Goal: Task Accomplishment & Management: Manage account settings

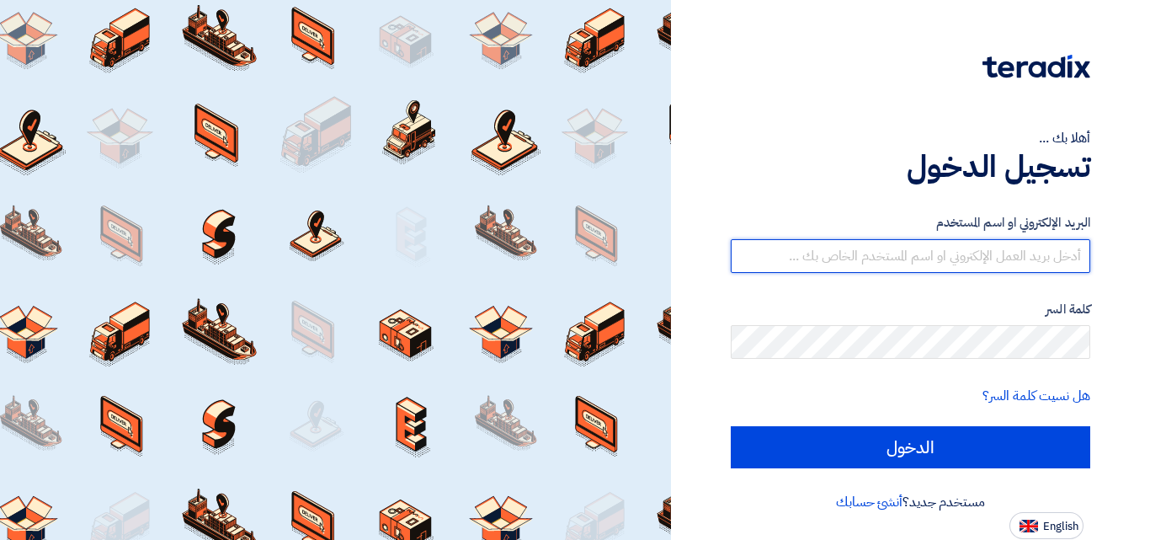
type input "[EMAIL_ADDRESS][DOMAIN_NAME]"
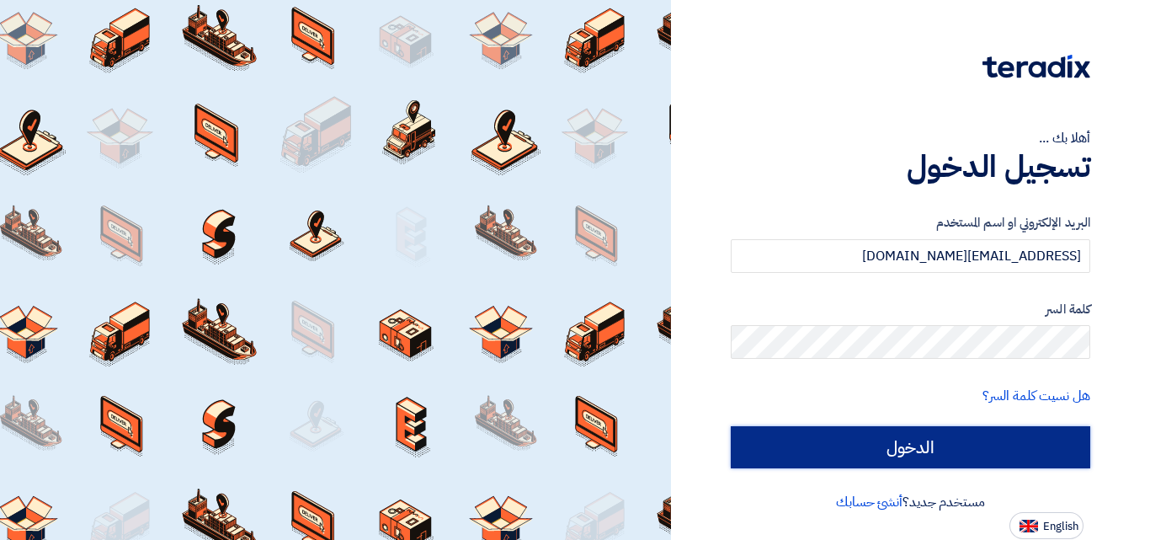
drag, startPoint x: 0, startPoint y: 0, endPoint x: 945, endPoint y: 160, distance: 958.9
click at [962, 447] on input "الدخول" at bounding box center [911, 447] width 360 height 42
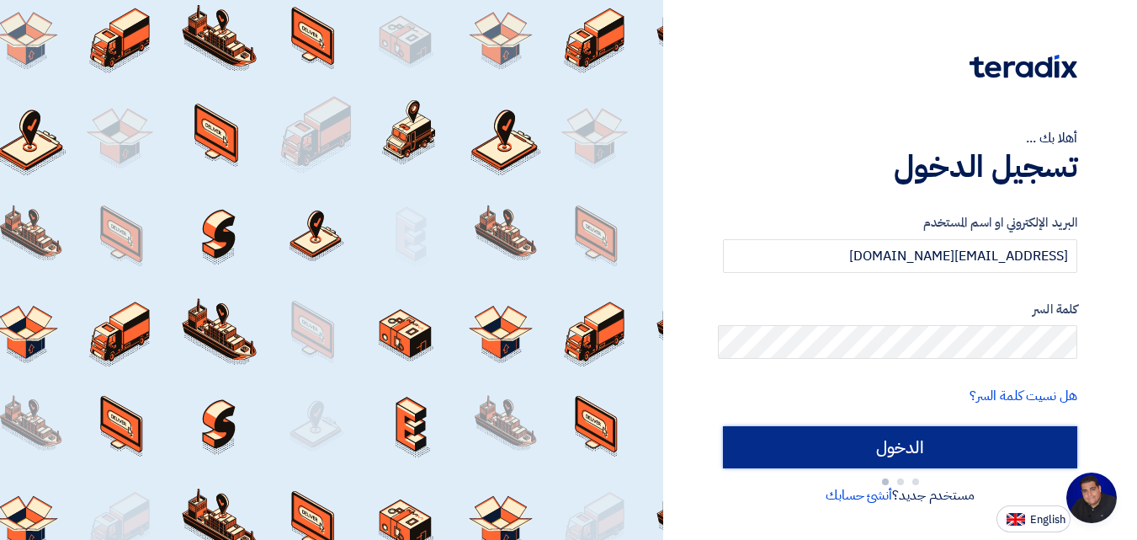
scroll to position [80, 0]
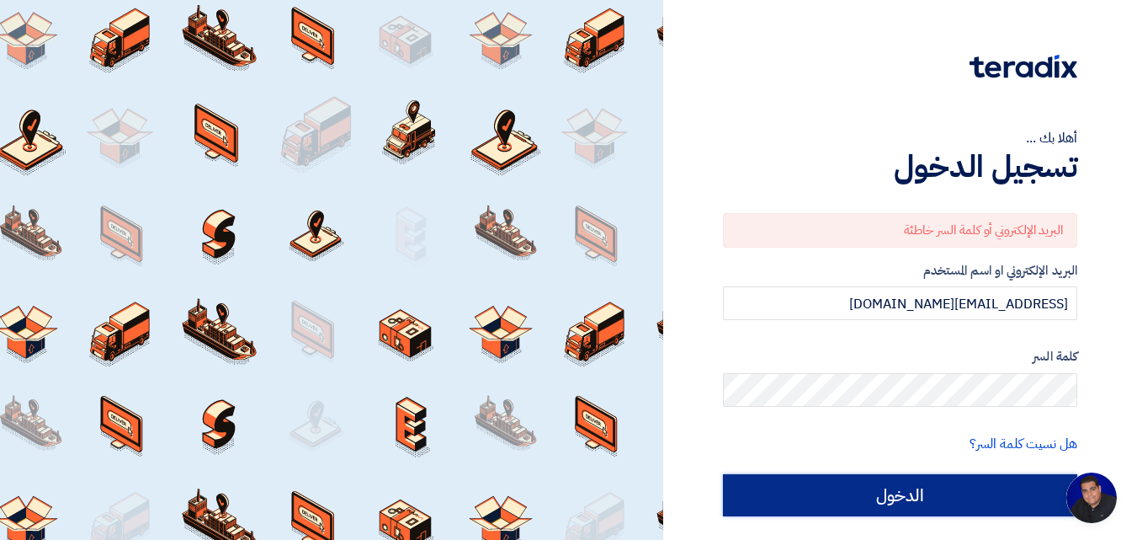
click at [936, 487] on input "الدخول" at bounding box center [900, 495] width 354 height 42
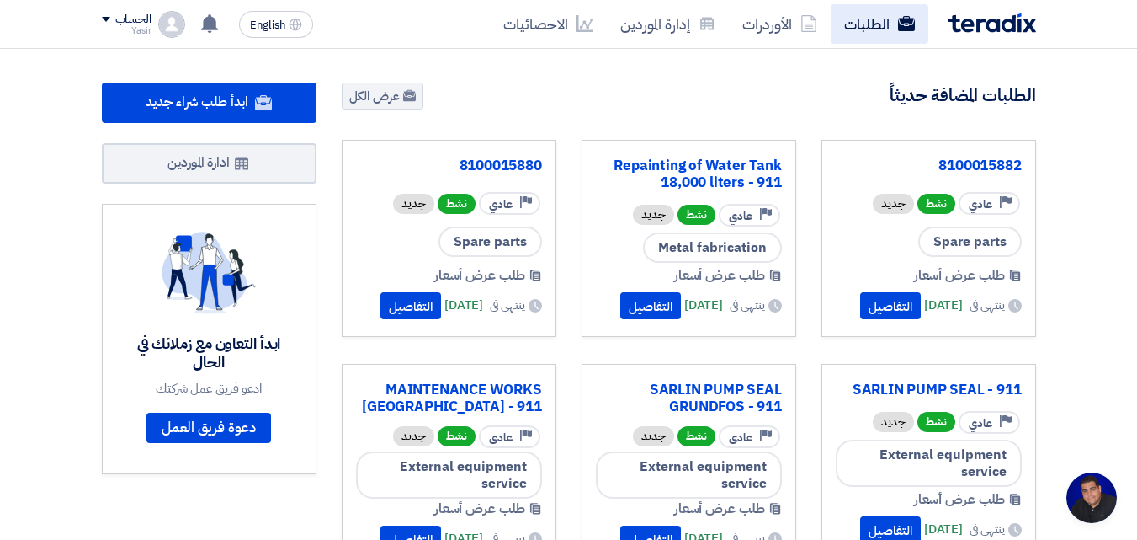
click at [844, 22] on link "الطلبات" at bounding box center [880, 24] width 98 height 40
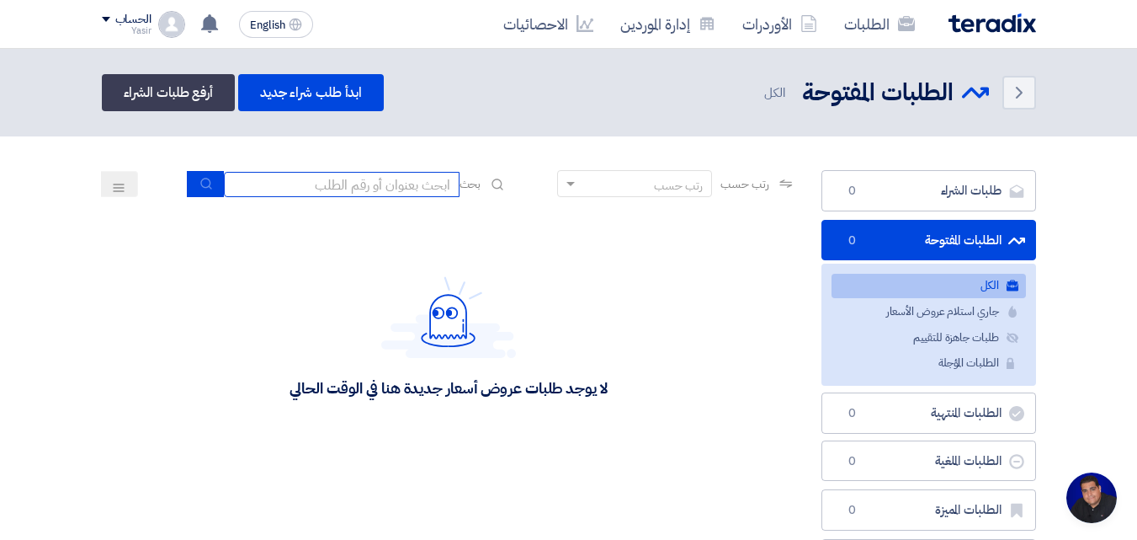
drag, startPoint x: 426, startPoint y: 188, endPoint x: 429, endPoint y: 157, distance: 30.4
click at [426, 188] on input at bounding box center [342, 184] width 236 height 25
type input "911"
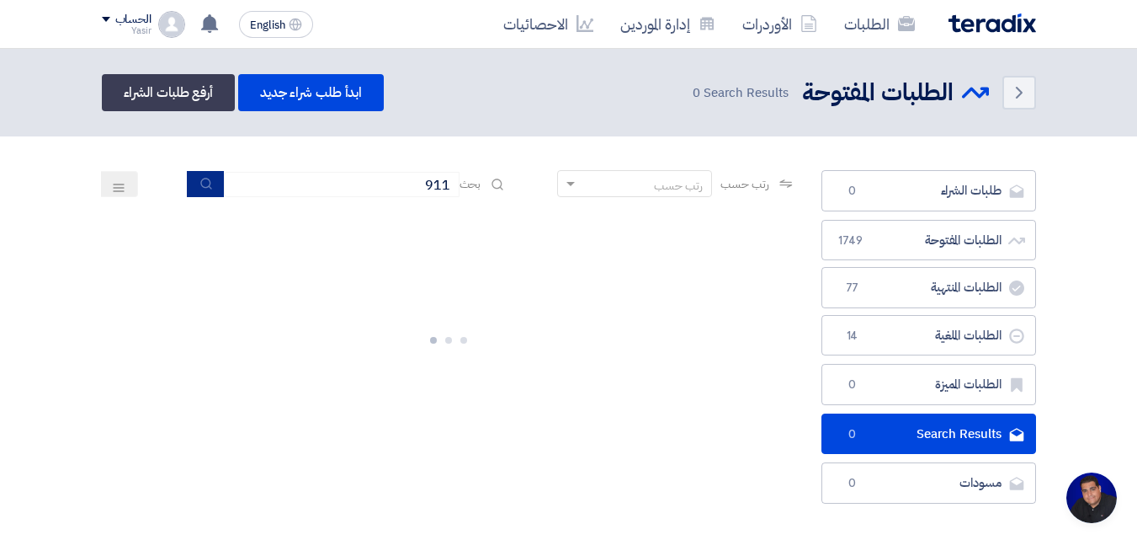
click at [207, 194] on button "submit" at bounding box center [205, 184] width 37 height 26
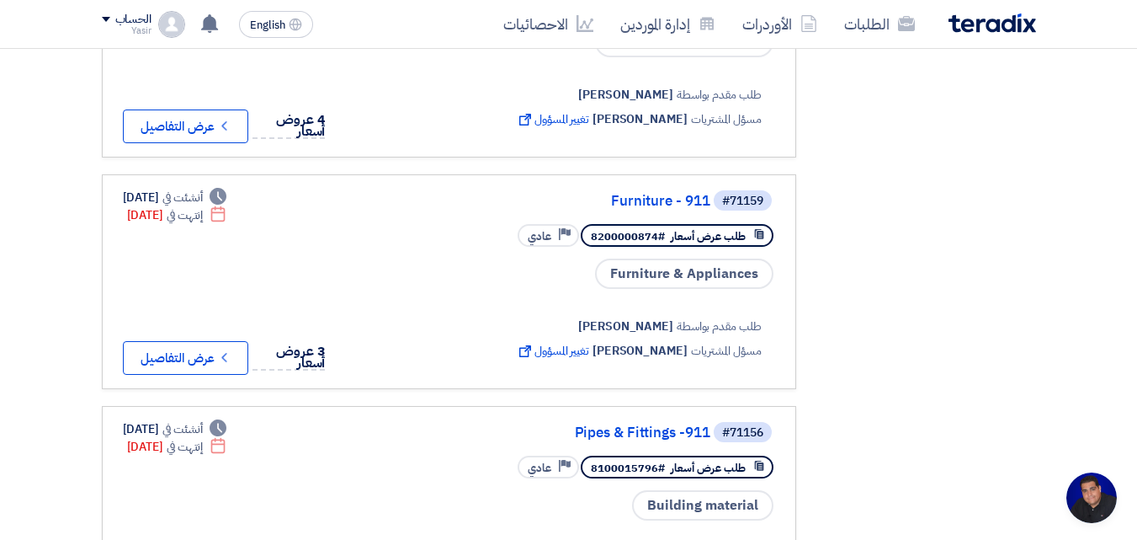
scroll to position [1684, 0]
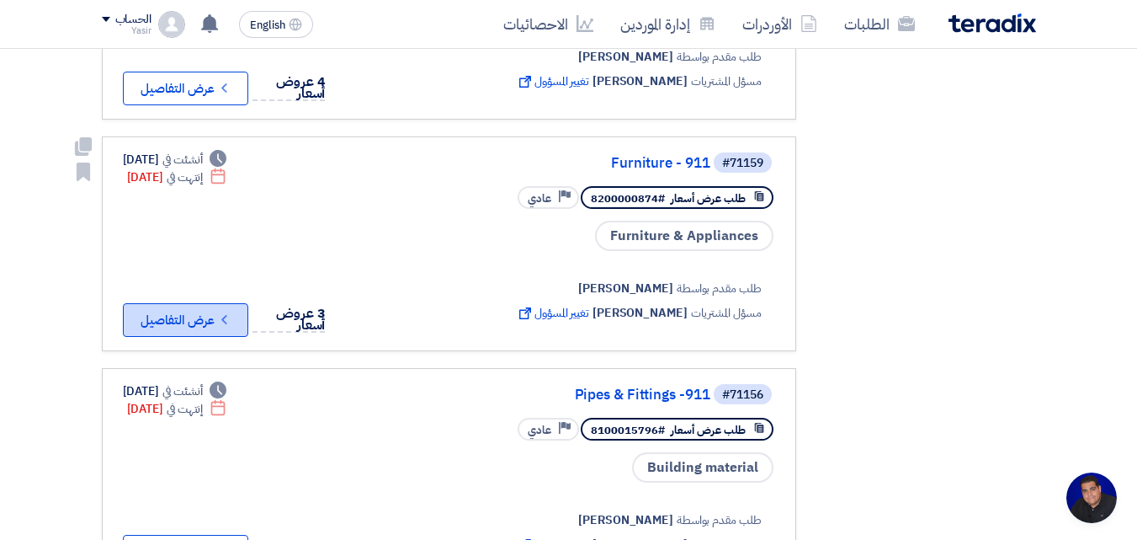
click at [223, 312] on icon "Check details" at bounding box center [224, 320] width 16 height 16
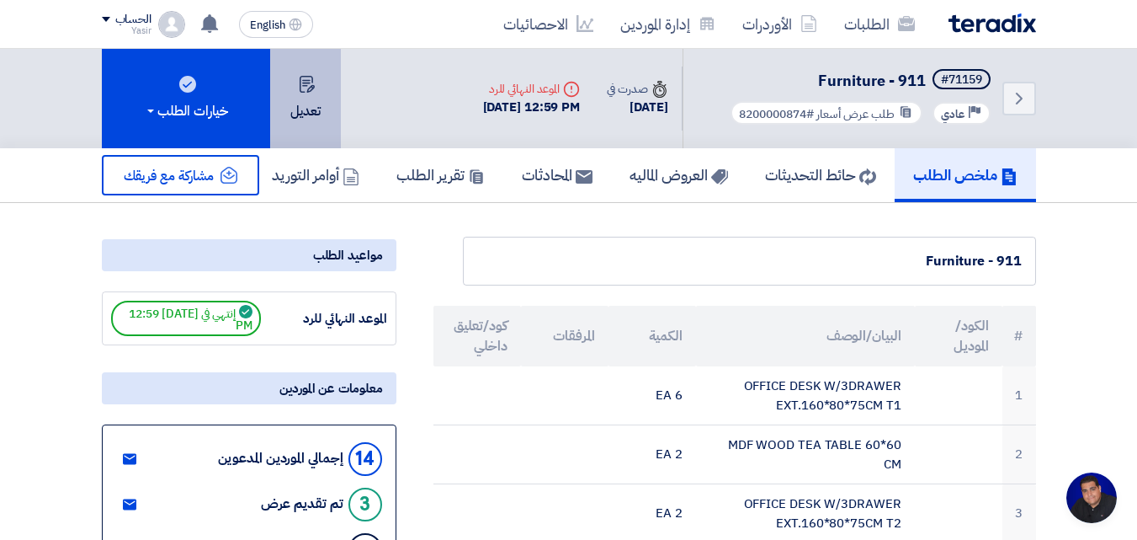
click at [304, 109] on button "تعديل" at bounding box center [305, 98] width 71 height 99
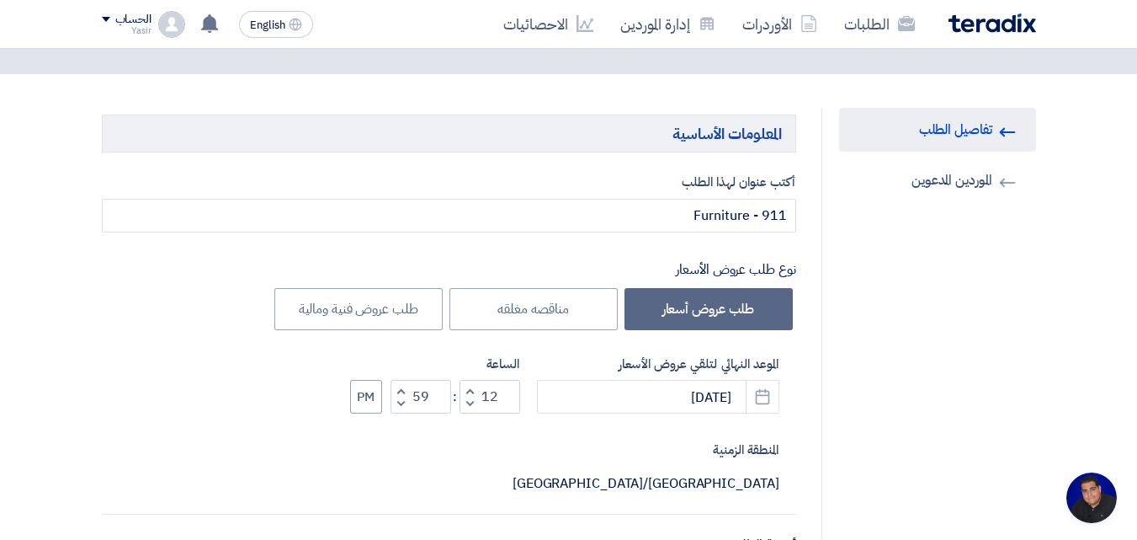
scroll to position [84, 0]
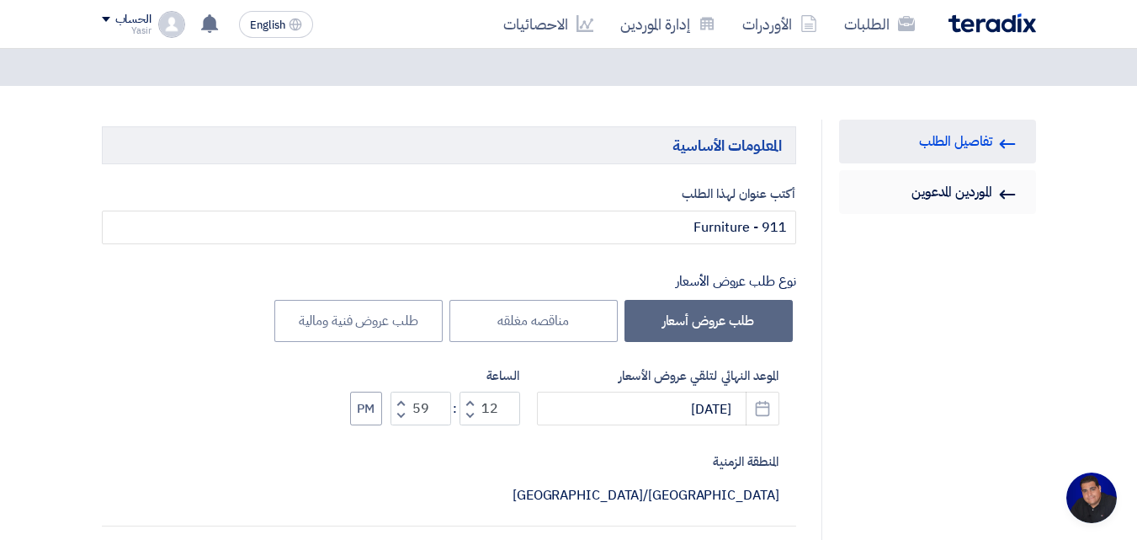
click at [965, 189] on link "Invited Suppliers الموردين المدعوين" at bounding box center [937, 192] width 197 height 44
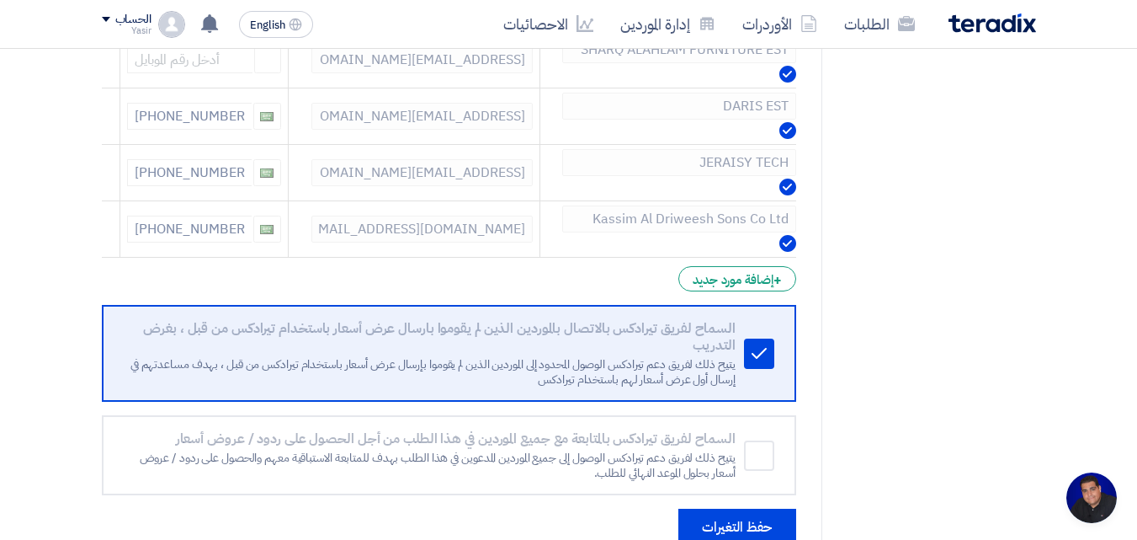
scroll to position [926, 0]
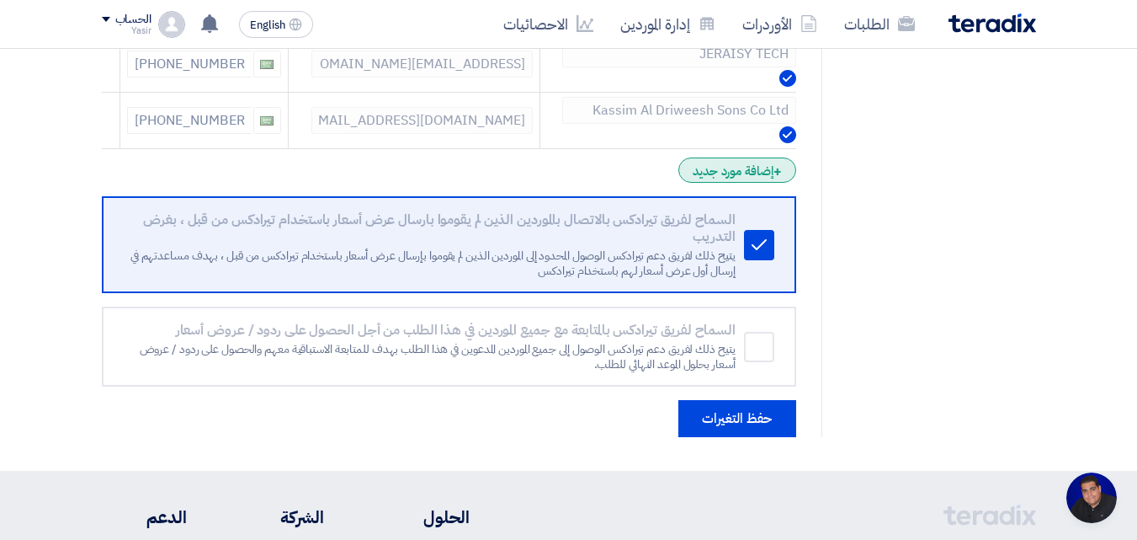
click at [743, 173] on div "+ إضافة مورد جديد" at bounding box center [737, 169] width 117 height 25
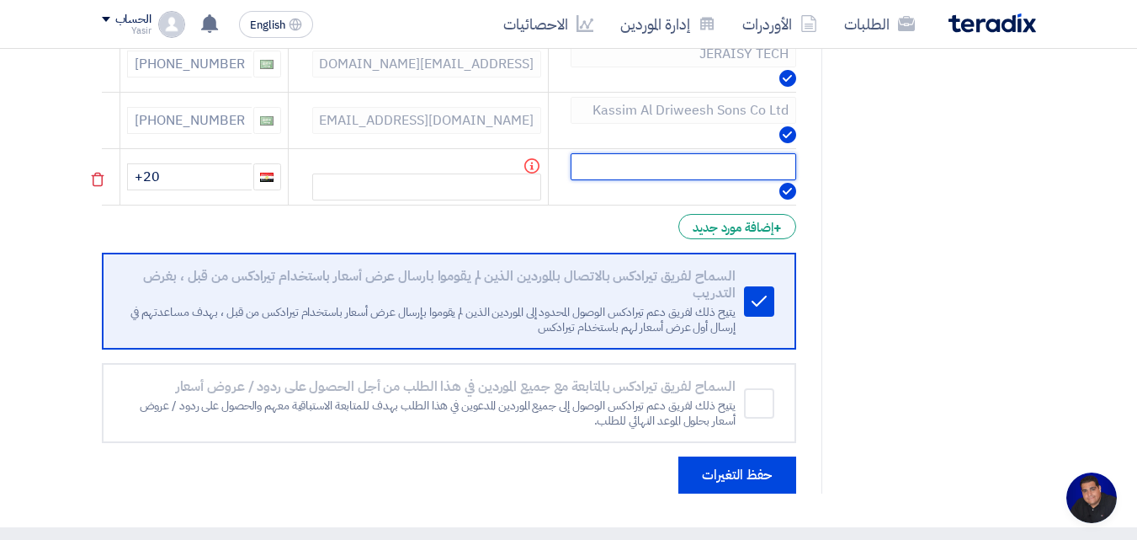
click at [665, 162] on input "text" at bounding box center [684, 166] width 226 height 27
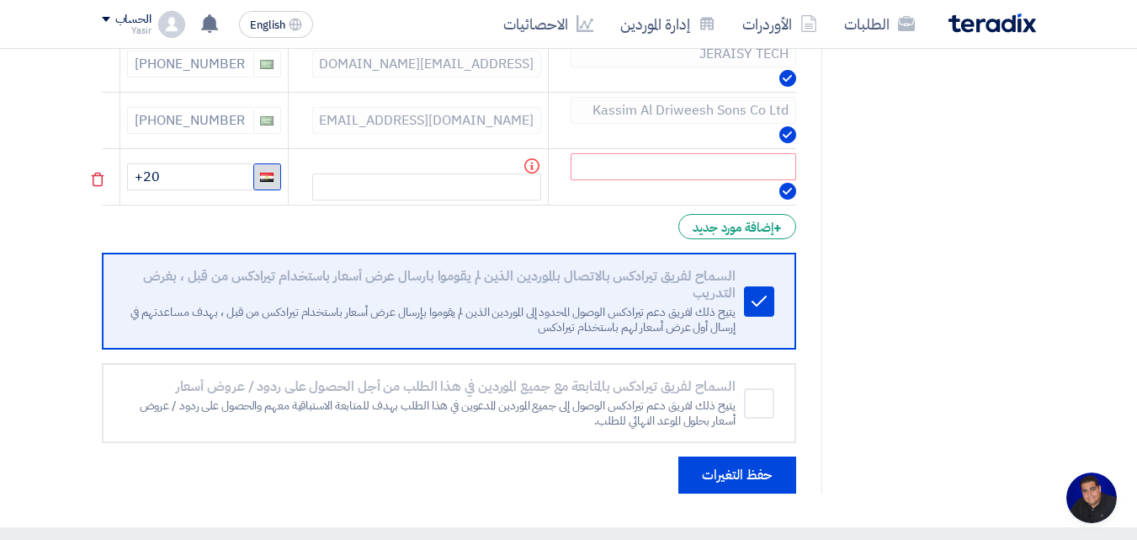
click at [272, 174] on span "button" at bounding box center [266, 177] width 13 height 9
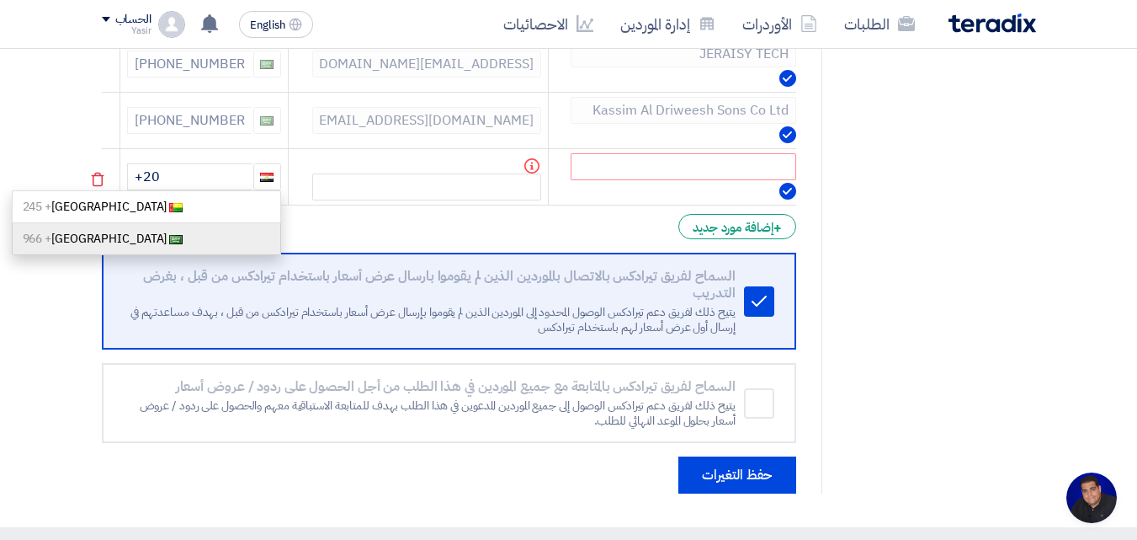
click at [151, 239] on link "[GEOGRAPHIC_DATA] + 966" at bounding box center [146, 239] width 269 height 32
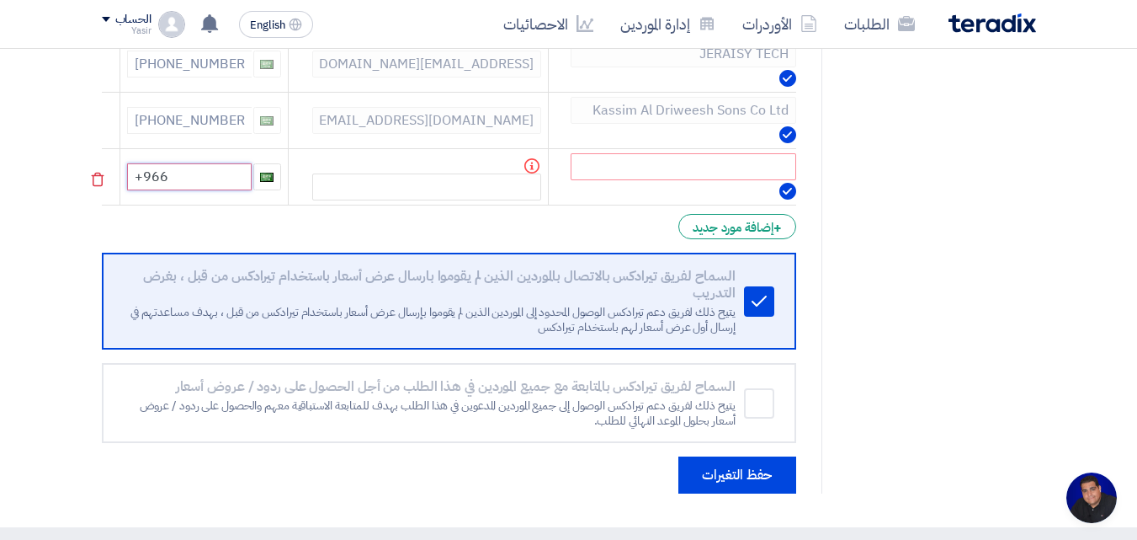
click at [191, 184] on input "+966" at bounding box center [189, 176] width 125 height 27
type input "[PHONE_NUMBER]"
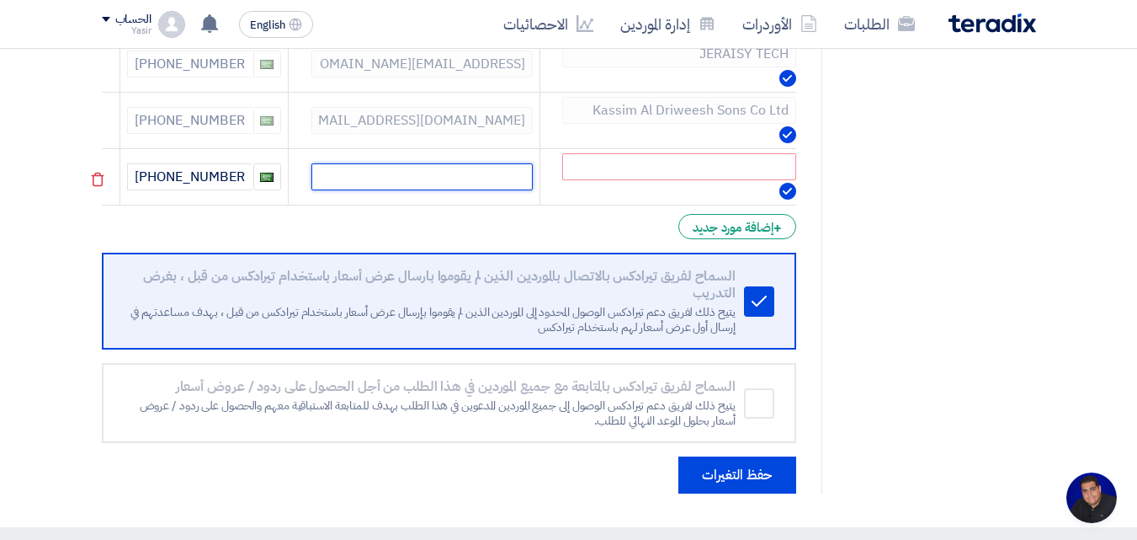
click at [434, 178] on input "text" at bounding box center [422, 176] width 221 height 27
click at [590, 168] on input "text" at bounding box center [679, 166] width 234 height 27
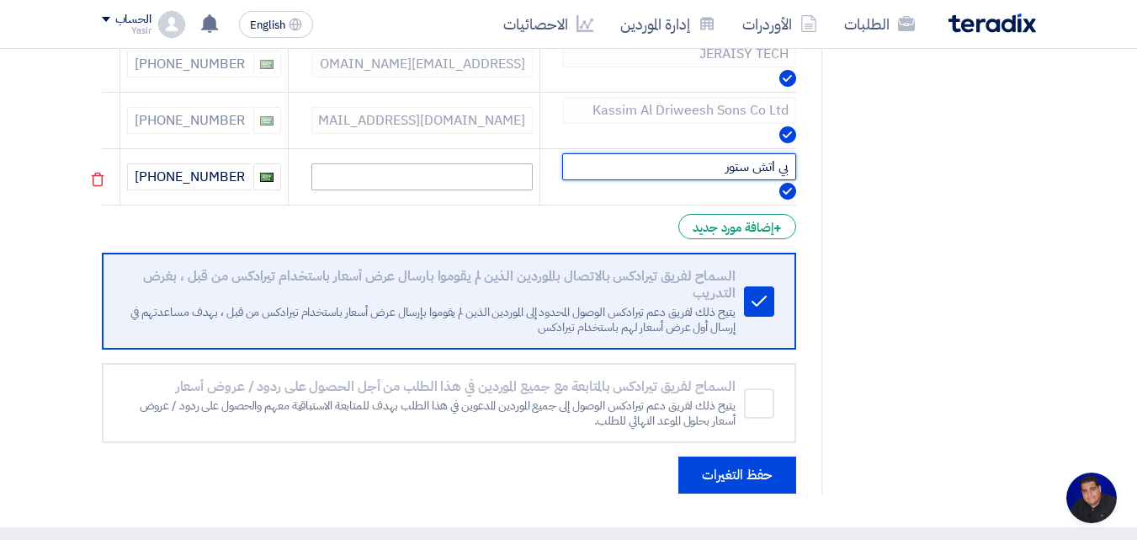
type input "بي اتش ستور"
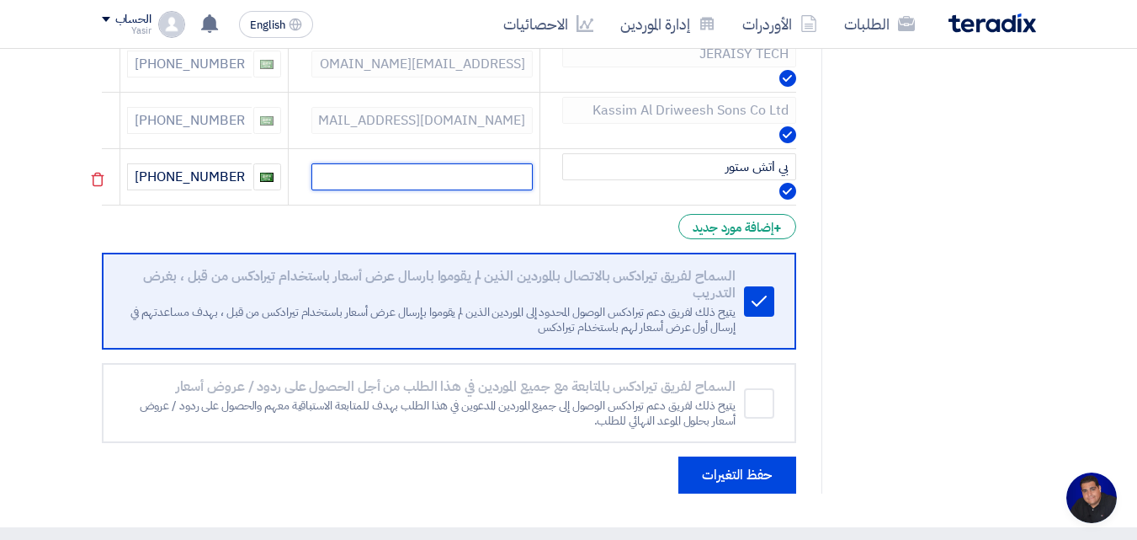
click at [448, 184] on input "text" at bounding box center [422, 176] width 221 height 27
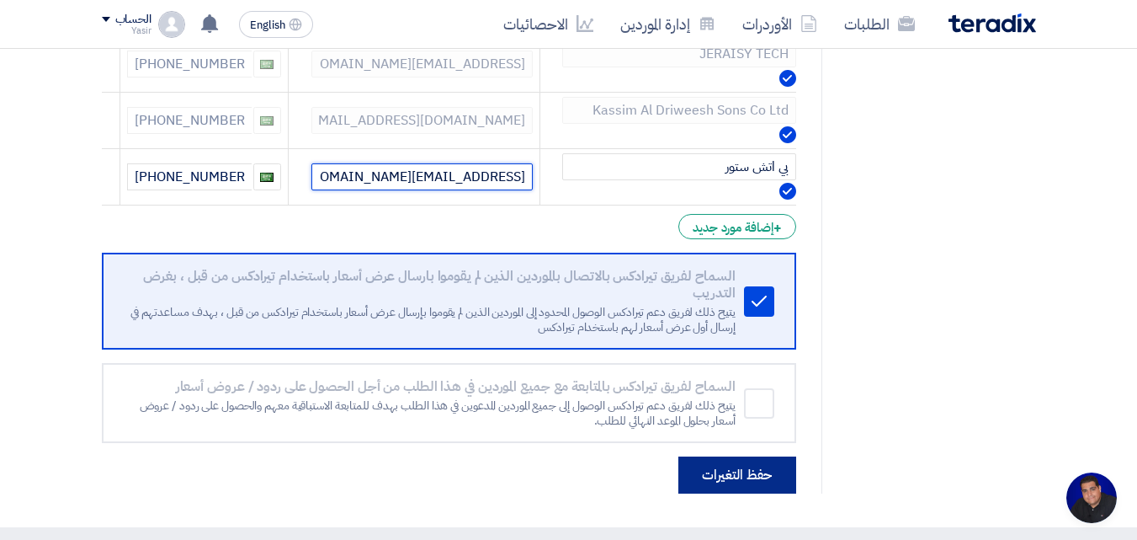
type input "[EMAIL_ADDRESS][DOMAIN_NAME]"
click at [746, 476] on button "حفظ التغيرات" at bounding box center [738, 474] width 118 height 37
click at [746, 475] on button "حفظ التغيرات" at bounding box center [738, 474] width 118 height 37
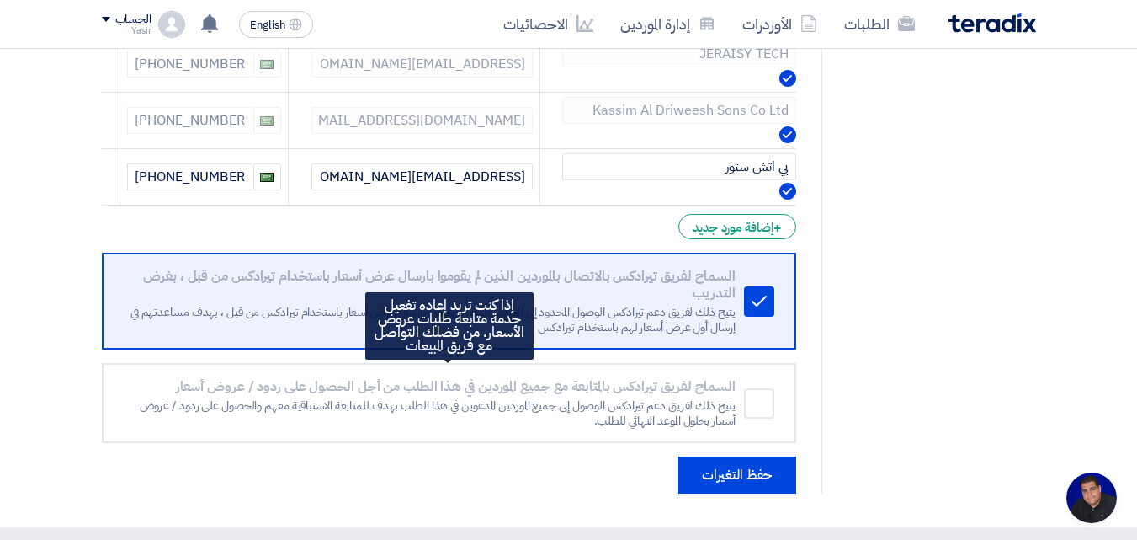
click at [762, 403] on div "Remove service" at bounding box center [759, 403] width 30 height 30
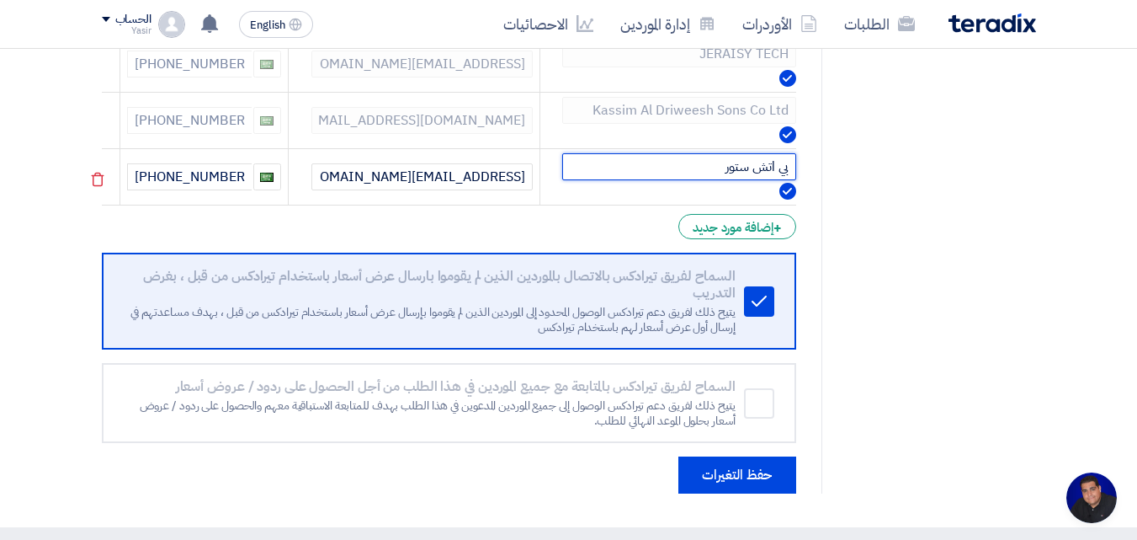
click at [585, 159] on input "بي اتش ستور" at bounding box center [679, 166] width 234 height 27
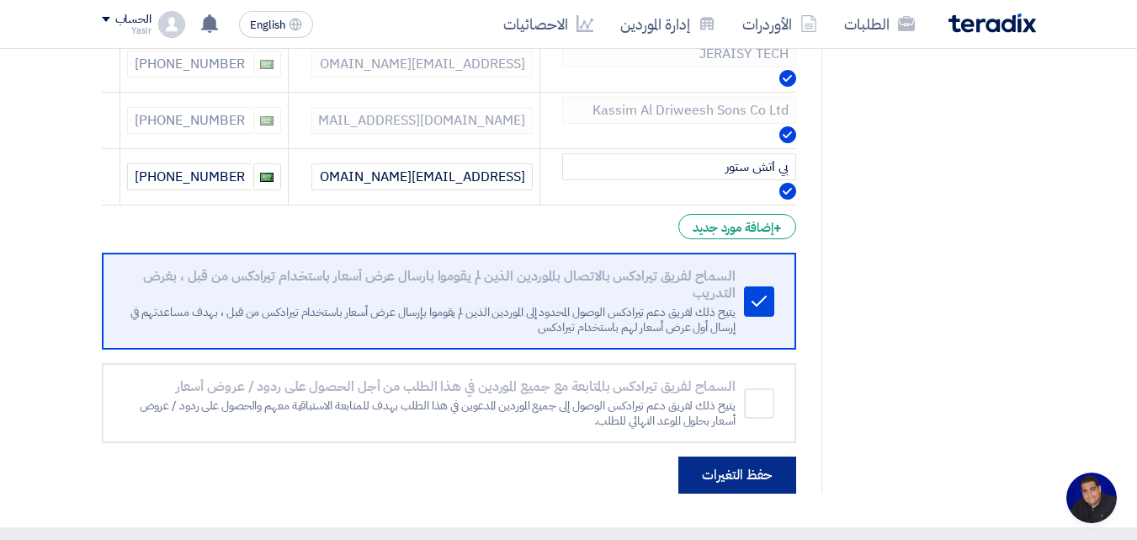
click at [731, 471] on button "حفظ التغيرات" at bounding box center [738, 474] width 118 height 37
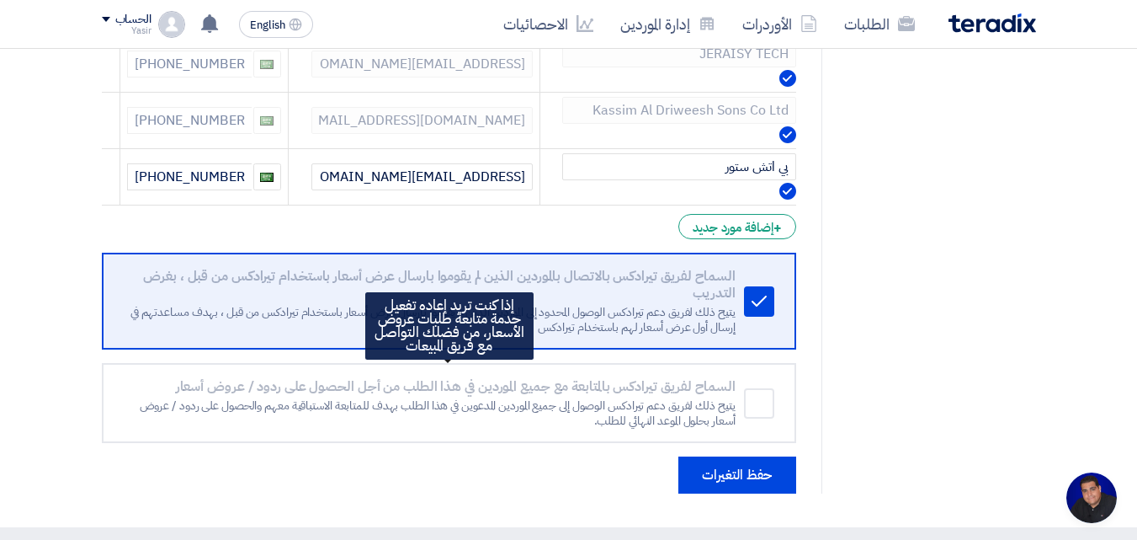
click at [760, 407] on div "Remove service" at bounding box center [759, 403] width 30 height 30
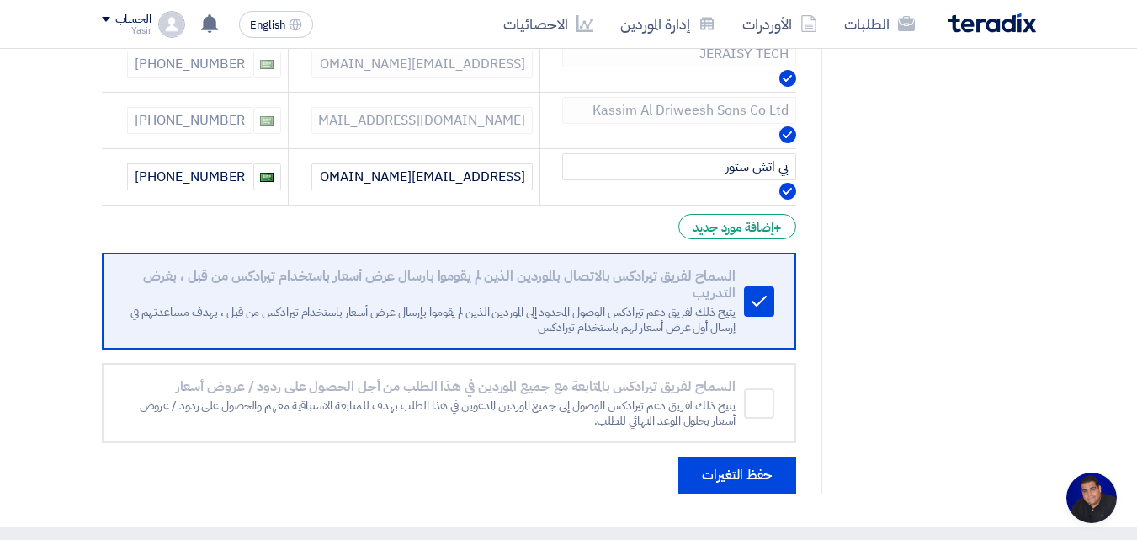
click at [727, 482] on button "حفظ التغيرات" at bounding box center [738, 474] width 118 height 37
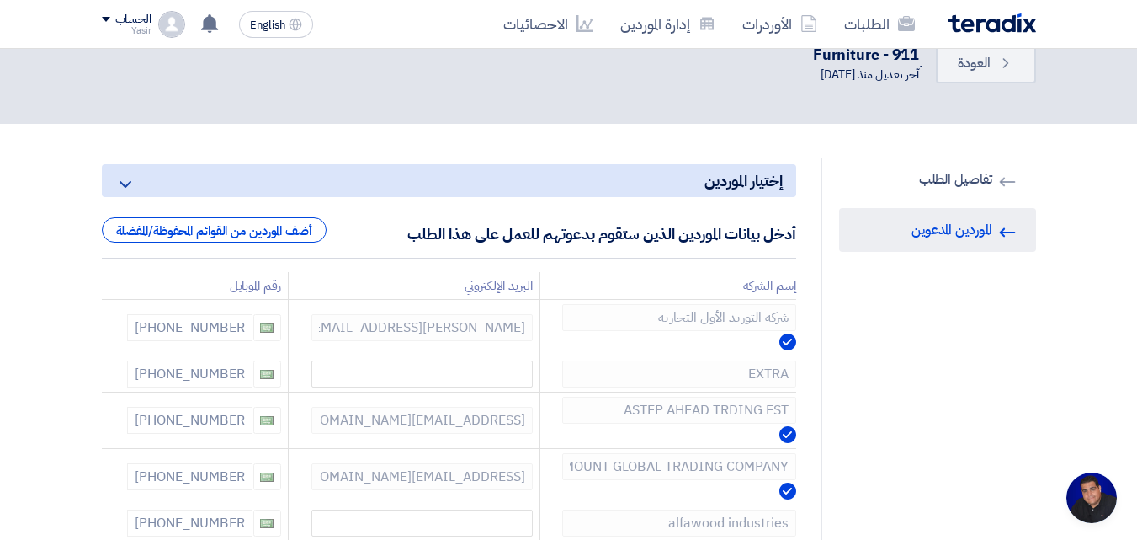
scroll to position [84, 0]
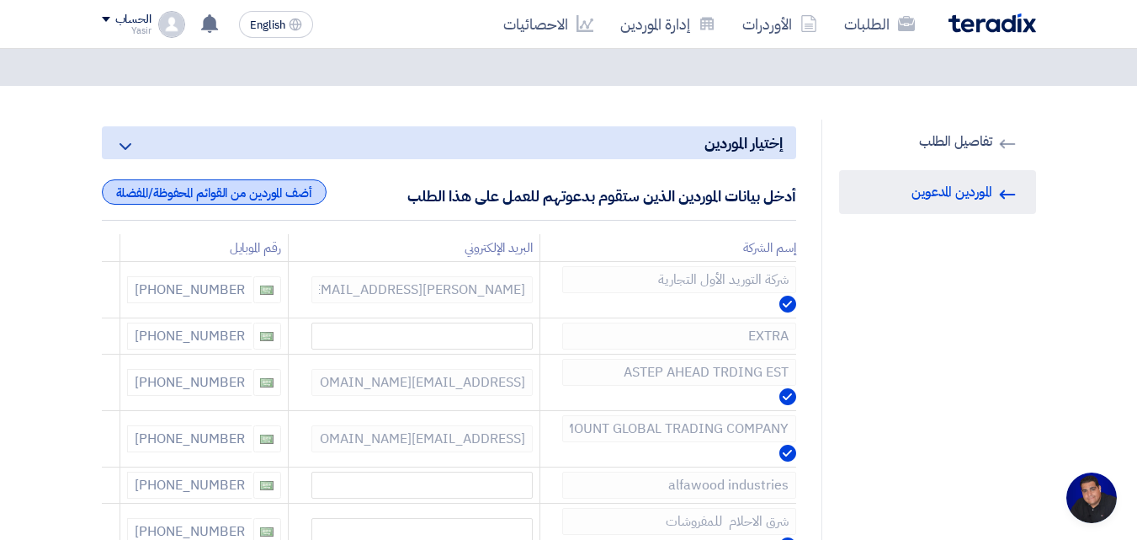
click at [251, 196] on div "أضف الموردين من القوائم المحفوظة/المفضلة" at bounding box center [214, 191] width 225 height 25
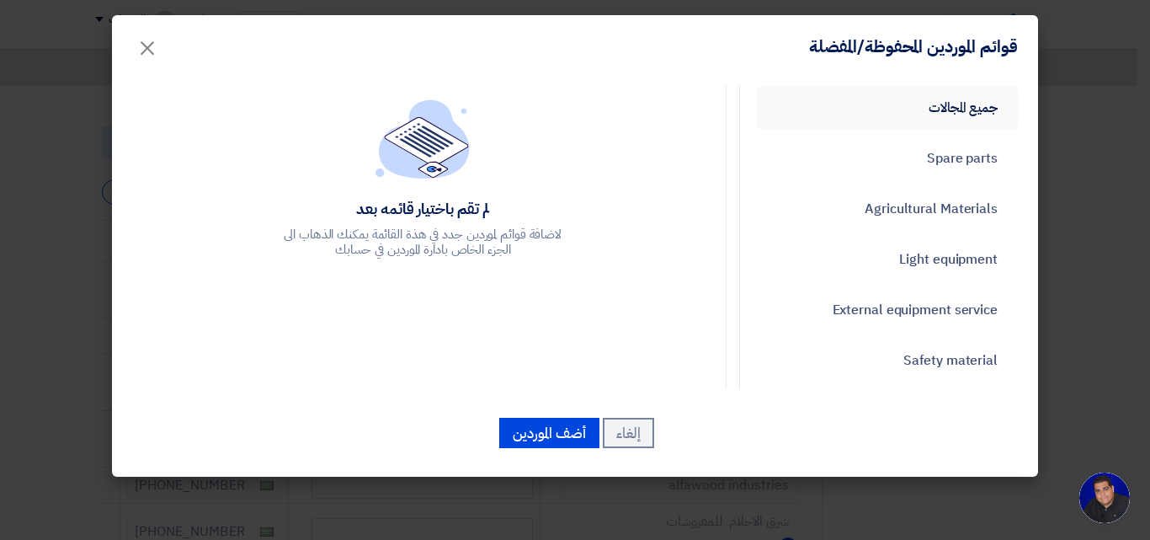
click at [955, 108] on link "جميع المجالات" at bounding box center [887, 108] width 261 height 44
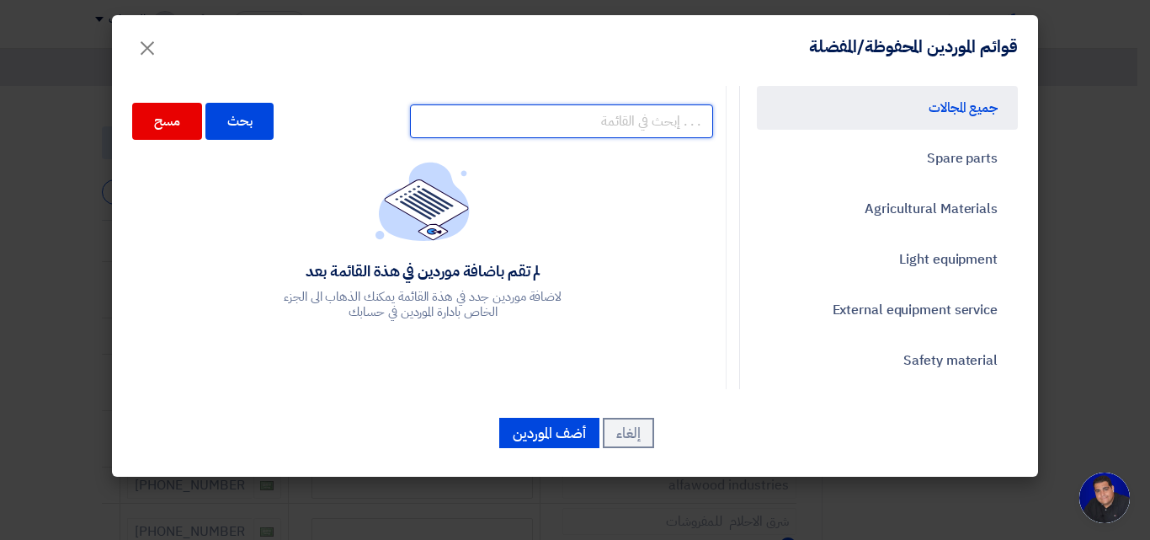
click at [627, 120] on input "text" at bounding box center [561, 121] width 303 height 34
type input "bh"
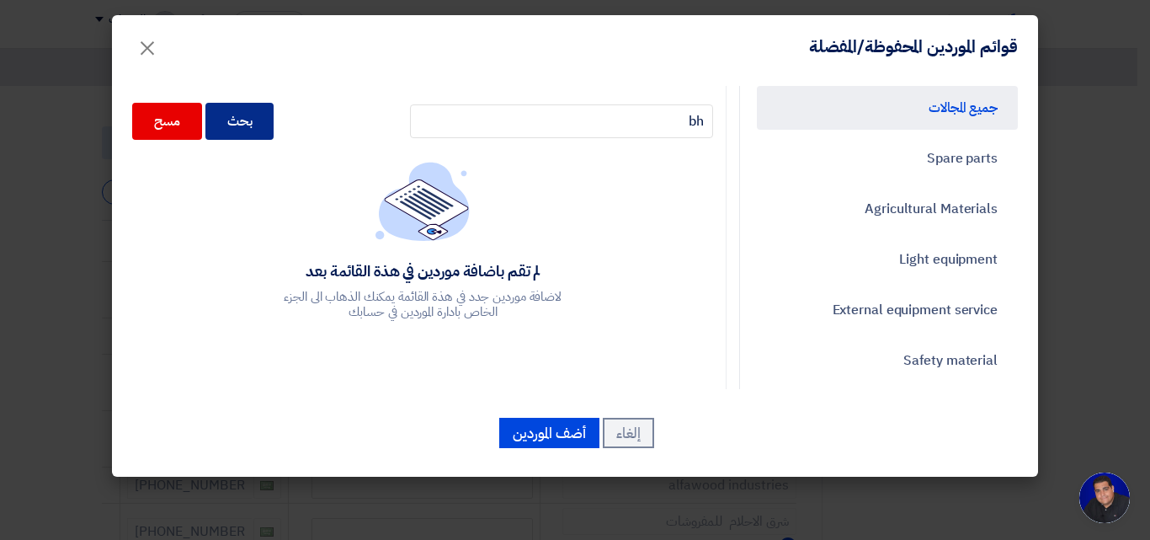
click at [260, 130] on div "بحث" at bounding box center [239, 121] width 69 height 37
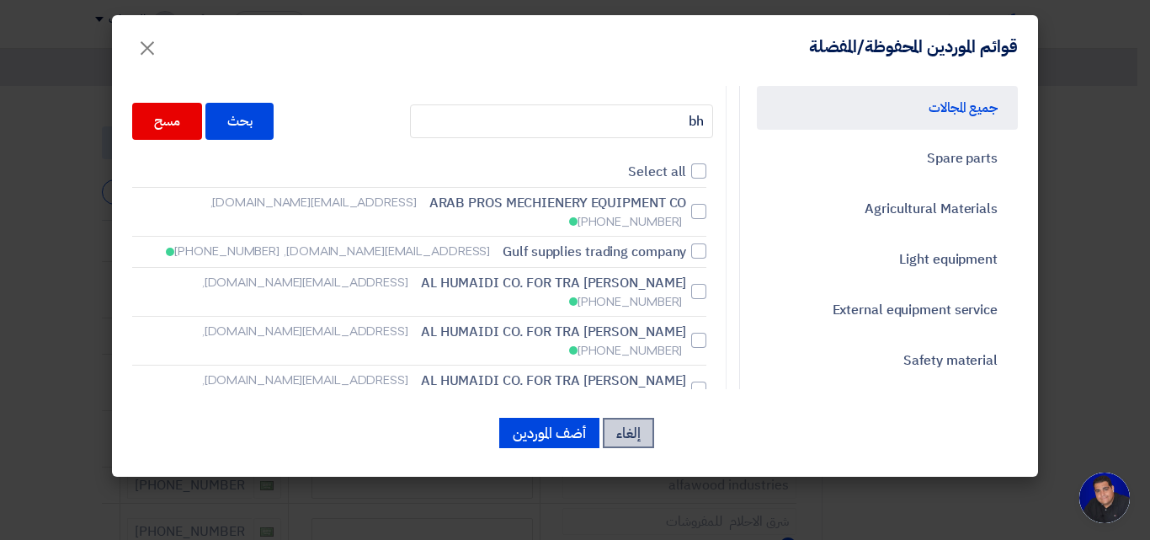
click at [632, 439] on button "إلغاء" at bounding box center [628, 433] width 51 height 30
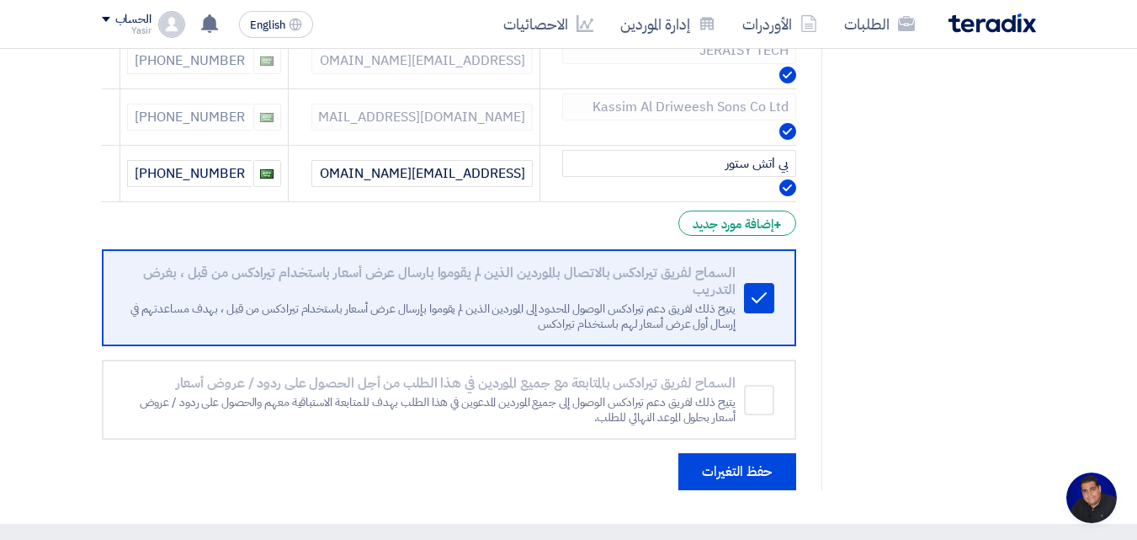
scroll to position [926, 0]
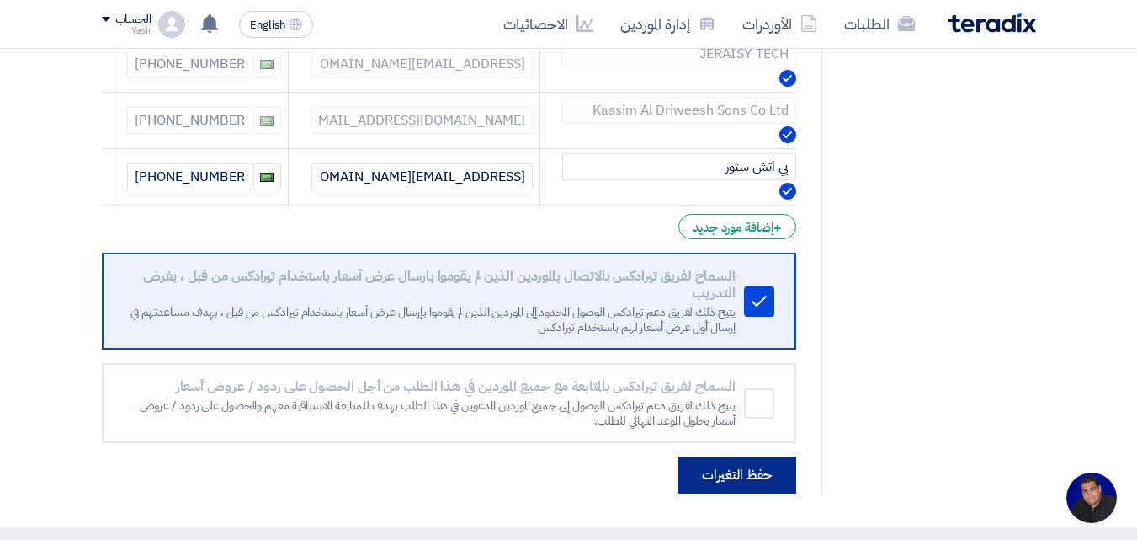
click at [721, 475] on button "حفظ التغيرات" at bounding box center [738, 474] width 118 height 37
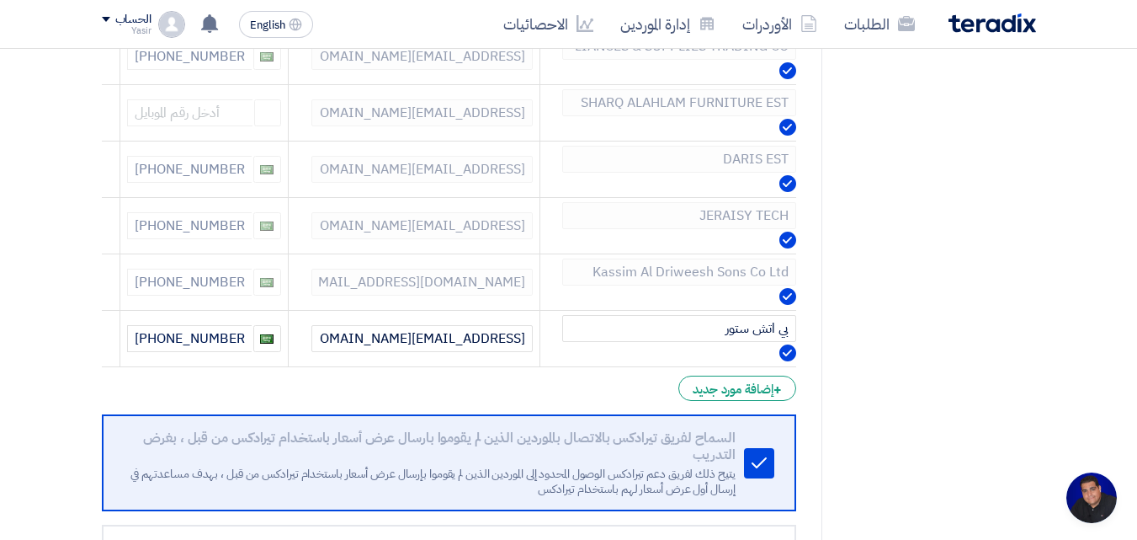
scroll to position [758, 0]
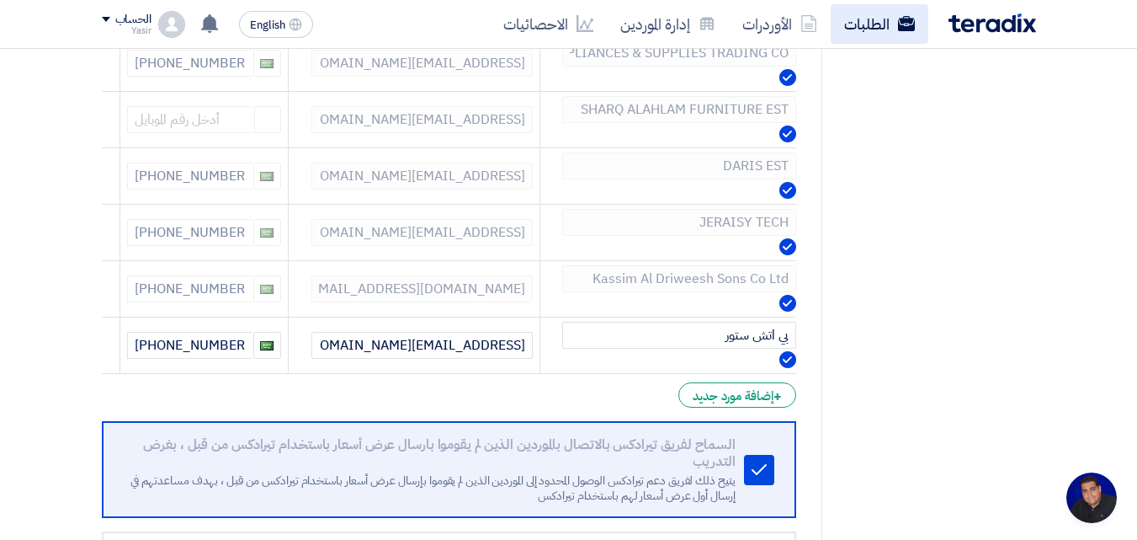
click at [860, 21] on link "الطلبات" at bounding box center [880, 24] width 98 height 40
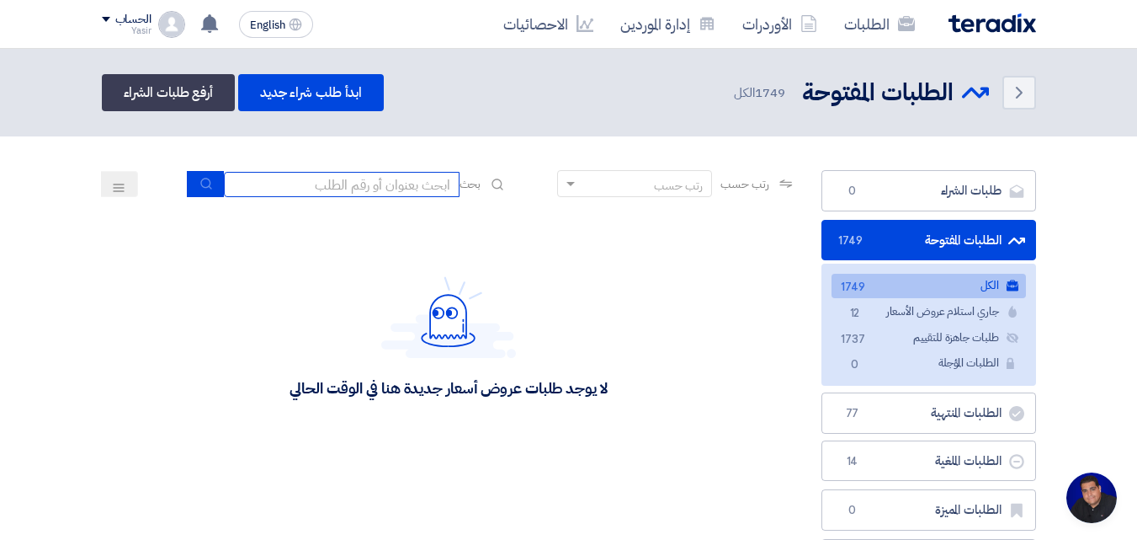
click at [413, 181] on input at bounding box center [342, 184] width 236 height 25
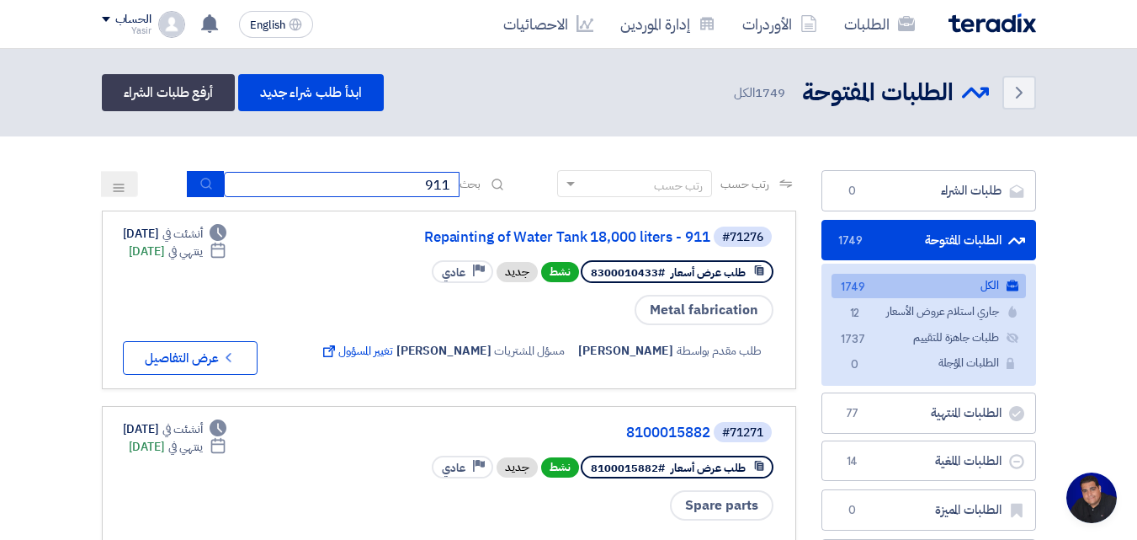
type input "911"
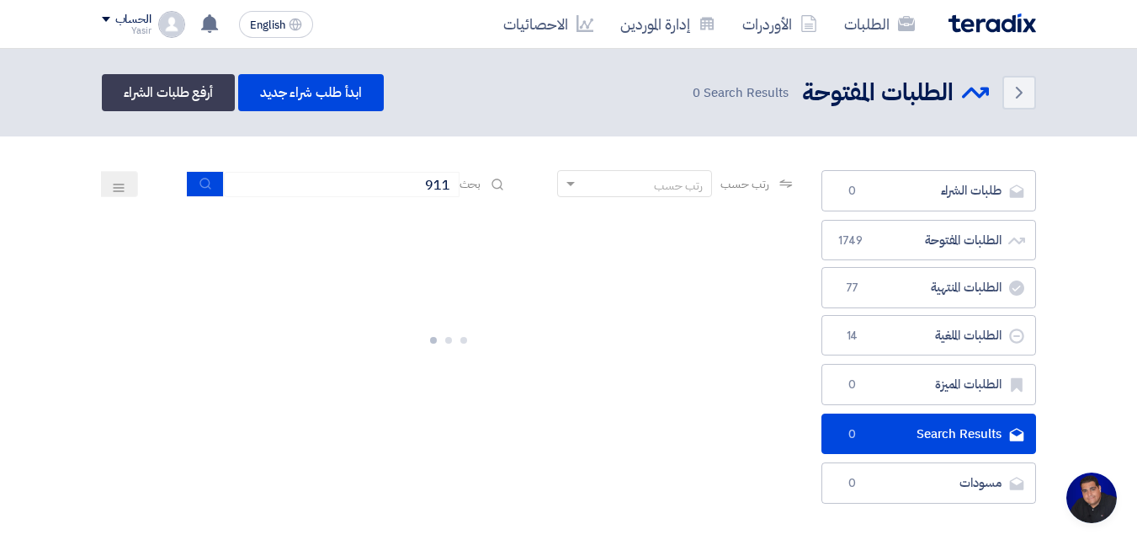
click at [126, 282] on div at bounding box center [449, 336] width 695 height 253
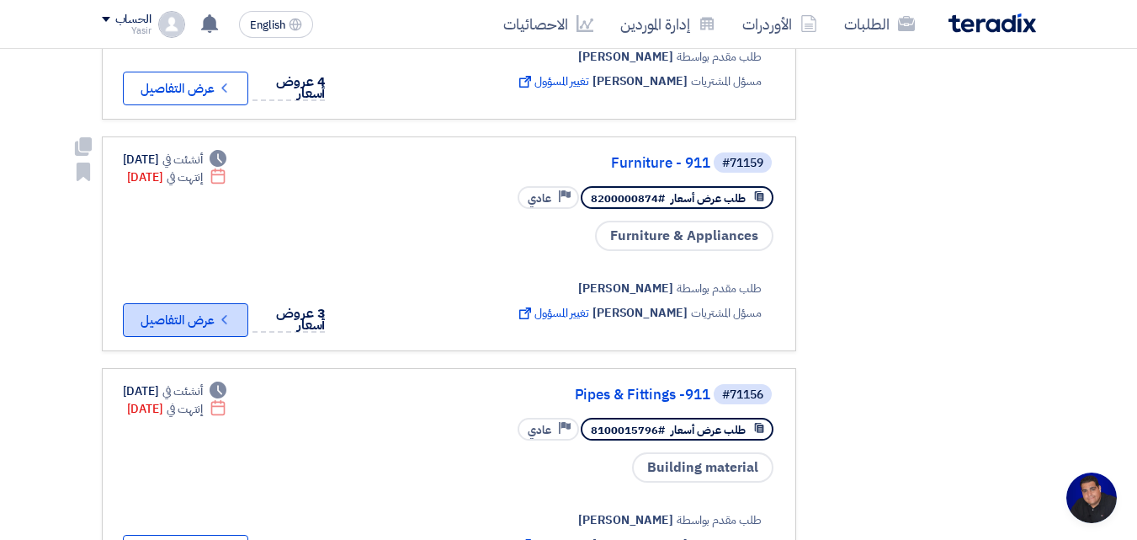
click at [210, 309] on button "Check details عرض التفاصيل" at bounding box center [185, 320] width 125 height 34
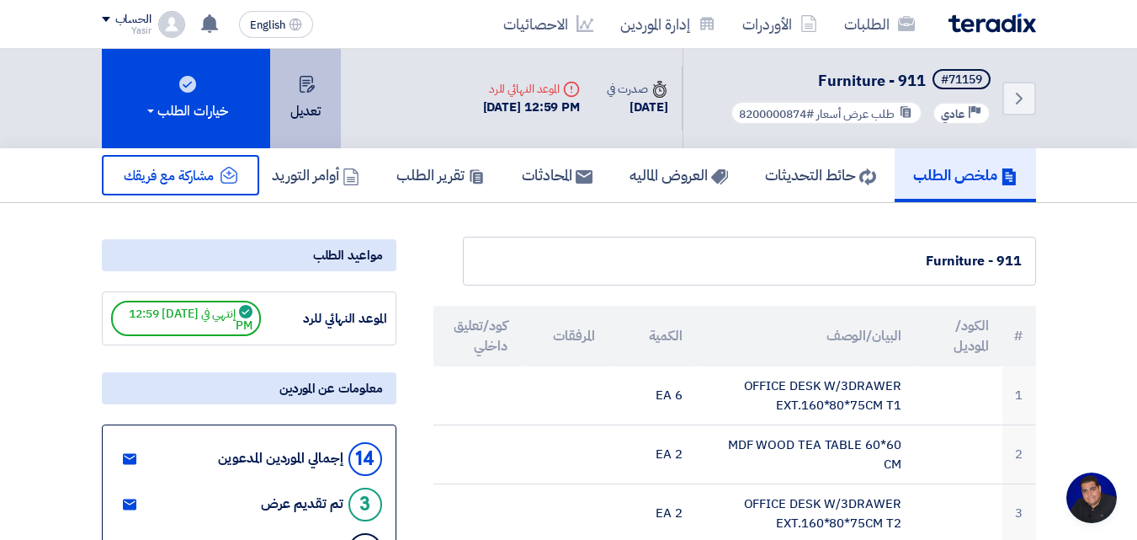
click at [306, 102] on button "تعديل" at bounding box center [305, 98] width 71 height 99
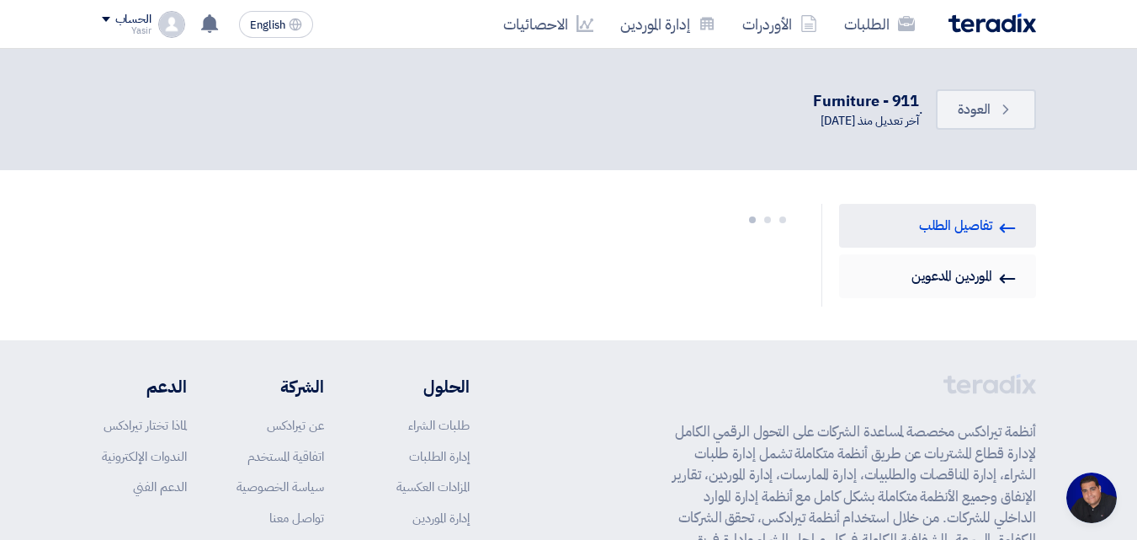
click at [969, 269] on link "Invited Suppliers الموردين المدعوين" at bounding box center [937, 276] width 197 height 44
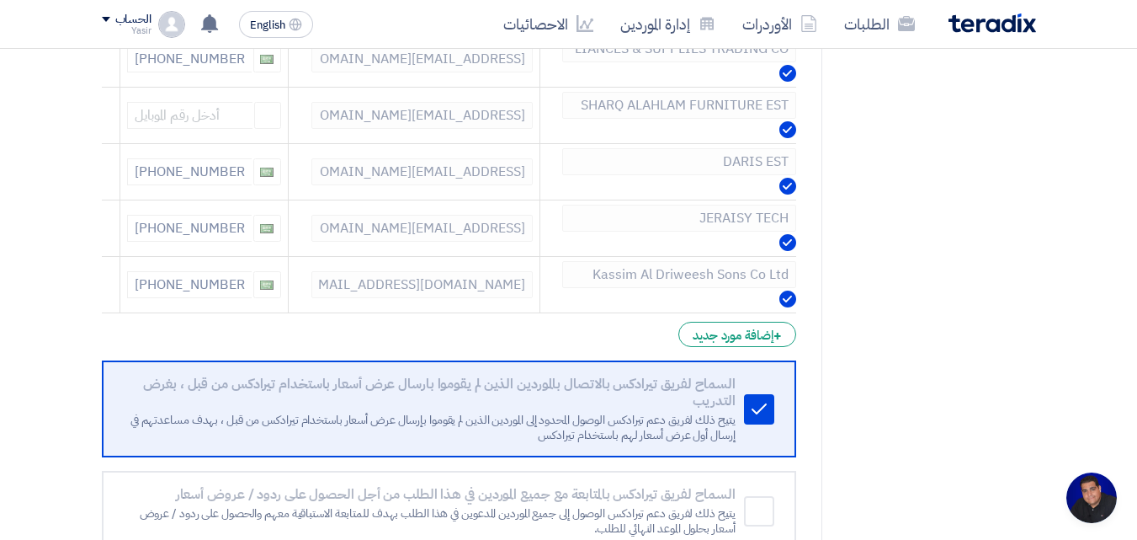
scroll to position [926, 0]
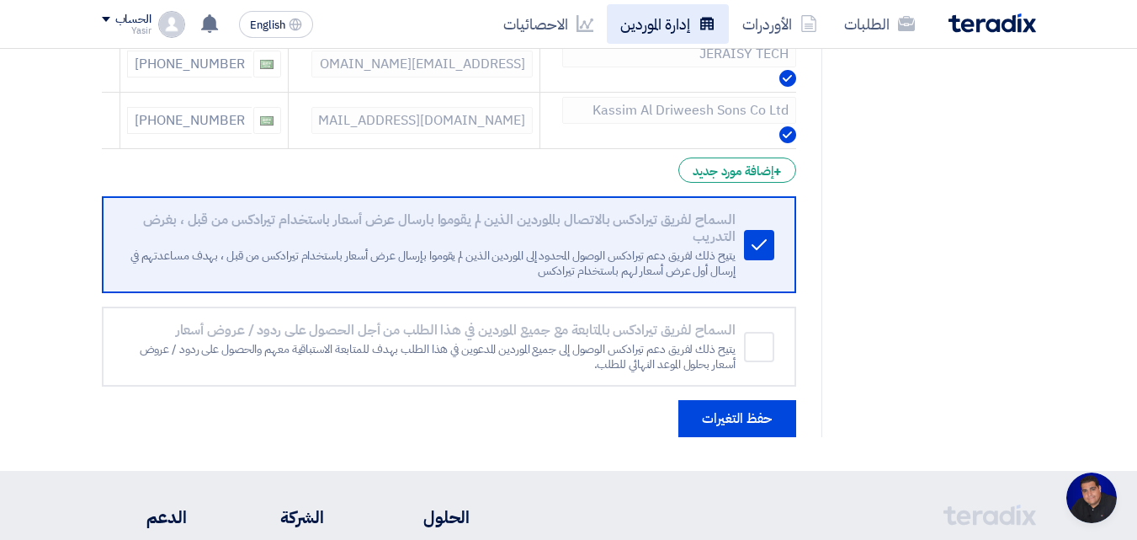
click at [668, 35] on link "إدارة الموردين" at bounding box center [668, 24] width 122 height 40
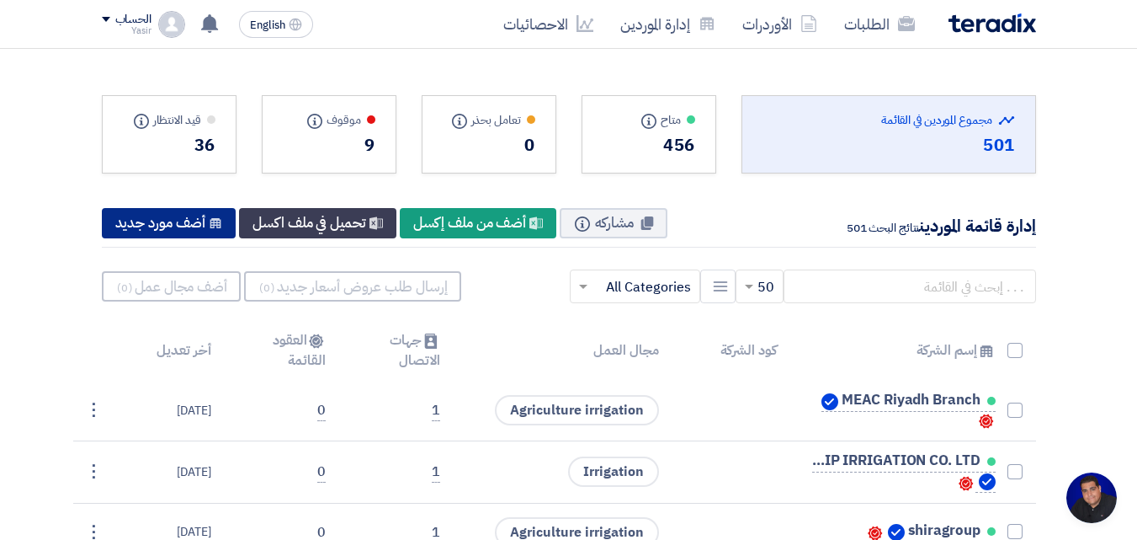
click at [214, 222] on icon "New Supplier" at bounding box center [215, 222] width 13 height 13
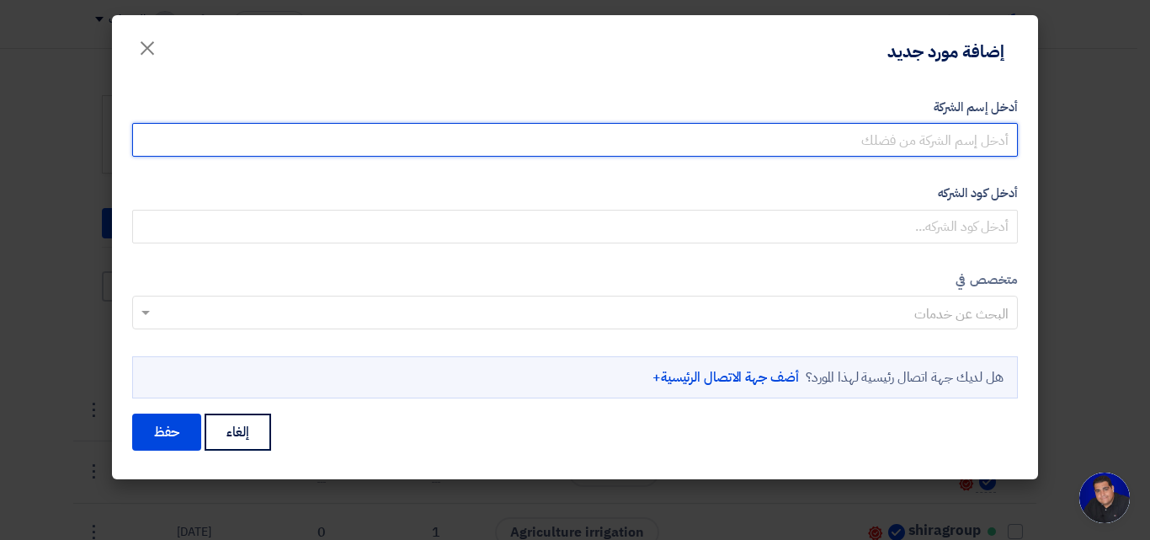
click at [869, 148] on input "أدخل إسم الشركة" at bounding box center [575, 140] width 886 height 34
type input "bh store"
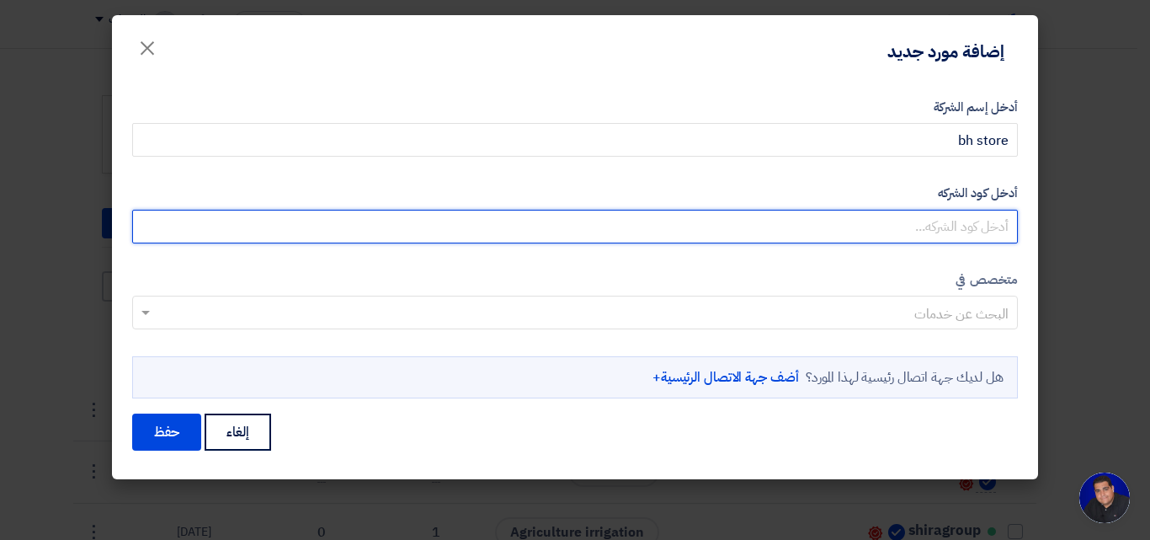
click at [956, 230] on input "أدخل كود الشركه" at bounding box center [575, 227] width 886 height 34
type input "4030402589"
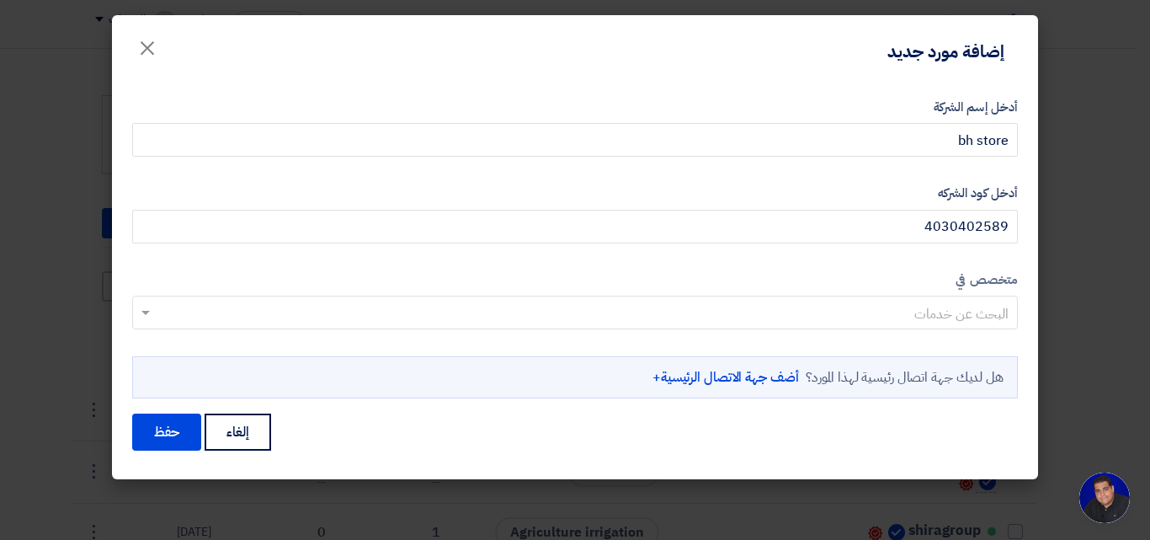
click at [967, 311] on input "text" at bounding box center [584, 315] width 852 height 28
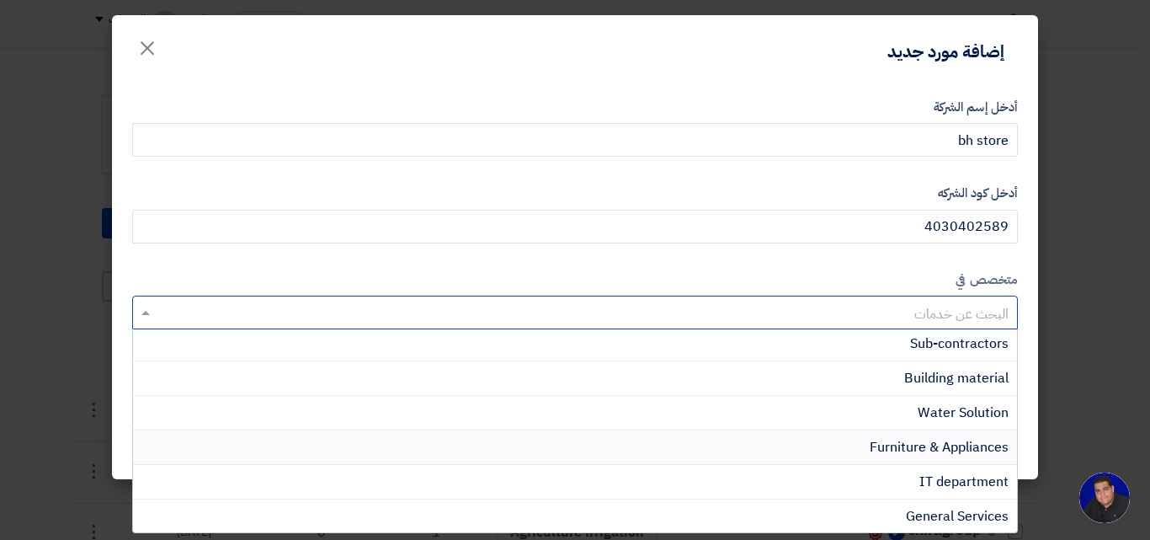
scroll to position [522, 0]
click at [918, 453] on span "Furniture & Appliances" at bounding box center [939, 445] width 139 height 20
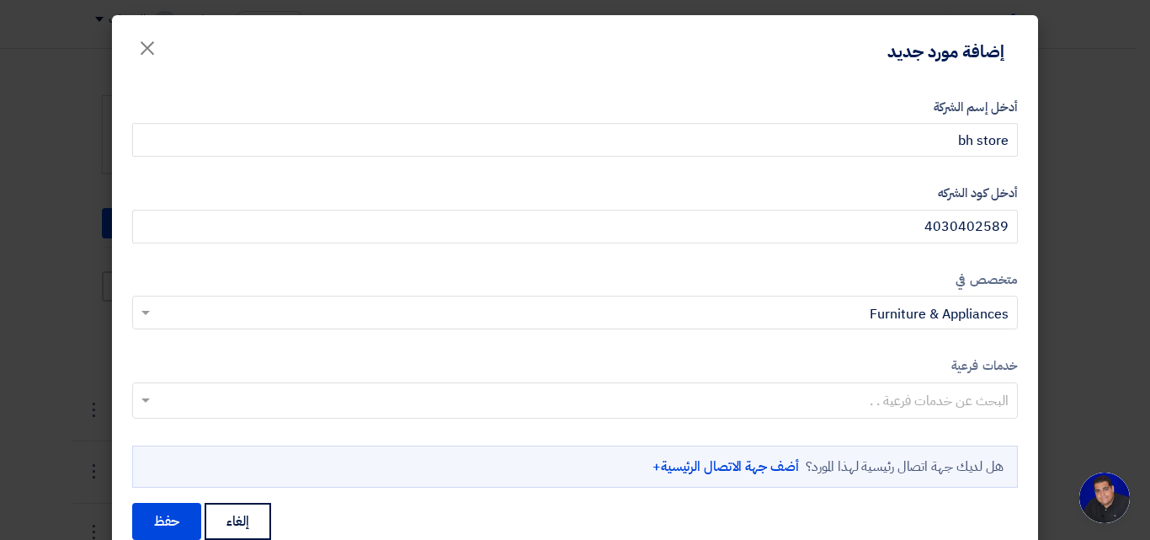
click at [916, 400] on input "text" at bounding box center [574, 402] width 869 height 28
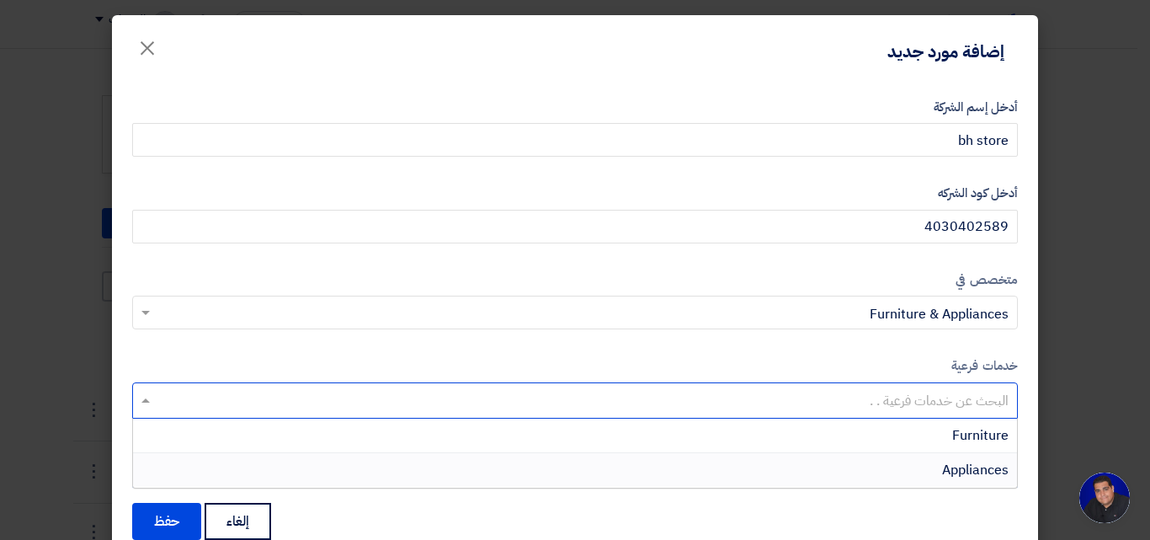
click at [993, 468] on span "Appliances" at bounding box center [975, 470] width 67 height 20
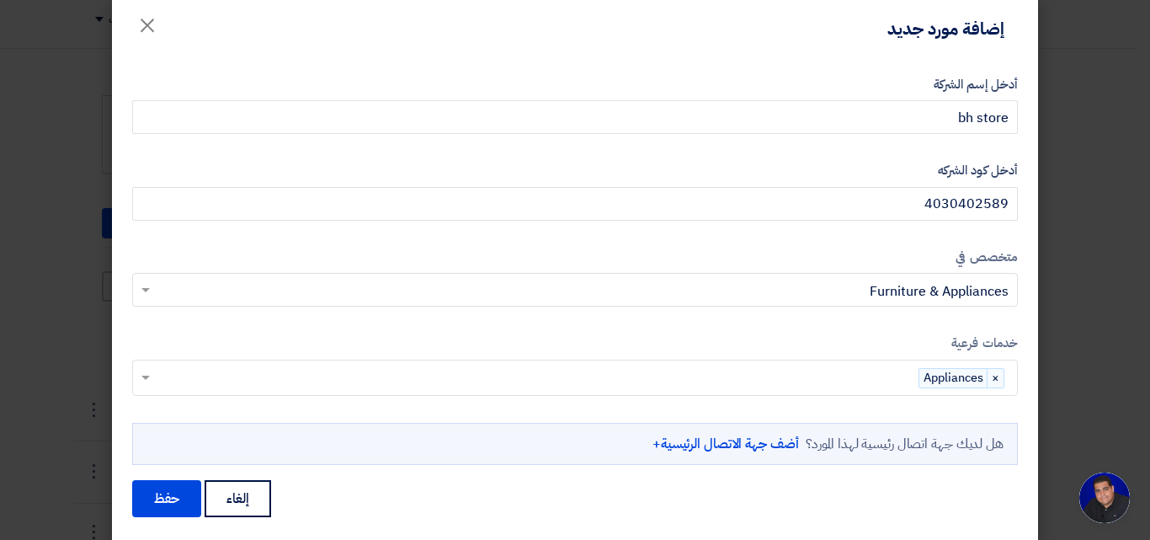
scroll to position [43, 0]
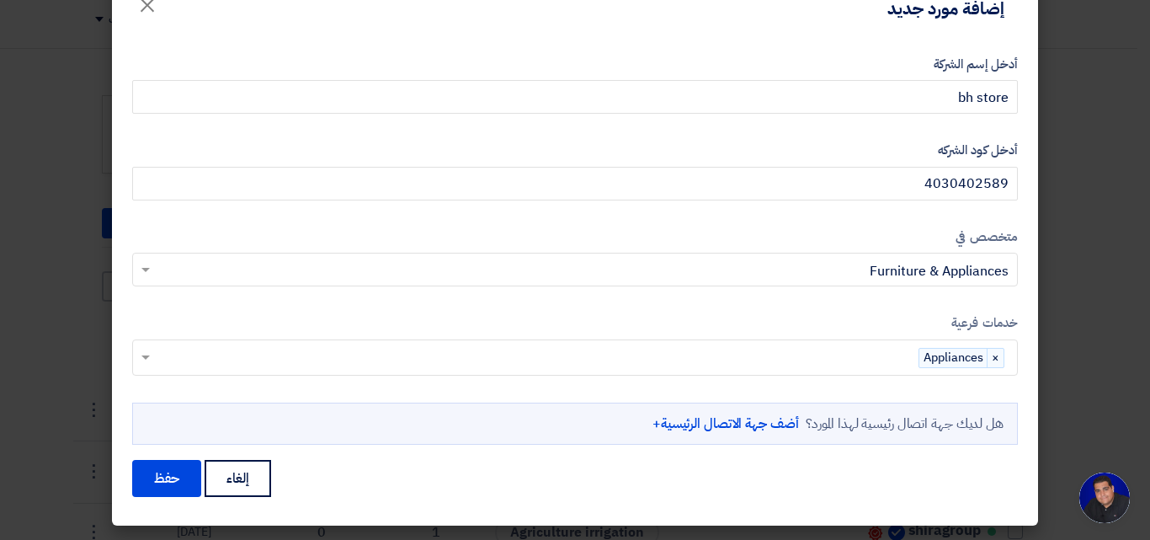
click at [713, 426] on link "أضف جهة الاتصال الرئيسية+" at bounding box center [725, 423] width 146 height 20
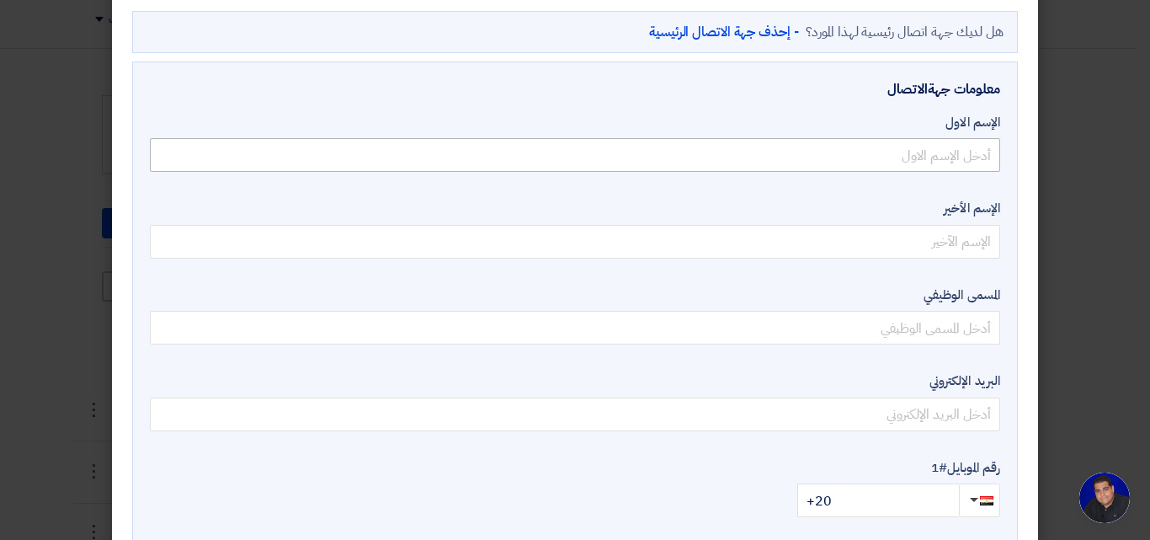
scroll to position [280, 0]
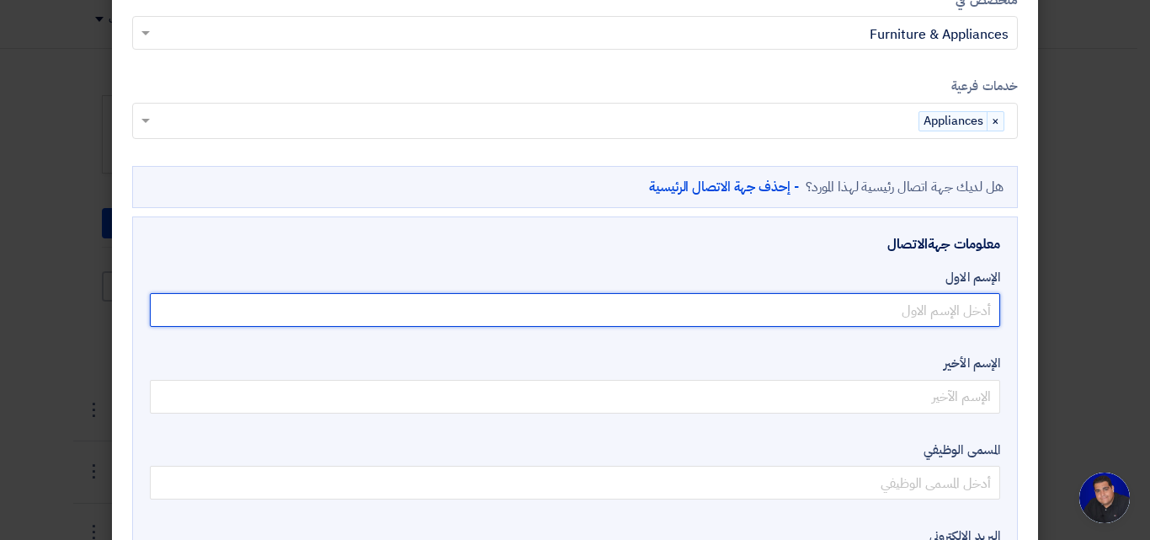
click at [874, 302] on input "text" at bounding box center [575, 310] width 850 height 34
click at [869, 302] on input "text" at bounding box center [575, 310] width 850 height 34
type input "f"
type input "بن"
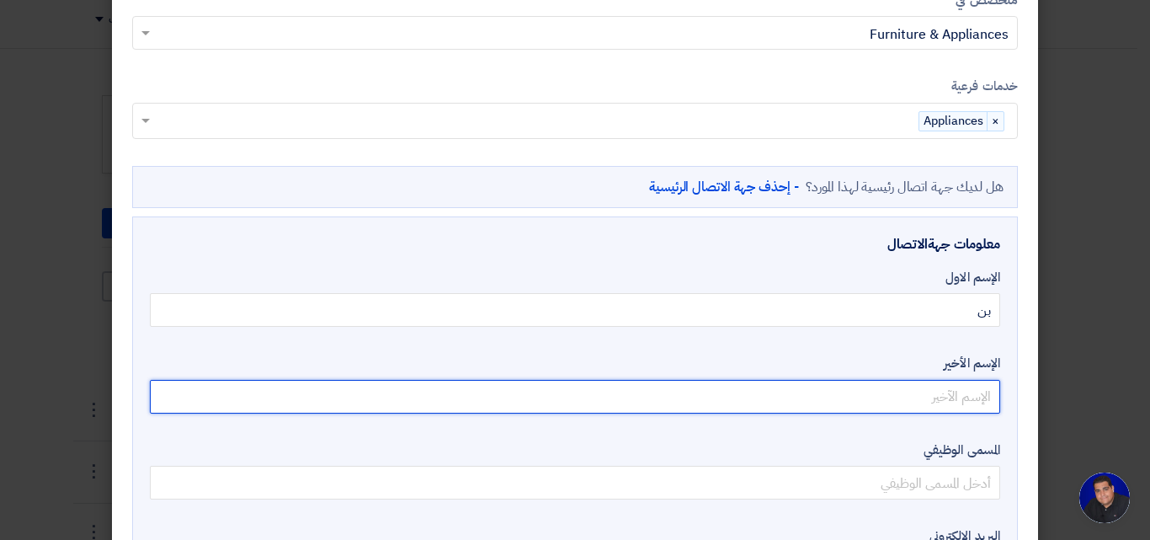
click at [738, 401] on input "text" at bounding box center [575, 397] width 850 height 34
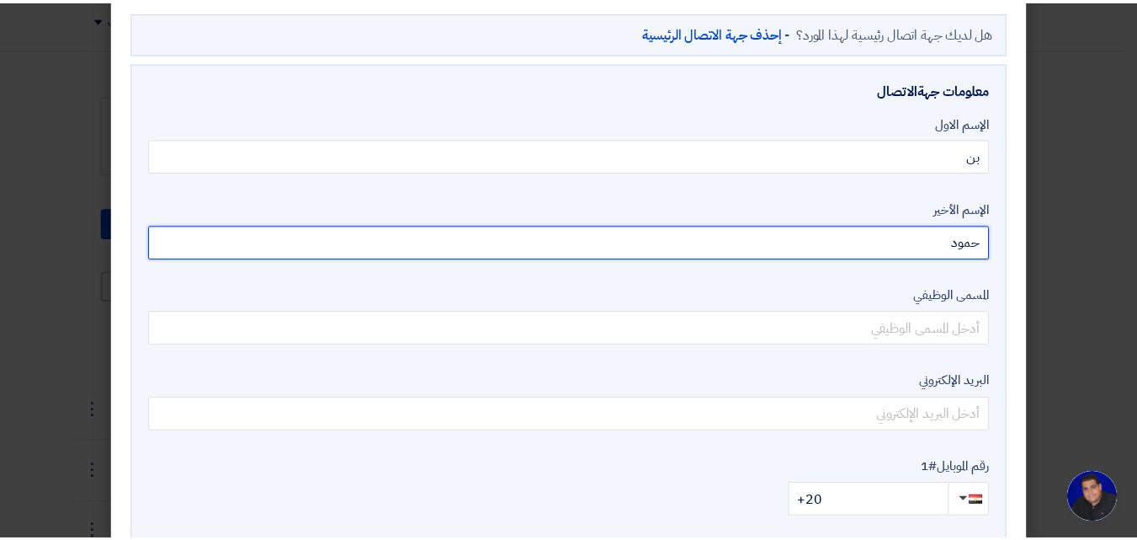
scroll to position [448, 0]
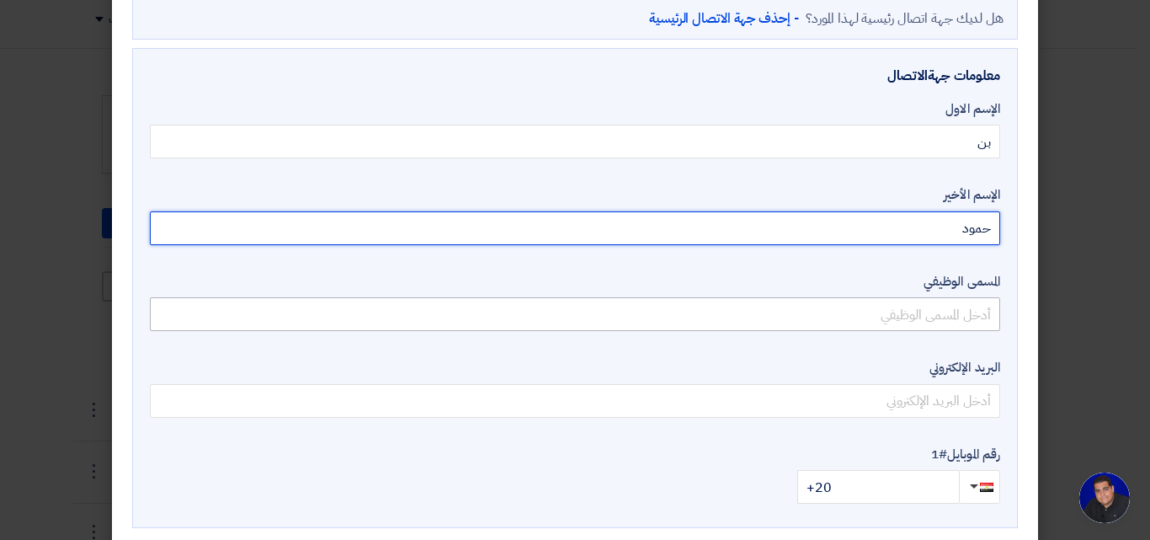
type input "حمود"
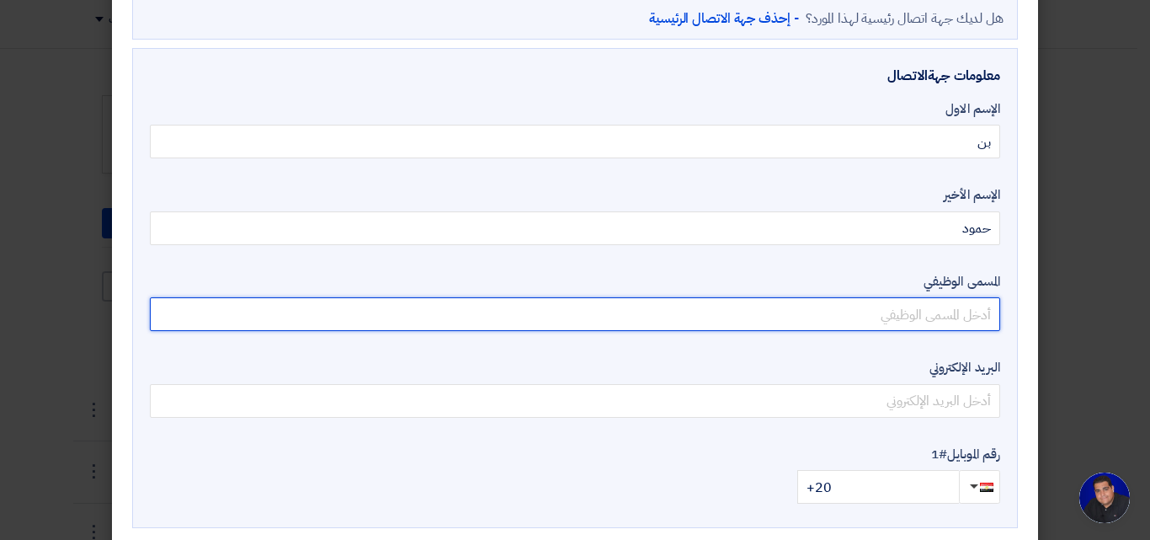
click at [785, 317] on input "text" at bounding box center [575, 314] width 850 height 34
type input "[PERSON_NAME]"
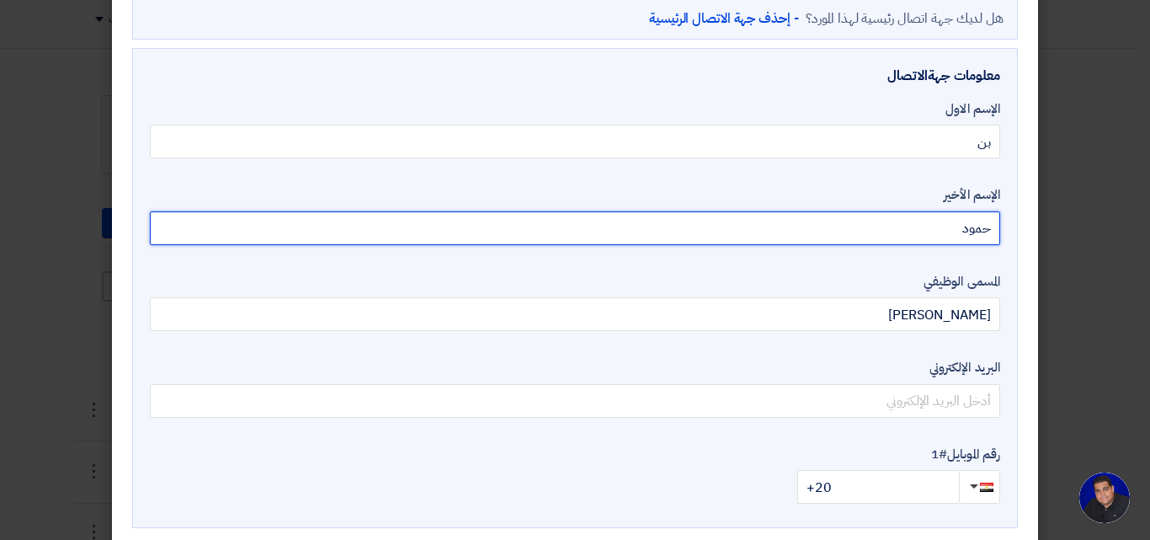
drag, startPoint x: 844, startPoint y: 216, endPoint x: 1100, endPoint y: 191, distance: 257.1
click at [1100, 191] on modal-container "إضافة مورد جديد × أدخل إسم الشركة bh store أدخل كود الشركه 4030402589 متخصص في" at bounding box center [575, 270] width 1150 height 540
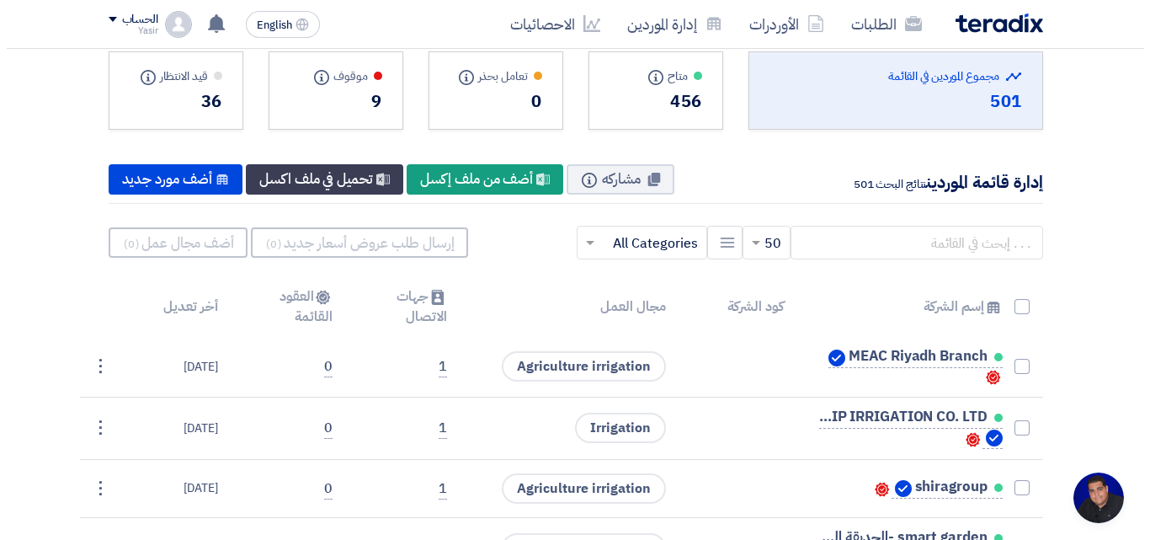
scroll to position [84, 0]
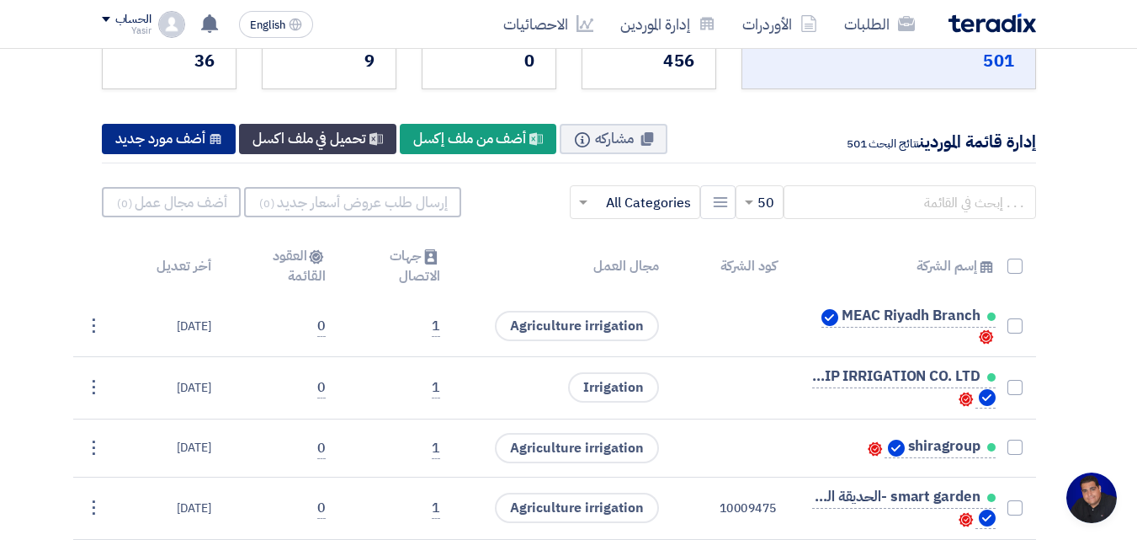
click at [119, 146] on div "New Supplier أضف مورد جديد" at bounding box center [169, 139] width 135 height 30
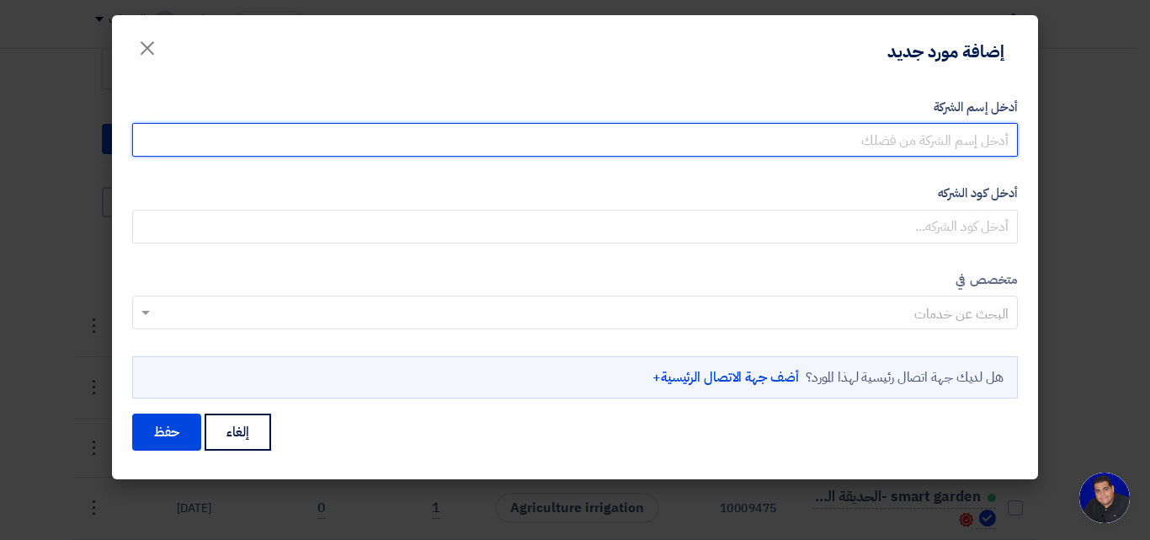
click at [900, 150] on input "أدخل إسم الشركة" at bounding box center [575, 140] width 886 height 34
type input "bh store"
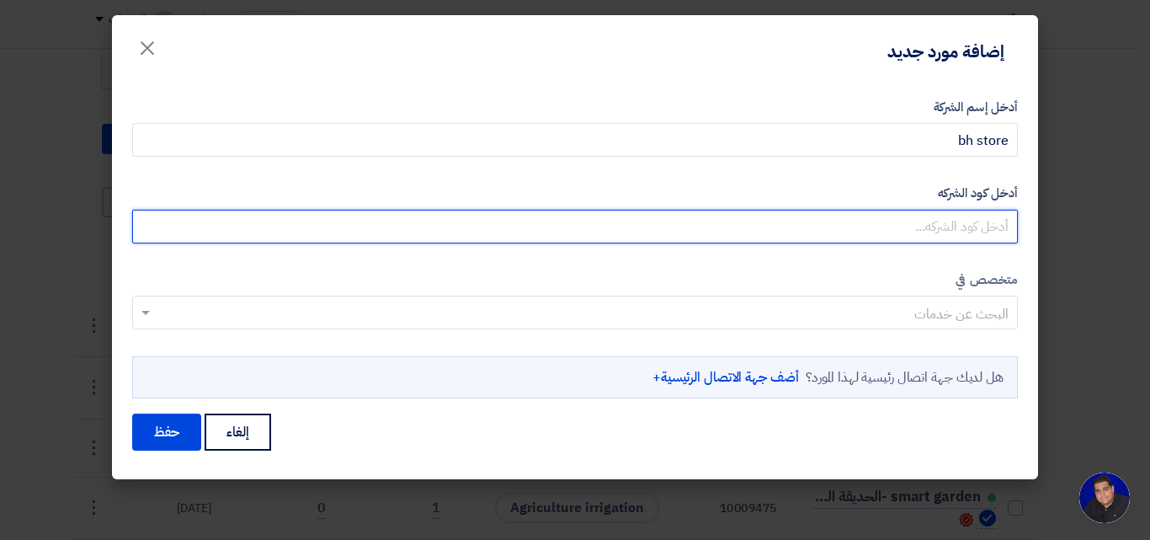
click at [836, 230] on input "أدخل كود الشركه" at bounding box center [575, 227] width 886 height 34
type input "4030402589"
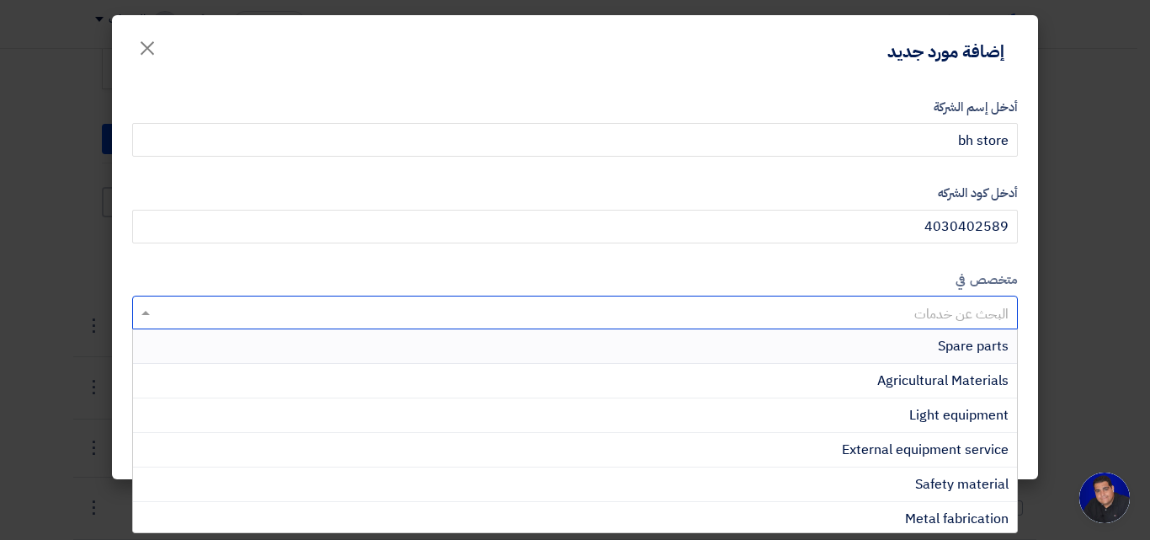
click at [863, 312] on input "text" at bounding box center [584, 315] width 852 height 28
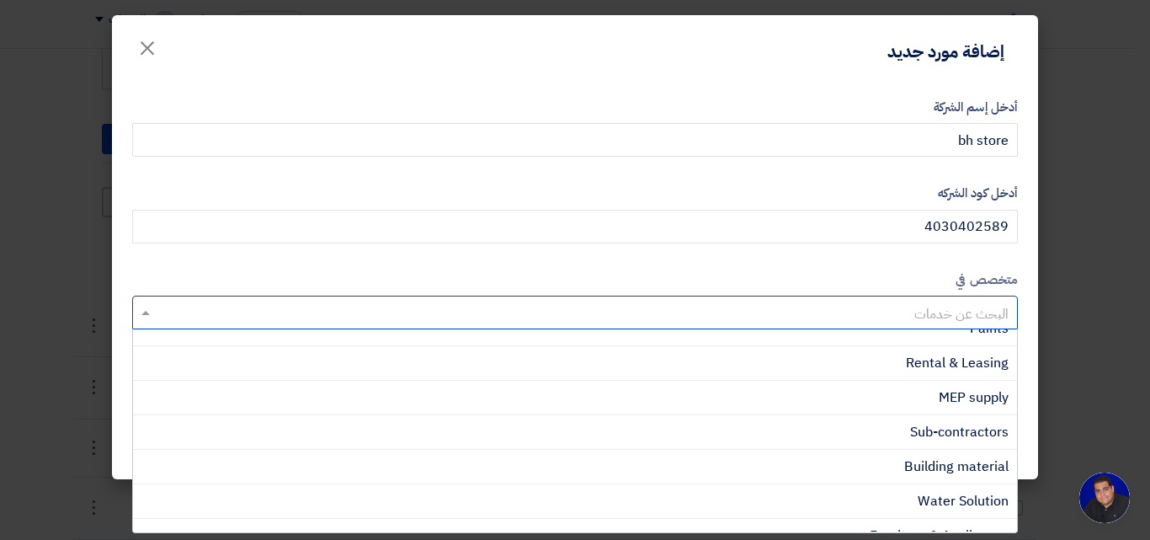
scroll to position [522, 0]
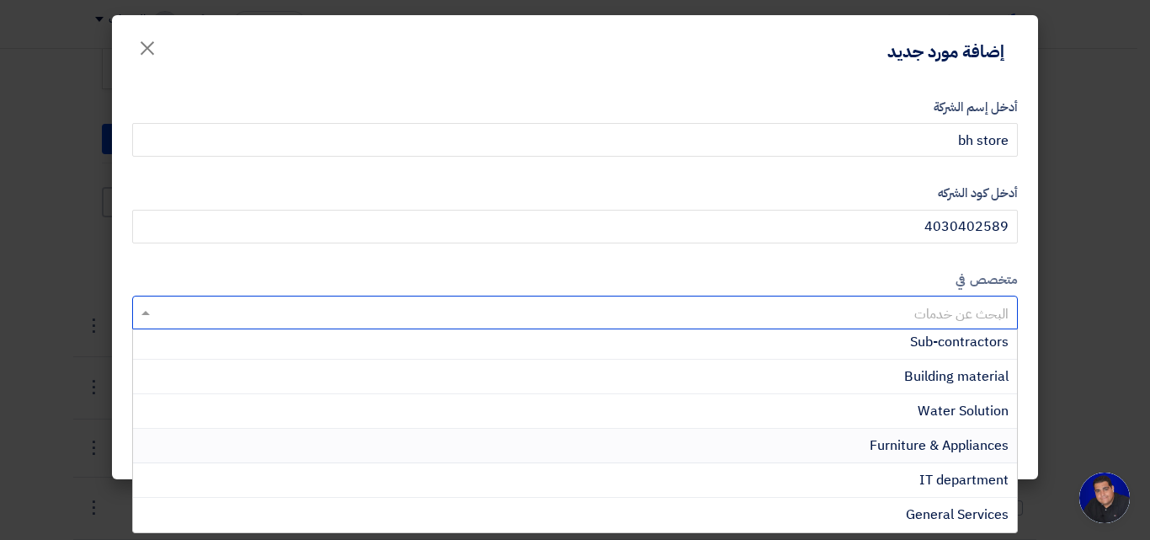
click at [870, 438] on span "Furniture & Appliances" at bounding box center [939, 445] width 139 height 20
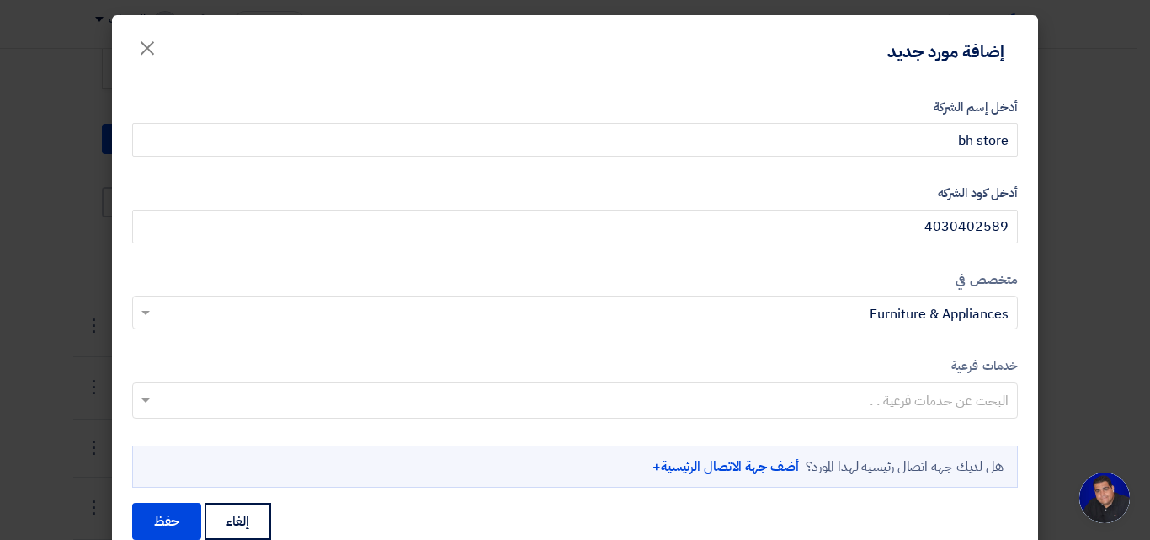
click at [908, 403] on input "text" at bounding box center [574, 402] width 869 height 28
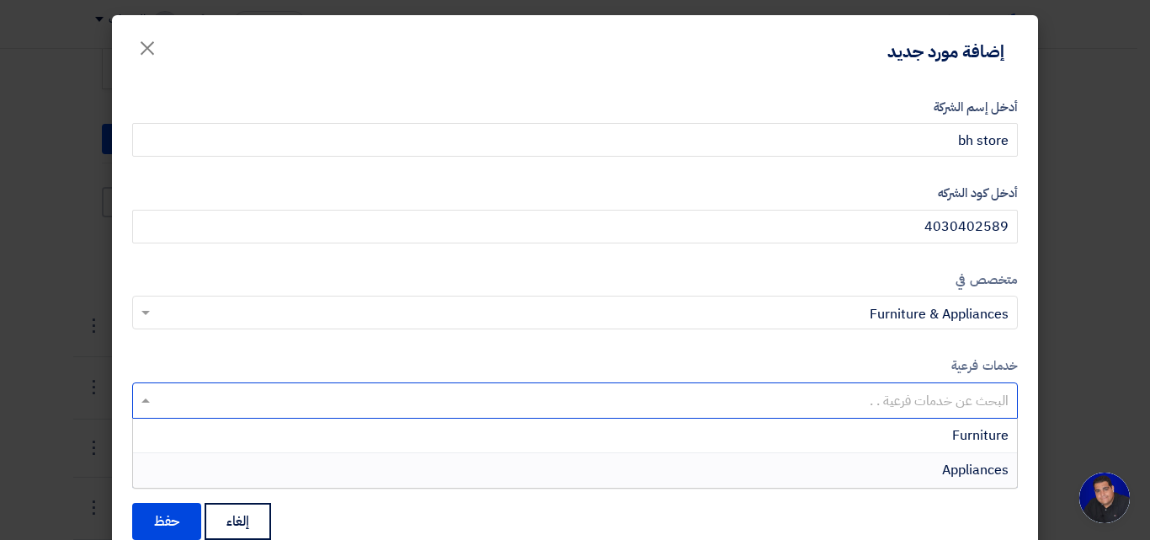
click at [935, 467] on div "Appliances" at bounding box center [575, 470] width 884 height 34
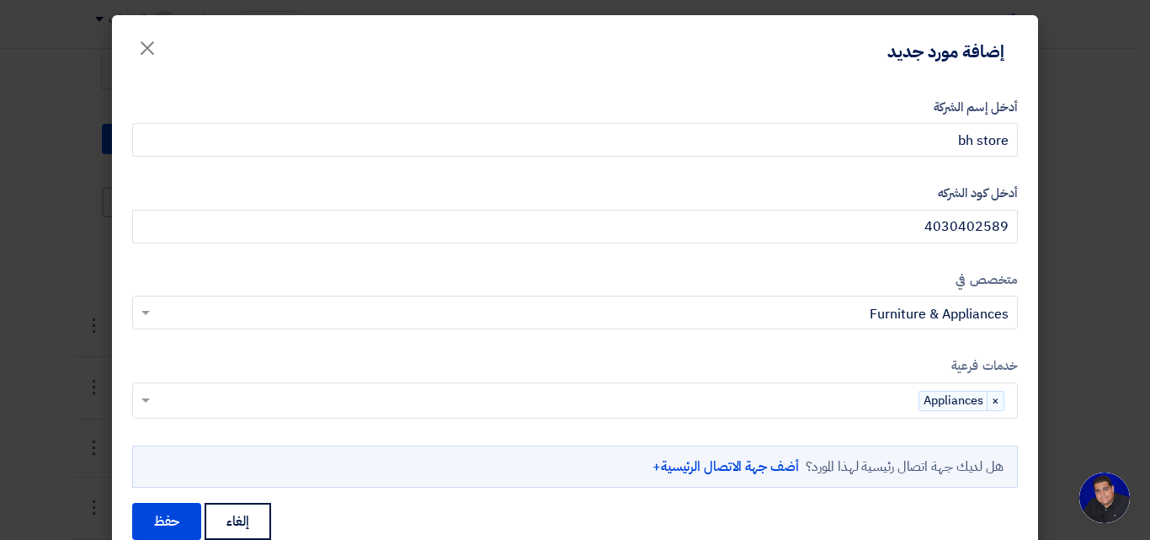
click at [754, 466] on link "أضف جهة الاتصال الرئيسية+" at bounding box center [725, 466] width 146 height 20
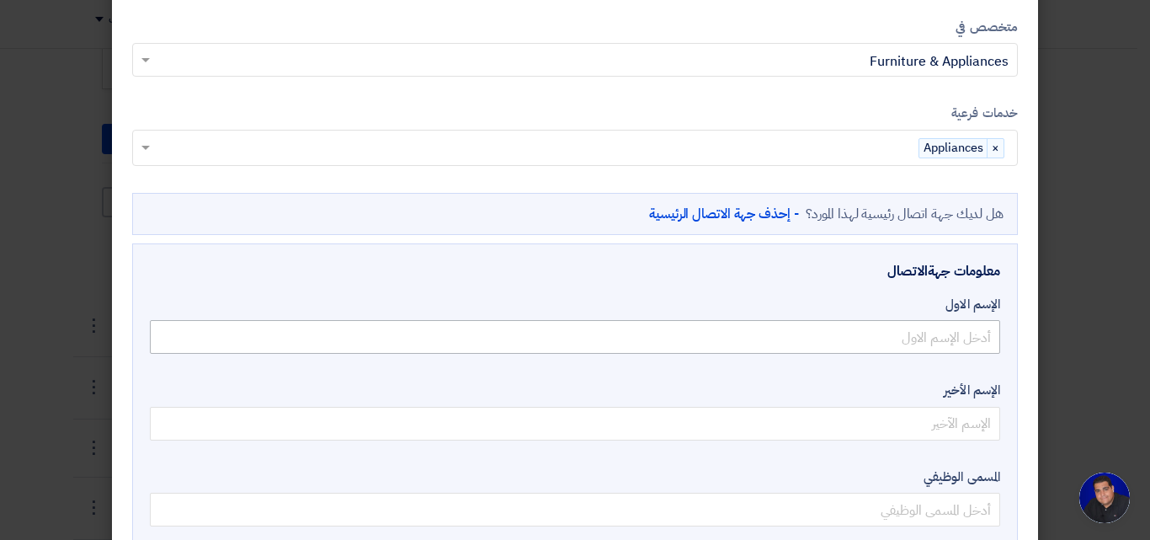
scroll to position [337, 0]
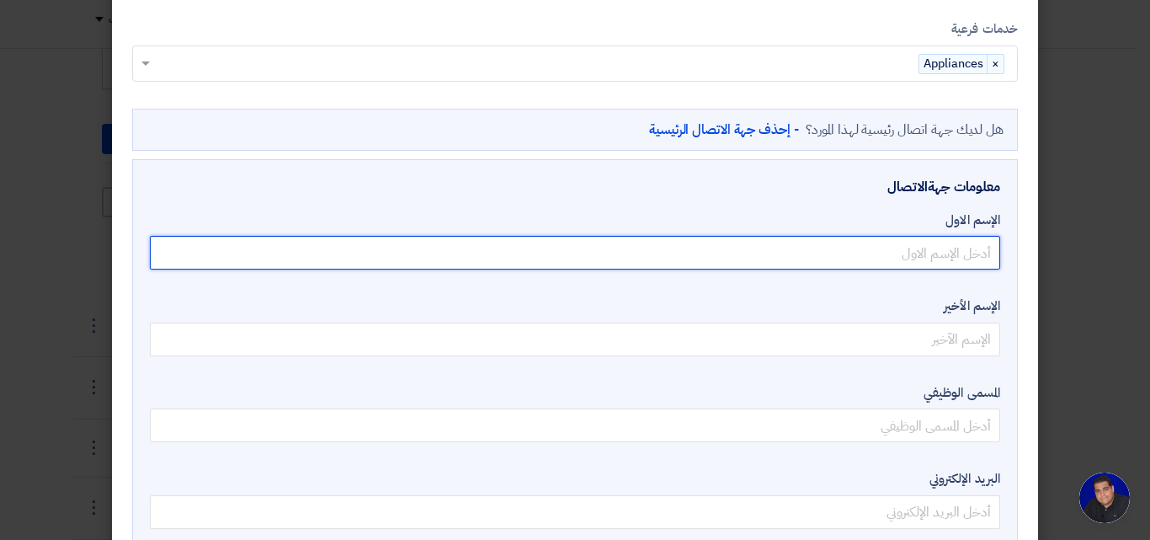
click at [874, 250] on input "text" at bounding box center [575, 253] width 850 height 34
type input "ب"
type input "bh store"
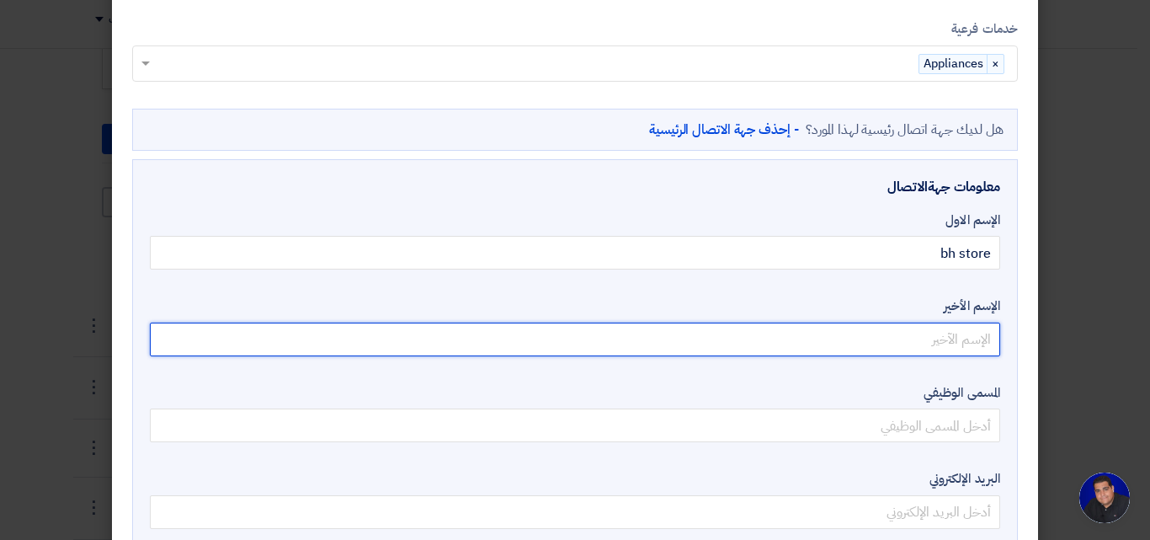
click at [901, 343] on input "text" at bounding box center [575, 339] width 850 height 34
type input "بن"
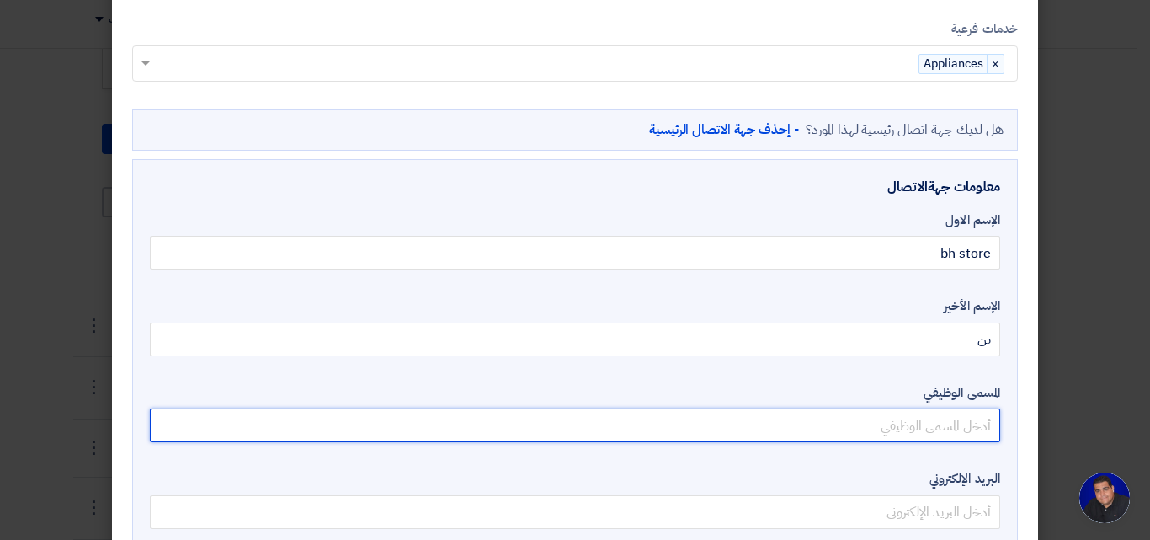
click at [912, 439] on input "text" at bounding box center [575, 425] width 850 height 34
type input "[PERSON_NAME]"
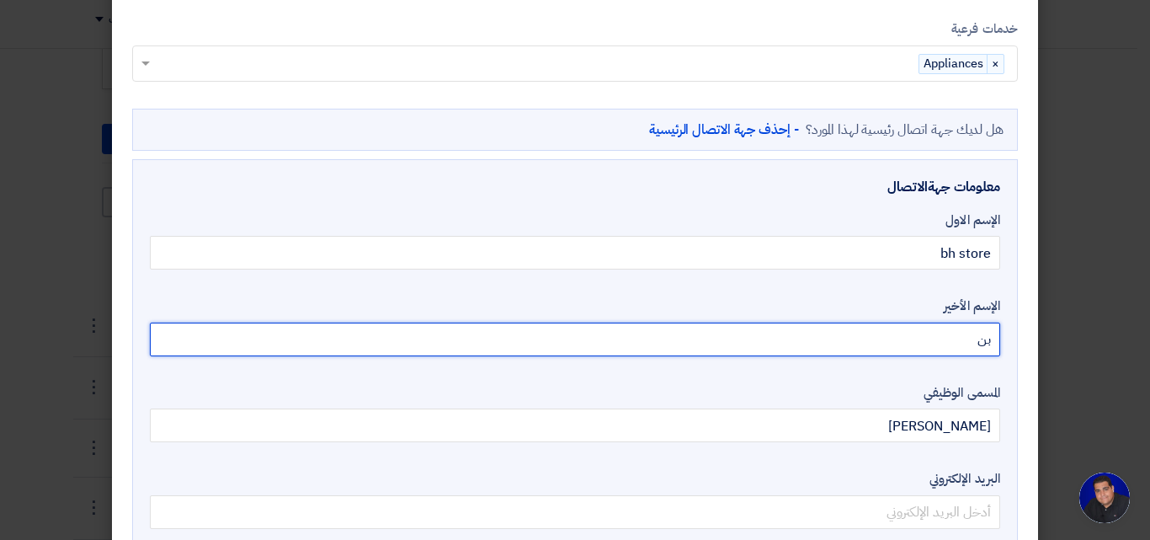
click at [929, 341] on input "بن" at bounding box center [575, 339] width 850 height 34
type input "ب"
type input "سفخقث"
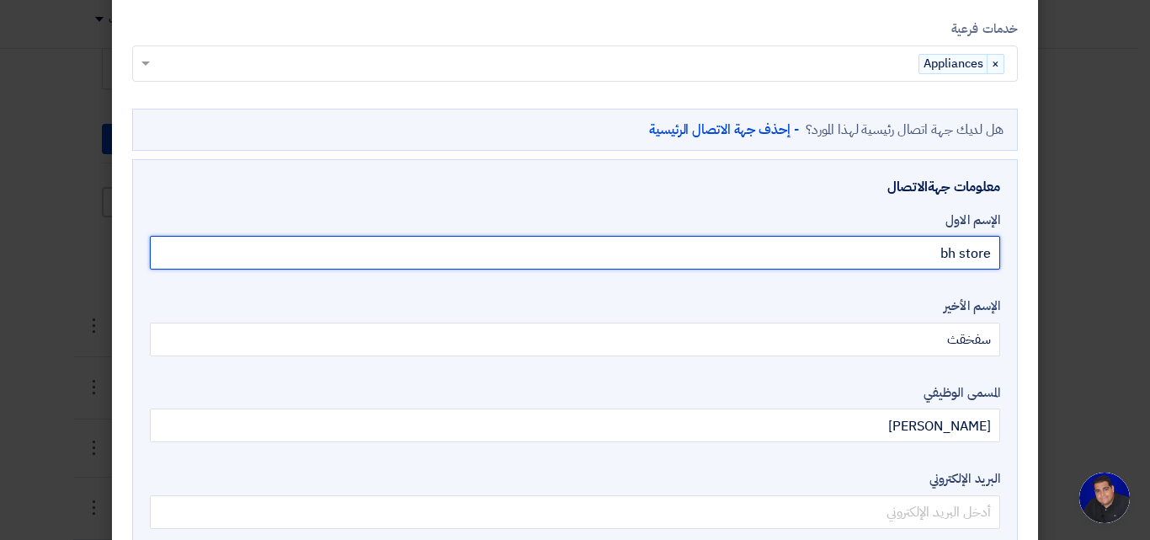
drag, startPoint x: 967, startPoint y: 255, endPoint x: 1013, endPoint y: 260, distance: 45.7
click at [1013, 260] on div "معلومات جهةالاتصال الإسم الاول bh store الإسم الأخير سفخقث المسمى الوظيفي [PERS…" at bounding box center [575, 399] width 886 height 481
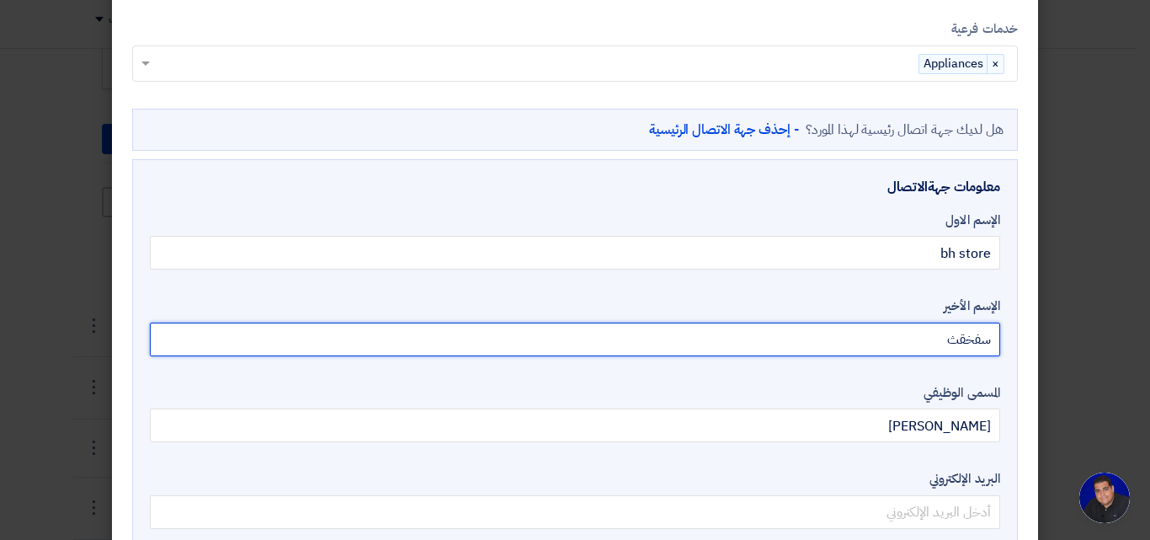
drag, startPoint x: 931, startPoint y: 333, endPoint x: 1046, endPoint y: 329, distance: 114.6
click at [1046, 329] on modal-container "إضافة مورد جديد × أدخل إسم الشركة bh store أدخل كود الشركه 4030402589 متخصص في" at bounding box center [575, 270] width 1150 height 540
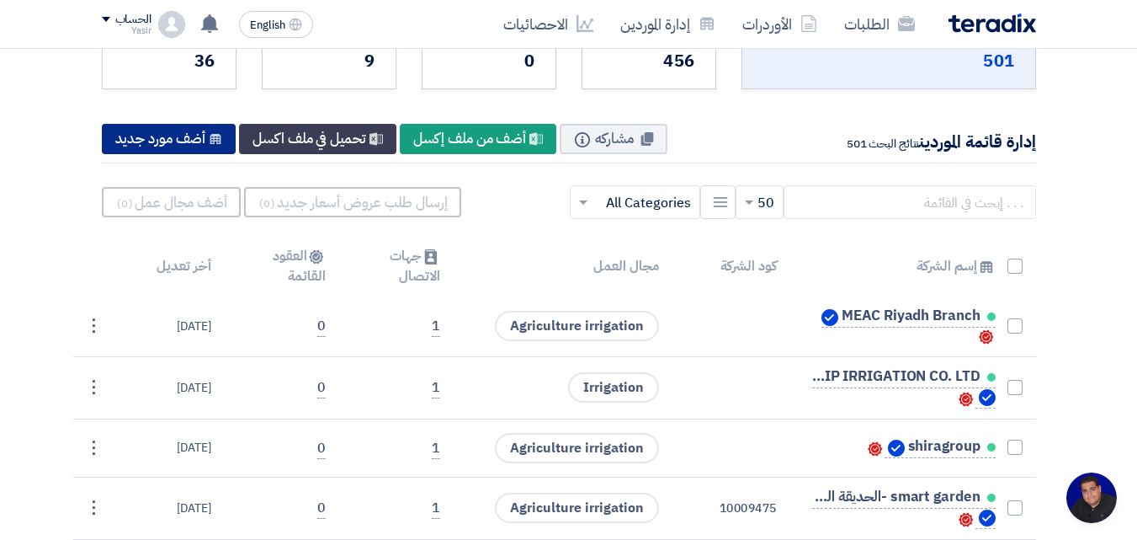
click at [194, 135] on div "New Supplier أضف مورد جديد" at bounding box center [169, 139] width 135 height 30
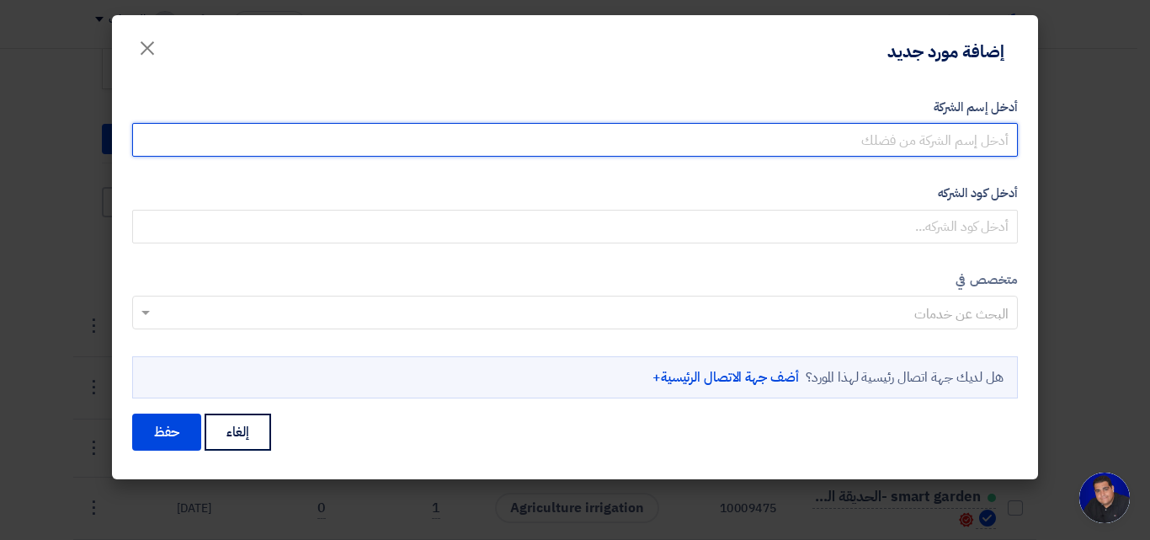
click at [853, 136] on input "أدخل إسم الشركة" at bounding box center [575, 140] width 886 height 34
type input "bh store"
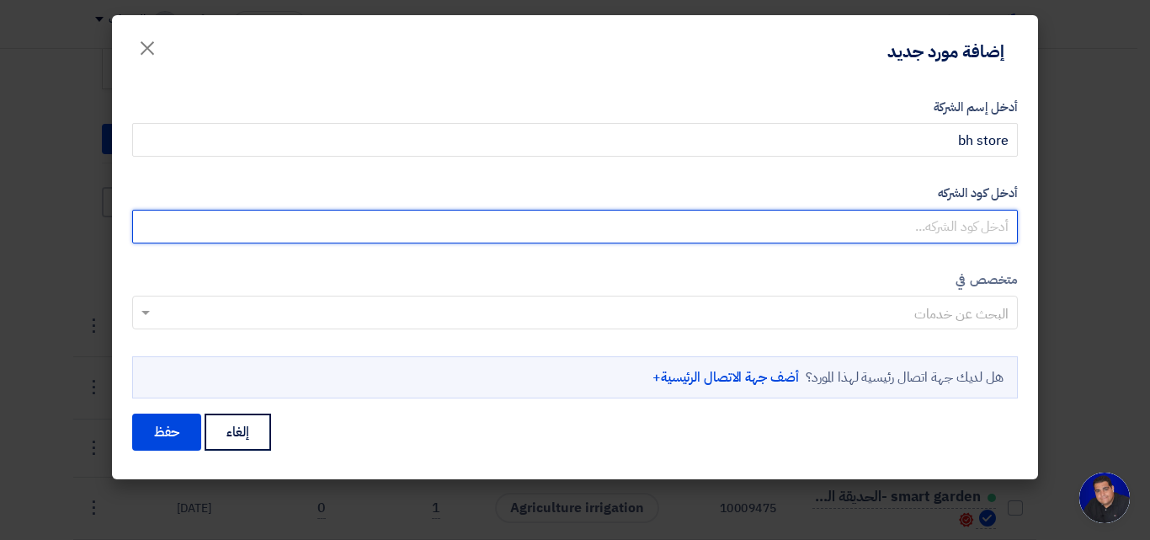
click at [855, 240] on input "أدخل كود الشركه" at bounding box center [575, 227] width 886 height 34
type input "4030402589"
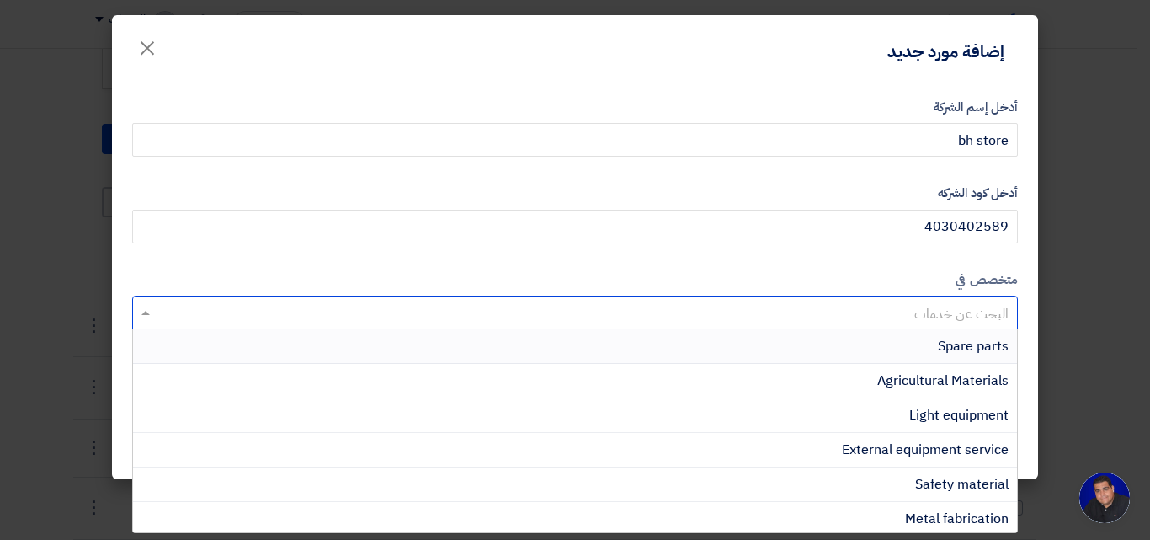
click at [863, 316] on input "text" at bounding box center [584, 315] width 852 height 28
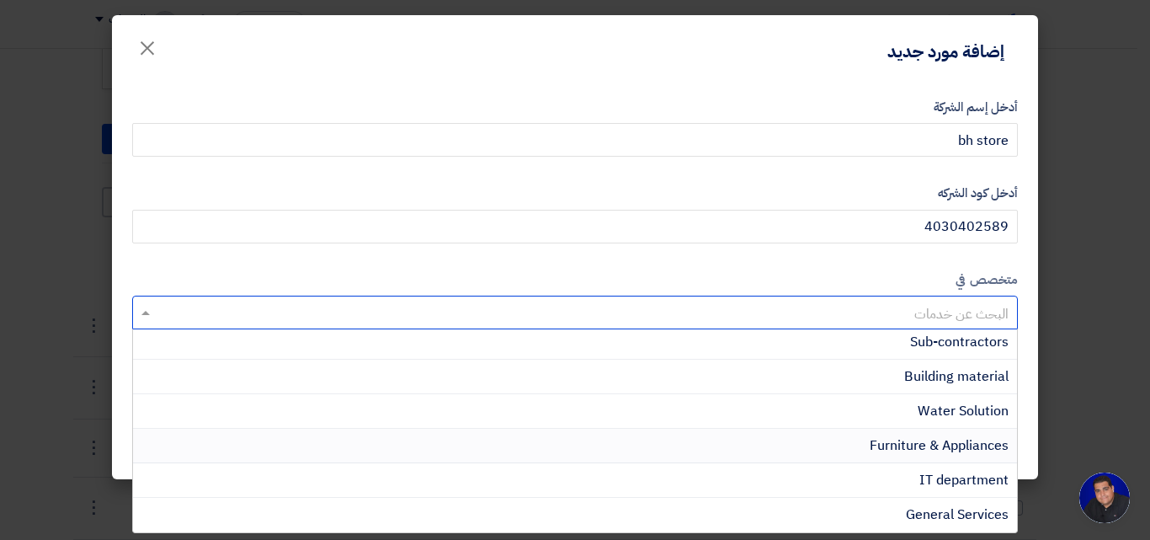
click at [894, 445] on span "Furniture & Appliances" at bounding box center [939, 445] width 139 height 20
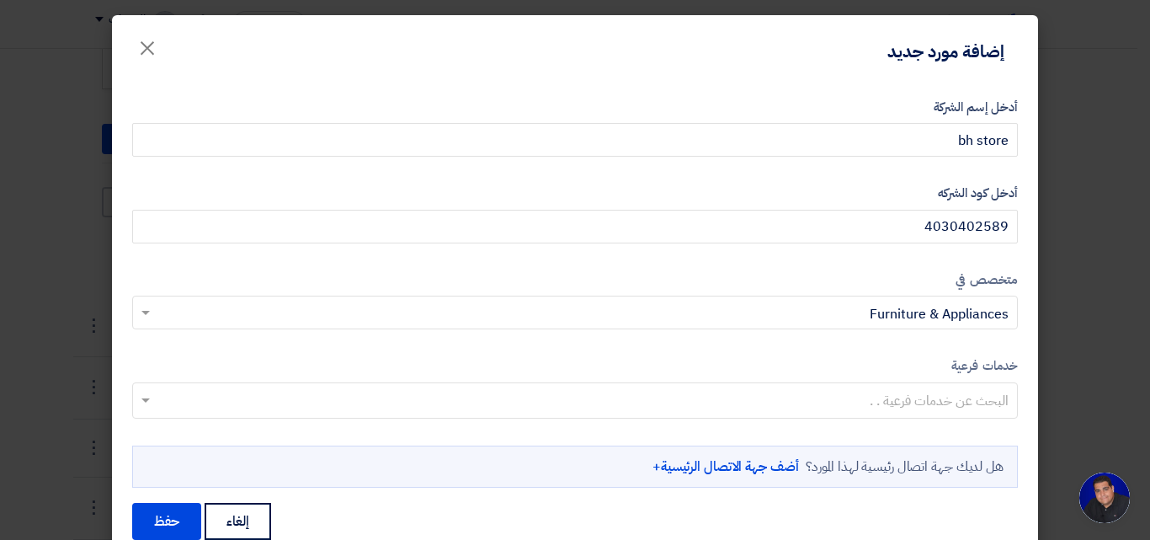
click at [902, 408] on input "text" at bounding box center [574, 402] width 869 height 28
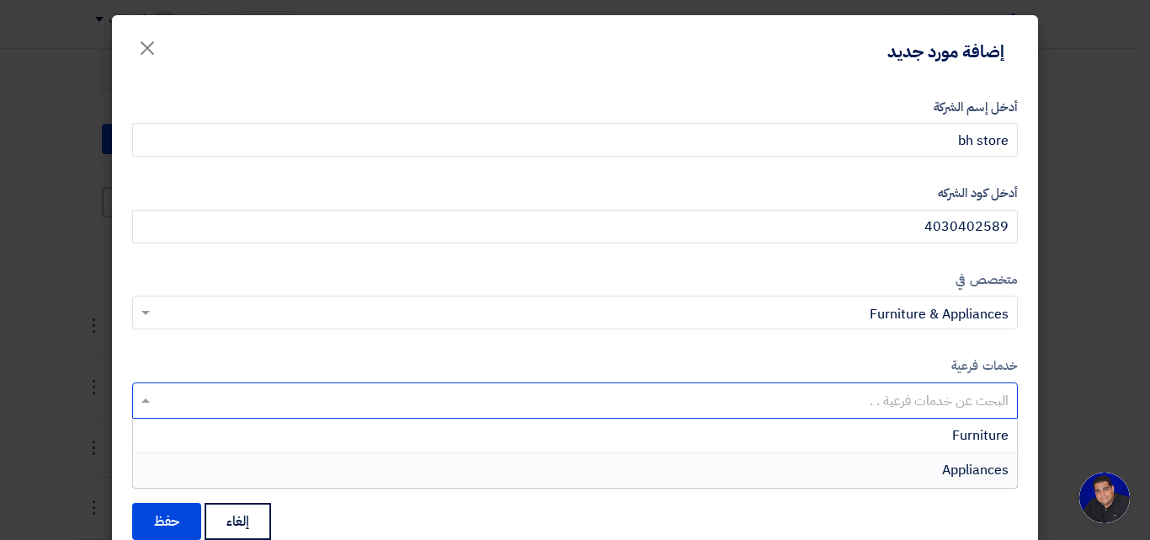
click at [907, 465] on div "Appliances" at bounding box center [575, 470] width 884 height 34
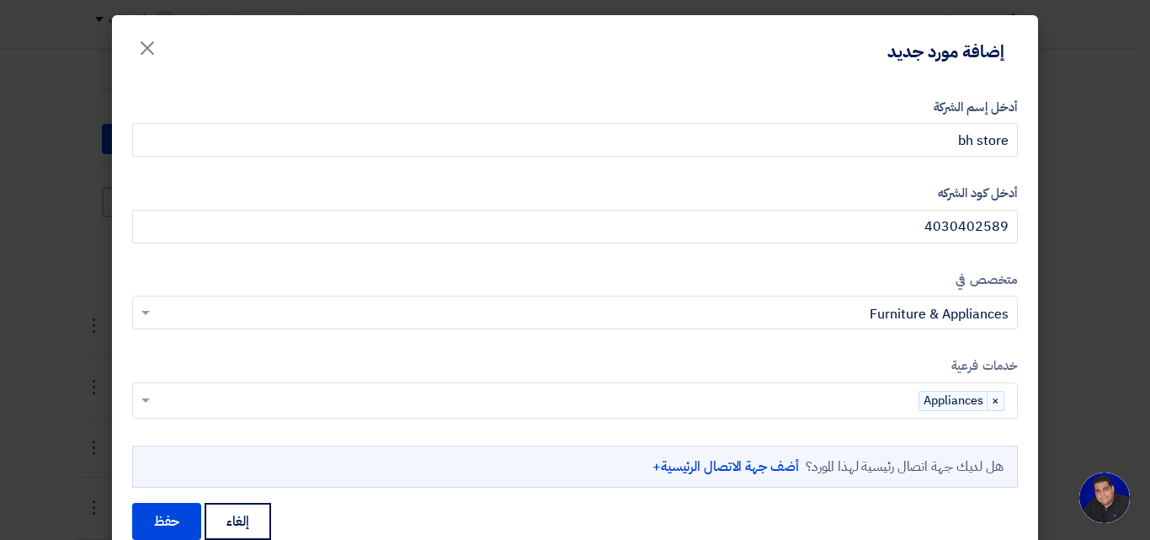
click at [698, 456] on link "أضف جهة الاتصال الرئيسية+" at bounding box center [725, 466] width 146 height 20
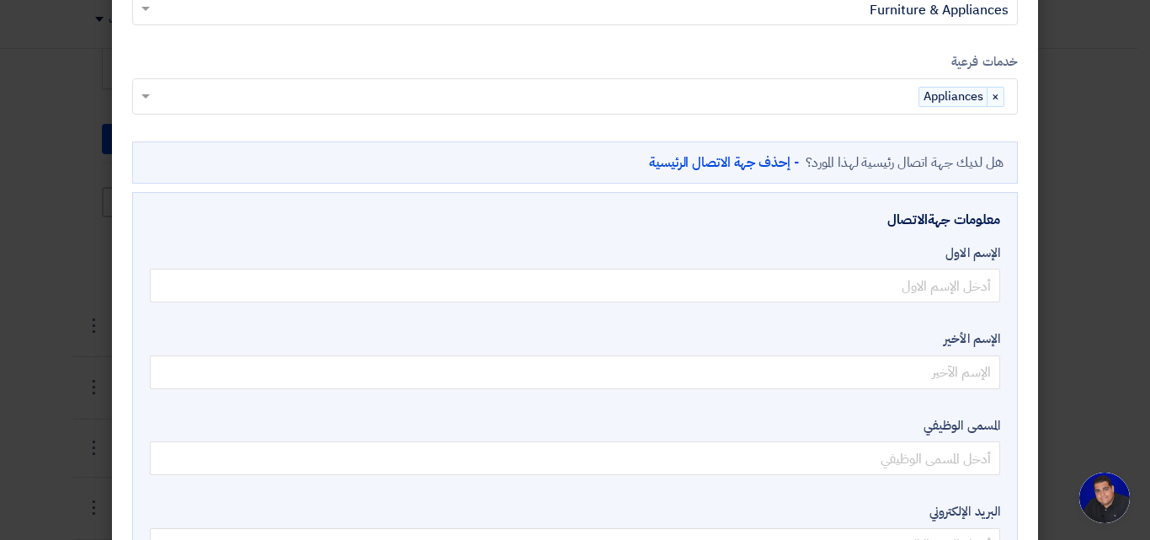
scroll to position [337, 0]
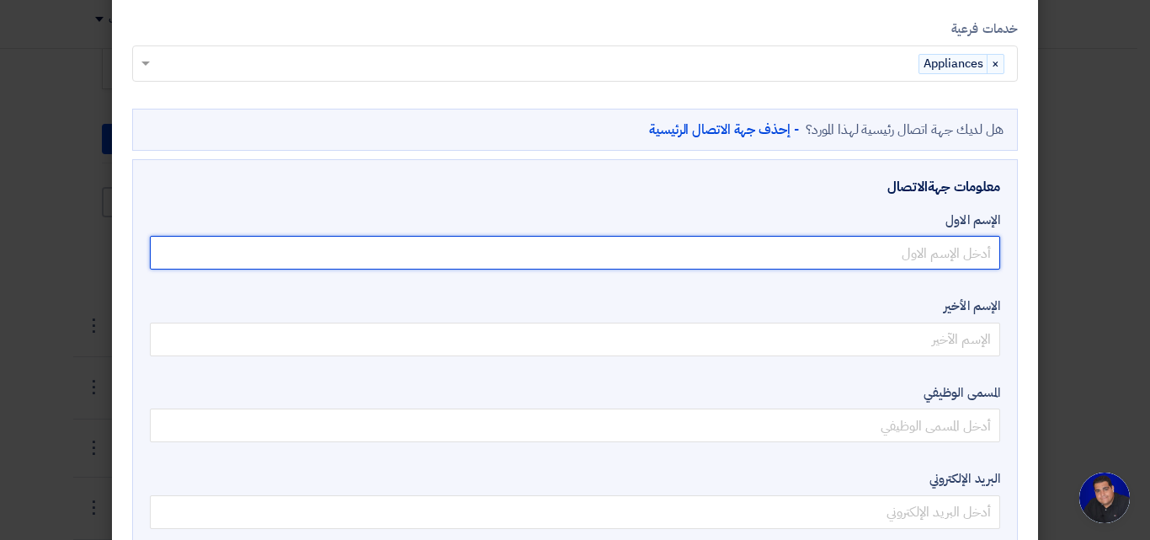
click at [871, 259] on input "text" at bounding box center [575, 253] width 850 height 34
type input "بن"
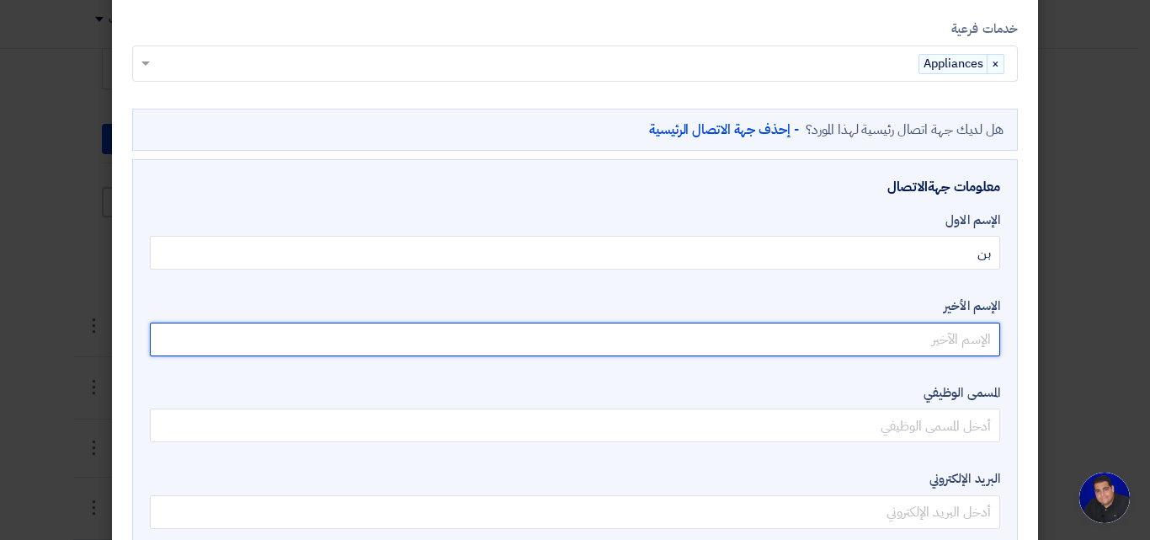
click at [882, 333] on input "text" at bounding box center [575, 339] width 850 height 34
type input "حمود"
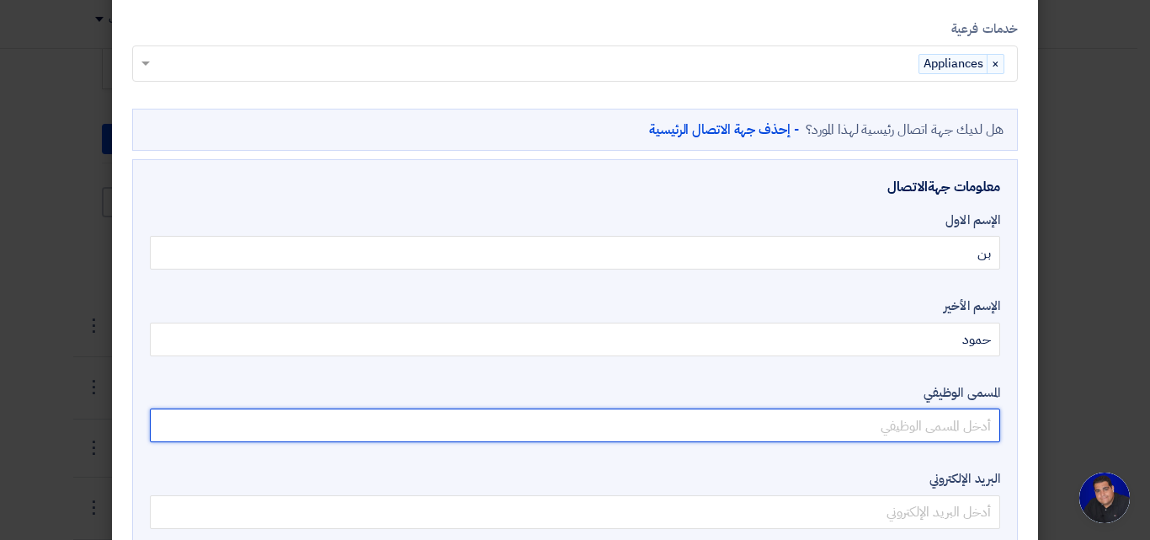
click at [866, 436] on input "text" at bounding box center [575, 425] width 850 height 34
type input "[PERSON_NAME]"
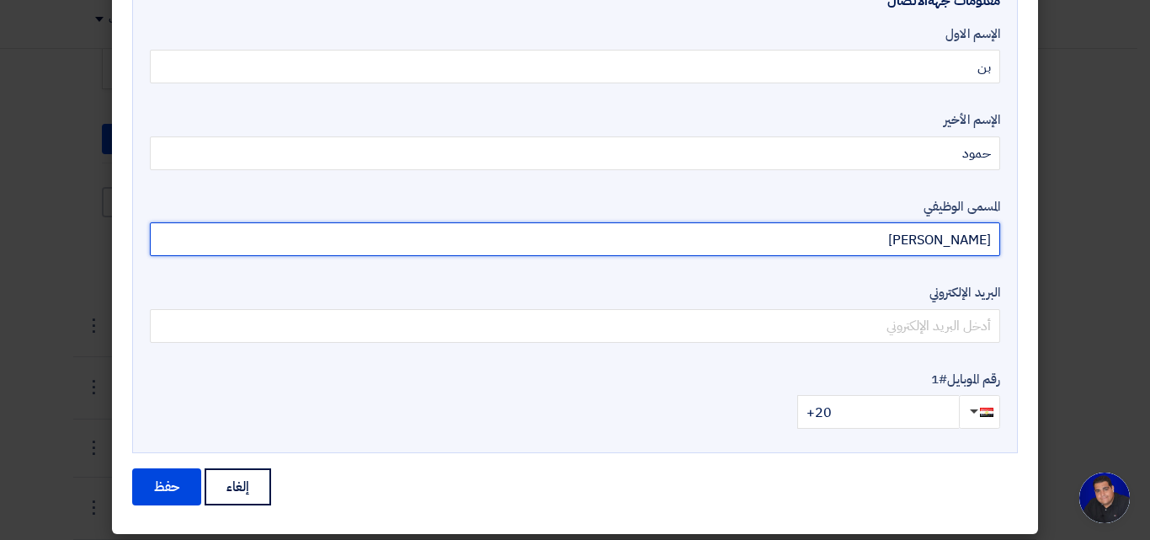
scroll to position [532, 0]
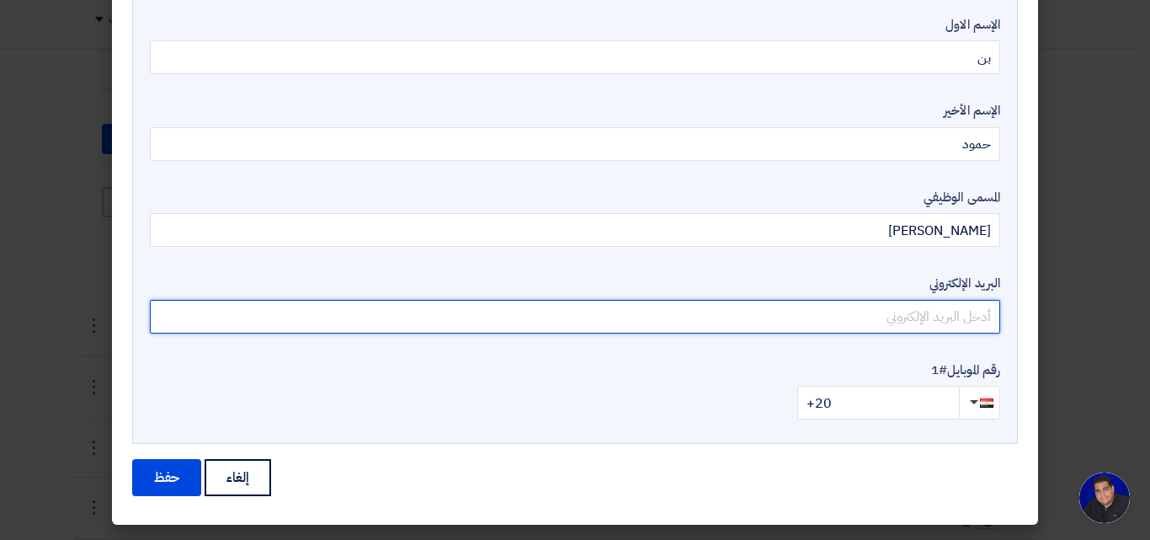
click at [826, 326] on input "email" at bounding box center [575, 317] width 850 height 34
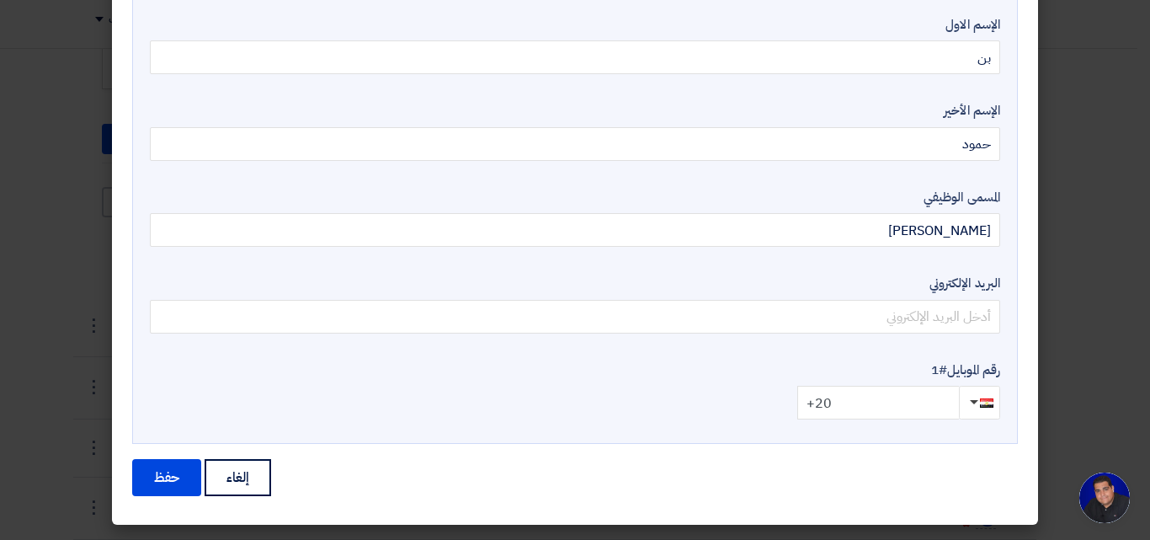
click at [935, 406] on input "+20" at bounding box center [878, 403] width 162 height 34
click at [978, 403] on span "button" at bounding box center [974, 402] width 8 height 4
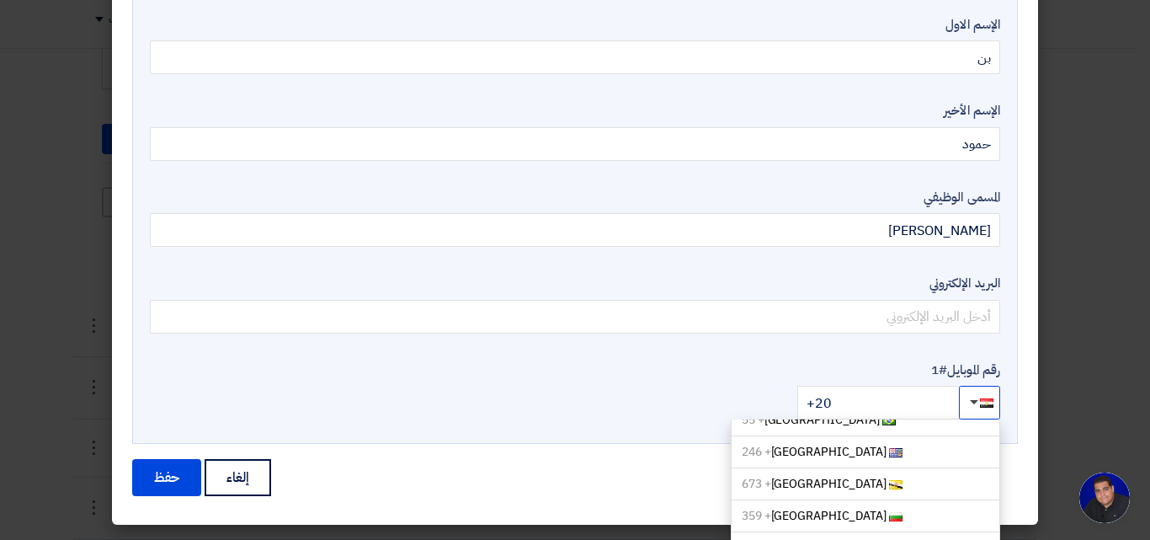
scroll to position [505, 0]
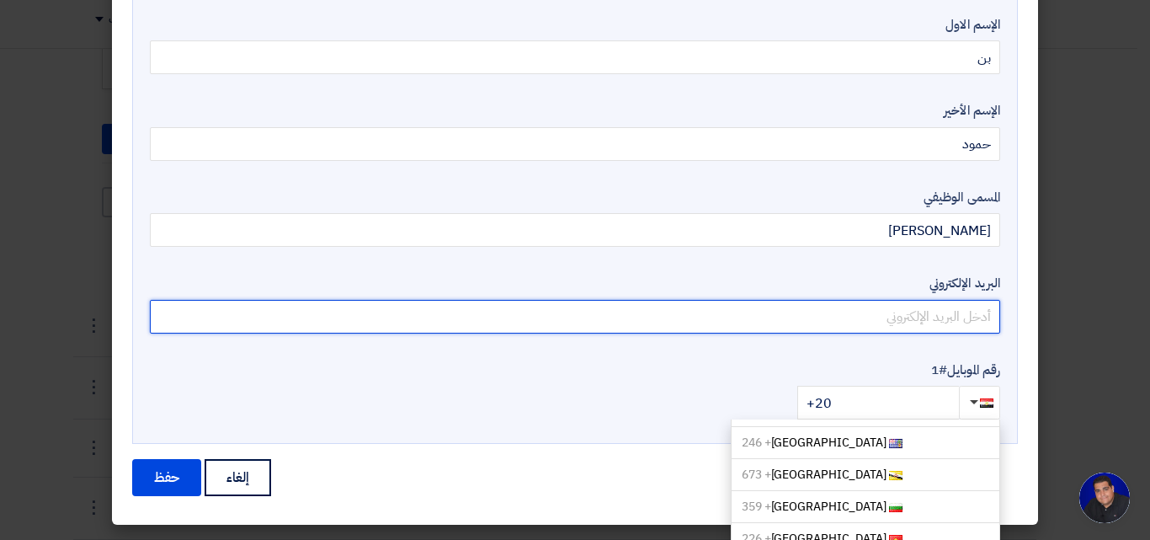
click at [818, 317] on input "email" at bounding box center [575, 317] width 850 height 34
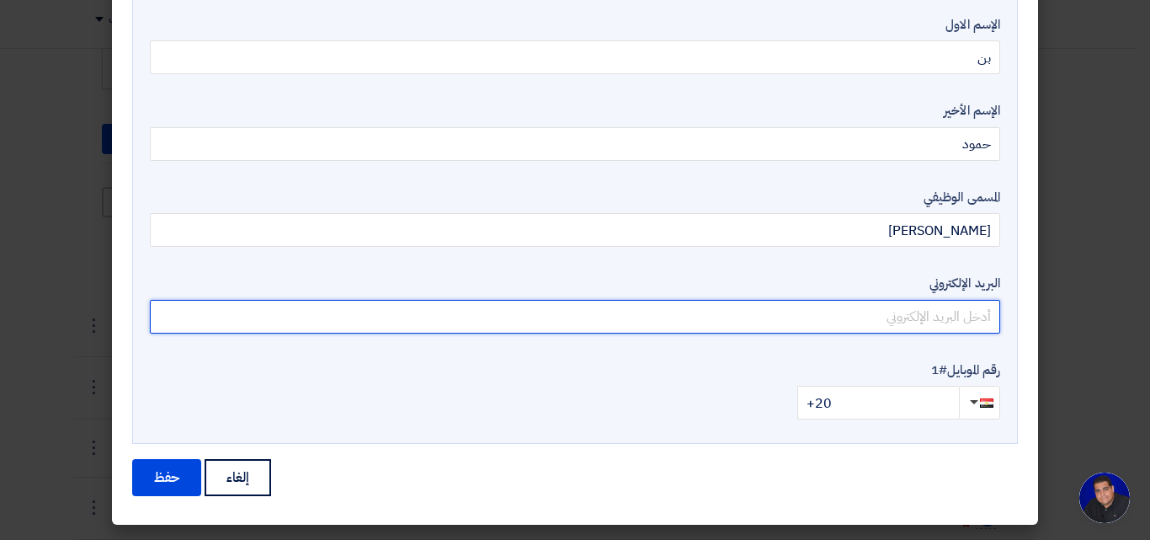
type input "ي"
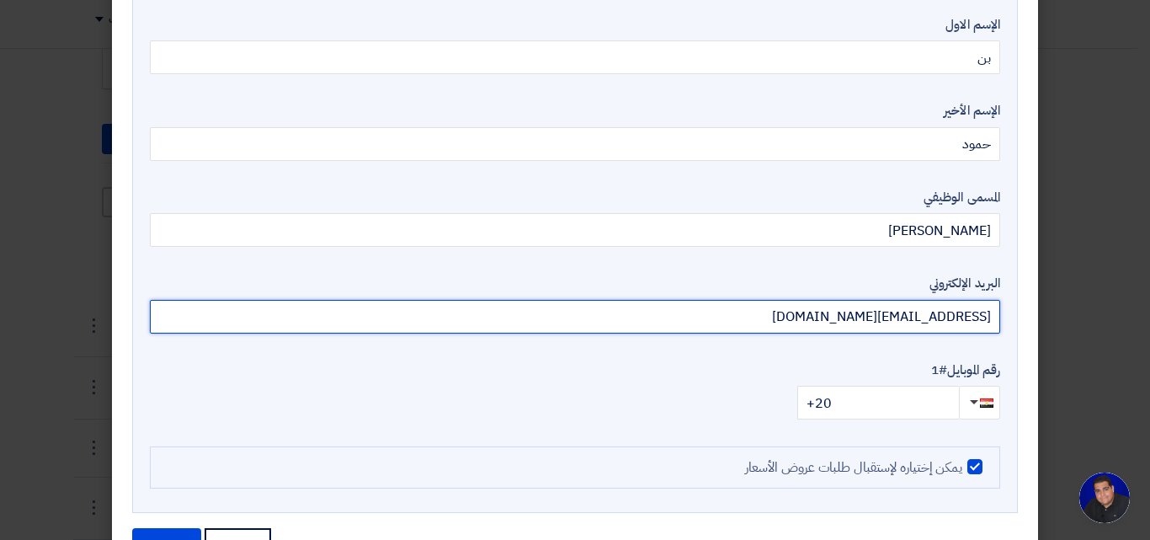
type input "[EMAIL_ADDRESS][DOMAIN_NAME]"
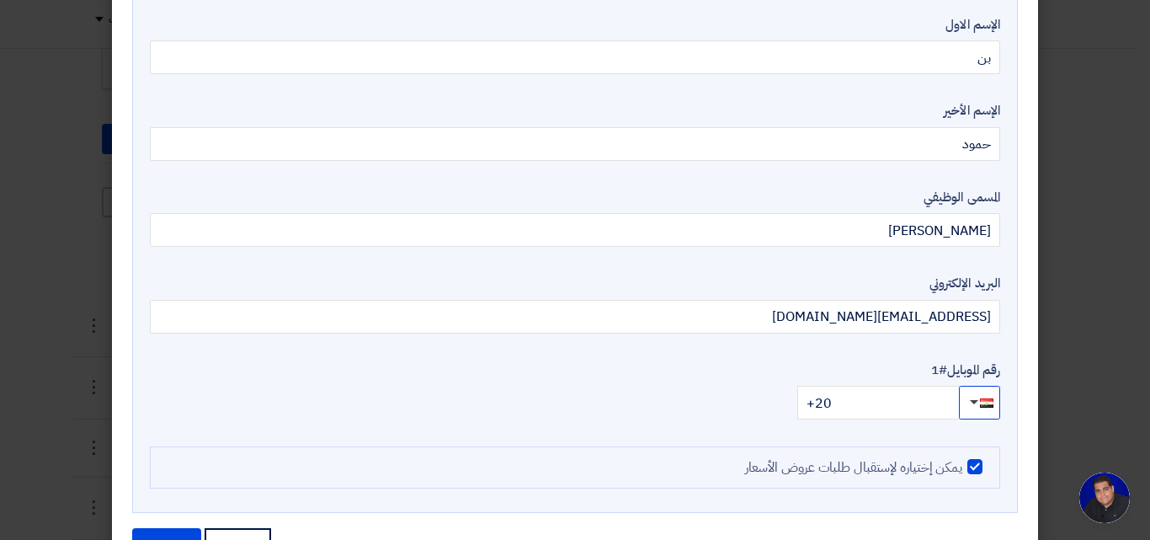
click at [975, 400] on span "button" at bounding box center [974, 402] width 8 height 4
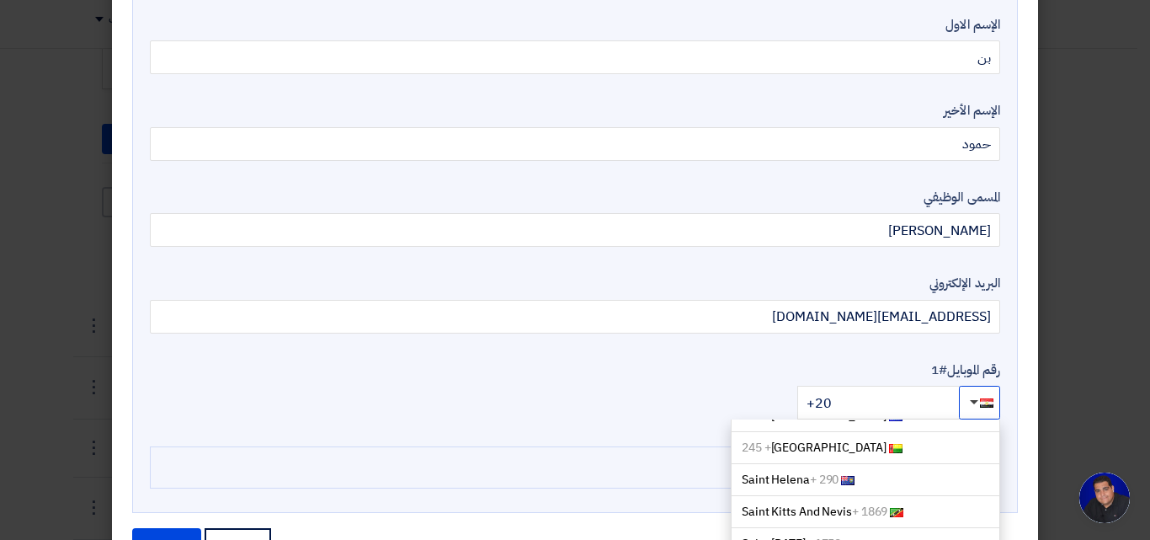
scroll to position [0, 0]
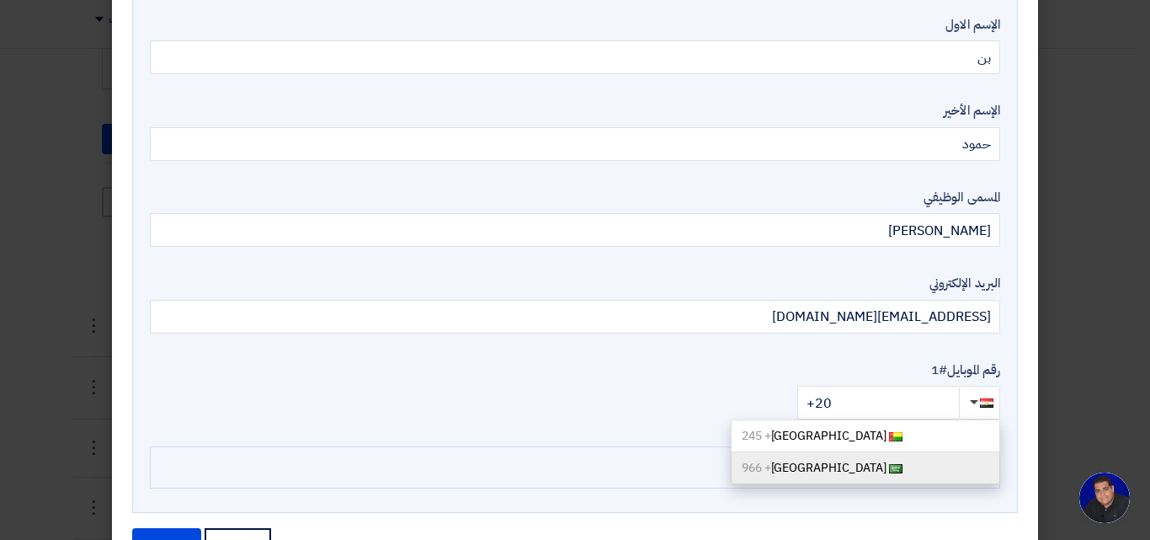
click at [850, 456] on link "[GEOGRAPHIC_DATA] + 966" at bounding box center [865, 468] width 269 height 32
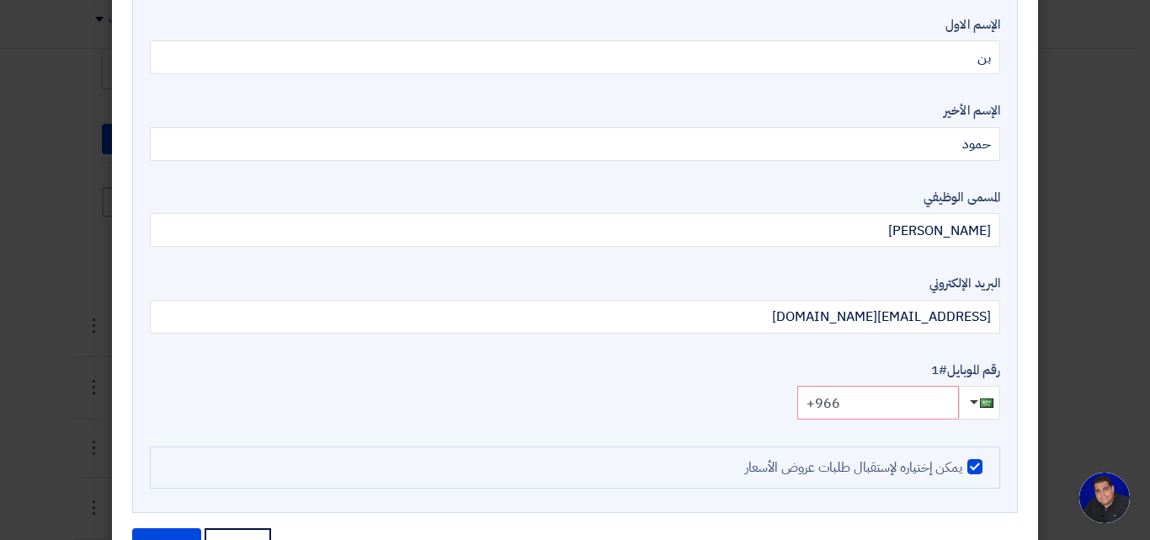
click at [851, 407] on input "+966" at bounding box center [878, 403] width 162 height 34
type input "[PHONE_NUMBER]"
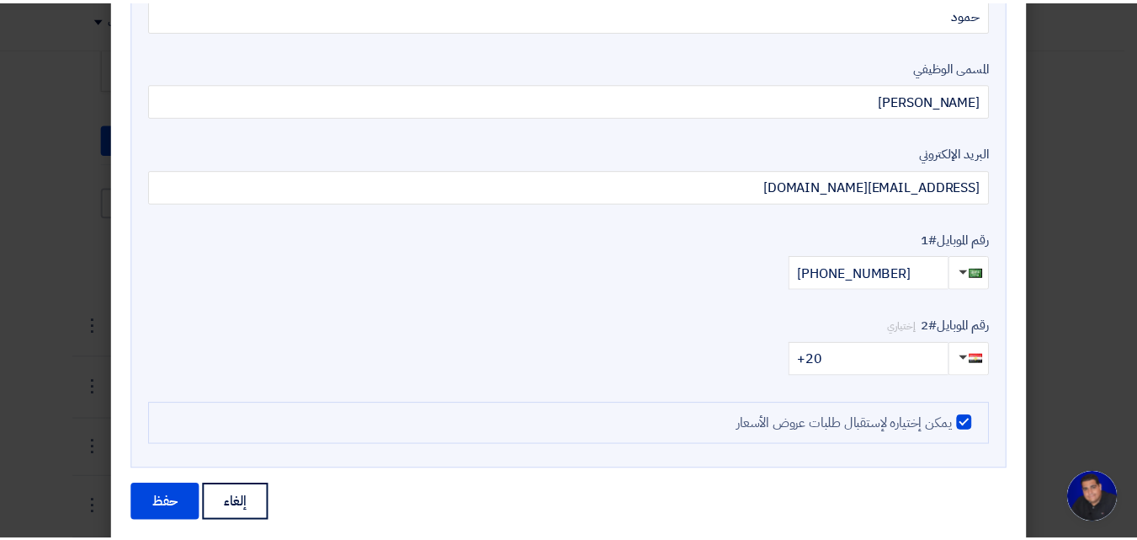
scroll to position [687, 0]
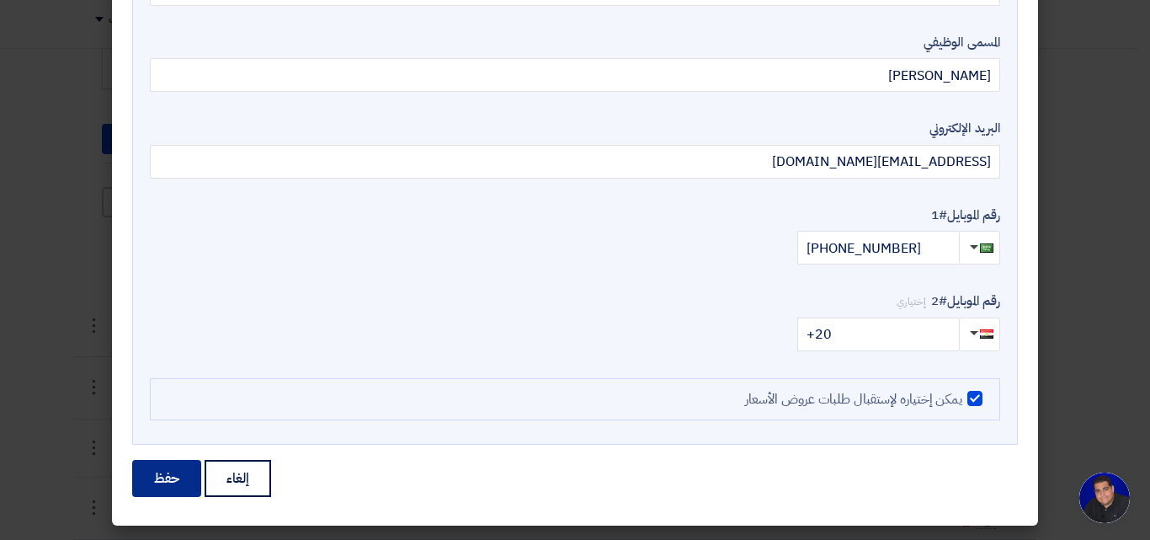
click at [192, 488] on button "حفظ" at bounding box center [166, 478] width 69 height 37
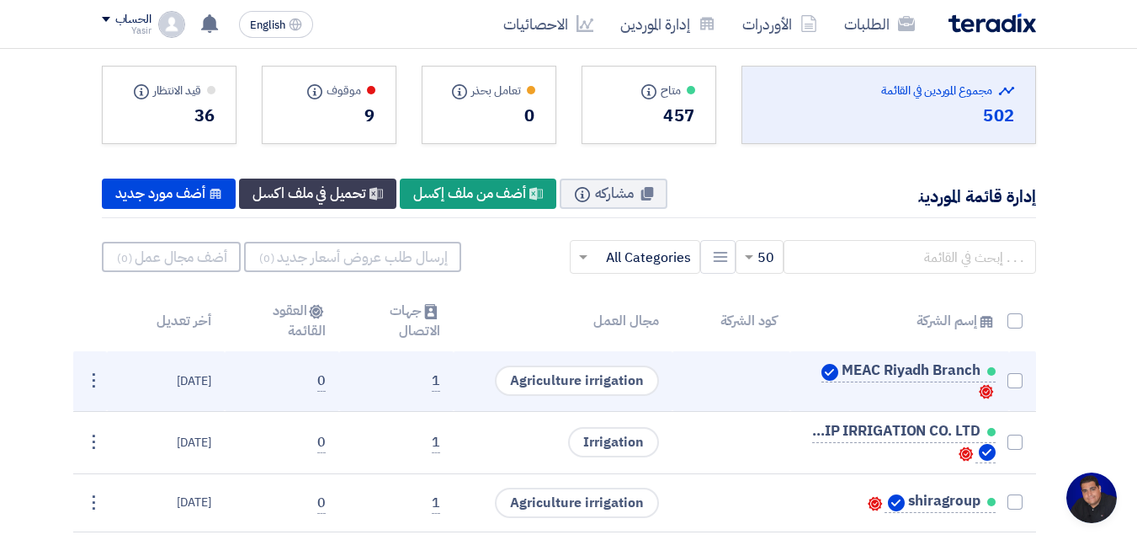
scroll to position [0, 0]
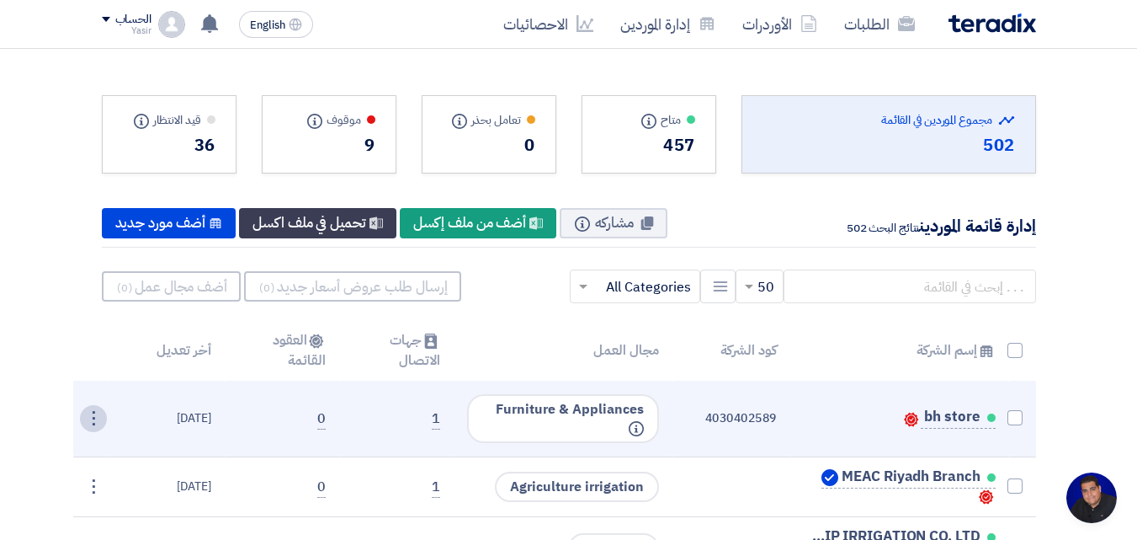
click at [104, 422] on div "⋮" at bounding box center [93, 418] width 27 height 27
click at [742, 423] on td "4030402589" at bounding box center [732, 419] width 118 height 76
click at [430, 418] on td "1" at bounding box center [396, 419] width 115 height 76
click at [98, 413] on div "⋮" at bounding box center [93, 418] width 27 height 27
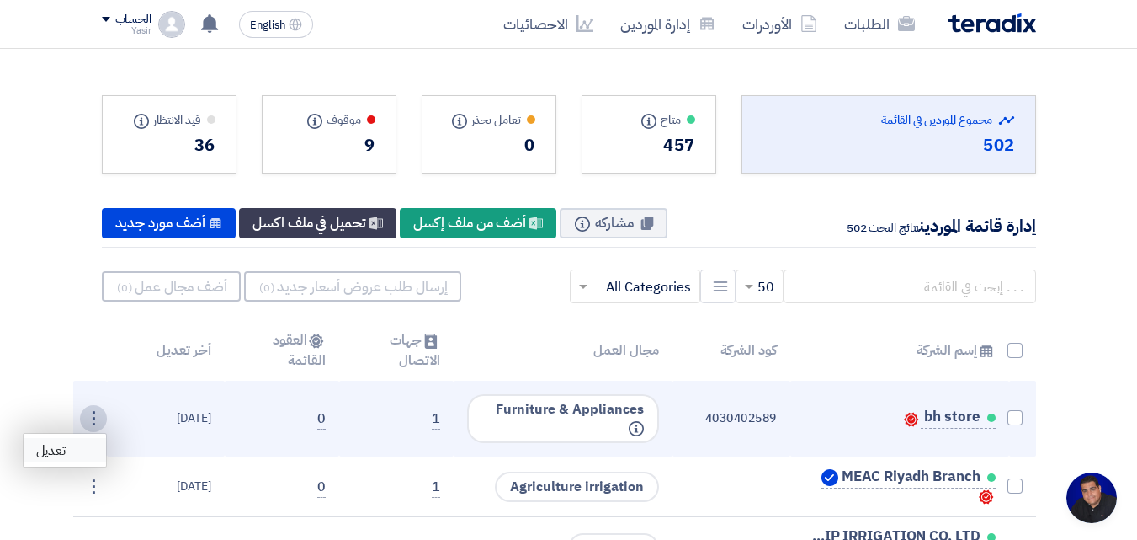
click at [52, 455] on link "تعديل" at bounding box center [65, 450] width 83 height 24
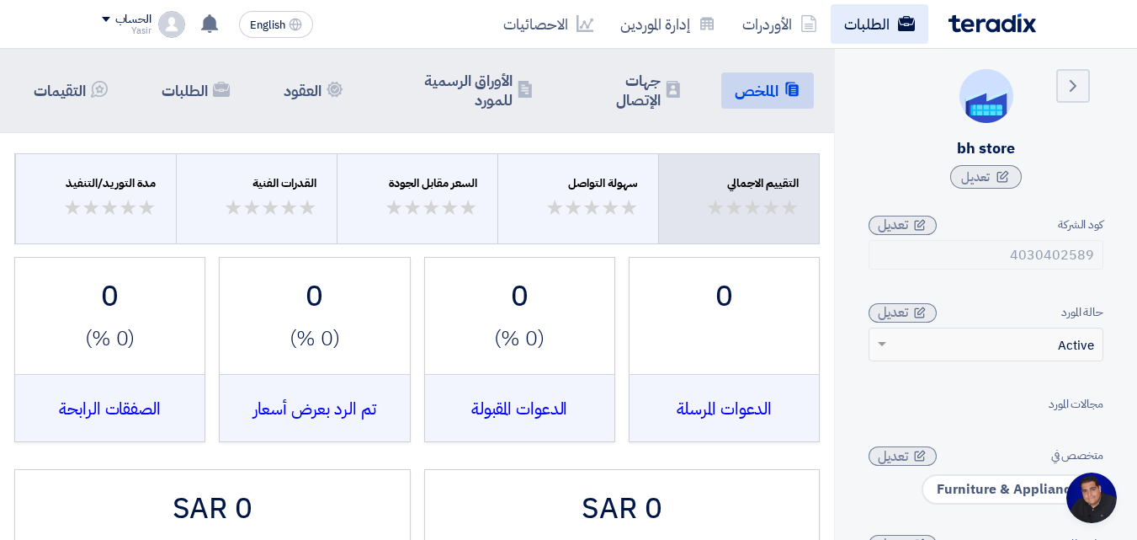
click at [882, 24] on link "الطلبات" at bounding box center [880, 24] width 98 height 40
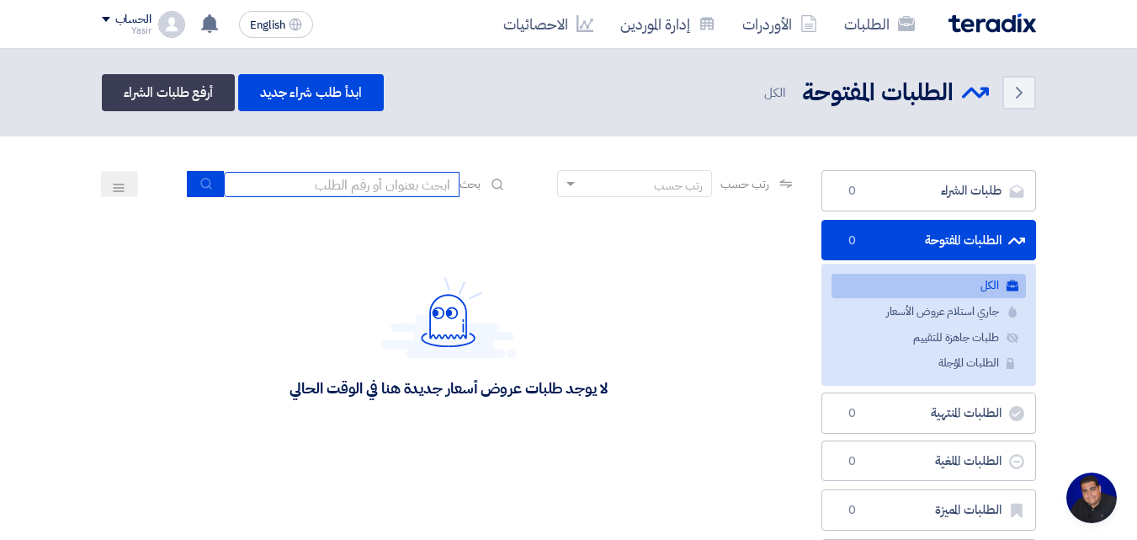
click at [274, 180] on input at bounding box center [342, 184] width 236 height 25
type input "911"
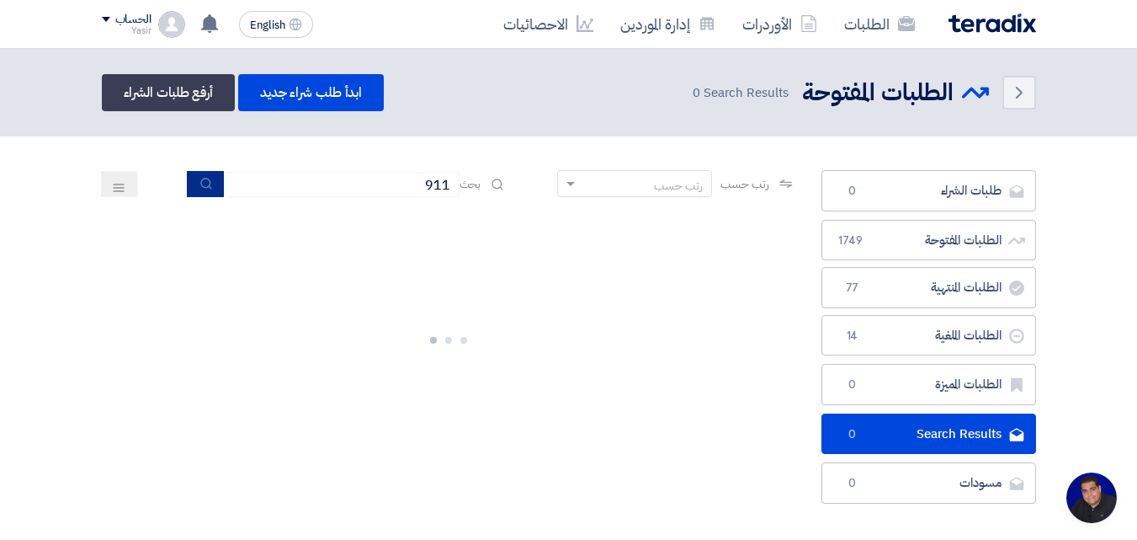
click at [187, 182] on button "submit" at bounding box center [205, 184] width 37 height 26
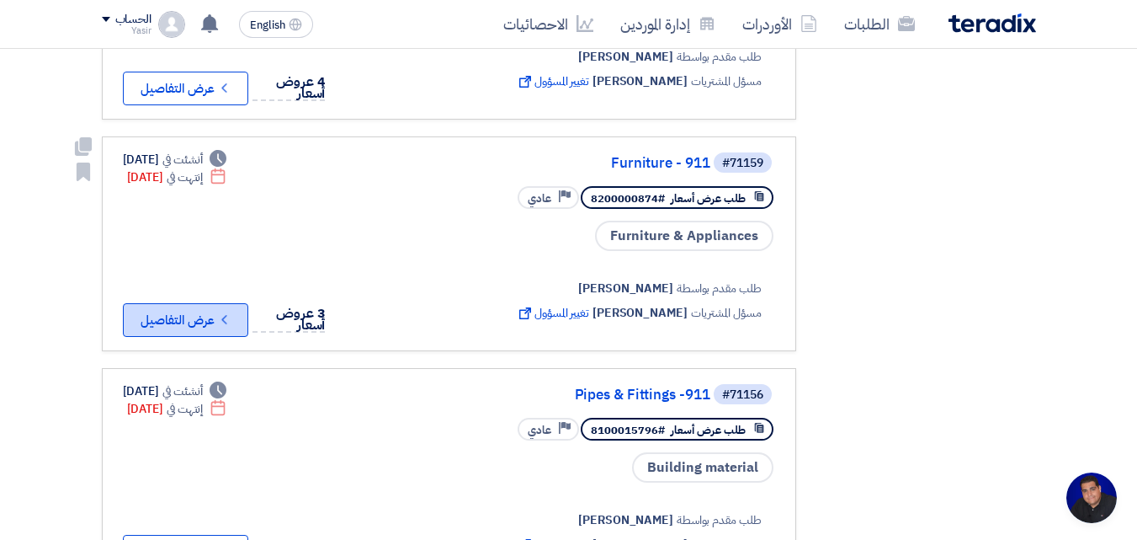
click at [204, 310] on button "Check details عرض التفاصيل" at bounding box center [185, 320] width 125 height 34
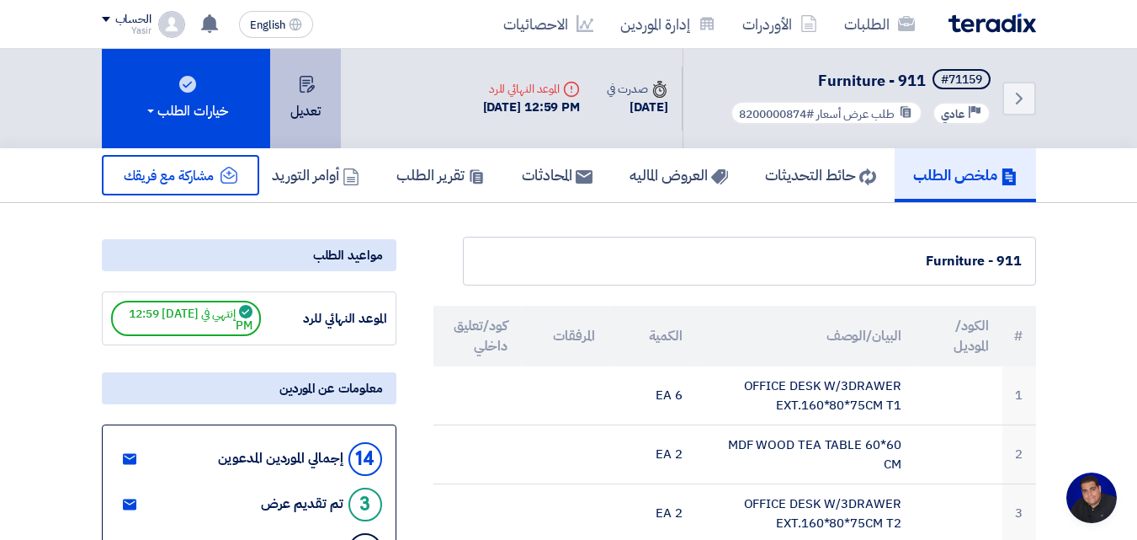
click at [302, 105] on button "تعديل" at bounding box center [305, 98] width 71 height 99
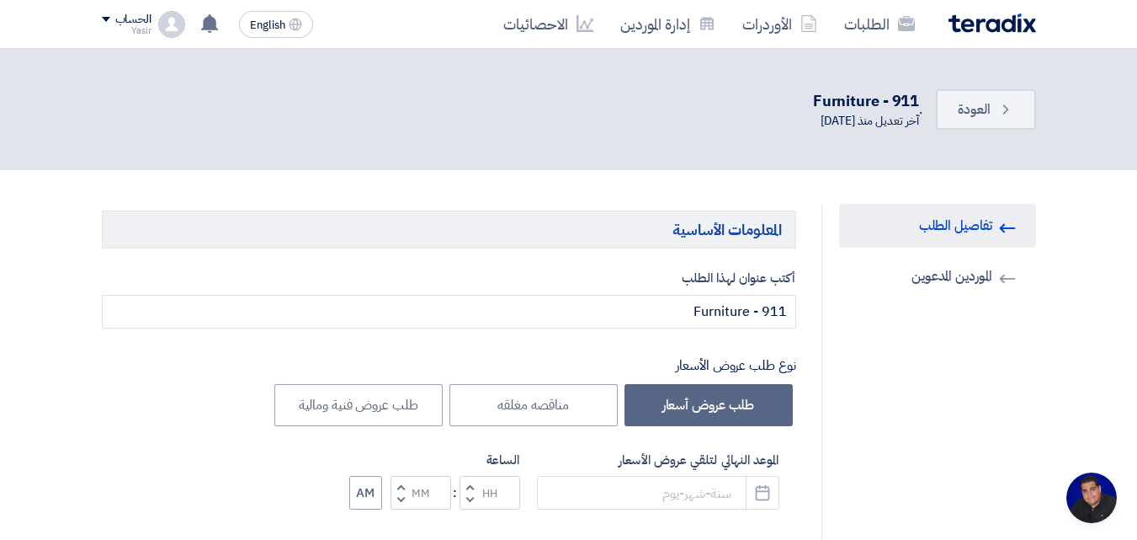
type input "[DATE]"
type input "12"
type input "59"
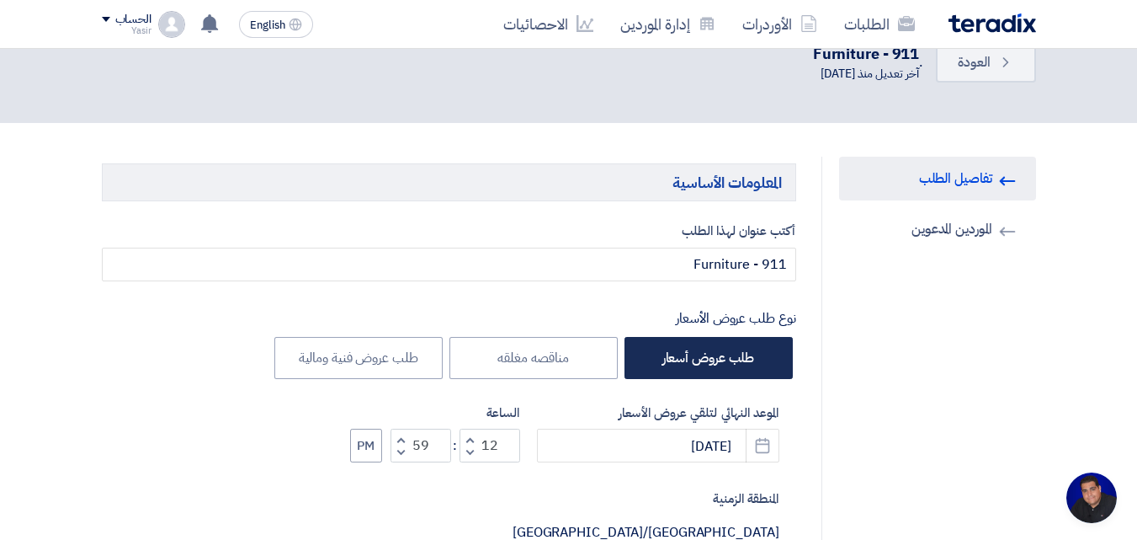
scroll to position [84, 0]
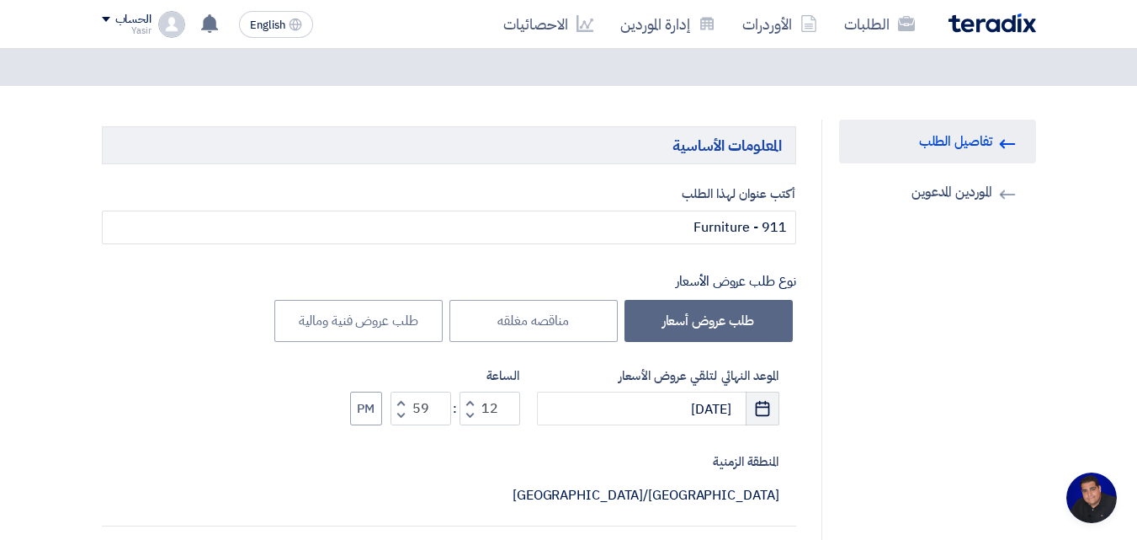
click at [751, 416] on button "Pick a date" at bounding box center [763, 408] width 34 height 34
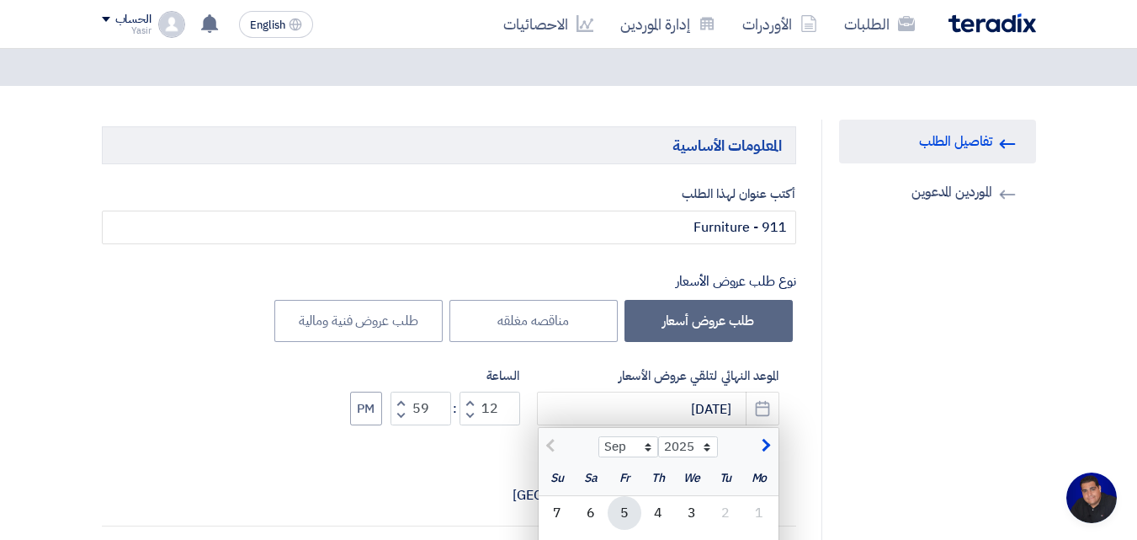
click at [632, 510] on div "5" at bounding box center [625, 513] width 34 height 34
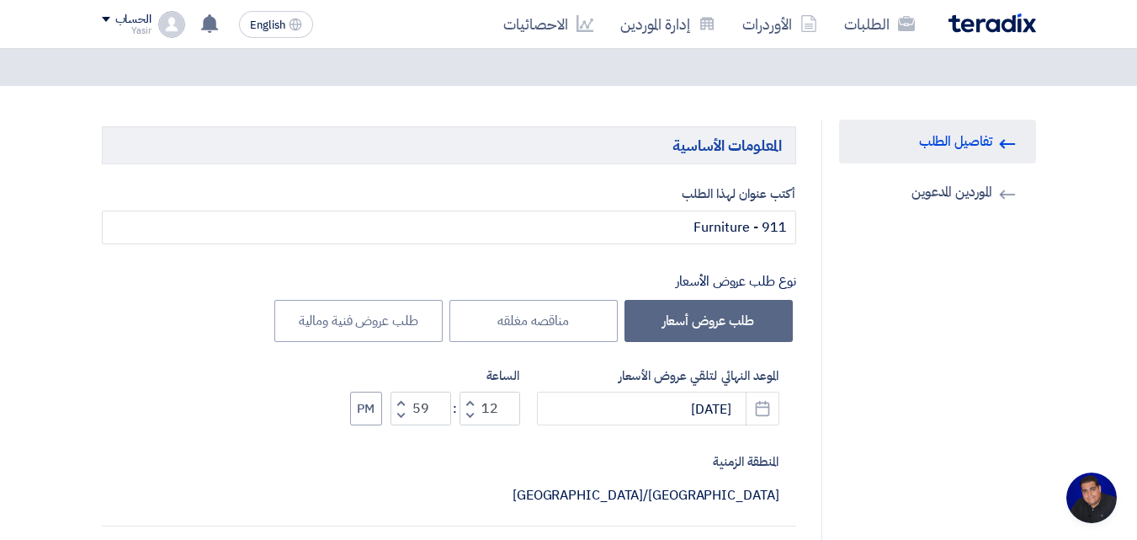
type input "[DATE]"
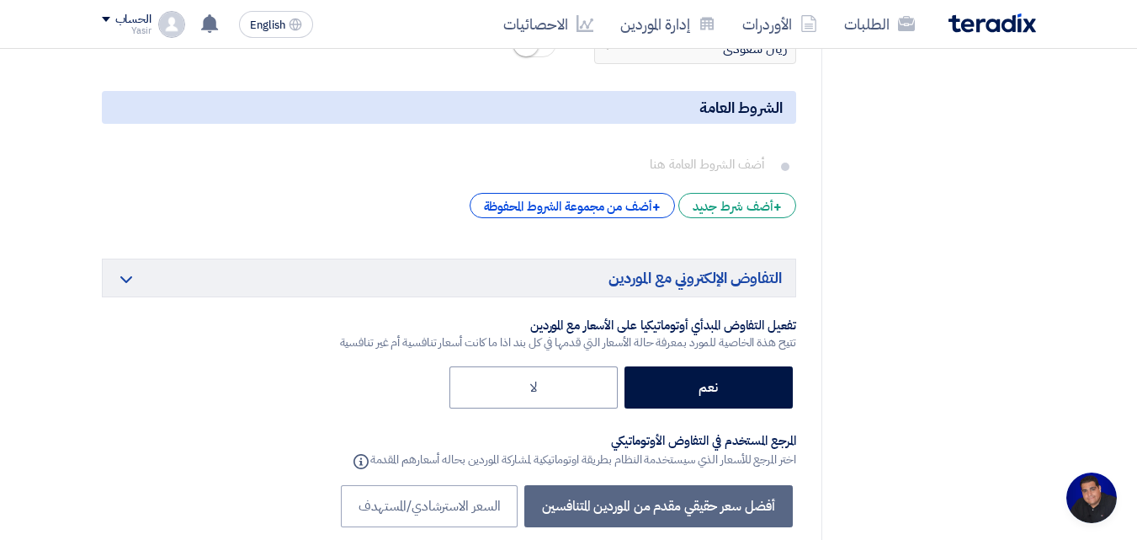
scroll to position [4041, 0]
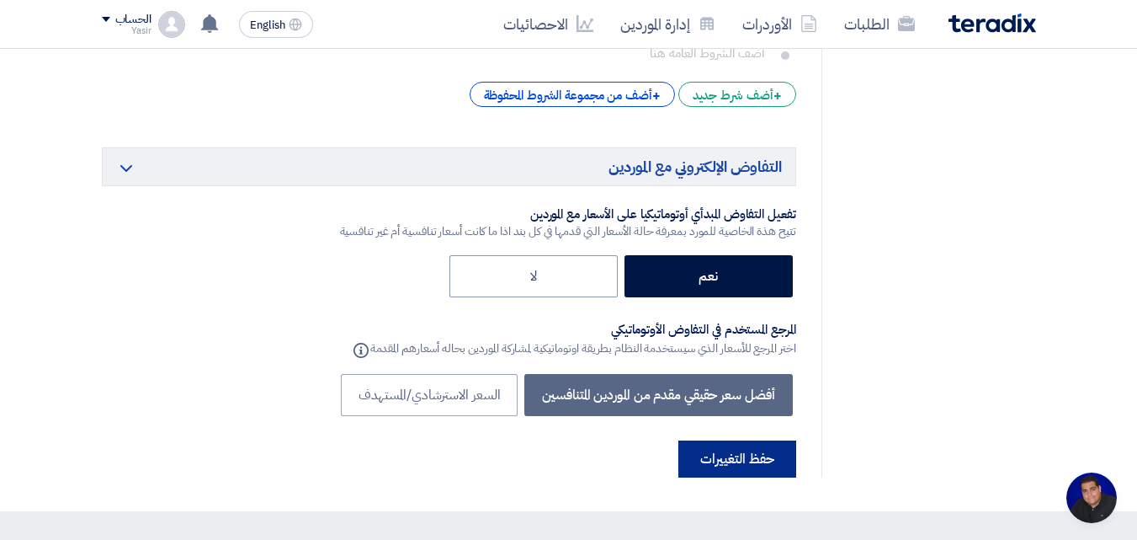
click at [744, 440] on button "حفظ التغييرات" at bounding box center [738, 458] width 118 height 37
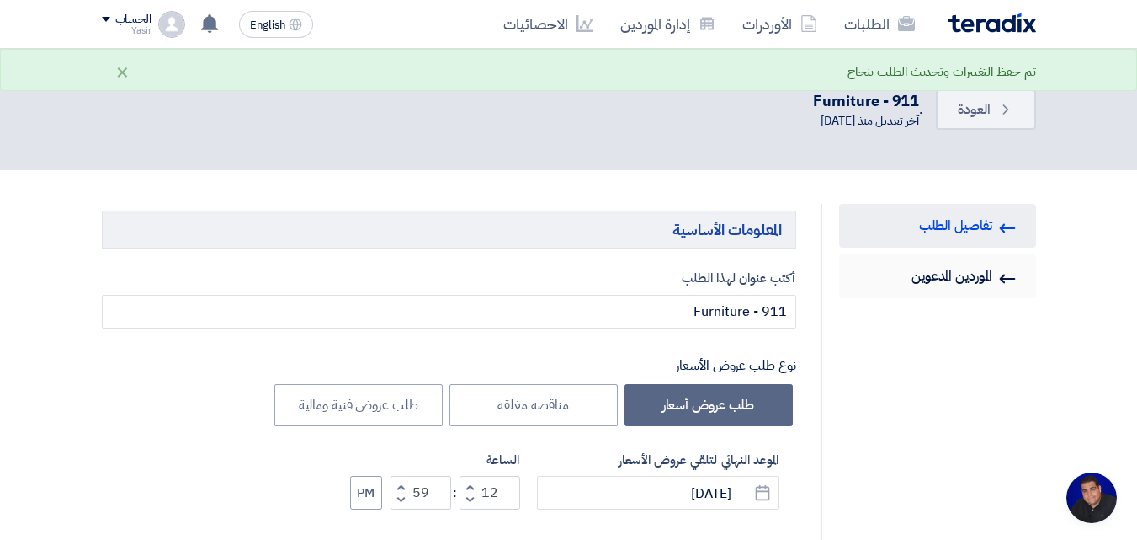
click at [957, 276] on link "Invited Suppliers الموردين المدعوين" at bounding box center [937, 276] width 197 height 44
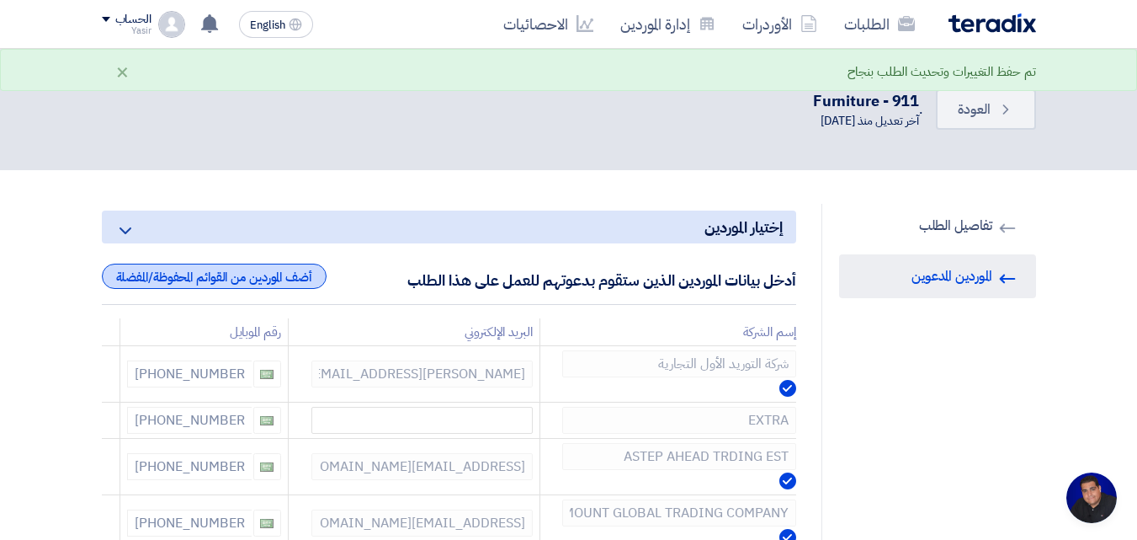
click at [238, 285] on div "أضف الموردين من القوائم المحفوظة/المفضلة" at bounding box center [214, 276] width 225 height 25
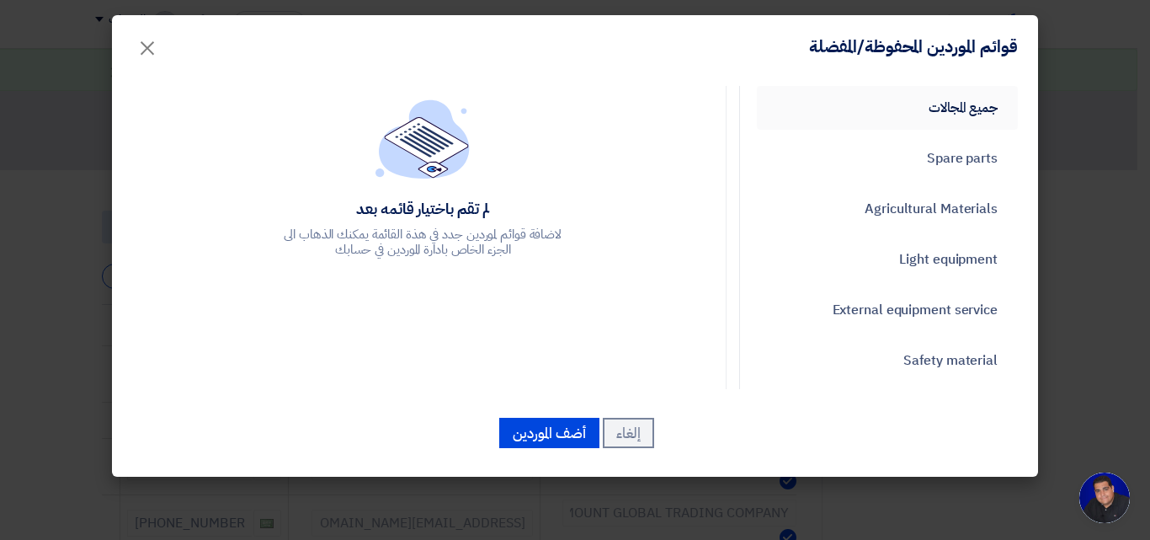
click at [924, 105] on link "جميع المجالات" at bounding box center [887, 108] width 261 height 44
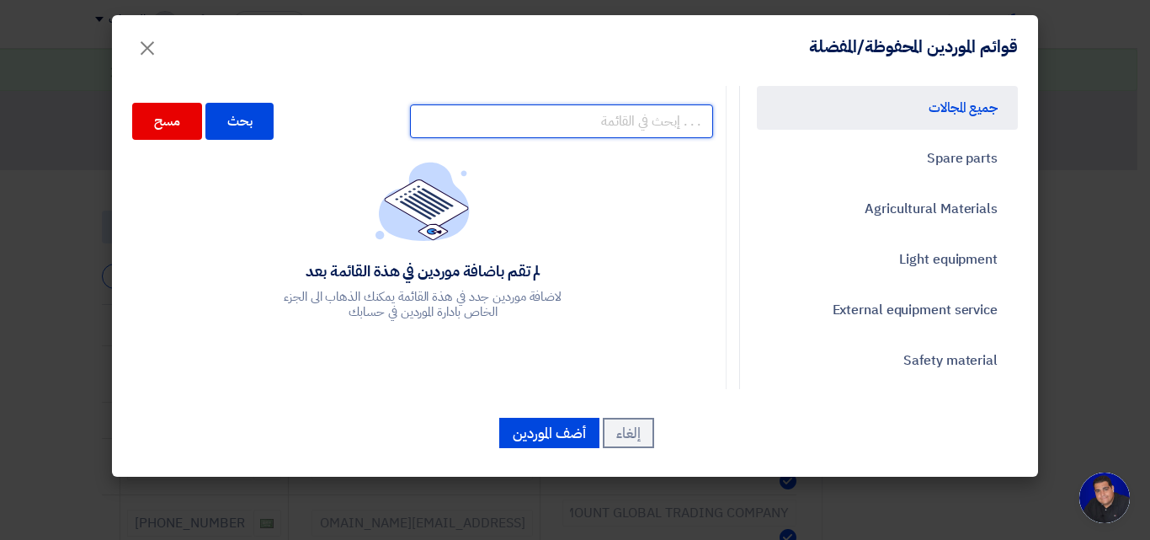
click at [582, 121] on input "text" at bounding box center [561, 121] width 303 height 34
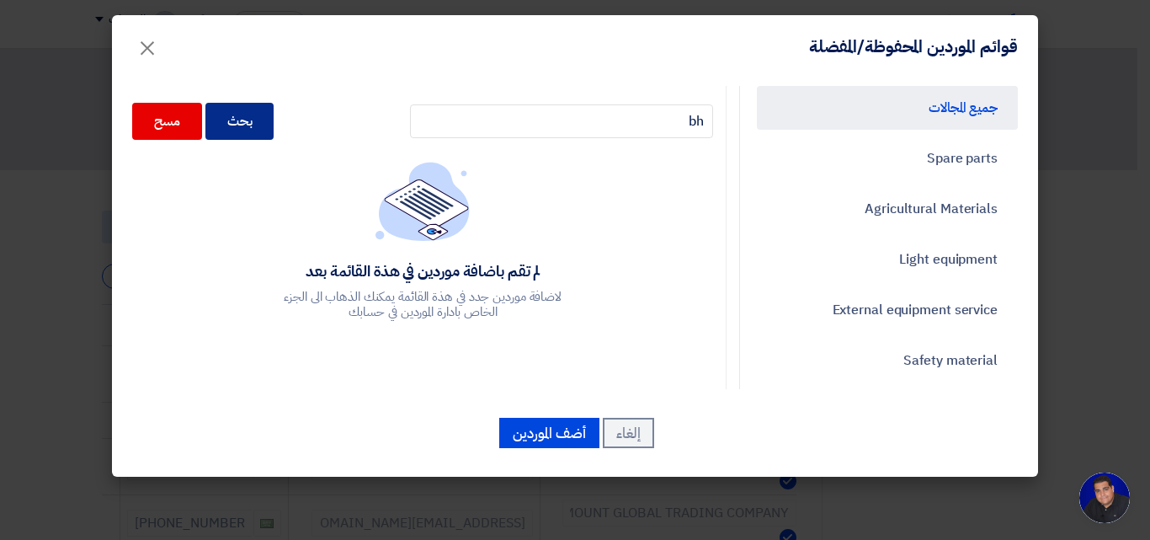
click at [272, 130] on div "بحث" at bounding box center [239, 121] width 69 height 37
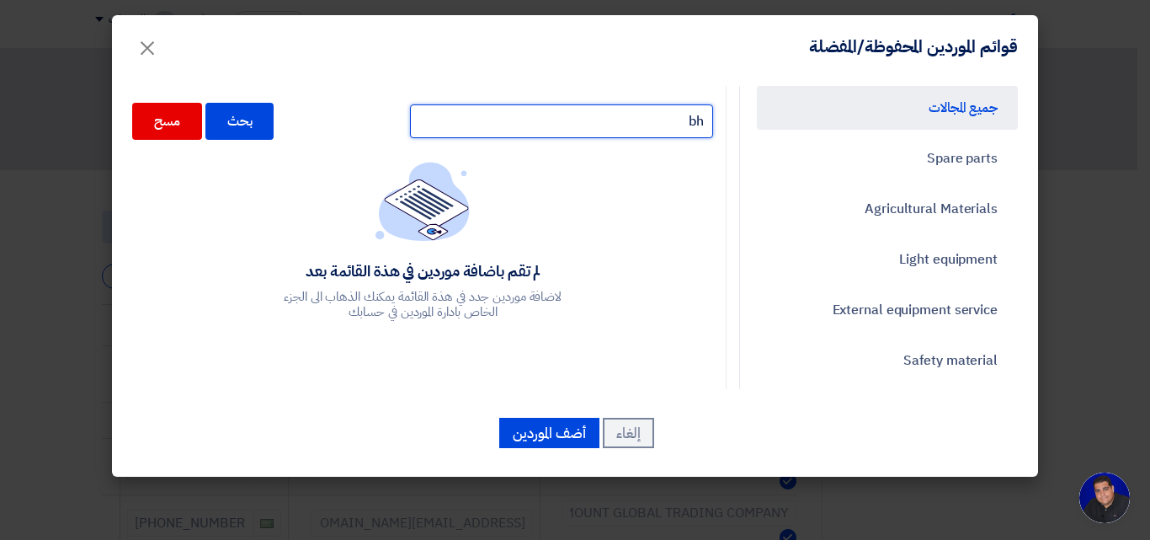
click at [663, 125] on input "bh" at bounding box center [561, 121] width 303 height 34
drag, startPoint x: 663, startPoint y: 125, endPoint x: 834, endPoint y: 121, distance: 170.9
click at [834, 121] on div "جميع المجالات Spare parts Agricultural Materials Light equipment External equip…" at bounding box center [575, 237] width 911 height 303
click at [691, 124] on input "b" at bounding box center [561, 121] width 303 height 34
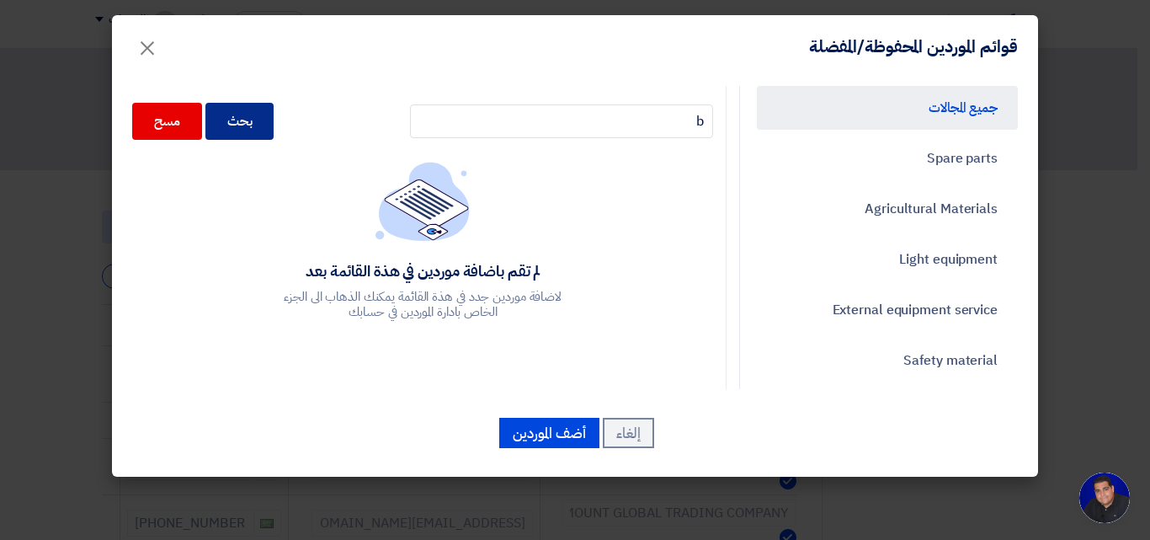
click at [256, 109] on div "بحث" at bounding box center [239, 121] width 69 height 37
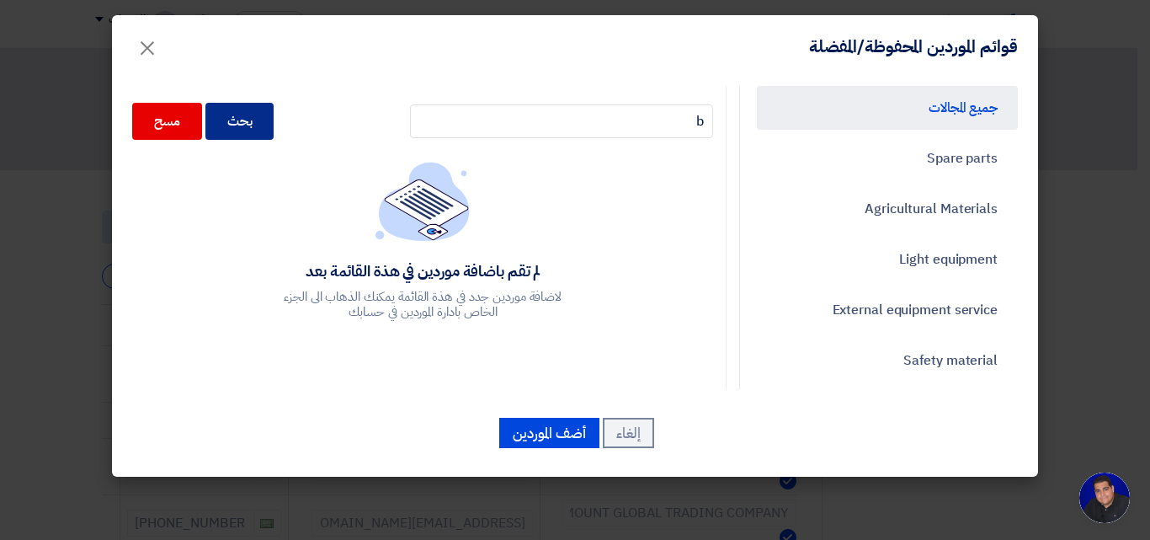
click at [256, 109] on div "بحث" at bounding box center [239, 121] width 69 height 37
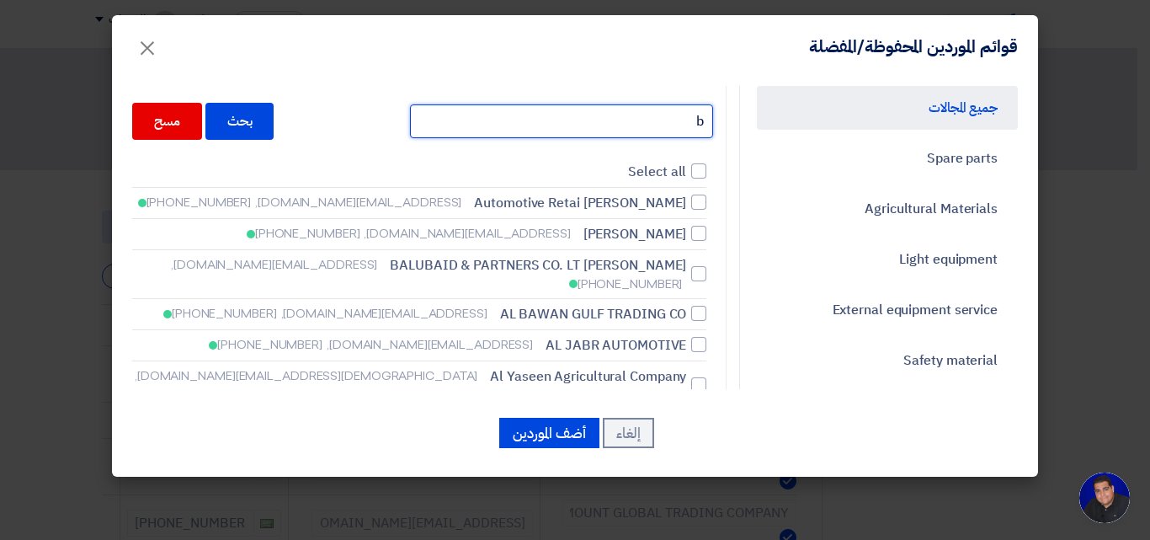
click at [689, 114] on input "b" at bounding box center [561, 121] width 303 height 34
type input "bh"
click at [663, 172] on span "Select all" at bounding box center [657, 172] width 58 height 20
click at [675, 172] on input "Select all" at bounding box center [680, 171] width 11 height 11
checkbox input "true"
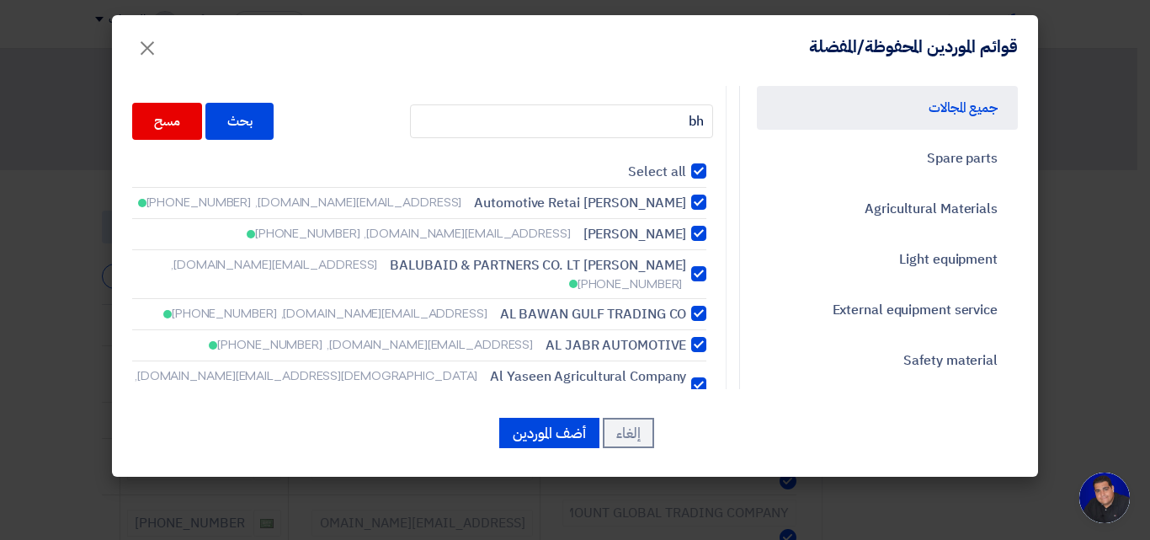
checkbox input "true"
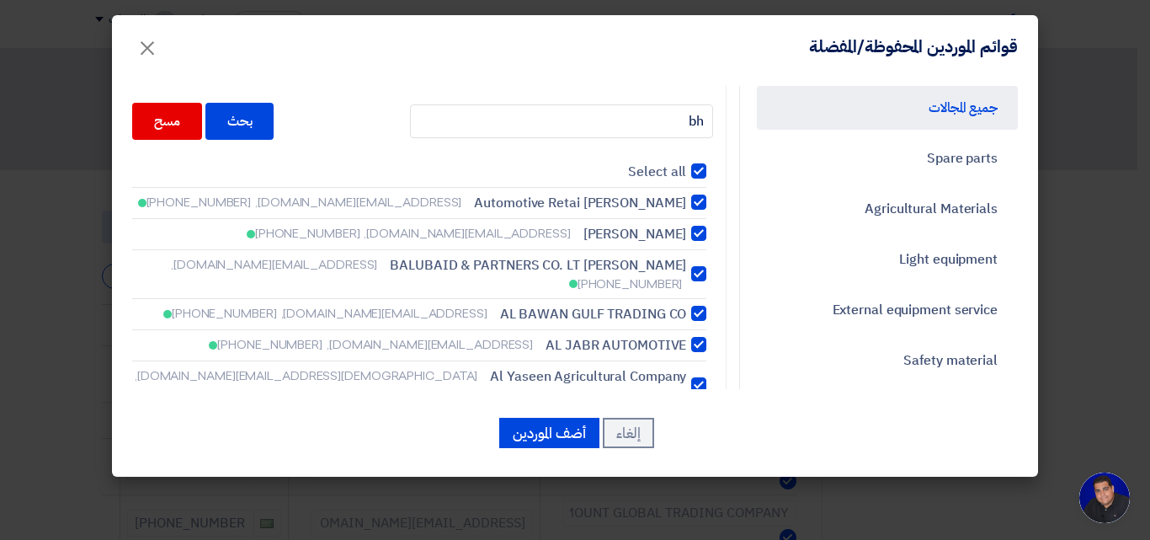
checkbox input "true"
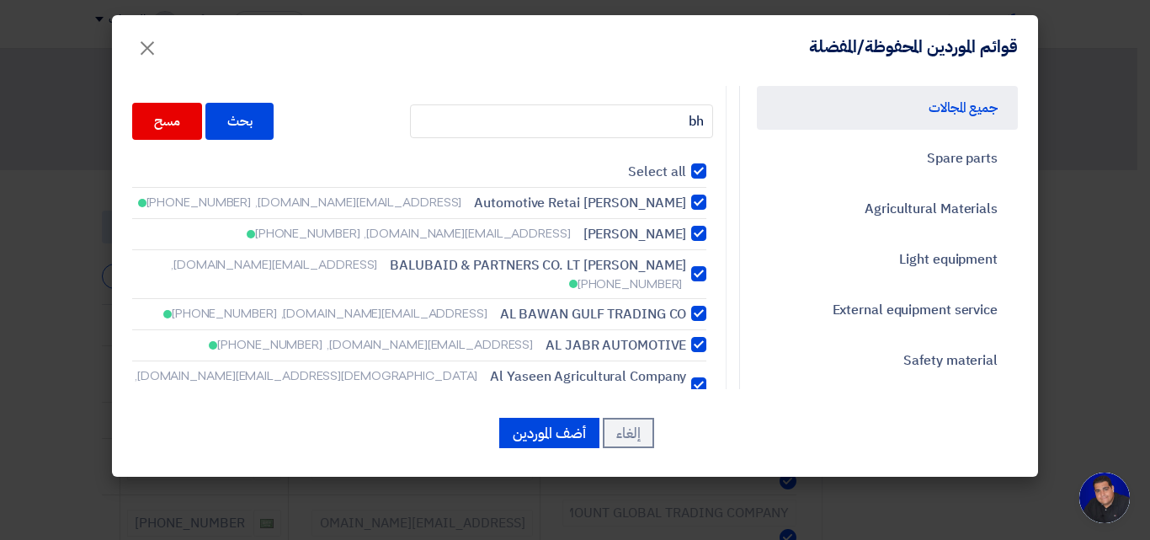
checkbox input "true"
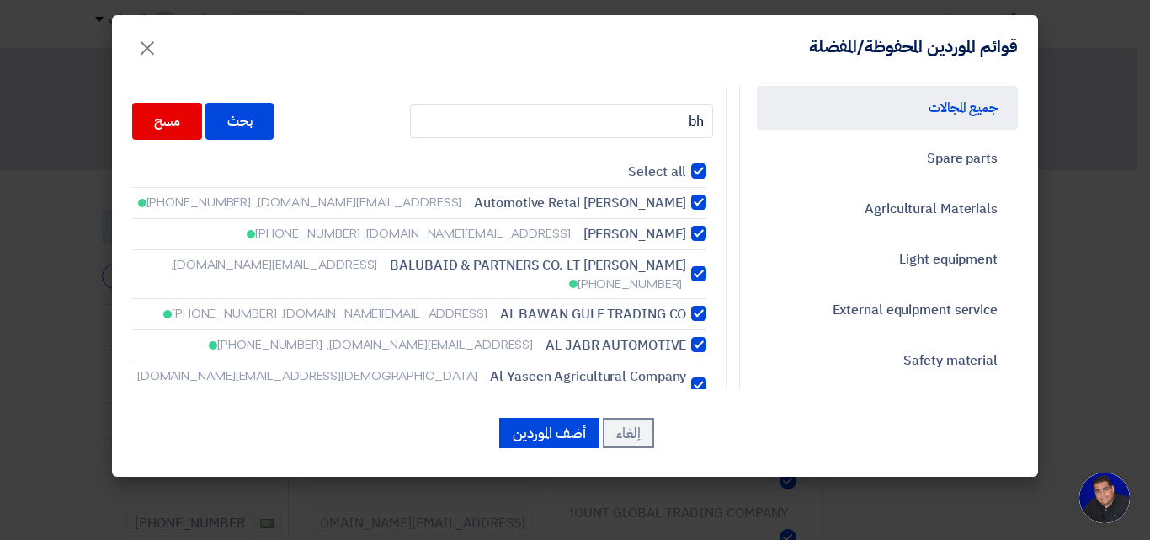
checkbox input "true"
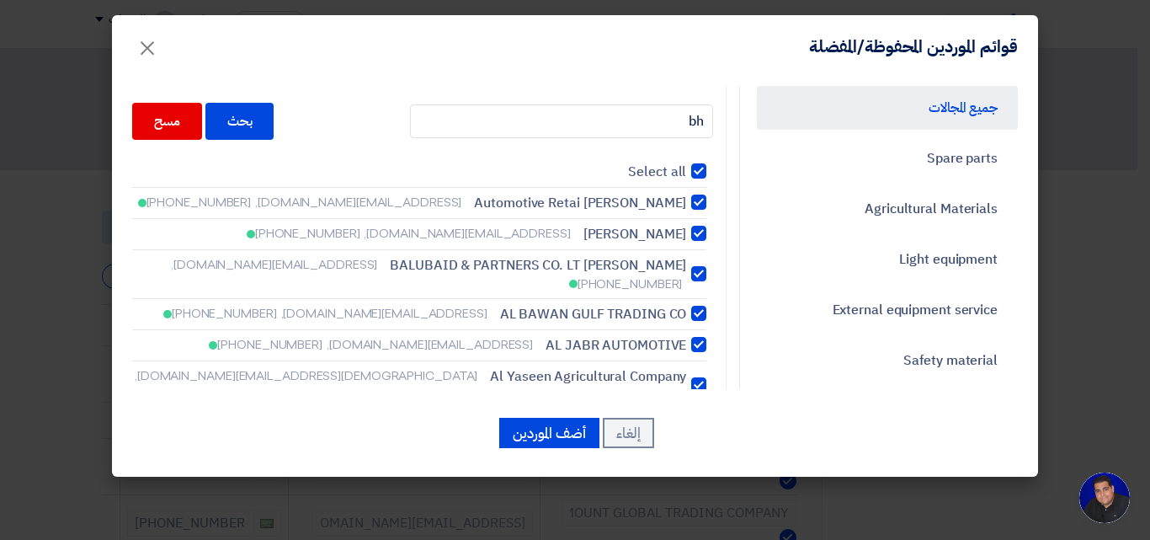
checkbox input "true"
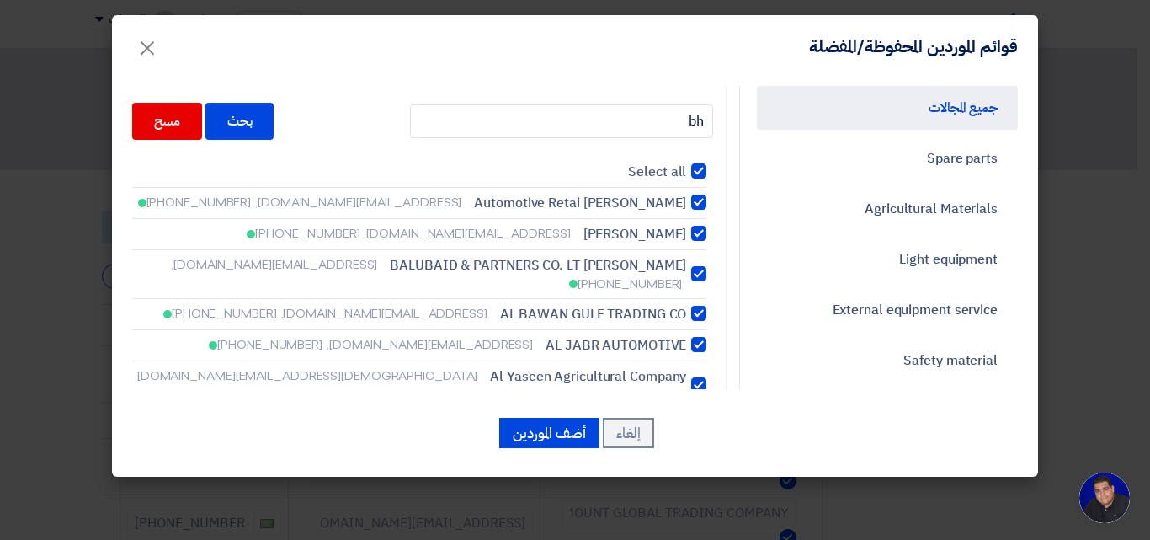
checkbox input "true"
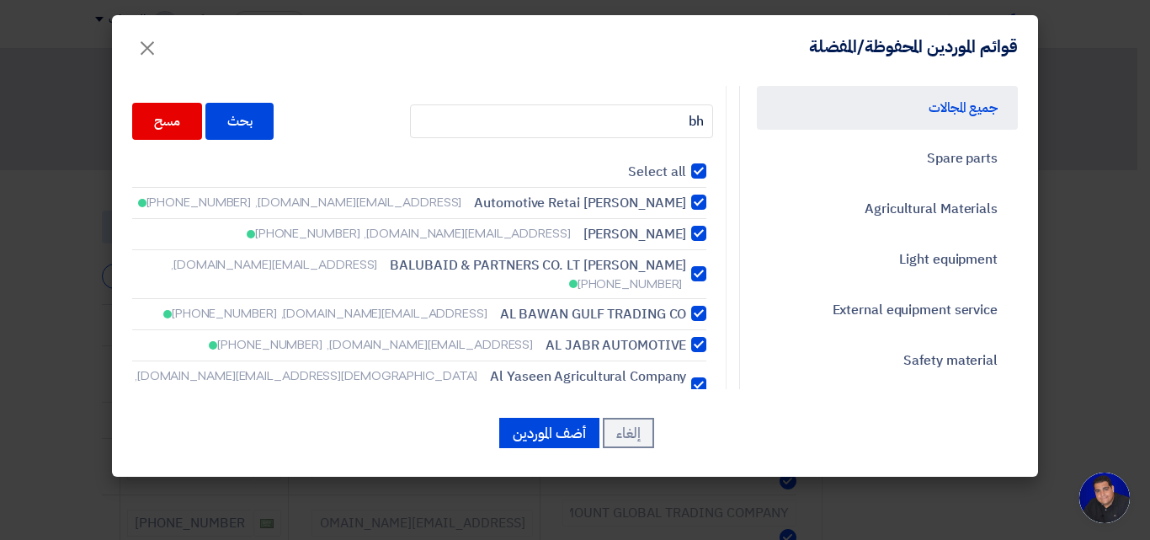
checkbox input "true"
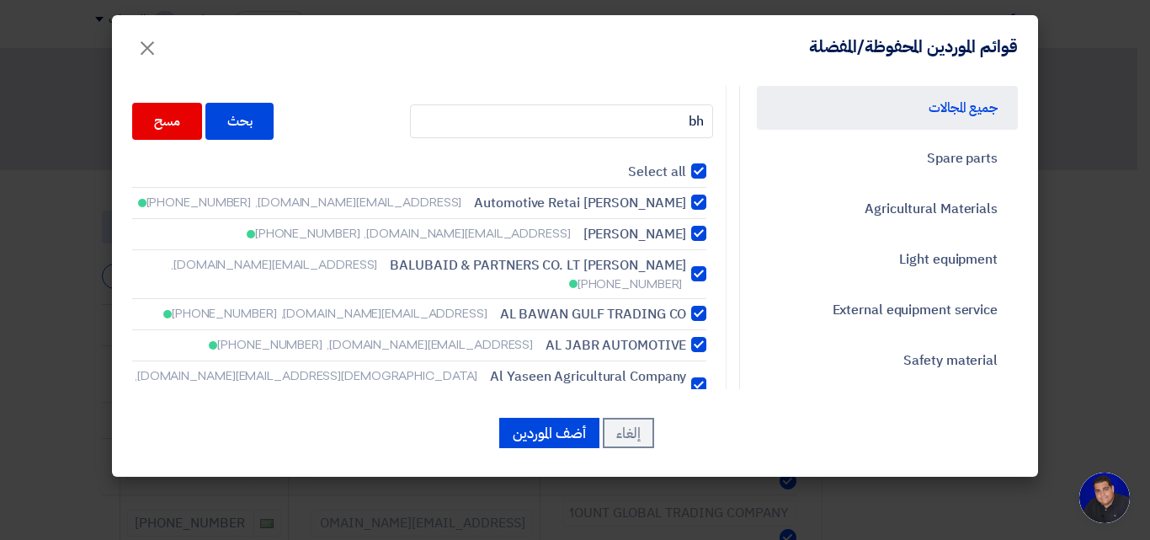
checkbox input "true"
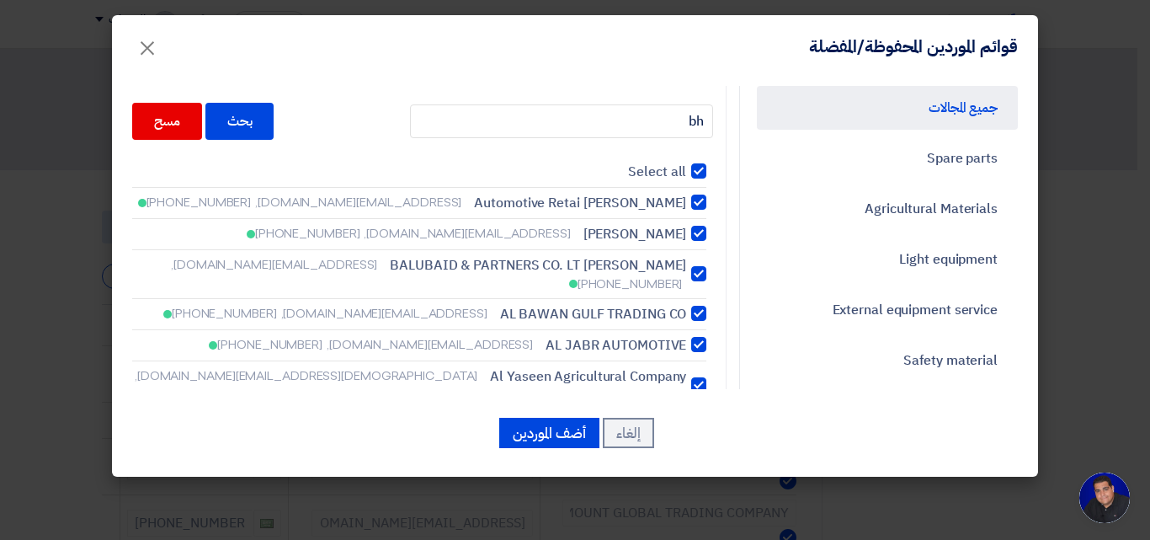
checkbox input "true"
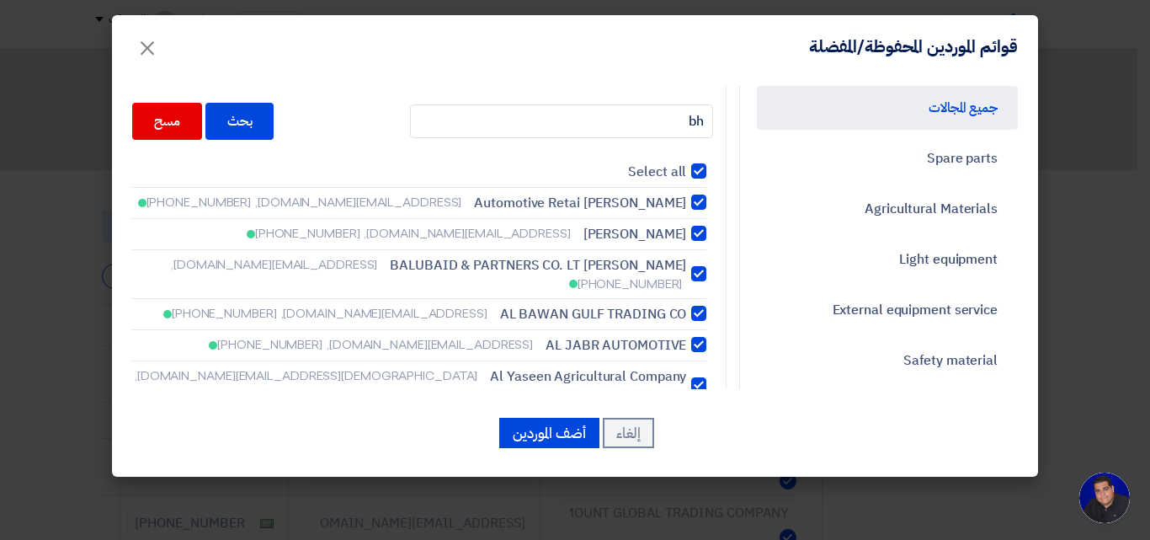
checkbox input "true"
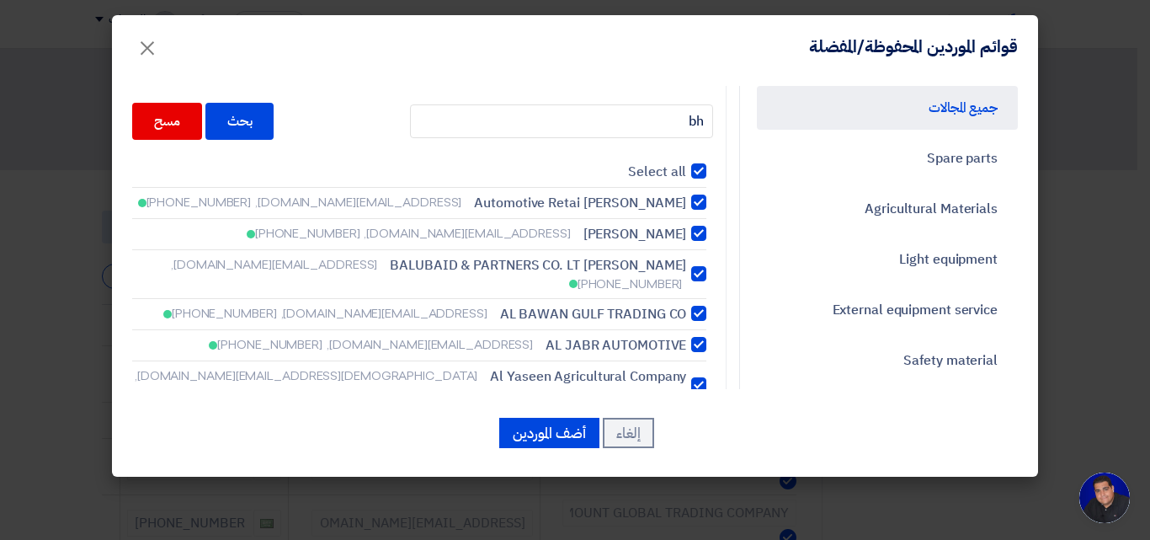
checkbox input "true"
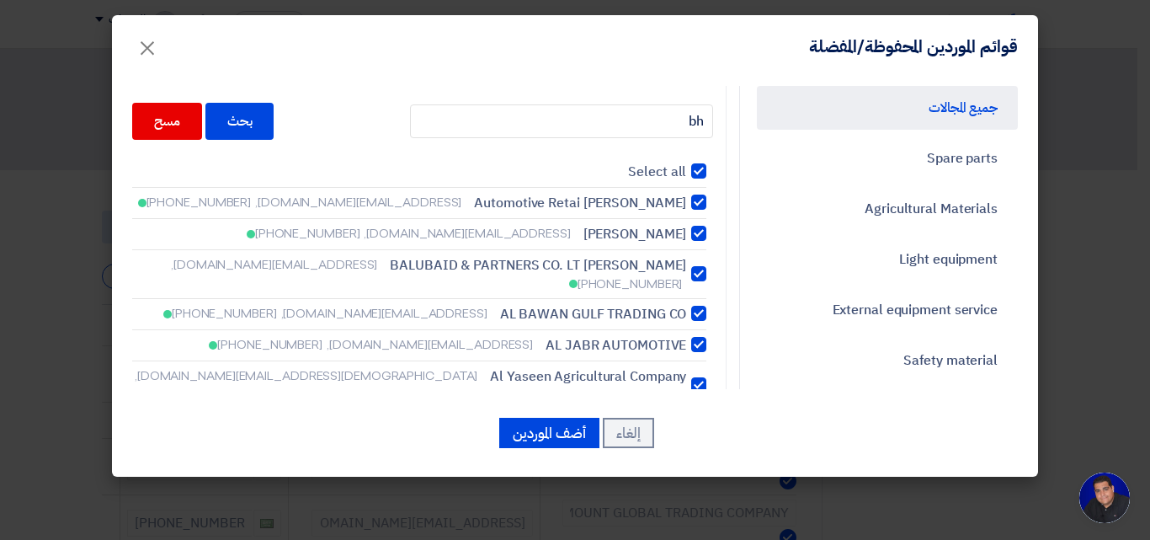
checkbox input "true"
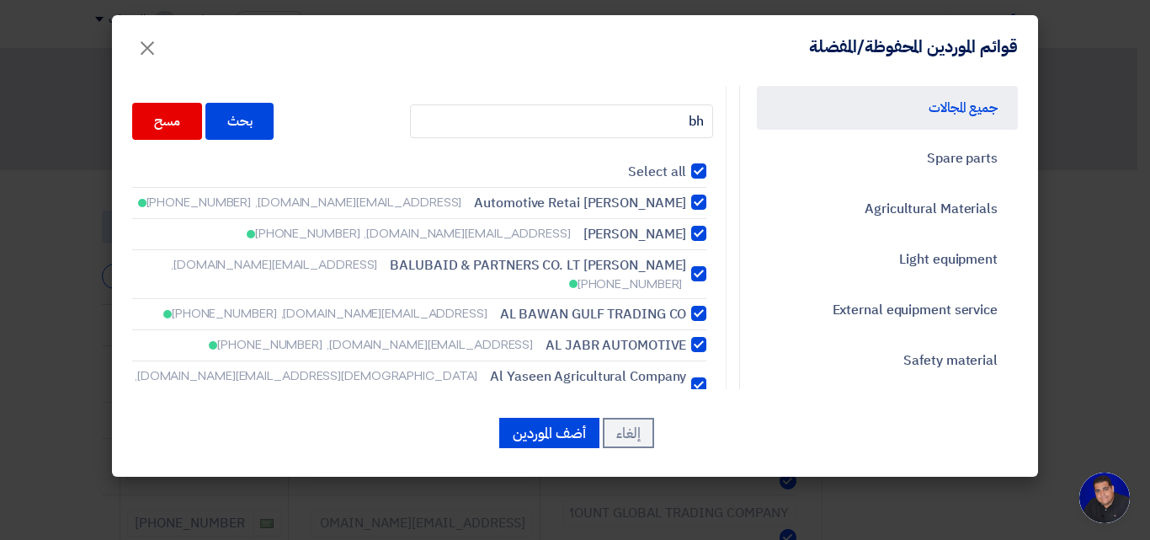
checkbox input "true"
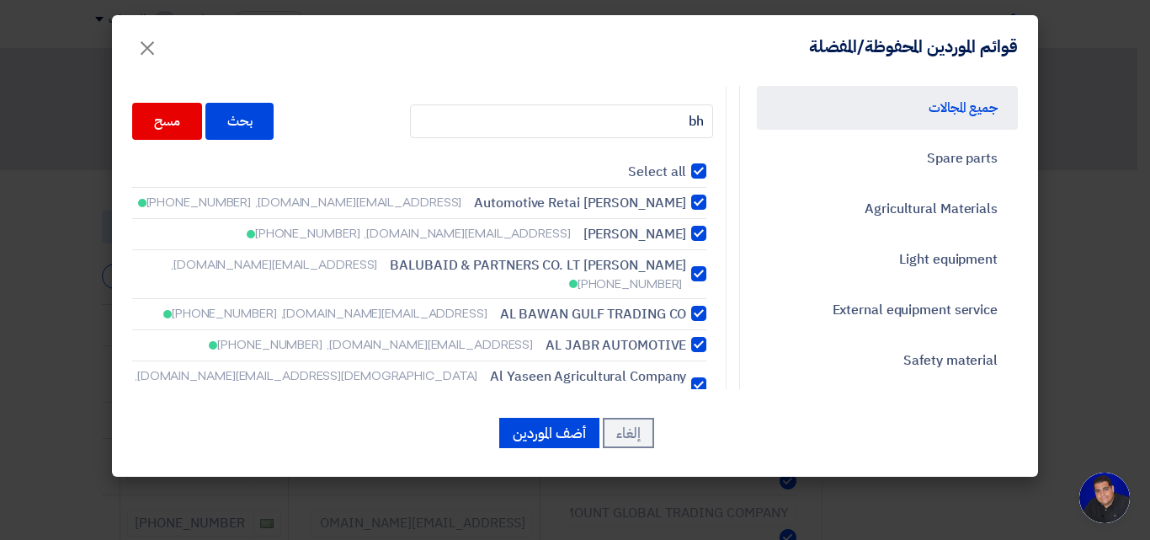
checkbox input "true"
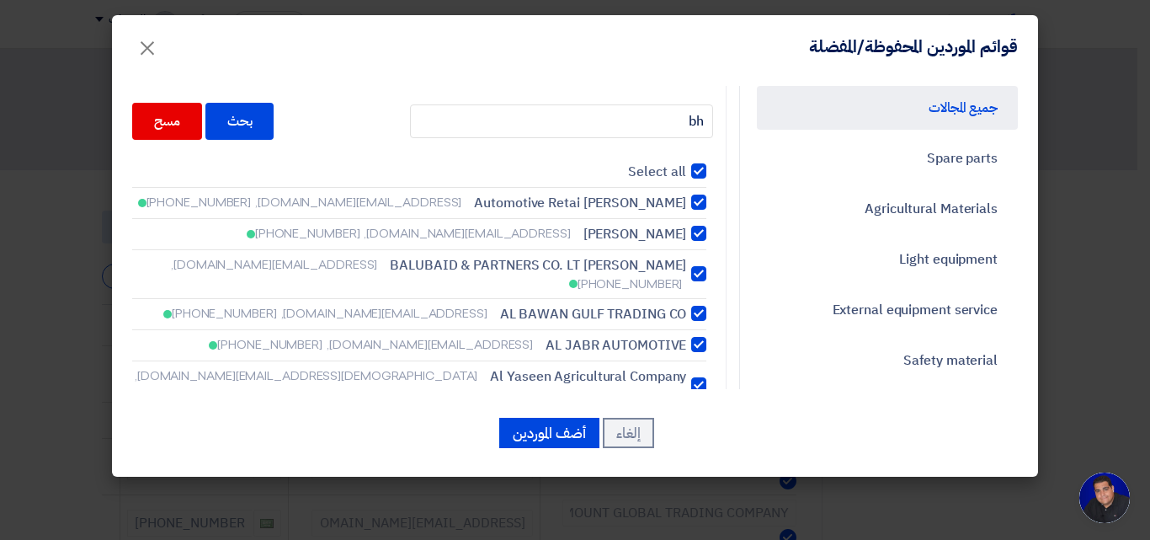
checkbox input "true"
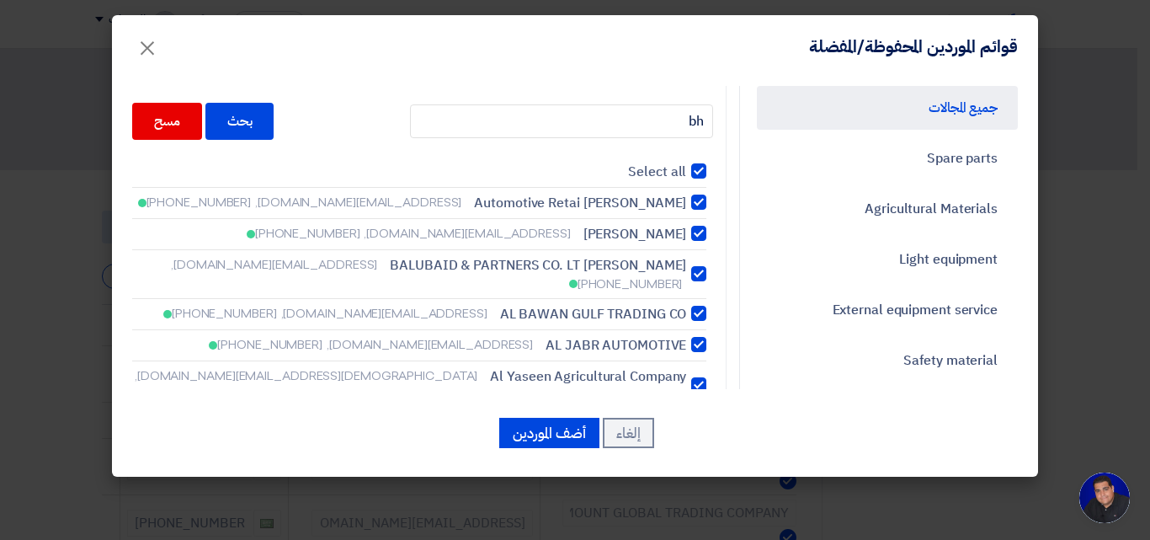
checkbox input "true"
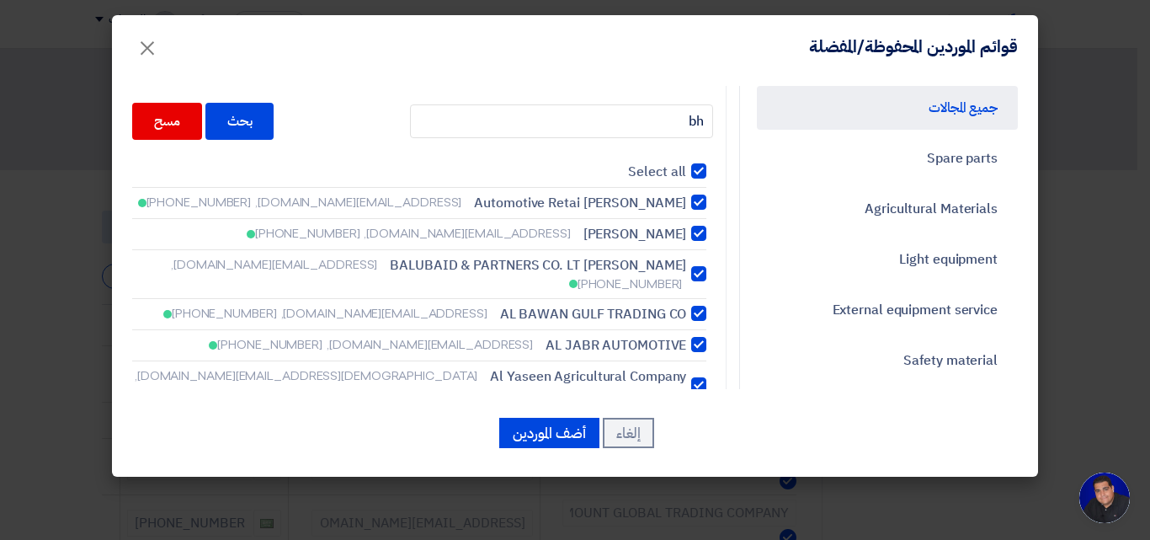
checkbox input "true"
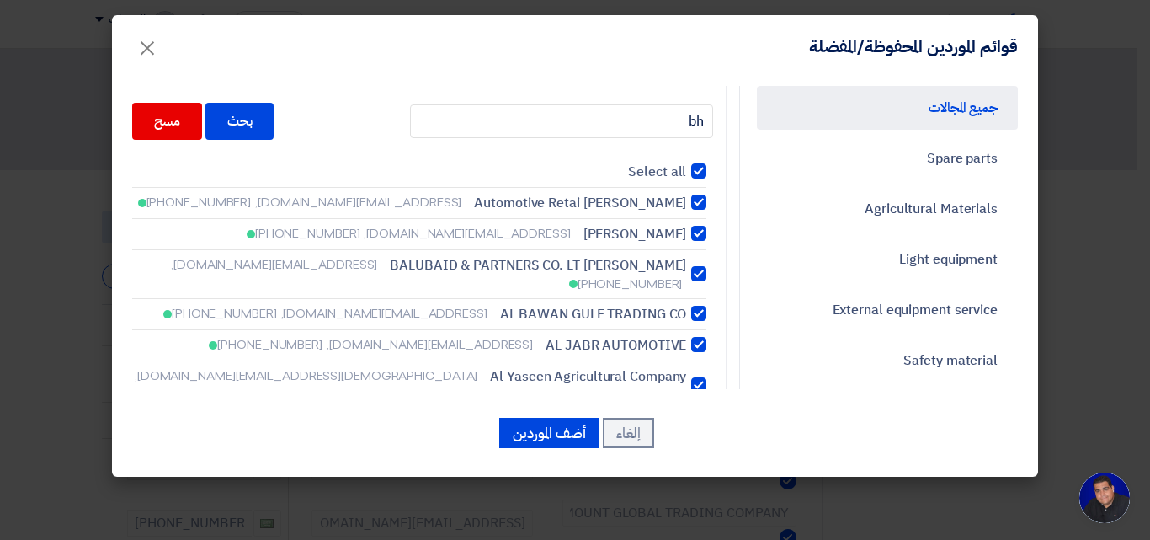
checkbox input "true"
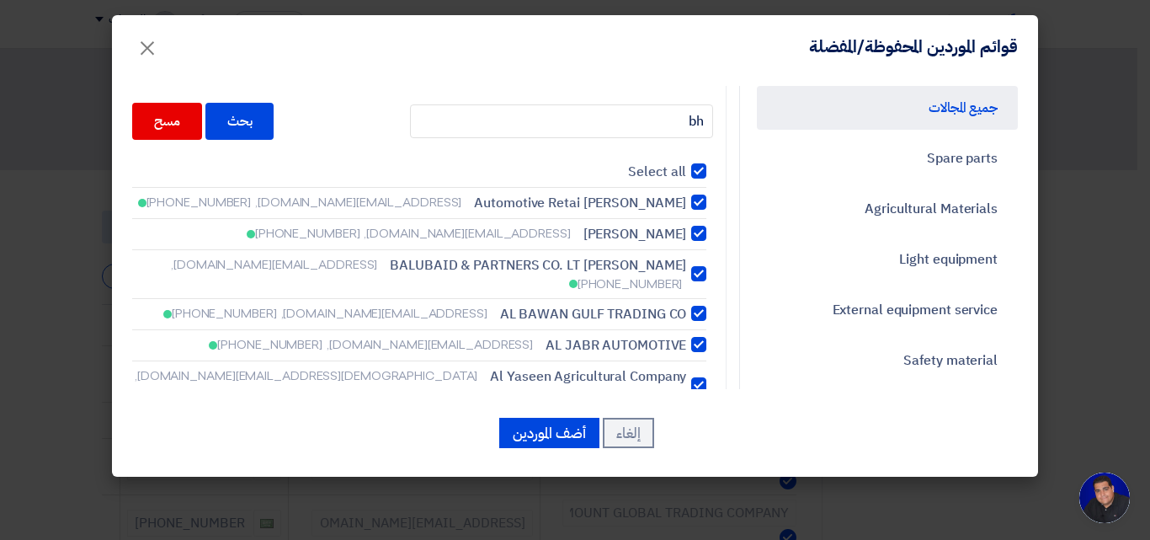
checkbox input "true"
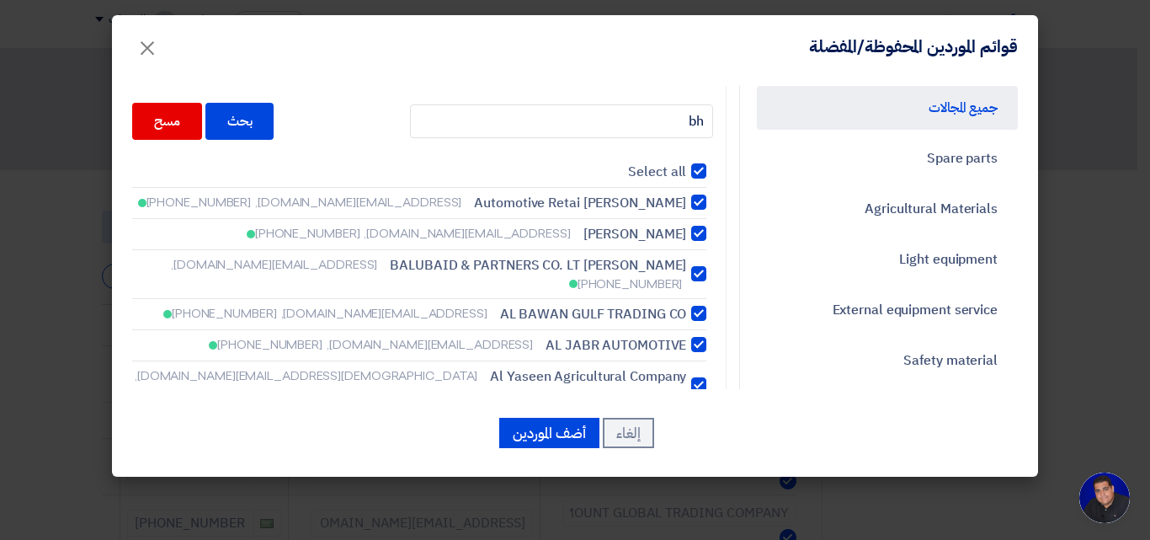
checkbox input "true"
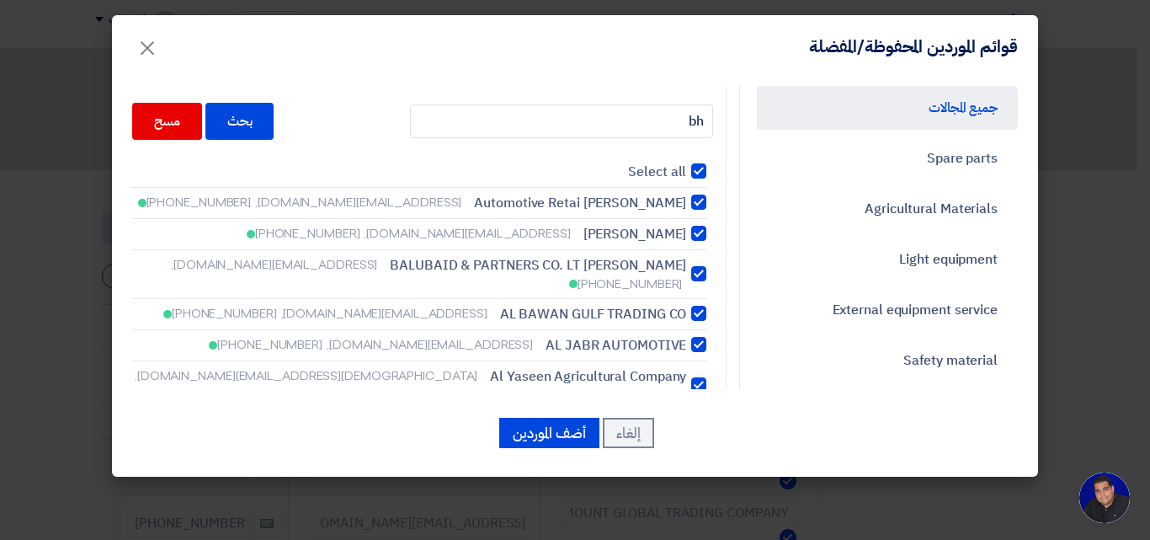
checkbox input "true"
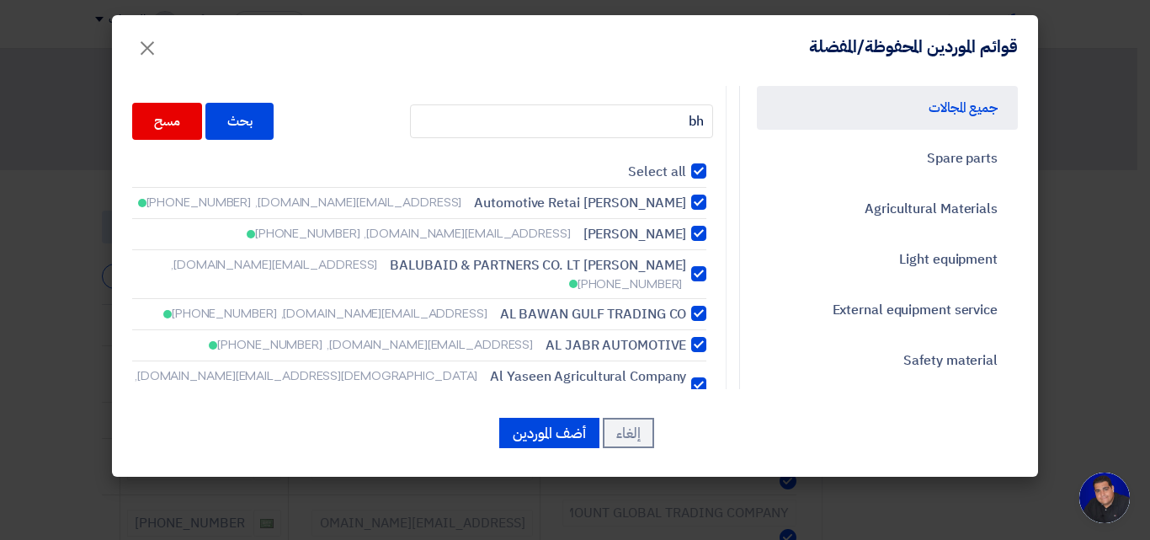
checkbox input "true"
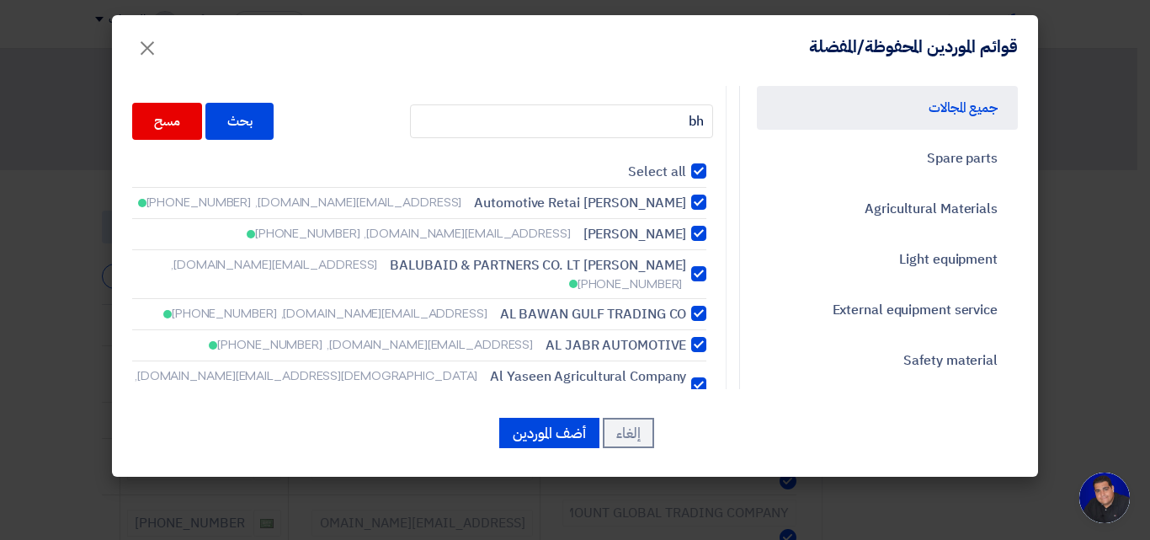
checkbox input "true"
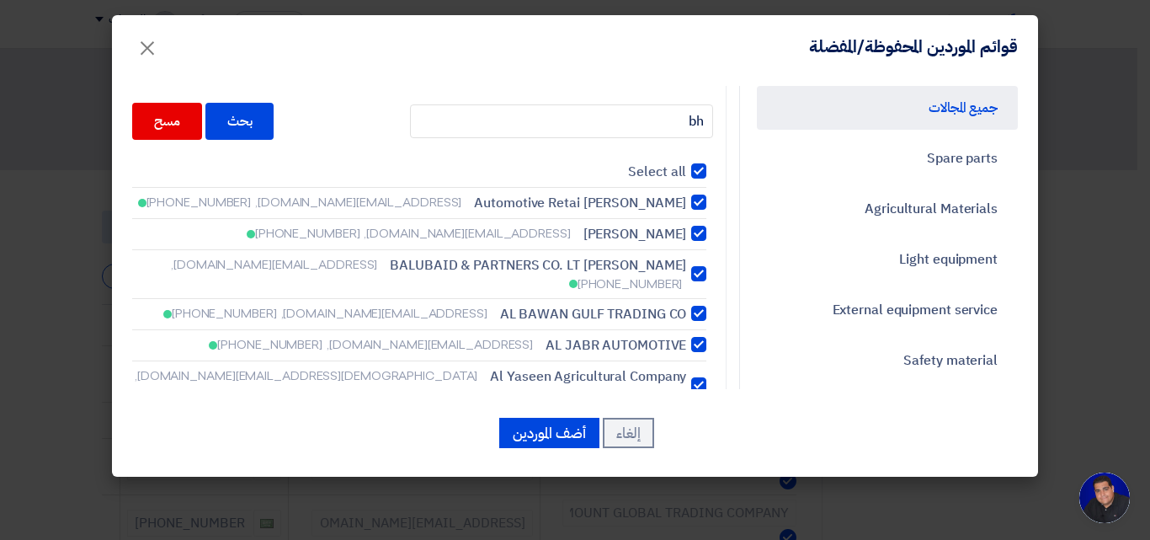
checkbox input "true"
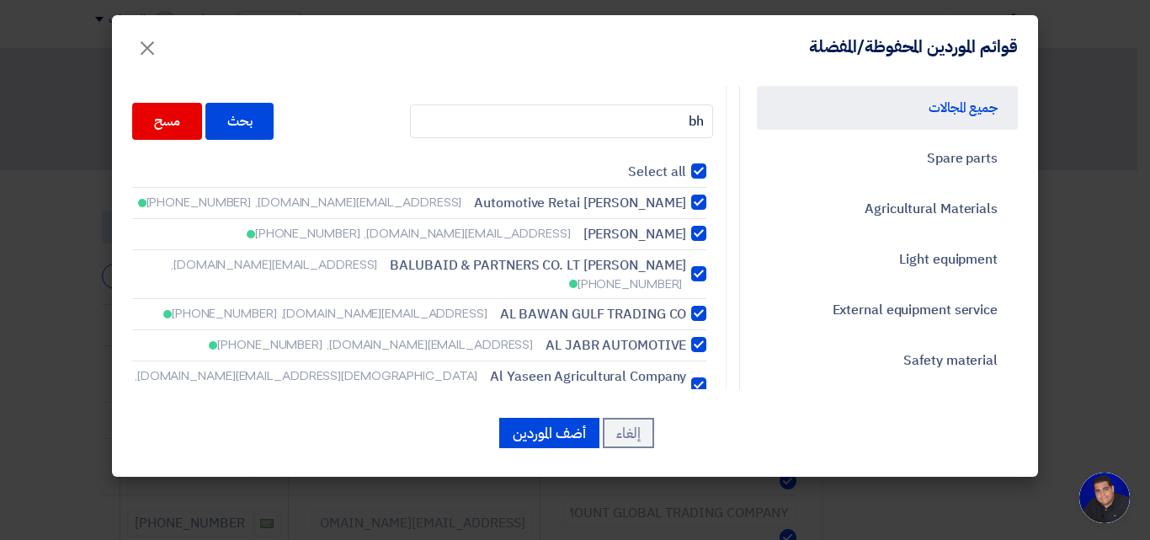
checkbox input "true"
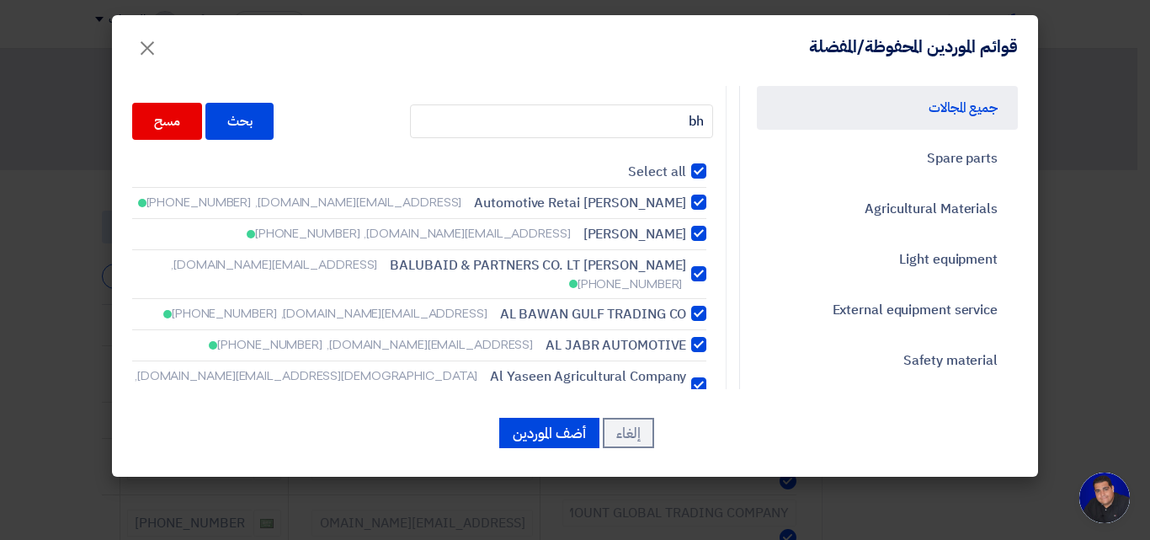
checkbox input "true"
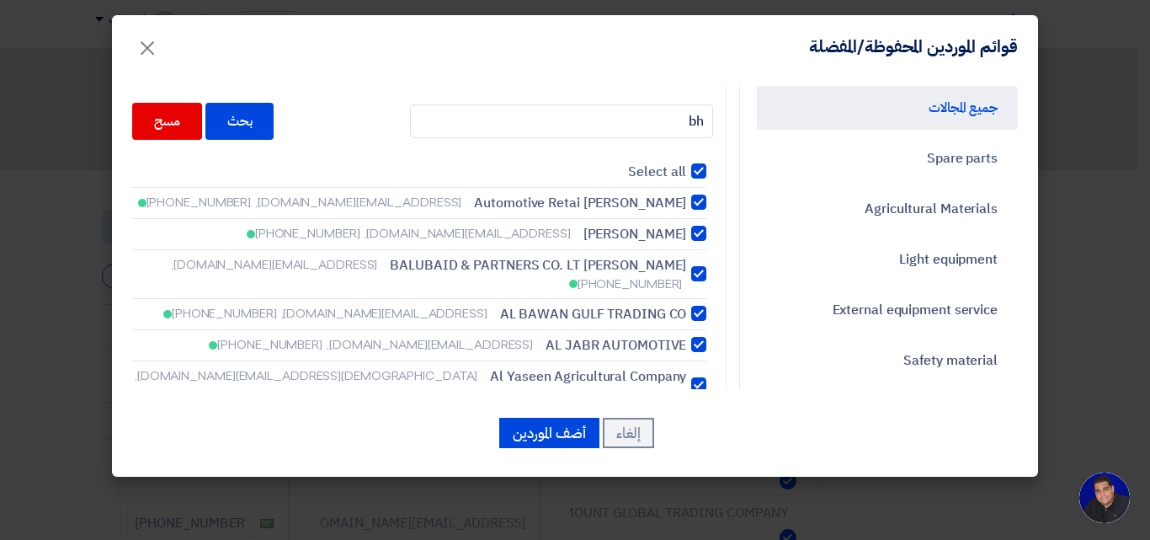
checkbox input "true"
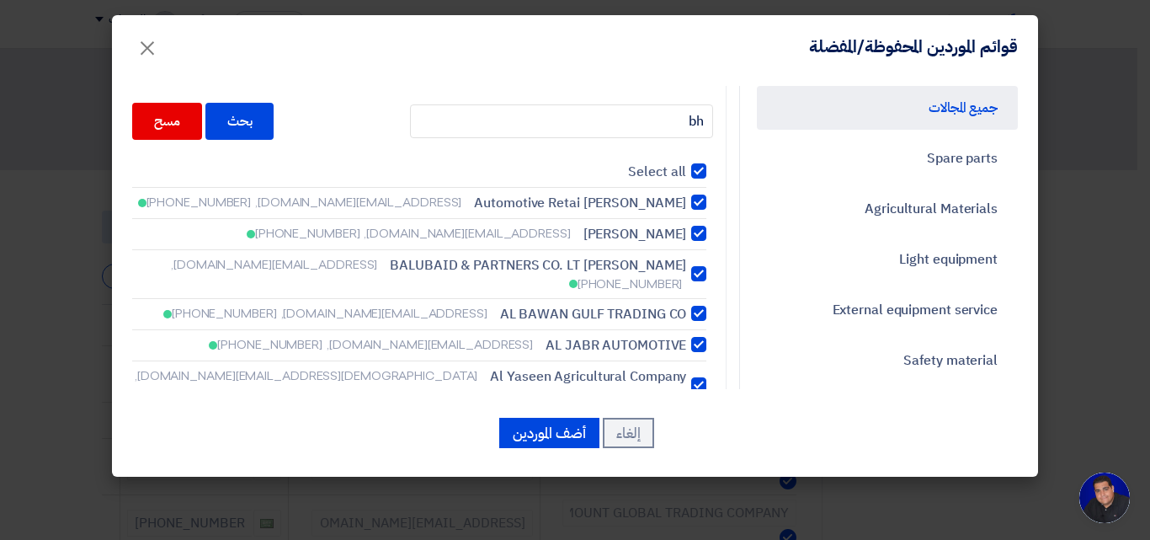
checkbox input "true"
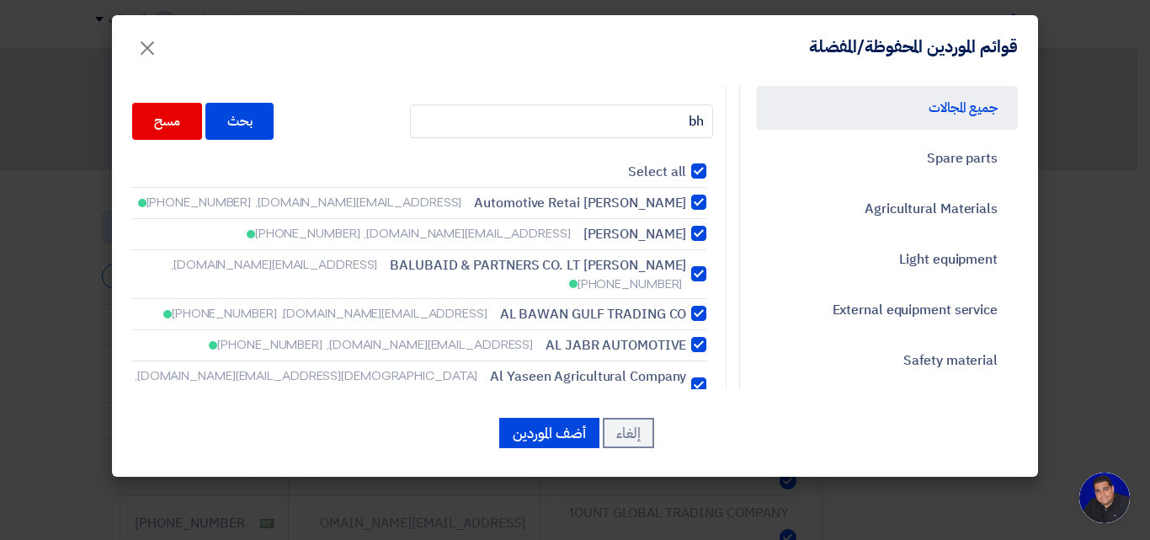
checkbox input "true"
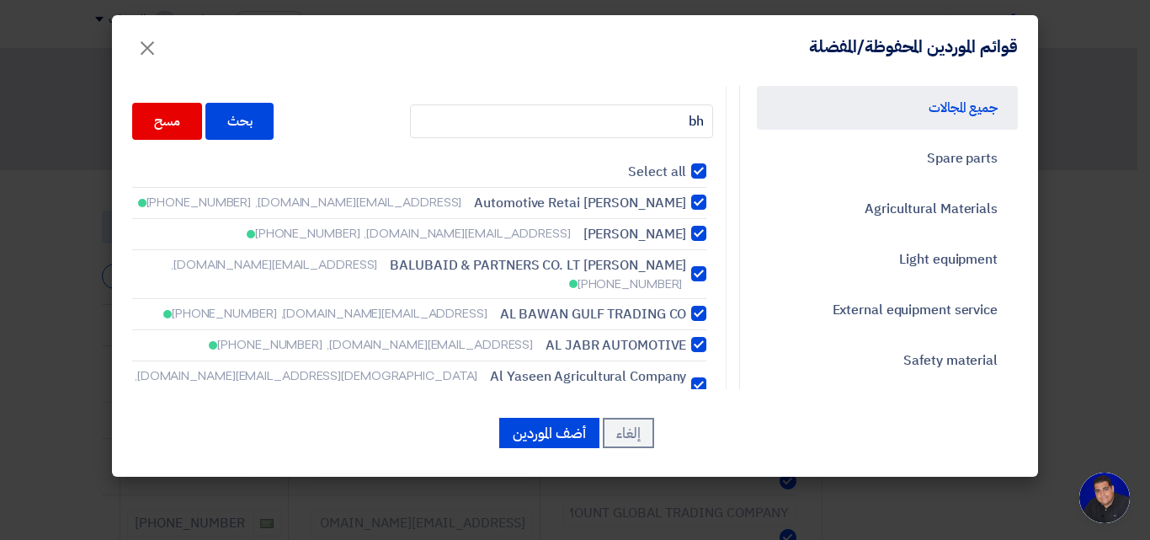
checkbox input "true"
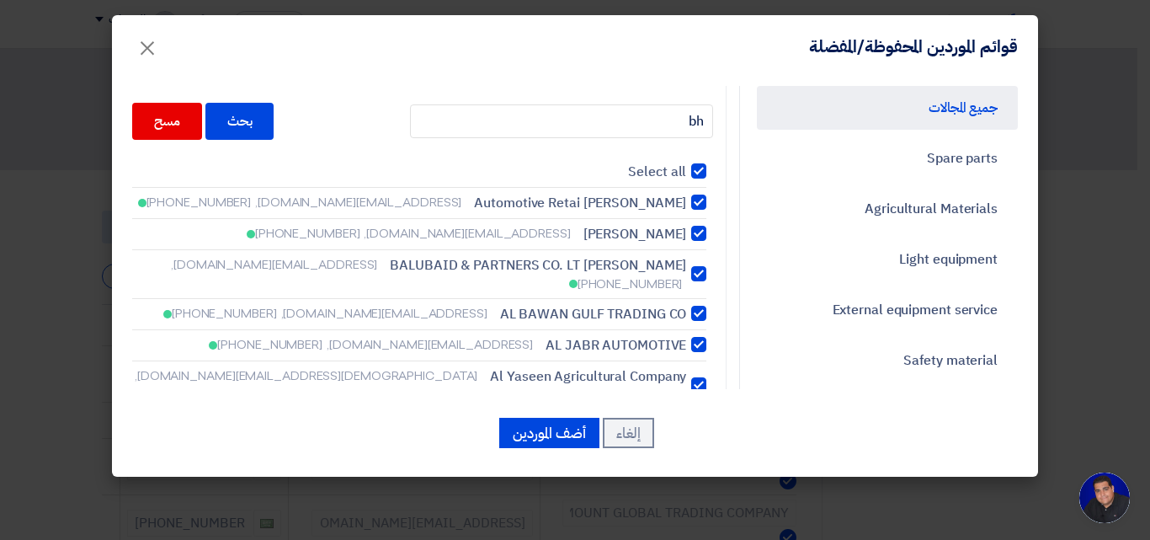
checkbox input "true"
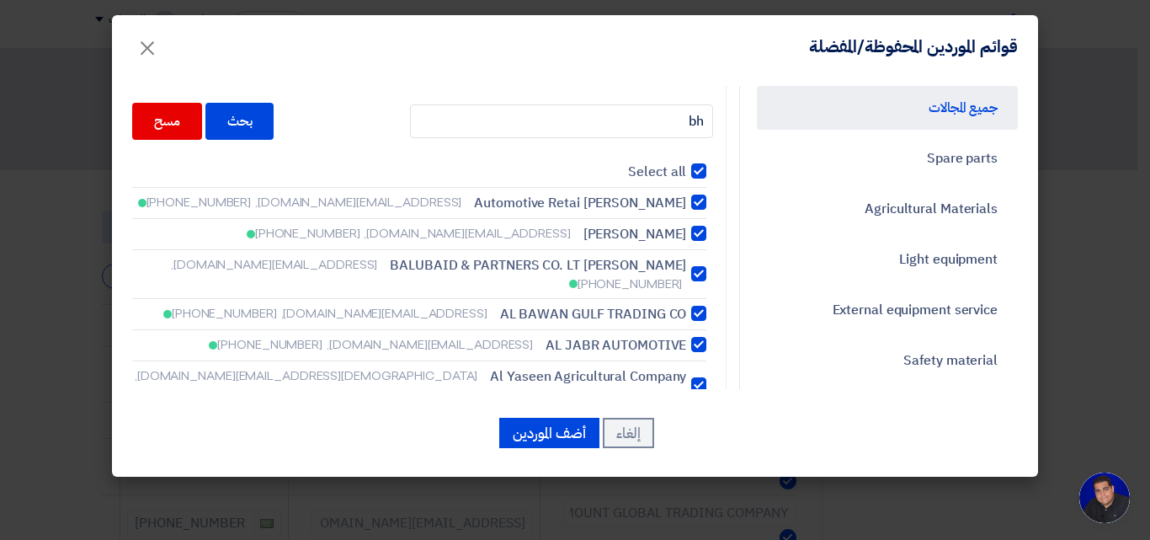
checkbox input "true"
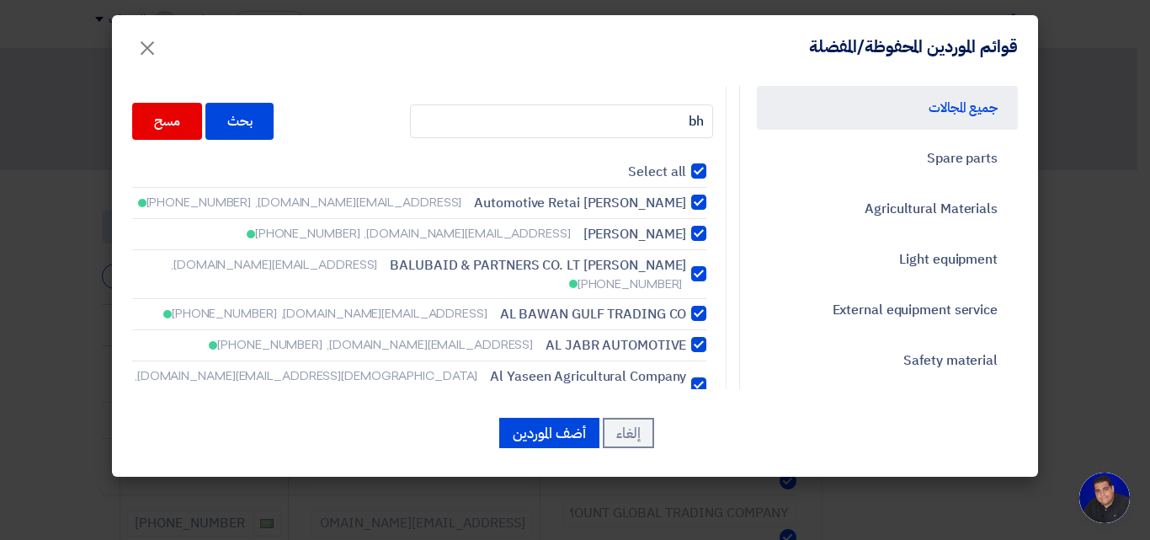
checkbox input "true"
click at [675, 166] on input "Select all" at bounding box center [680, 171] width 11 height 11
click at [616, 119] on input "bh" at bounding box center [561, 121] width 303 height 34
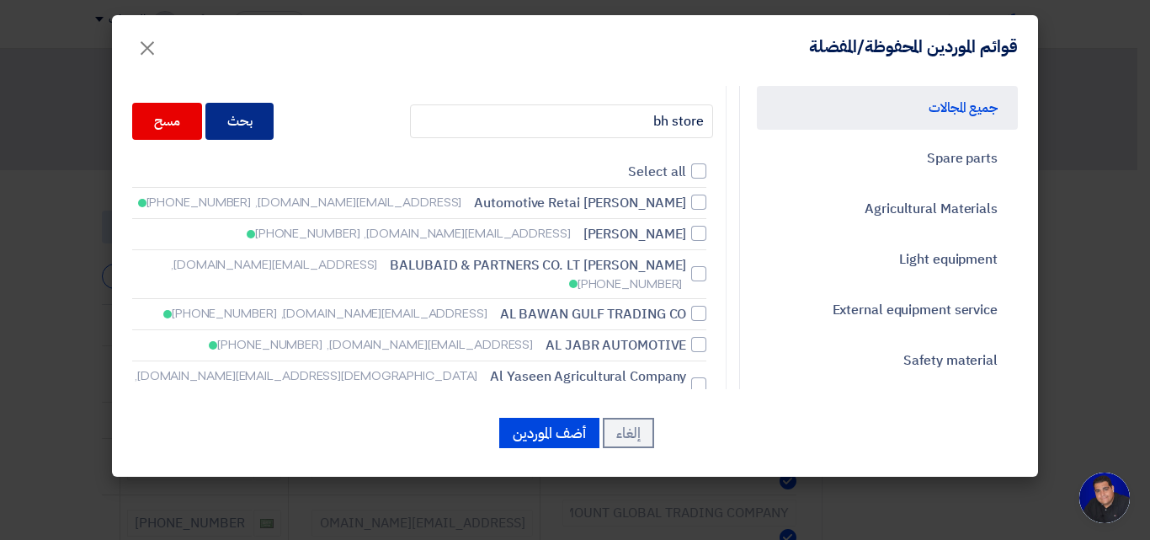
click at [253, 116] on div "بحث" at bounding box center [239, 121] width 69 height 37
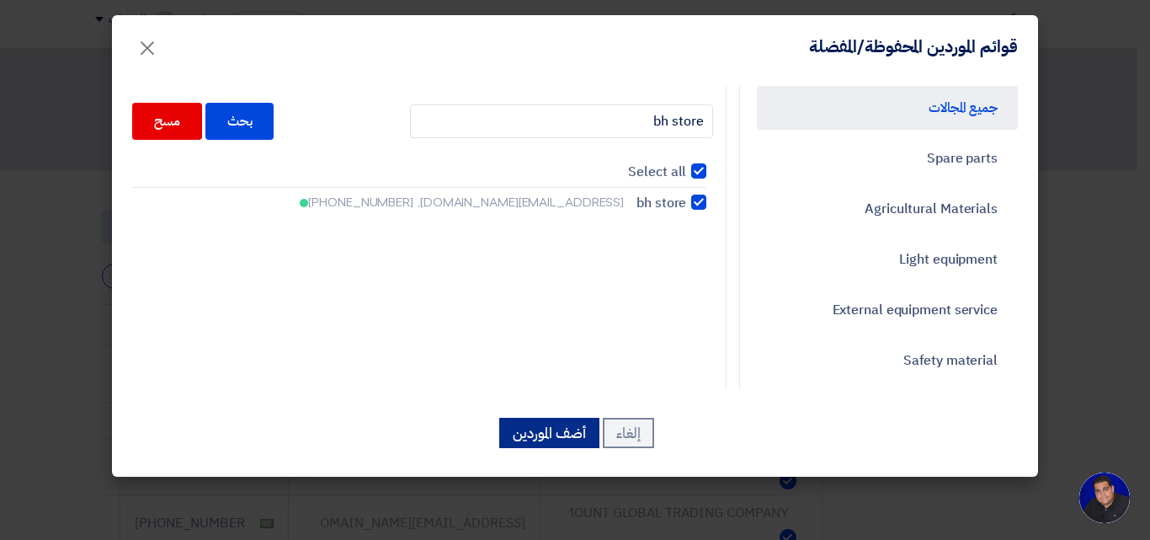
click at [518, 439] on button "أضف الموردين" at bounding box center [549, 433] width 100 height 30
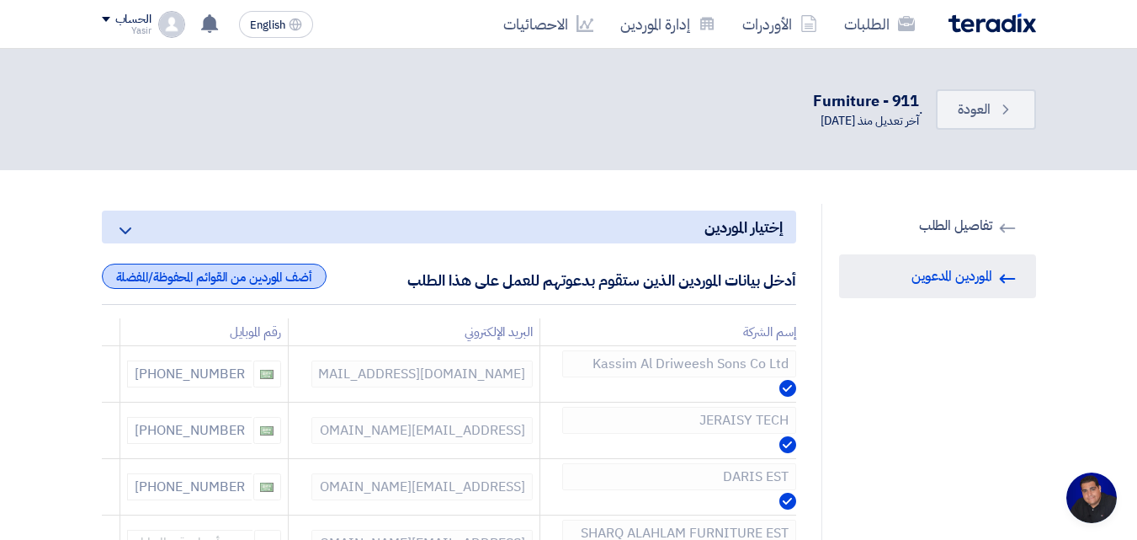
click at [254, 271] on div "أضف الموردين من القوائم المحفوظة/المفضلة" at bounding box center [214, 276] width 225 height 25
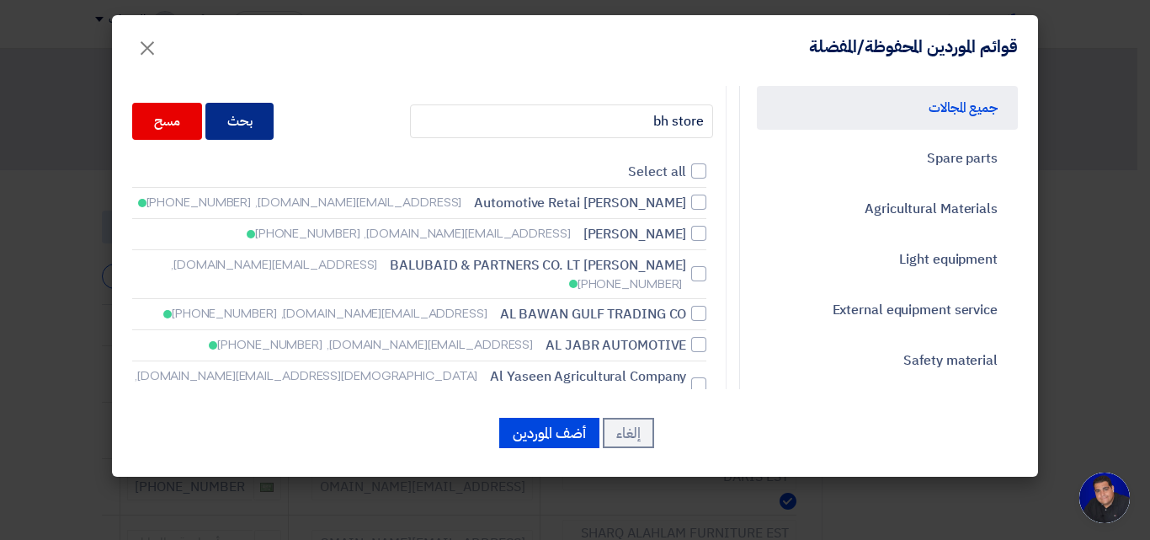
click at [258, 115] on div "بحث" at bounding box center [239, 121] width 69 height 37
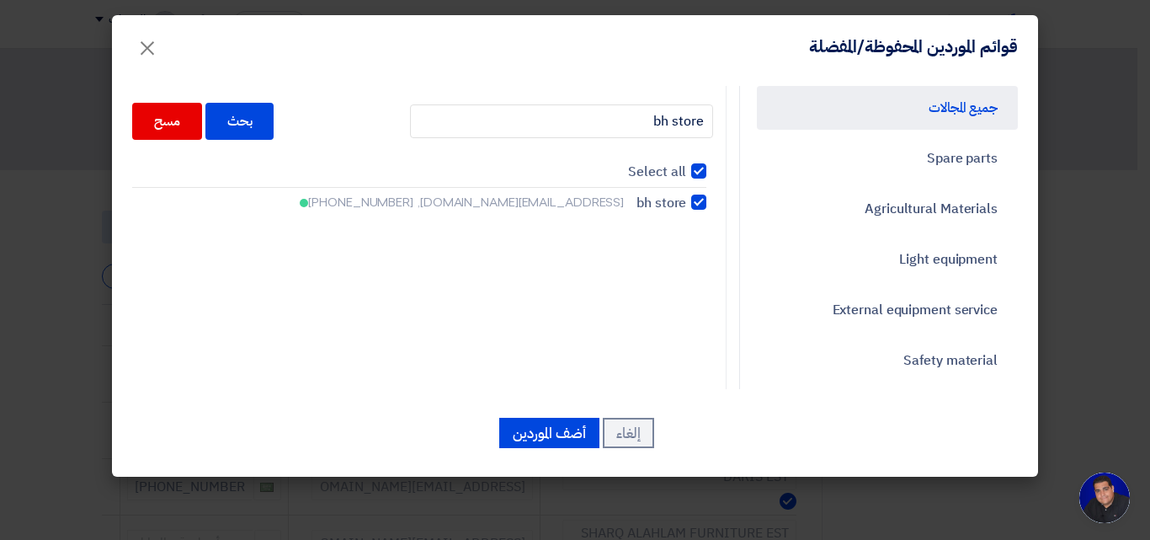
click at [700, 199] on div at bounding box center [698, 201] width 15 height 15
click at [686, 199] on input "bh store [EMAIL_ADDRESS][DOMAIN_NAME], [PHONE_NUMBER]" at bounding box center [680, 202] width 11 height 11
click at [700, 198] on div at bounding box center [698, 201] width 15 height 15
click at [686, 198] on input "bh store [EMAIL_ADDRESS][DOMAIN_NAME], [PHONE_NUMBER]" at bounding box center [680, 202] width 11 height 11
click at [530, 439] on button "أضف الموردين" at bounding box center [549, 433] width 100 height 30
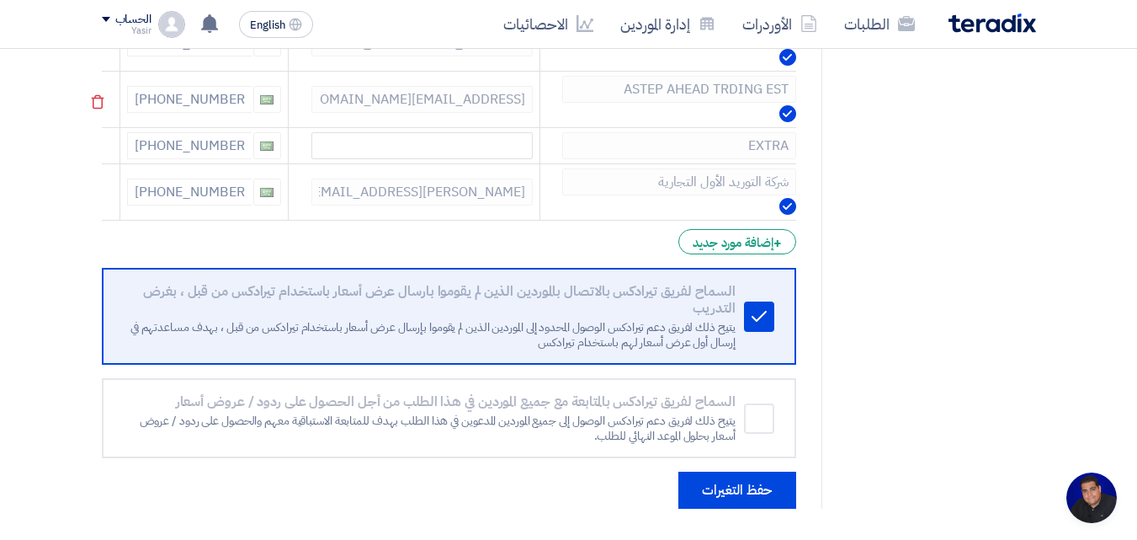
scroll to position [758, 0]
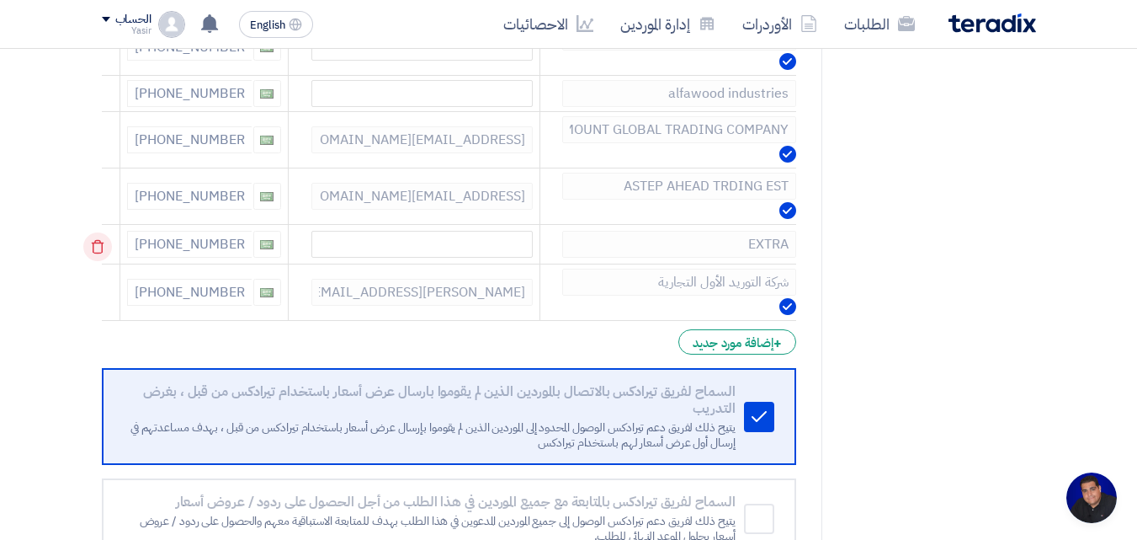
click at [104, 240] on icon at bounding box center [97, 246] width 29 height 29
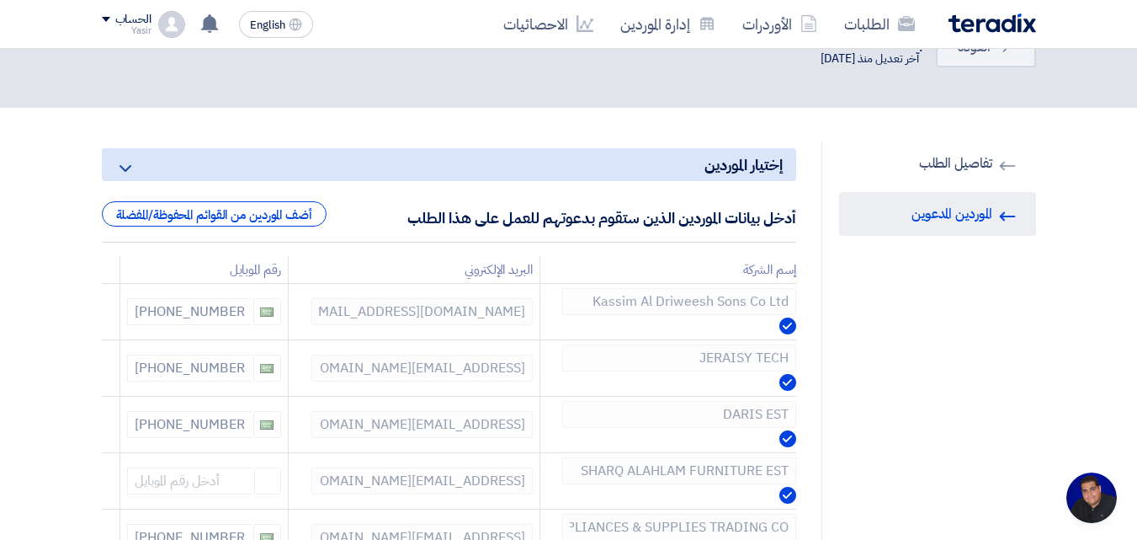
scroll to position [0, 0]
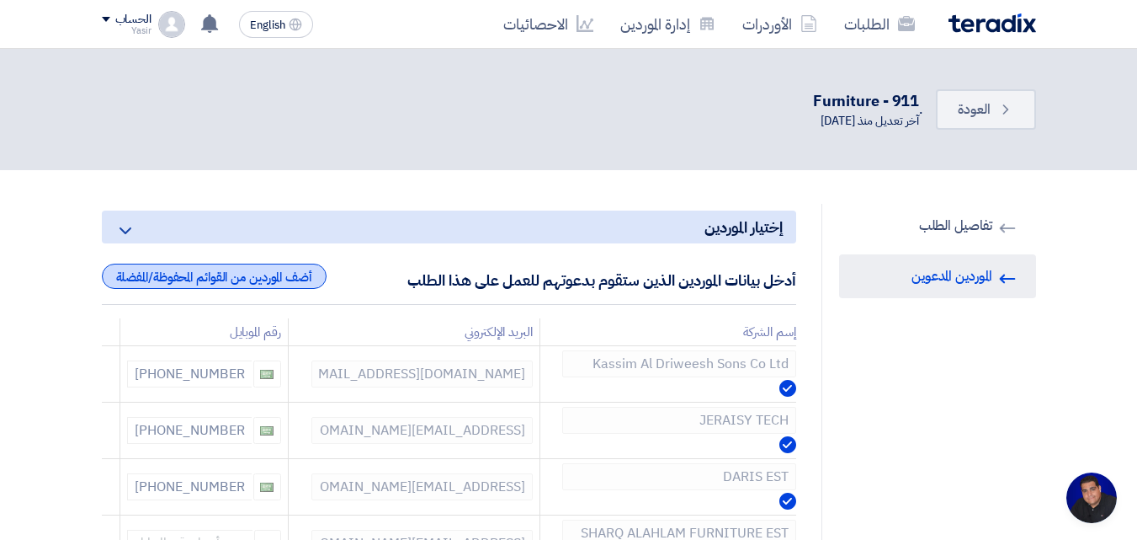
click at [285, 281] on div "أضف الموردين من القوائم المحفوظة/المفضلة" at bounding box center [214, 276] width 225 height 25
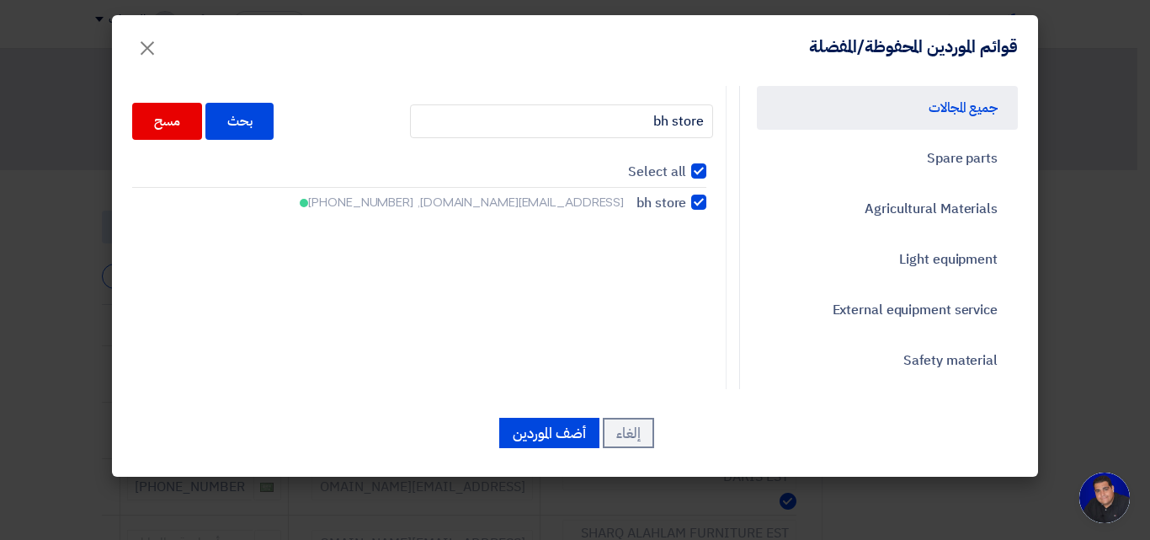
click at [702, 200] on div at bounding box center [698, 201] width 15 height 15
click at [686, 200] on input "bh store [EMAIL_ADDRESS][DOMAIN_NAME], [PHONE_NUMBER]" at bounding box center [680, 202] width 11 height 11
click at [700, 204] on div at bounding box center [698, 201] width 15 height 15
click at [686, 204] on input "bh store [EMAIL_ADDRESS][DOMAIN_NAME], [PHONE_NUMBER]" at bounding box center [680, 202] width 11 height 11
click at [546, 438] on button "أضف الموردين" at bounding box center [549, 433] width 100 height 30
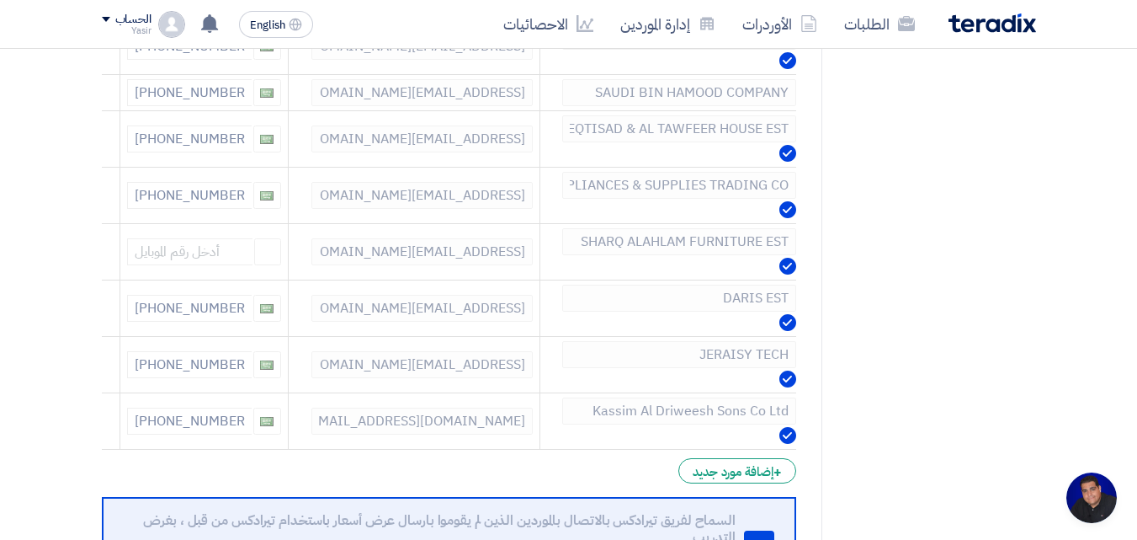
scroll to position [842, 0]
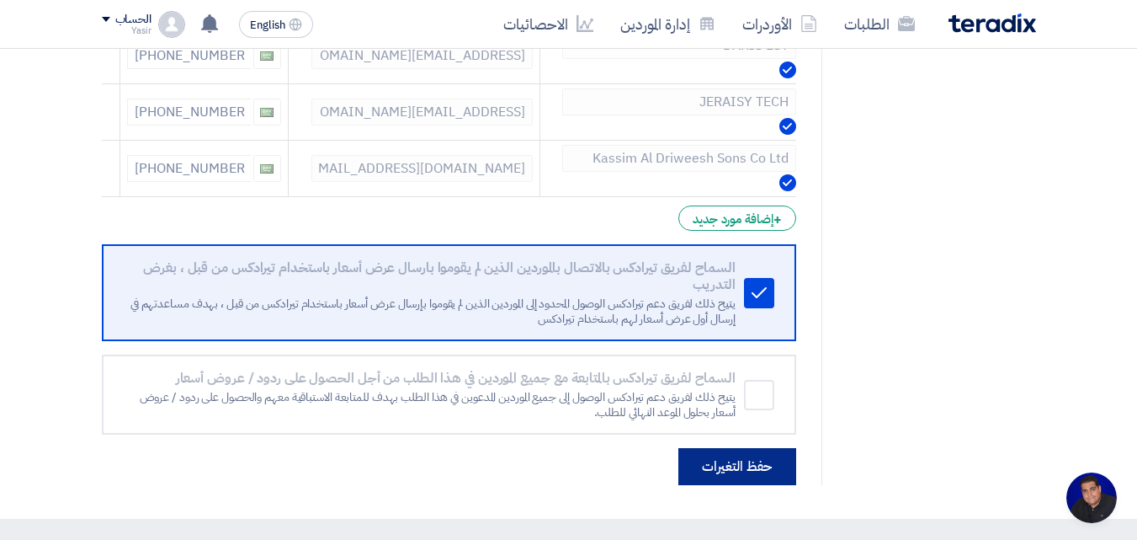
click at [736, 469] on button "حفظ التغيرات" at bounding box center [738, 466] width 118 height 37
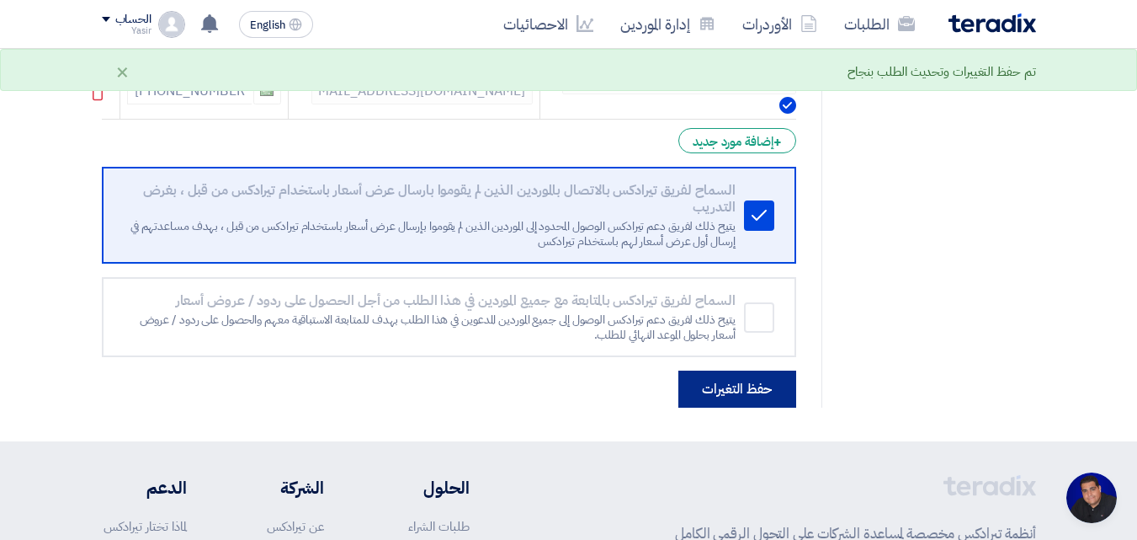
scroll to position [926, 0]
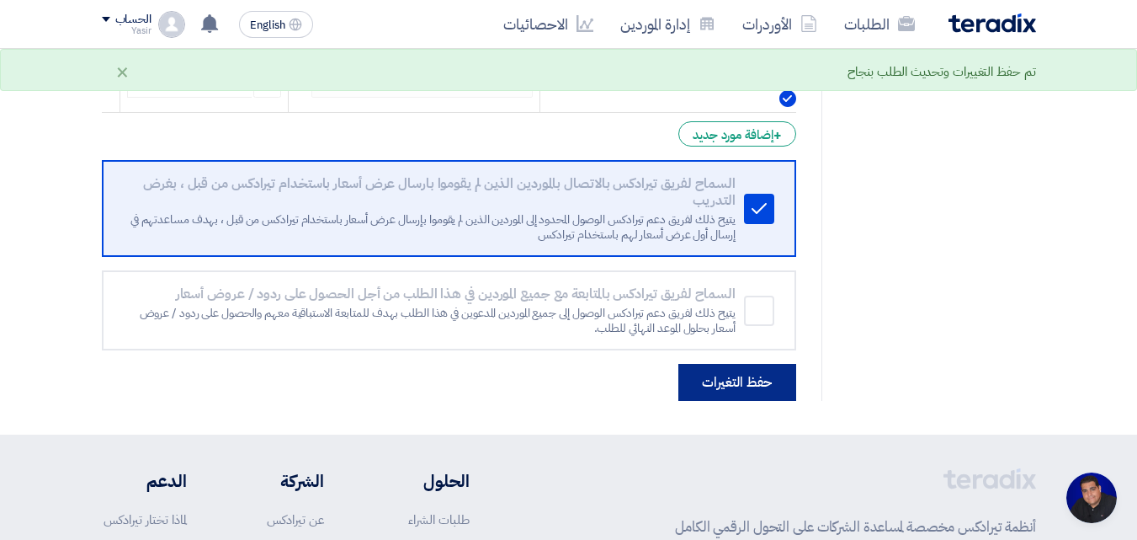
click at [732, 389] on button "حفظ التغيرات" at bounding box center [738, 382] width 118 height 37
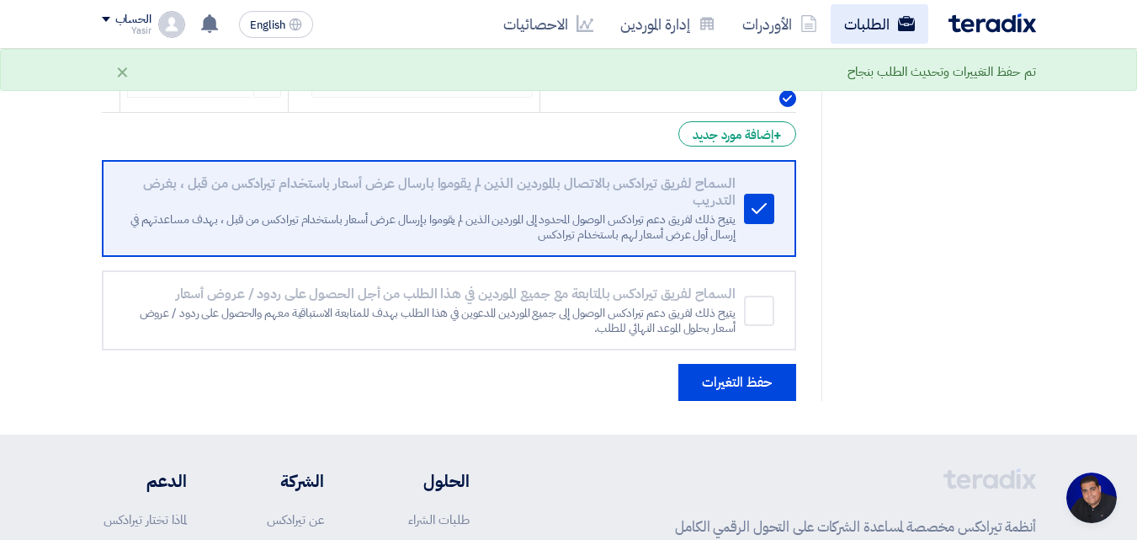
click at [892, 24] on link "الطلبات" at bounding box center [880, 24] width 98 height 40
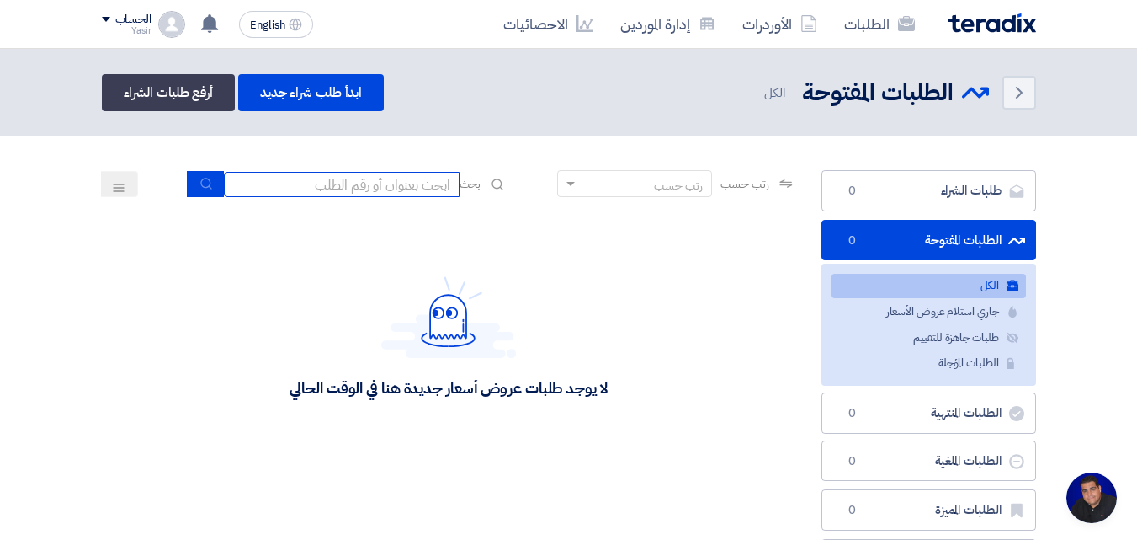
click at [402, 189] on input at bounding box center [342, 184] width 236 height 25
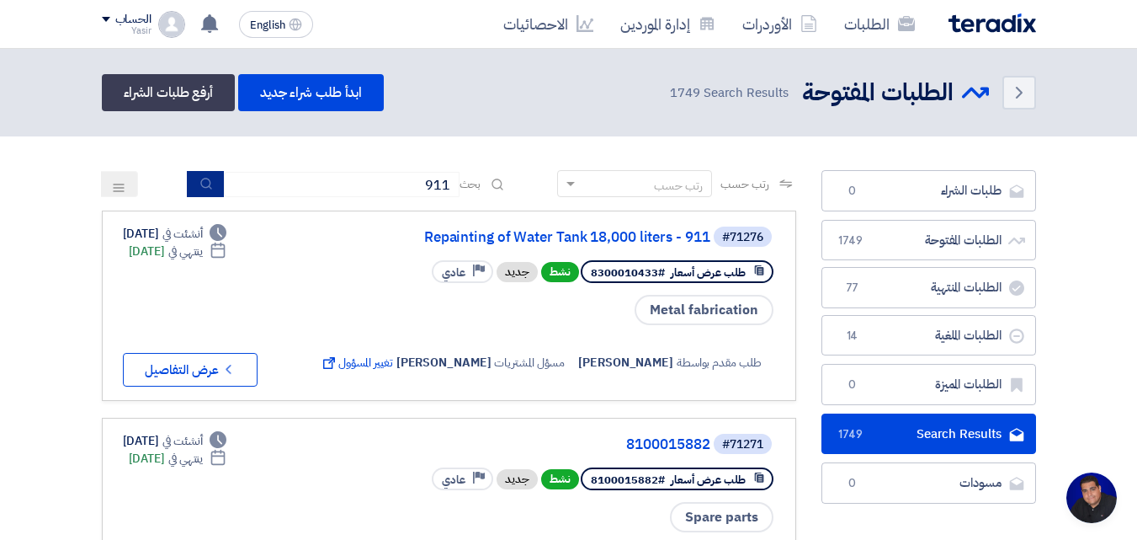
click at [200, 180] on icon "submit" at bounding box center [206, 183] width 13 height 13
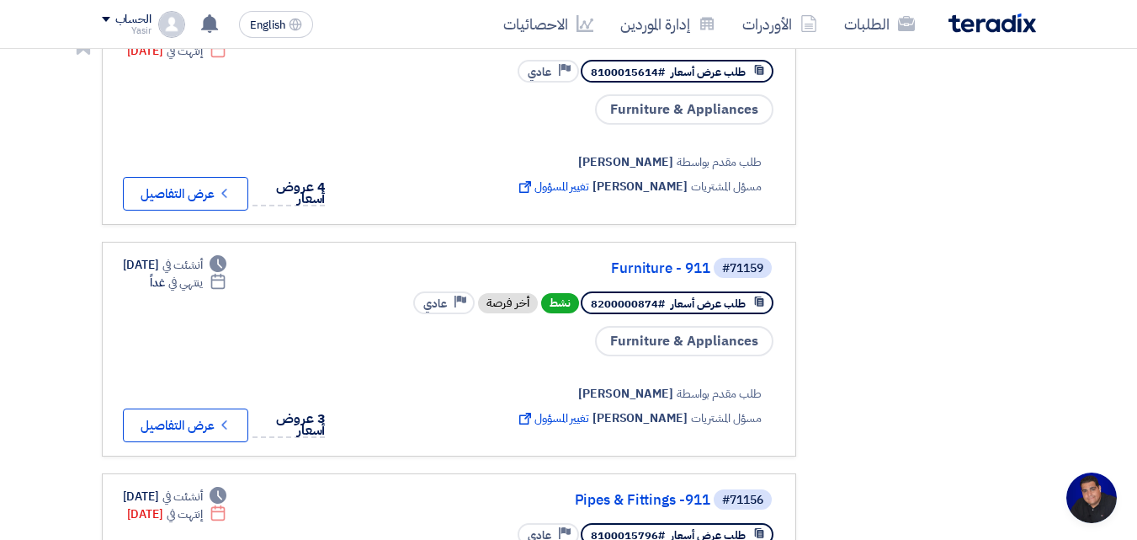
scroll to position [1600, 0]
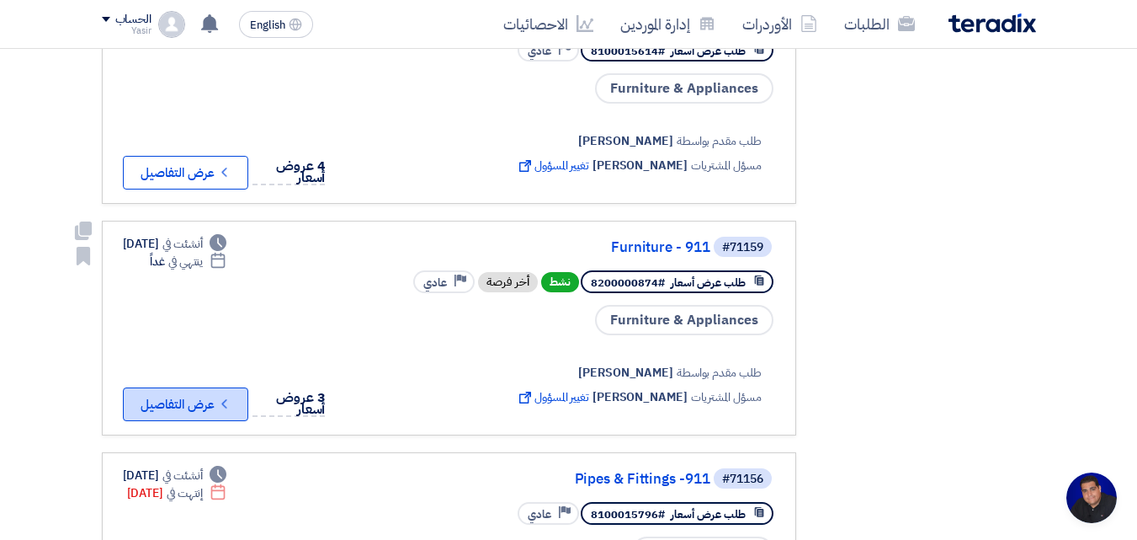
click at [212, 387] on button "Check details عرض التفاصيل" at bounding box center [185, 404] width 125 height 34
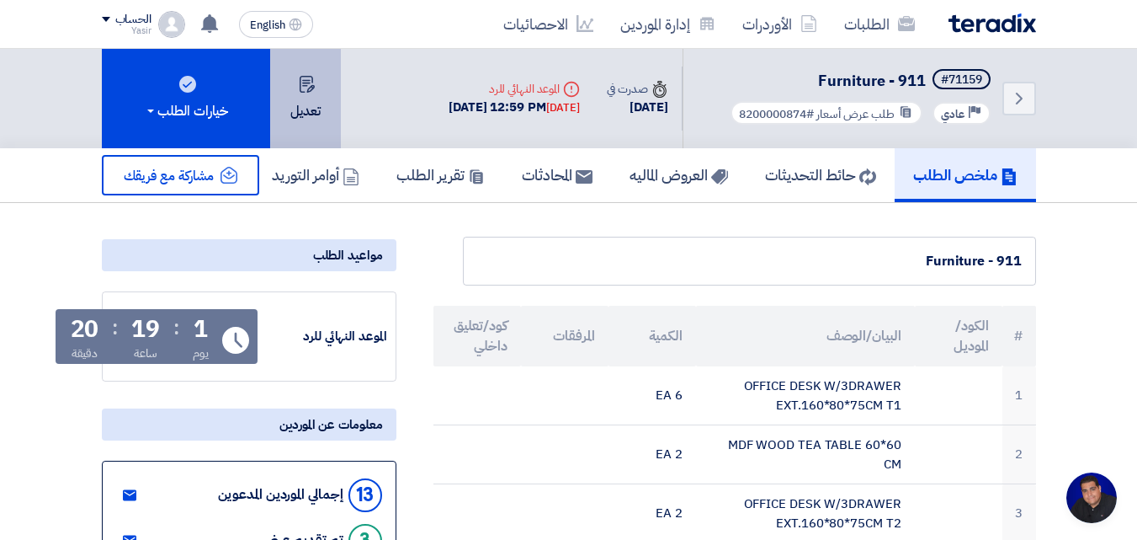
click at [325, 123] on button "تعديل" at bounding box center [305, 98] width 71 height 99
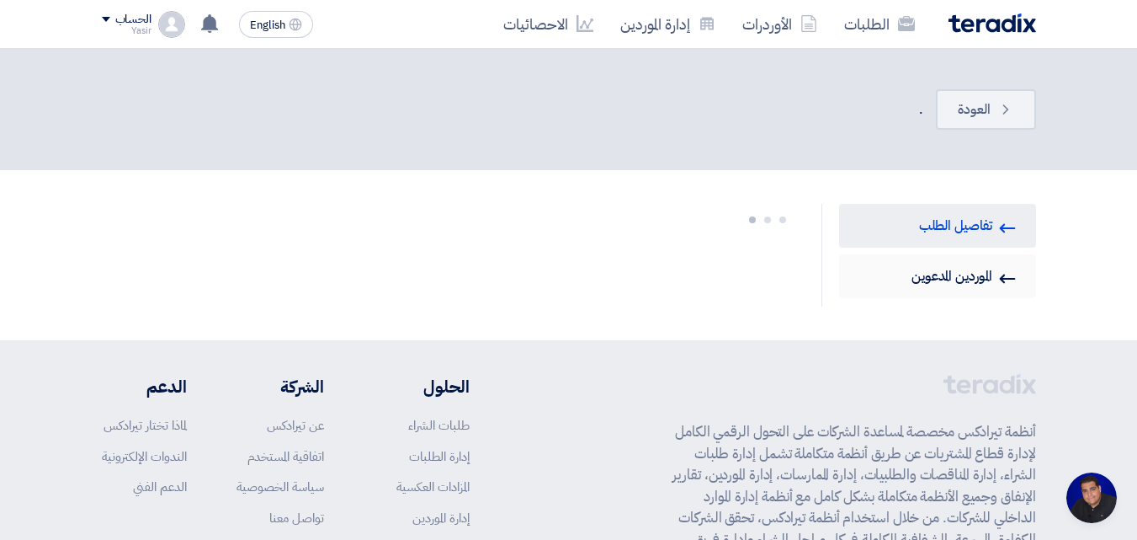
click at [988, 271] on link "Invited Suppliers الموردين المدعوين" at bounding box center [937, 276] width 197 height 44
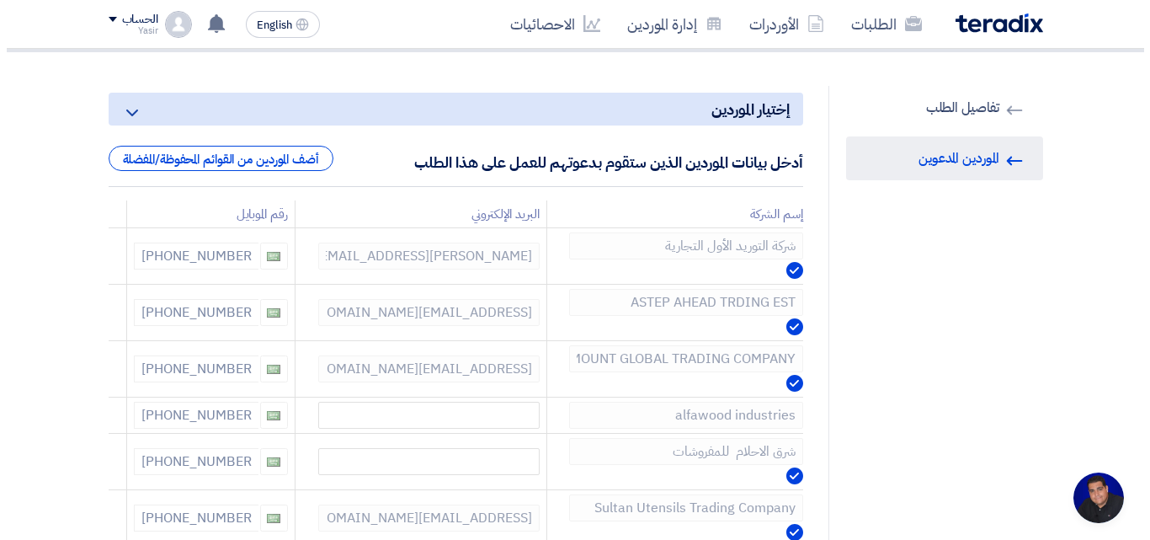
scroll to position [84, 0]
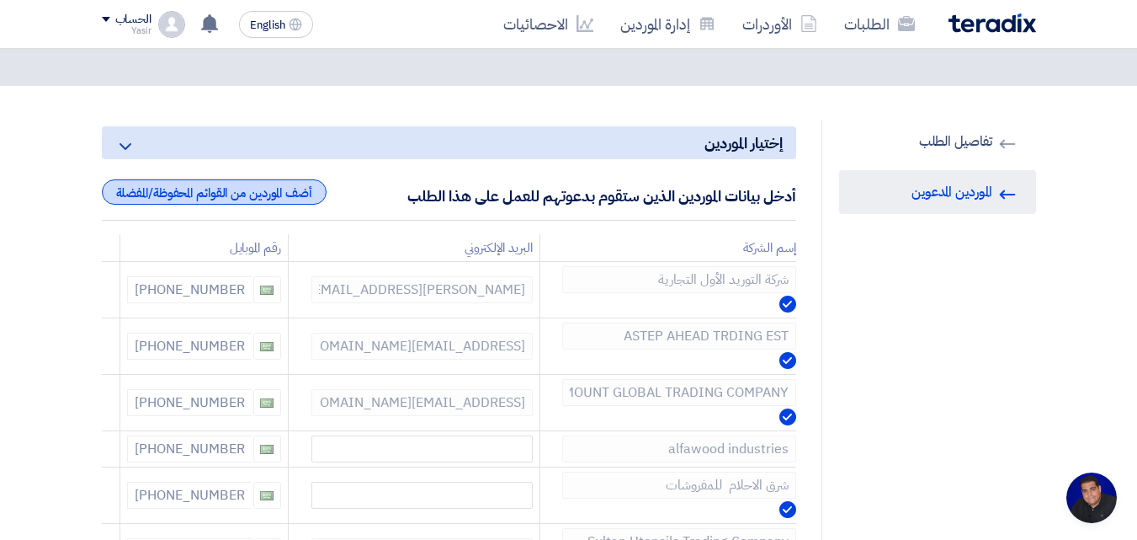
click at [291, 195] on div "أضف الموردين من القوائم المحفوظة/المفضلة" at bounding box center [214, 191] width 225 height 25
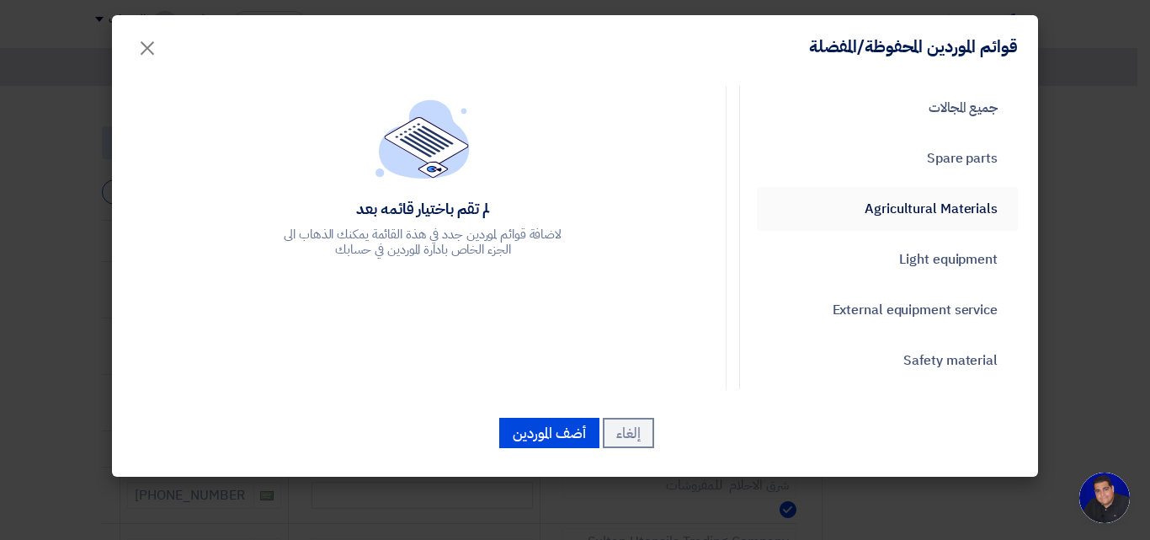
click at [943, 210] on link "Agricultural Materials" at bounding box center [887, 209] width 261 height 44
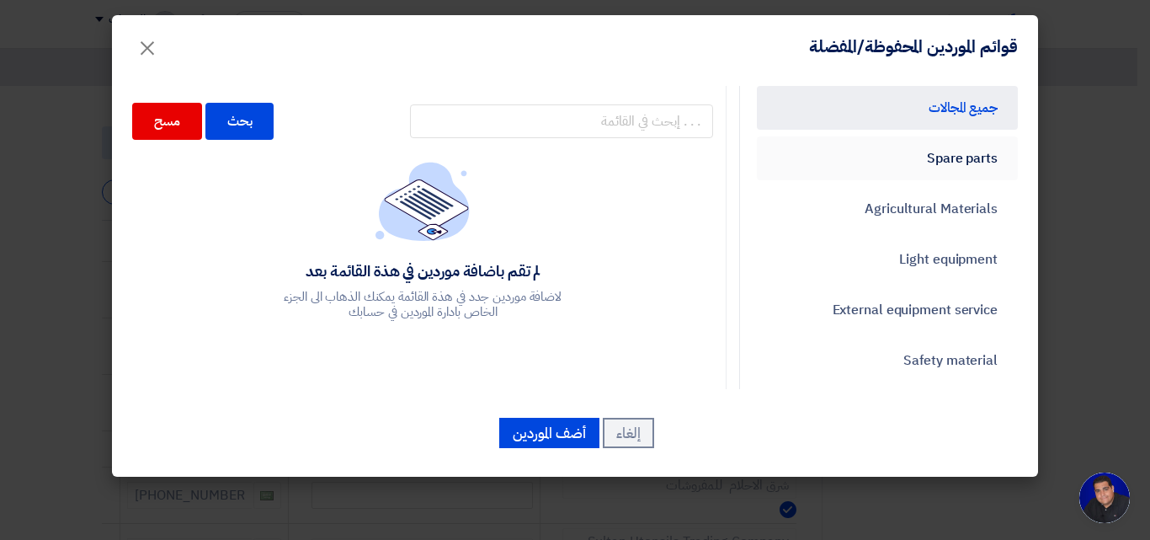
click at [941, 169] on link "Spare parts" at bounding box center [887, 158] width 261 height 44
click at [926, 176] on link "Spare parts" at bounding box center [887, 158] width 261 height 44
click at [924, 173] on link "Spare parts" at bounding box center [887, 158] width 261 height 44
click at [924, 172] on link "Spare parts" at bounding box center [887, 158] width 261 height 44
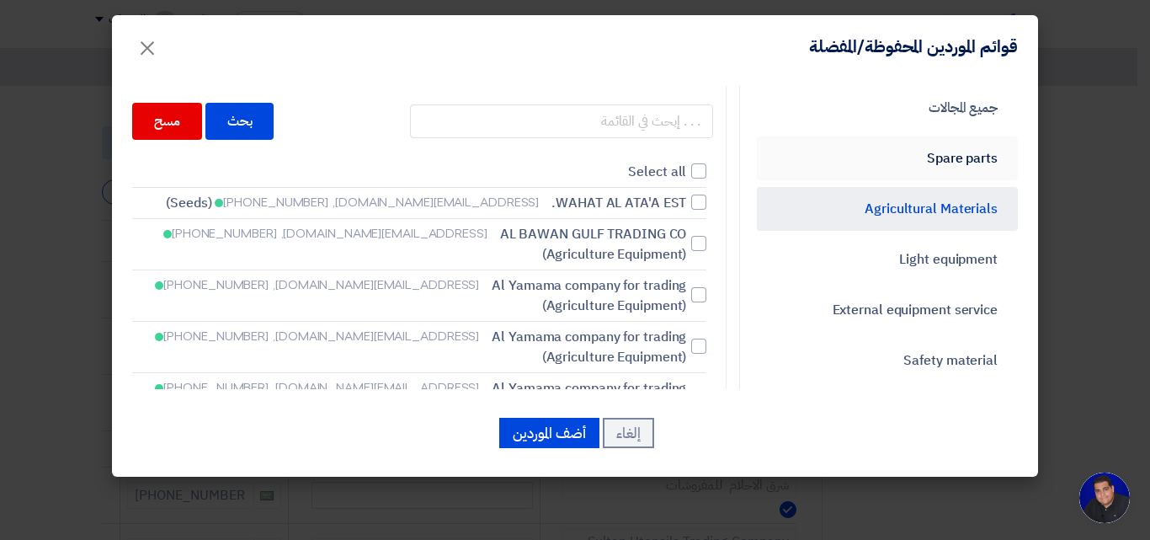
click at [923, 157] on link "Spare parts" at bounding box center [887, 158] width 261 height 44
click at [922, 214] on link "Agricultural Materials" at bounding box center [887, 209] width 261 height 44
click at [922, 252] on link "Light equipment" at bounding box center [887, 259] width 261 height 44
click at [908, 305] on link "External equipment service" at bounding box center [887, 310] width 261 height 44
click at [908, 359] on link "Safety material" at bounding box center [887, 360] width 261 height 44
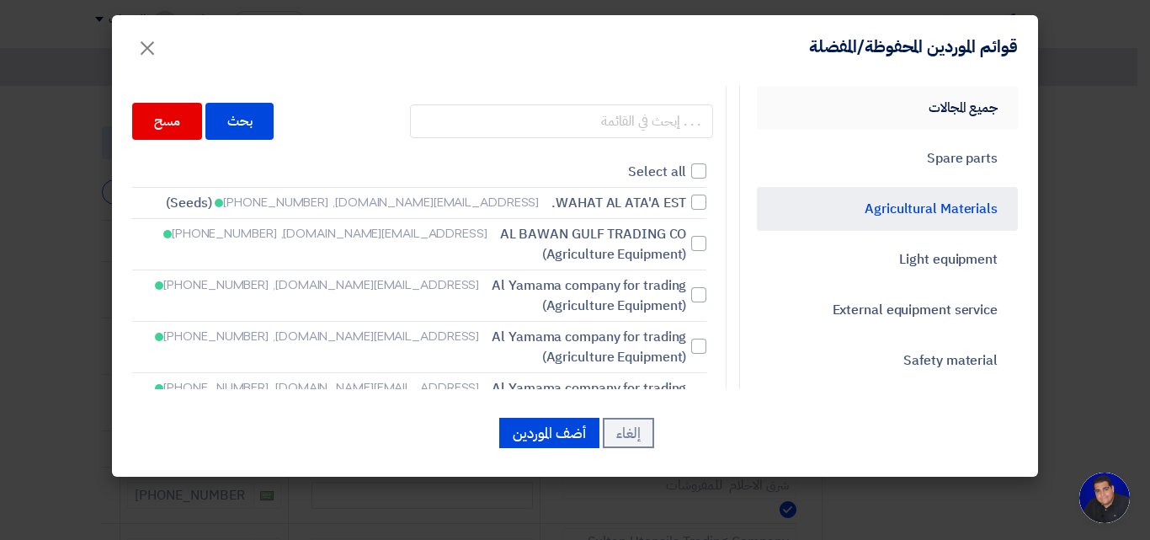
click at [925, 120] on link "جميع المجالات" at bounding box center [887, 108] width 261 height 44
click at [925, 117] on link "جميع المجالات" at bounding box center [887, 108] width 261 height 44
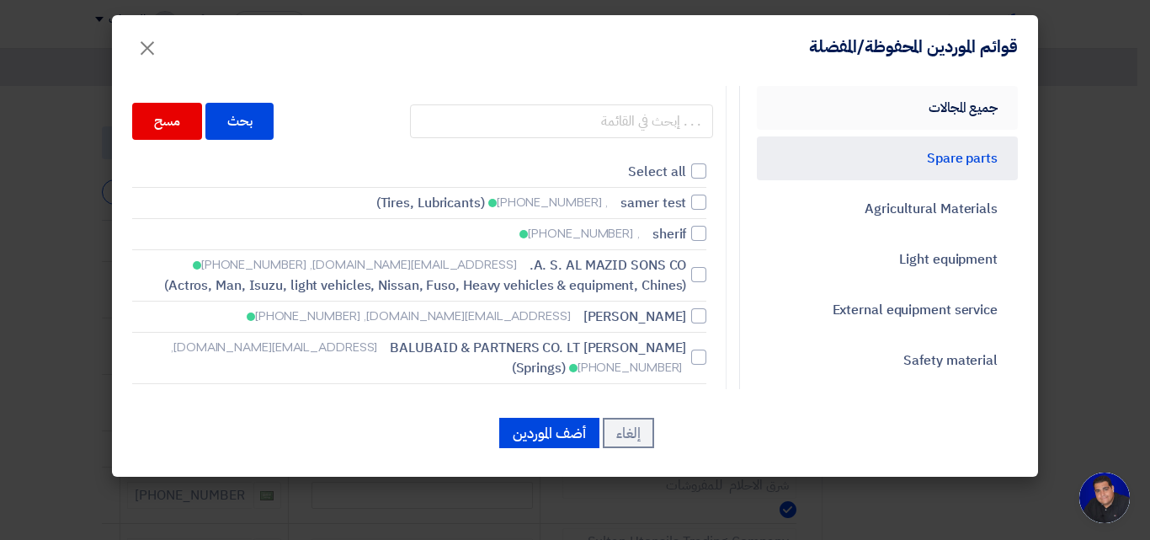
click at [933, 109] on link "جميع المجالات" at bounding box center [887, 108] width 261 height 44
click at [880, 118] on link "جميع المجالات" at bounding box center [887, 108] width 261 height 44
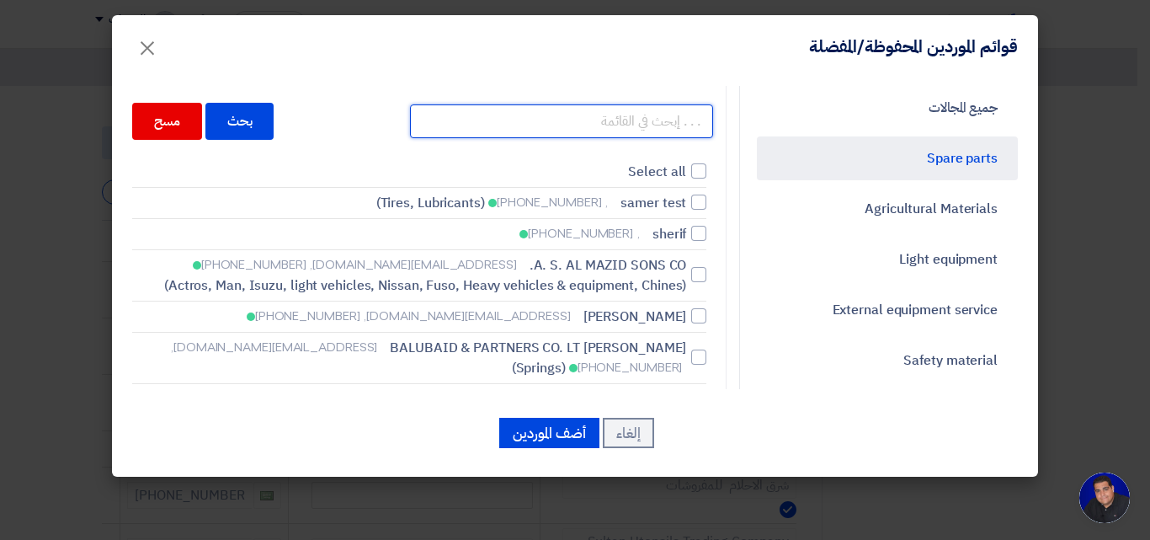
click at [621, 125] on input "text" at bounding box center [561, 121] width 303 height 34
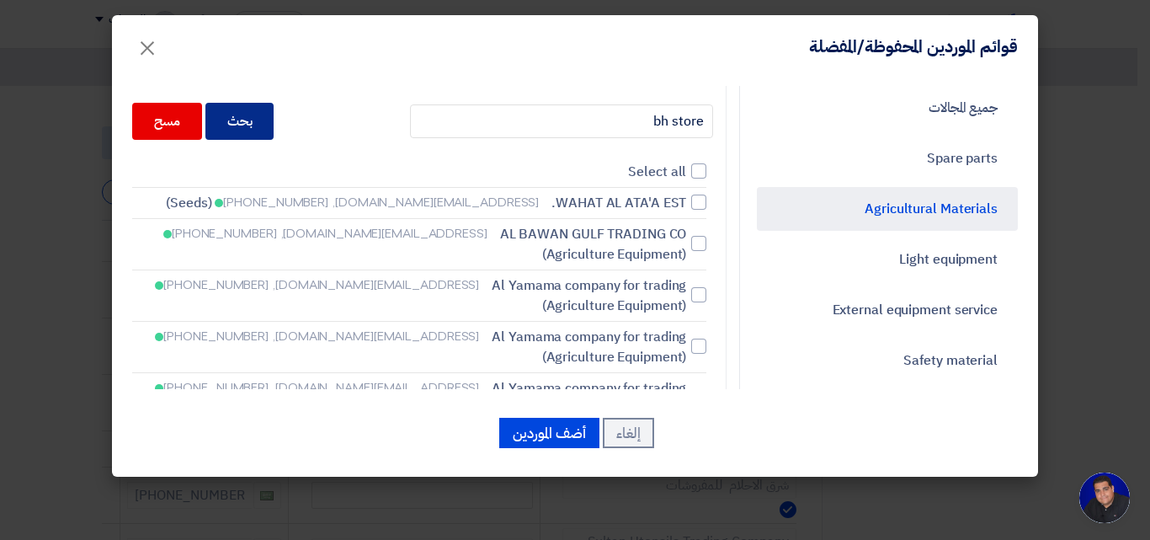
click at [273, 134] on div "بحث" at bounding box center [239, 121] width 69 height 37
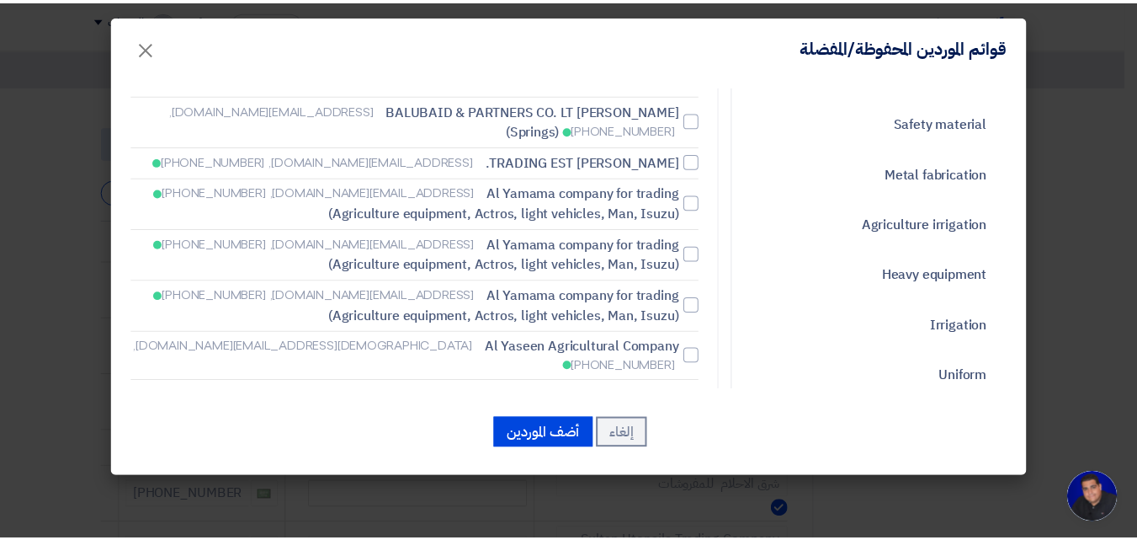
scroll to position [0, 0]
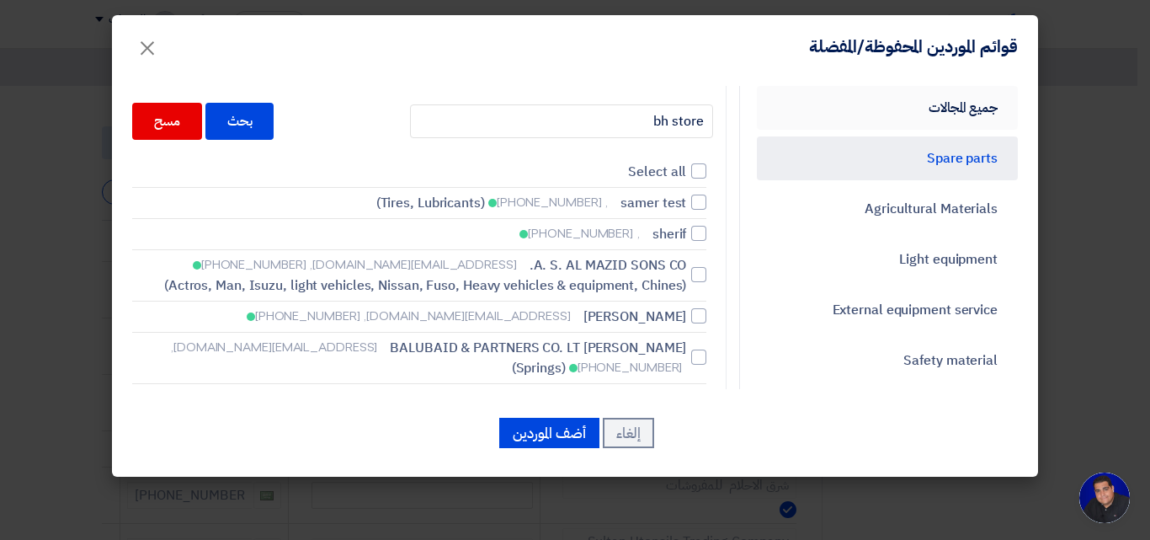
click at [971, 114] on link "جميع المجالات" at bounding box center [887, 108] width 261 height 44
click at [919, 90] on link "جميع المجالات" at bounding box center [887, 108] width 261 height 44
click at [919, 103] on link "جميع المجالات" at bounding box center [887, 108] width 261 height 44
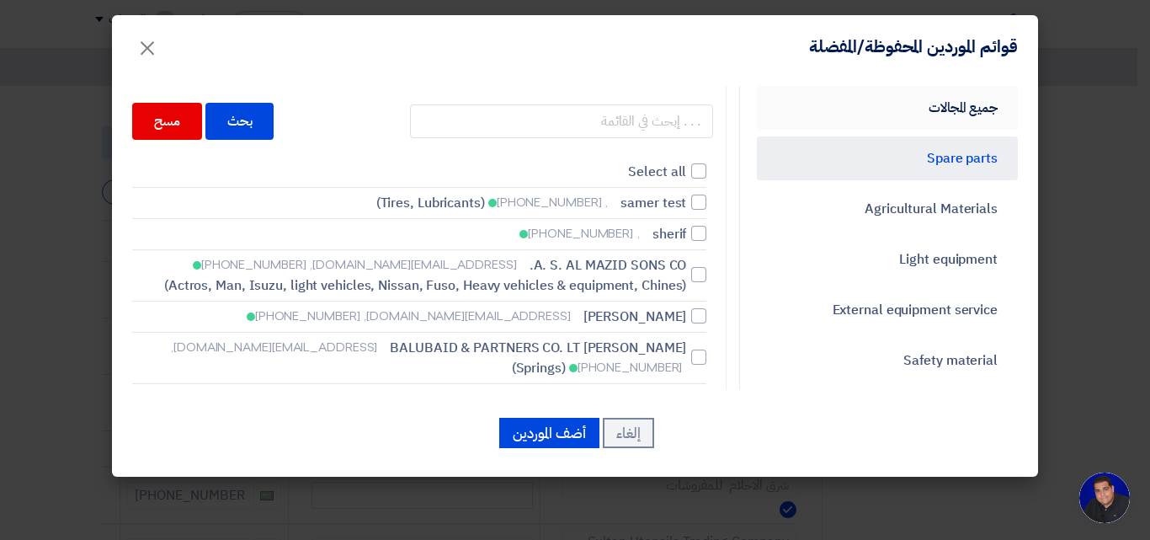
click at [938, 126] on link "جميع المجالات" at bounding box center [887, 108] width 261 height 44
drag, startPoint x: 907, startPoint y: 119, endPoint x: 882, endPoint y: 118, distance: 25.3
click at [905, 118] on link "جميع المجالات" at bounding box center [887, 108] width 261 height 44
click at [145, 45] on span "×" at bounding box center [147, 47] width 20 height 51
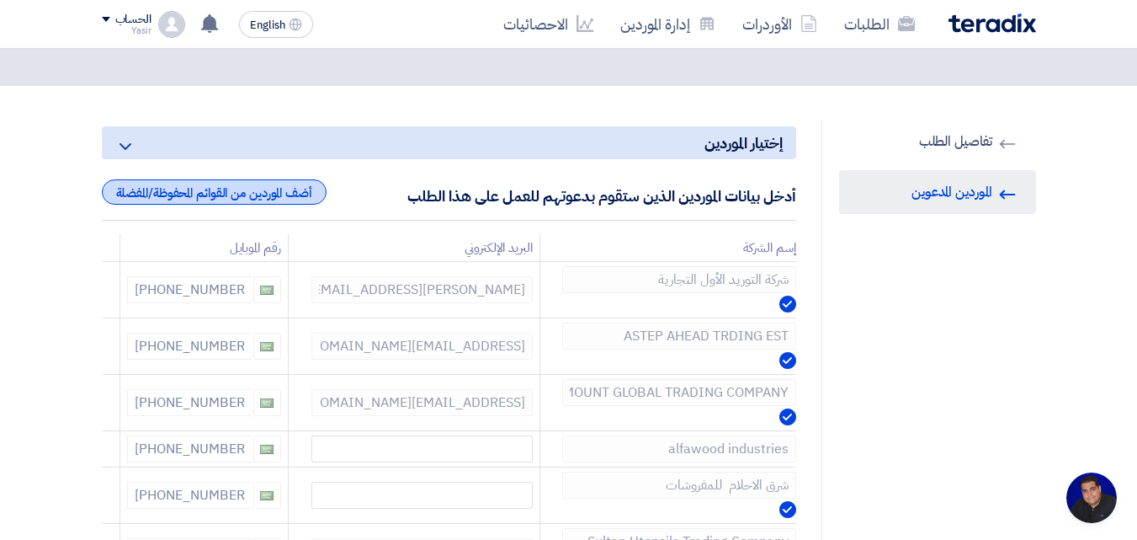
click at [269, 189] on div "أضف الموردين من القوائم المحفوظة/المفضلة" at bounding box center [214, 191] width 225 height 25
click at [292, 197] on div "أضف الموردين من القوائم المحفوظة/المفضلة" at bounding box center [214, 191] width 225 height 25
click at [257, 196] on div "أضف الموردين من القوائم المحفوظة/المفضلة" at bounding box center [214, 191] width 225 height 25
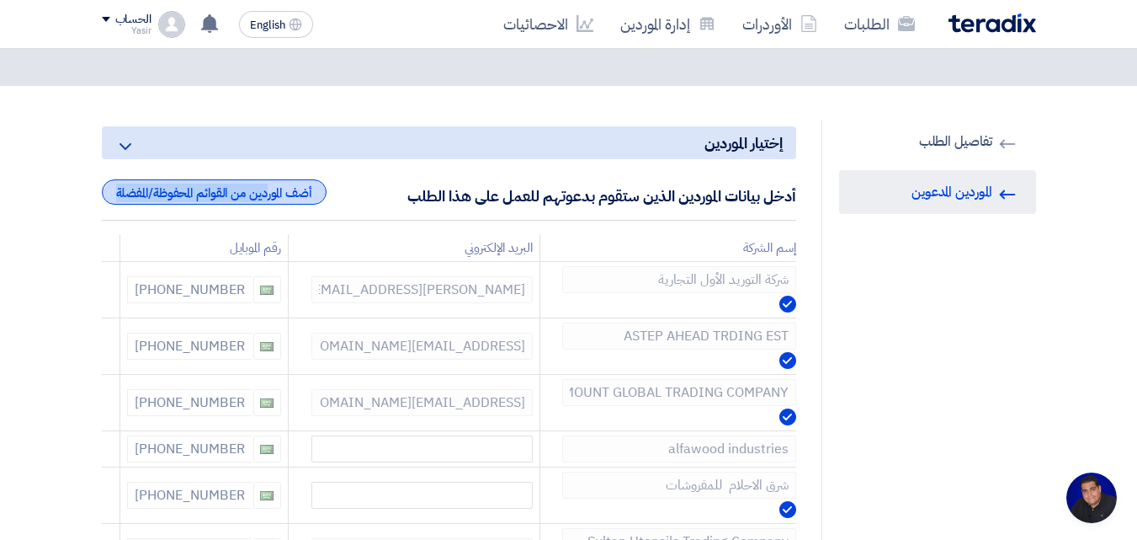
click at [232, 192] on div "أضف الموردين من القوائم المحفوظة/المفضلة" at bounding box center [214, 191] width 225 height 25
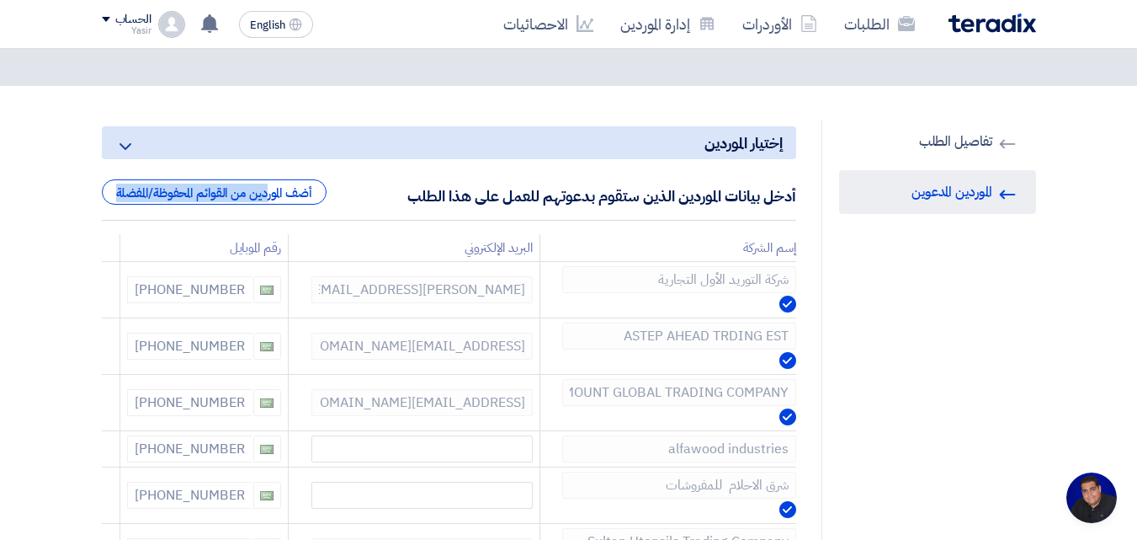
click at [928, 147] on link "RFQ Information تفاصيل الطلب" at bounding box center [937, 142] width 197 height 44
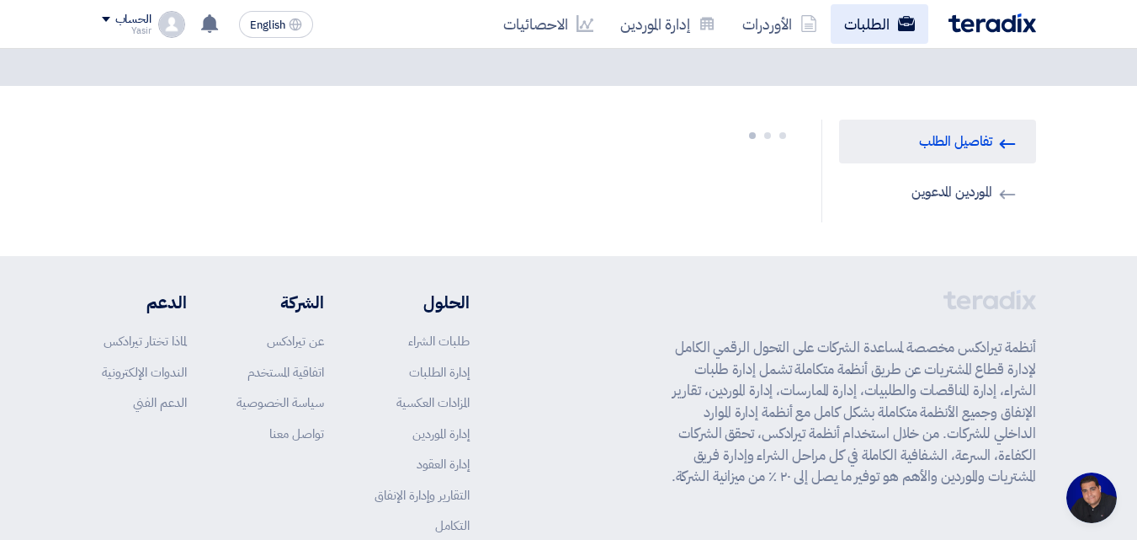
click at [874, 29] on link "الطلبات" at bounding box center [880, 24] width 98 height 40
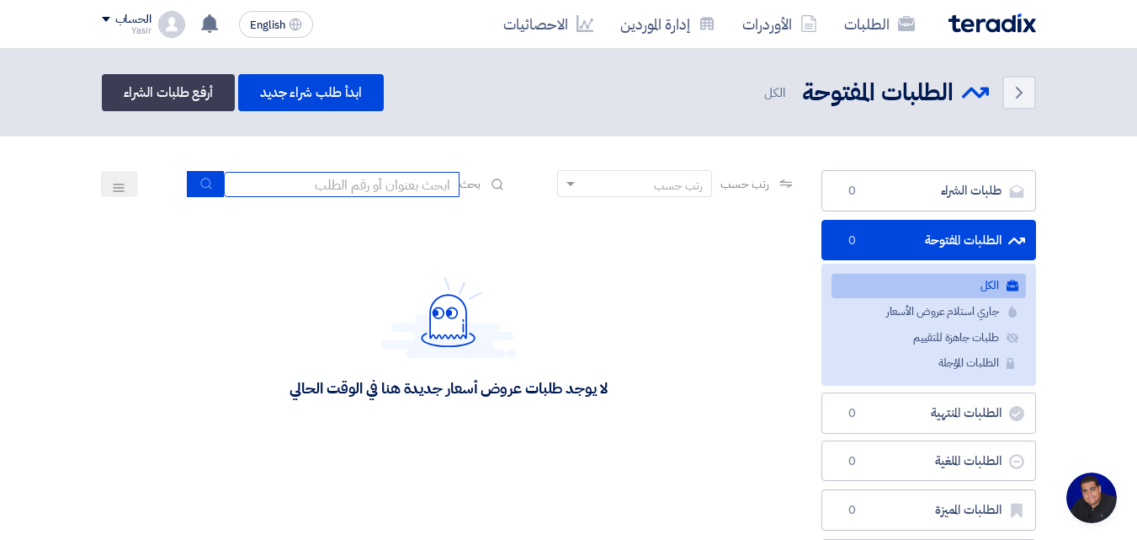
click at [430, 179] on input at bounding box center [342, 184] width 236 height 25
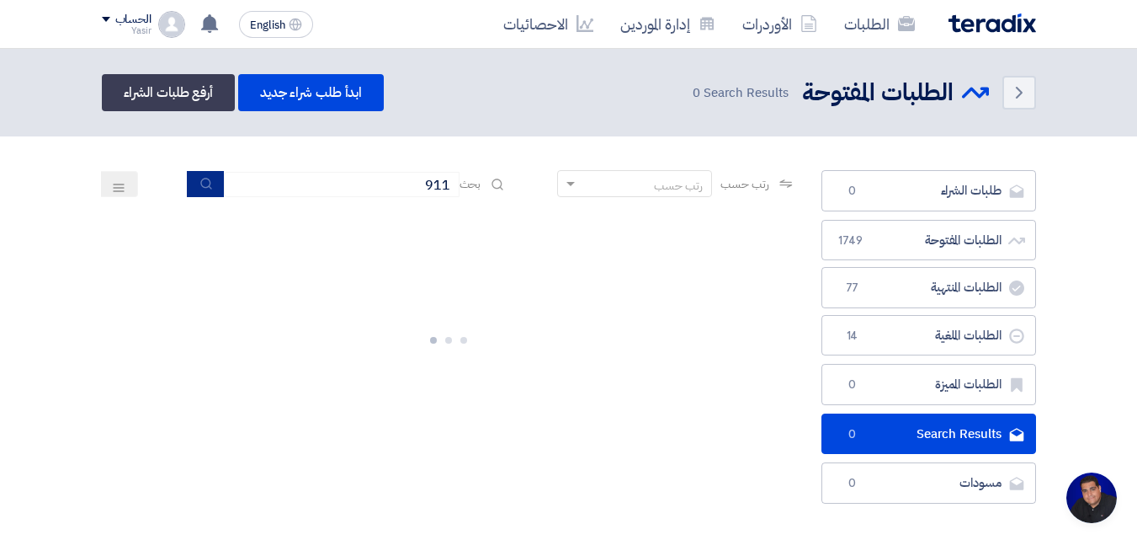
click at [197, 176] on button "submit" at bounding box center [205, 184] width 37 height 26
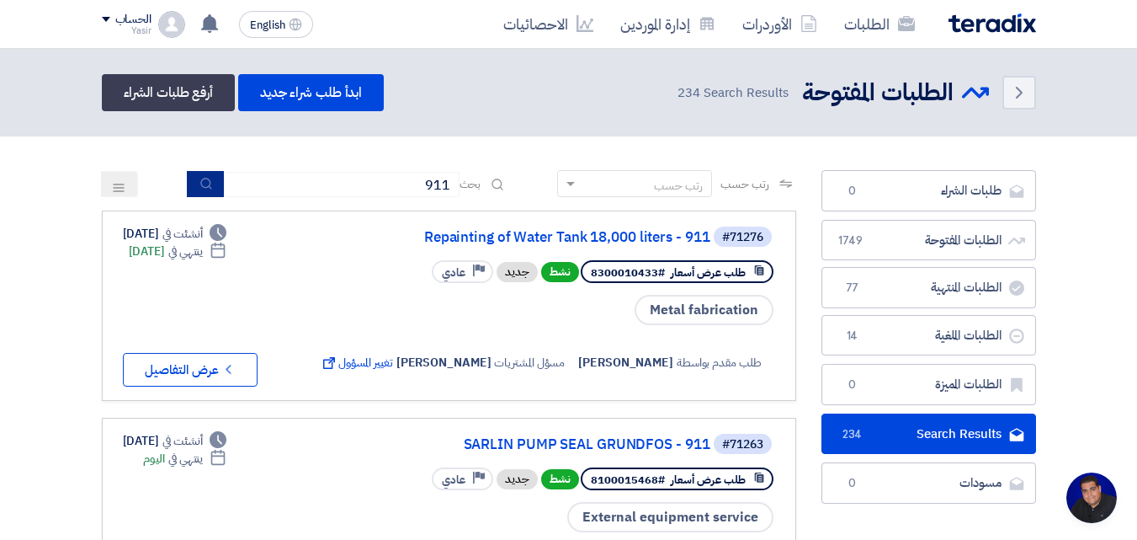
click at [200, 190] on icon "submit" at bounding box center [206, 183] width 13 height 13
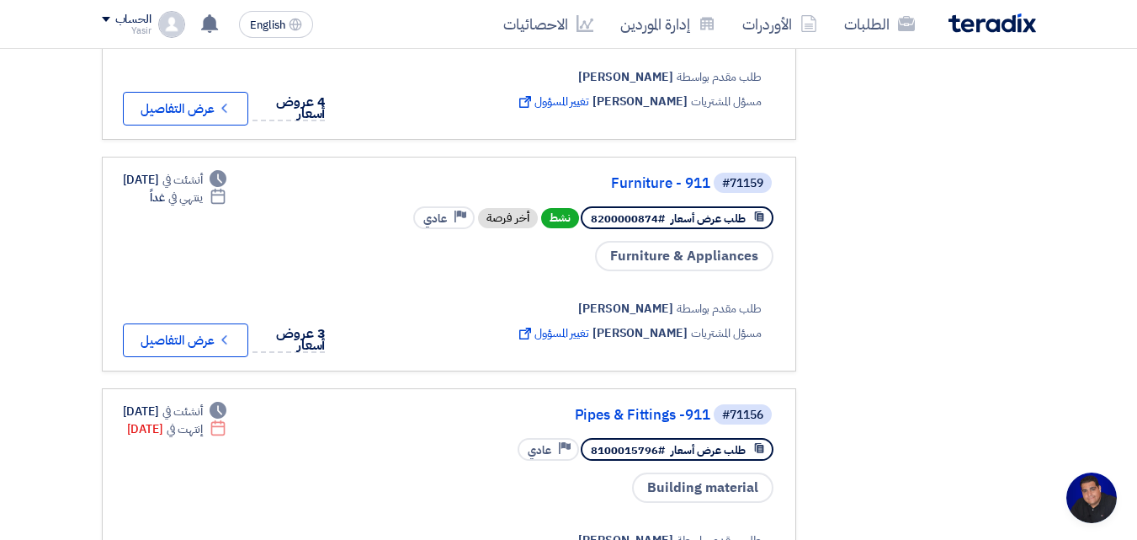
scroll to position [1684, 0]
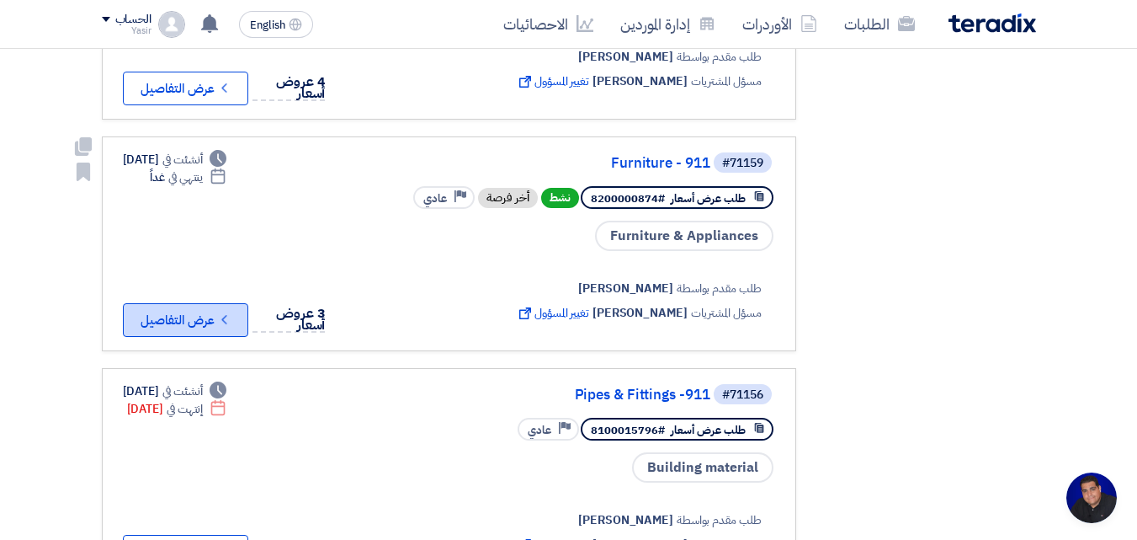
click at [232, 312] on icon "Check details" at bounding box center [224, 320] width 16 height 16
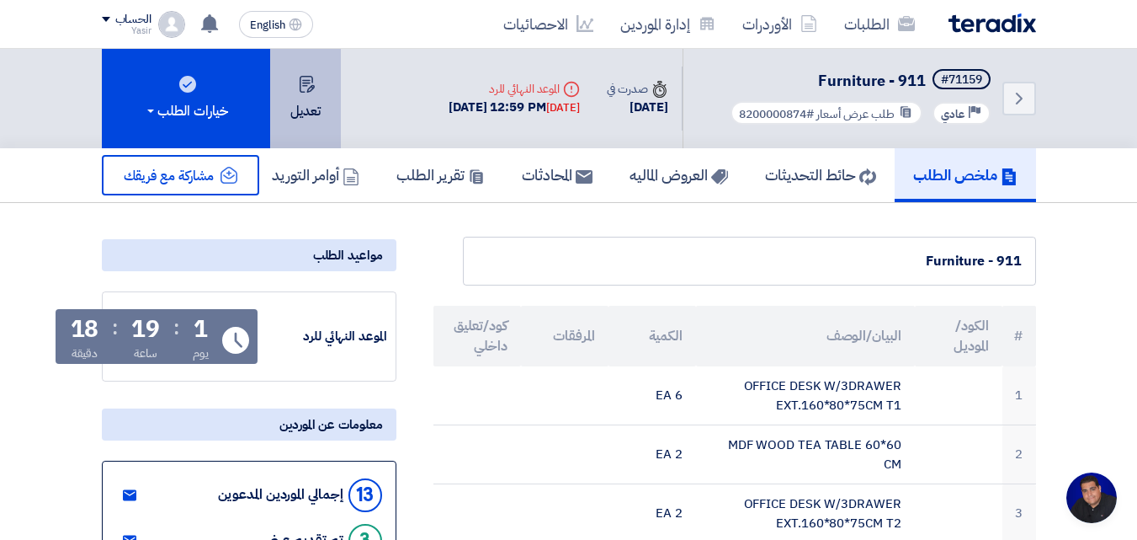
click at [329, 90] on button "تعديل" at bounding box center [305, 98] width 71 height 99
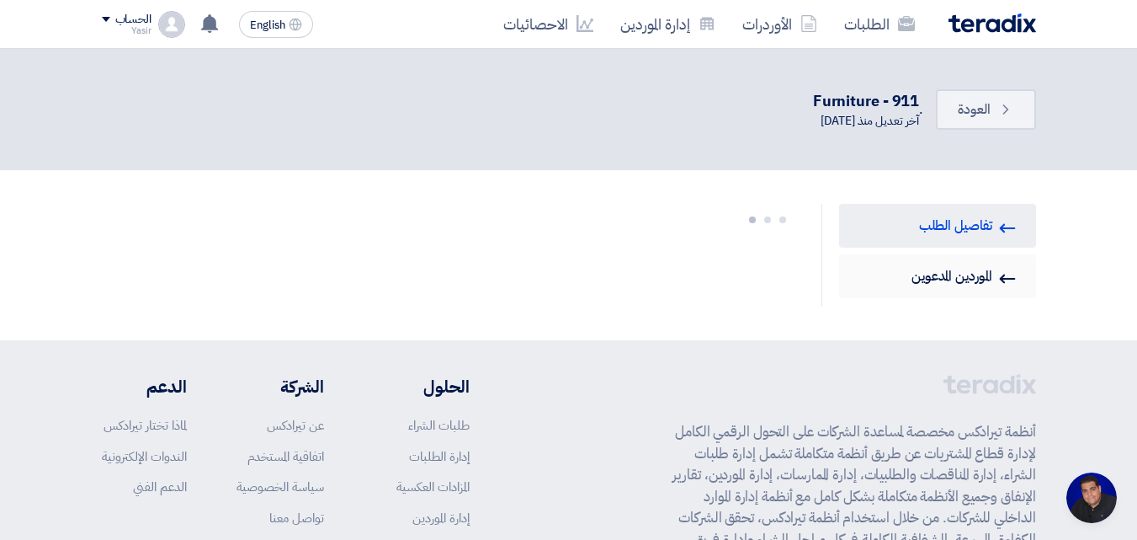
click at [936, 267] on link "Invited Suppliers الموردين المدعوين" at bounding box center [937, 276] width 197 height 44
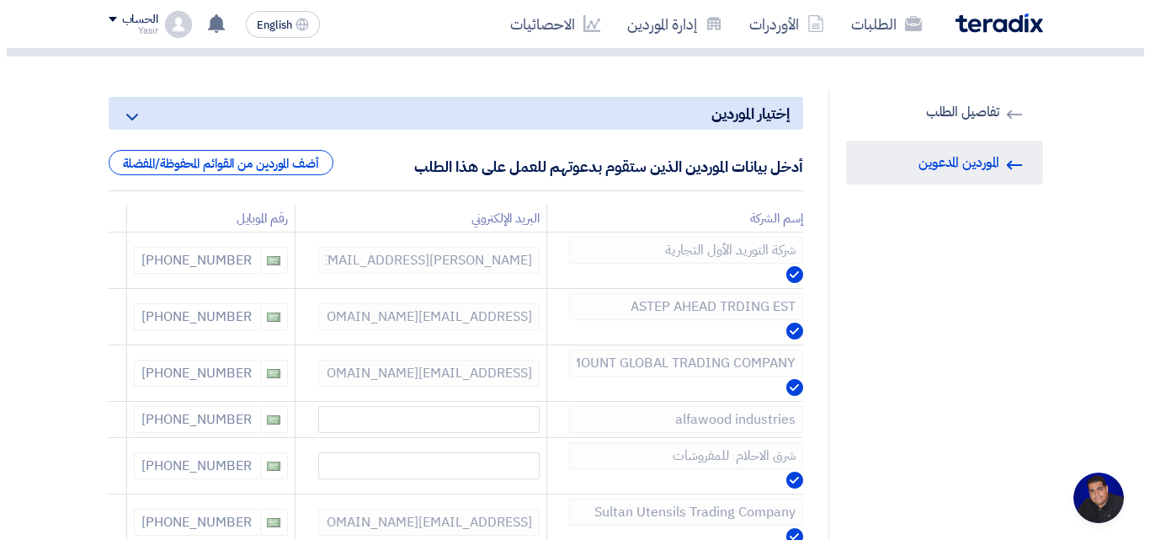
scroll to position [84, 0]
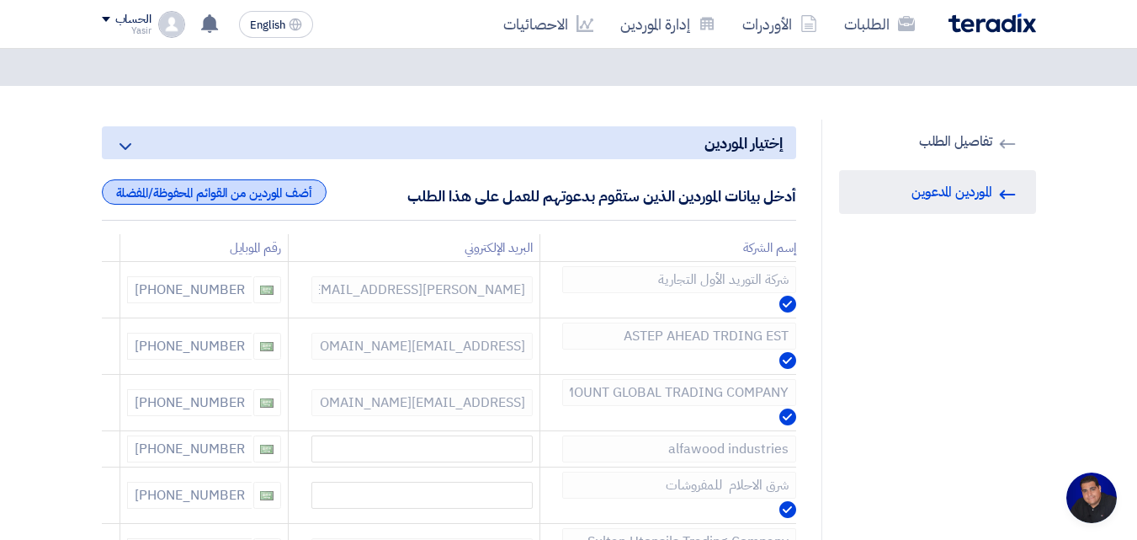
click at [273, 194] on div "أضف الموردين من القوائم المحفوظة/المفضلة" at bounding box center [214, 191] width 225 height 25
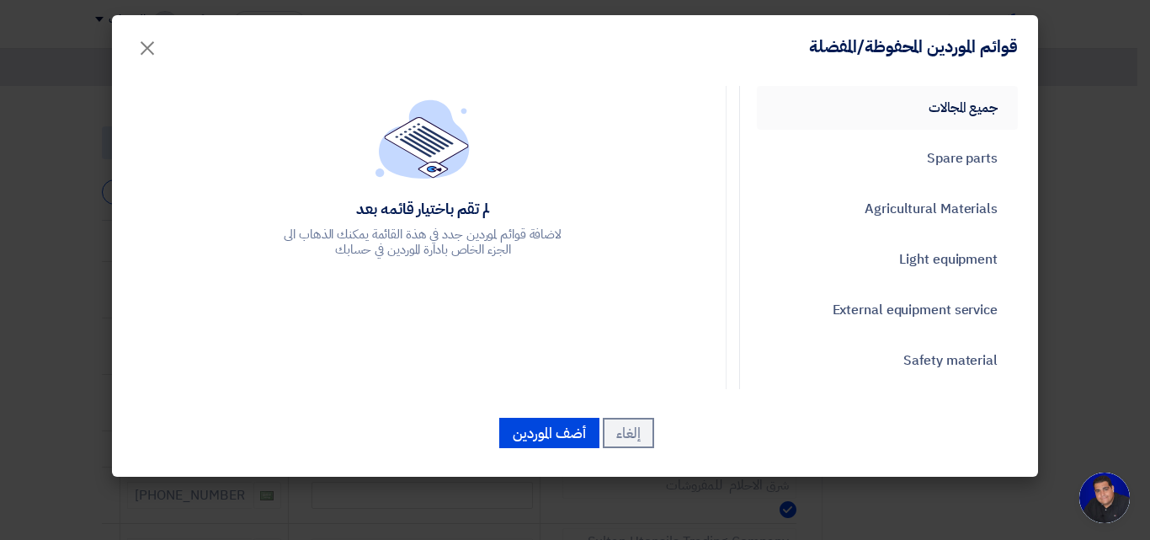
click at [926, 113] on link "جميع المجالات" at bounding box center [887, 108] width 261 height 44
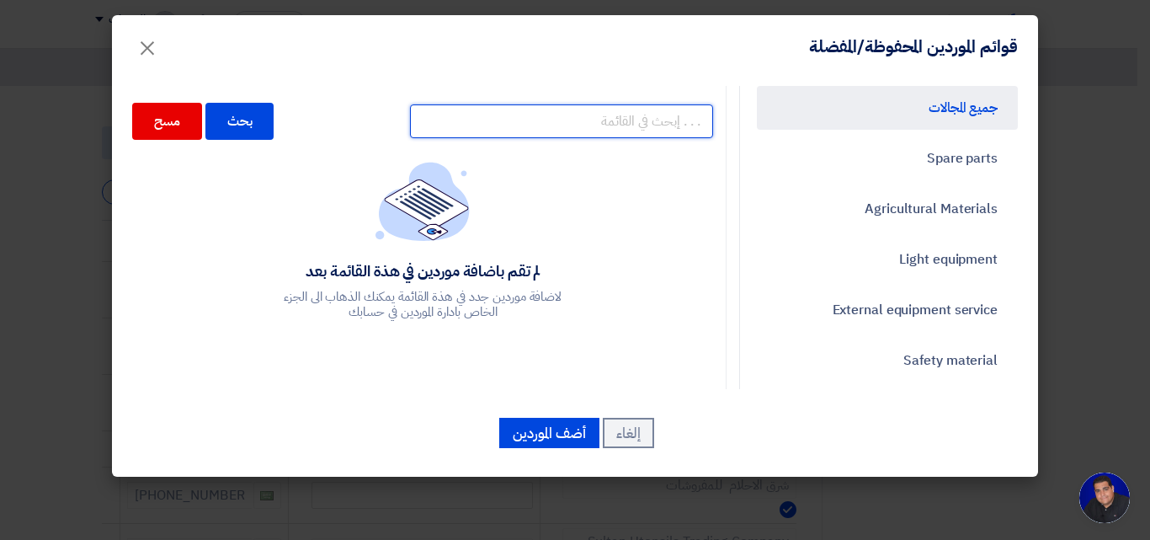
click at [603, 131] on input "text" at bounding box center [561, 121] width 303 height 34
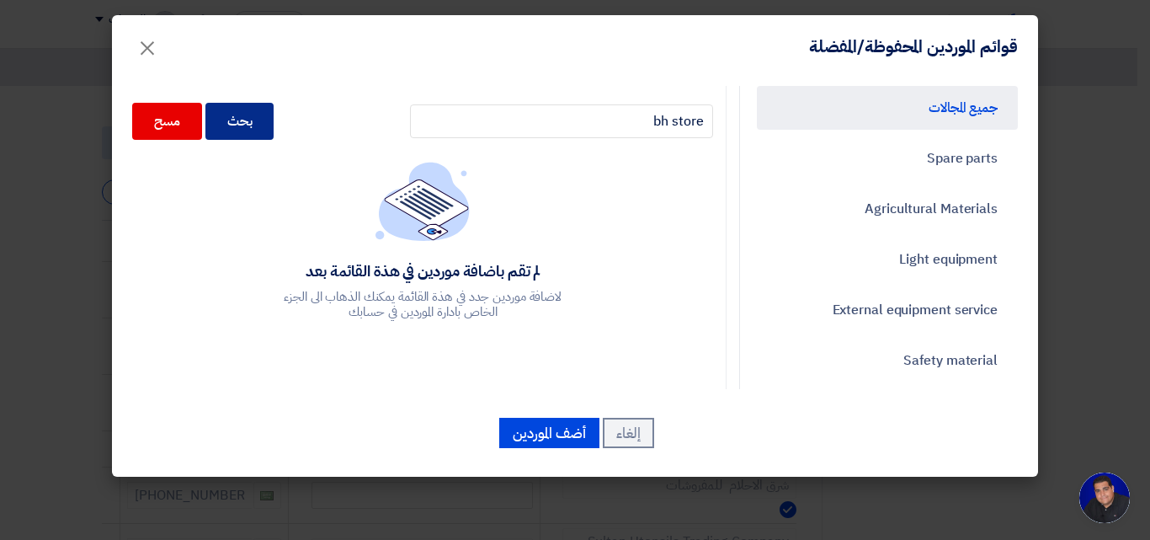
click at [268, 116] on div "بحث" at bounding box center [239, 121] width 69 height 37
click at [245, 123] on div "بحث" at bounding box center [239, 121] width 69 height 37
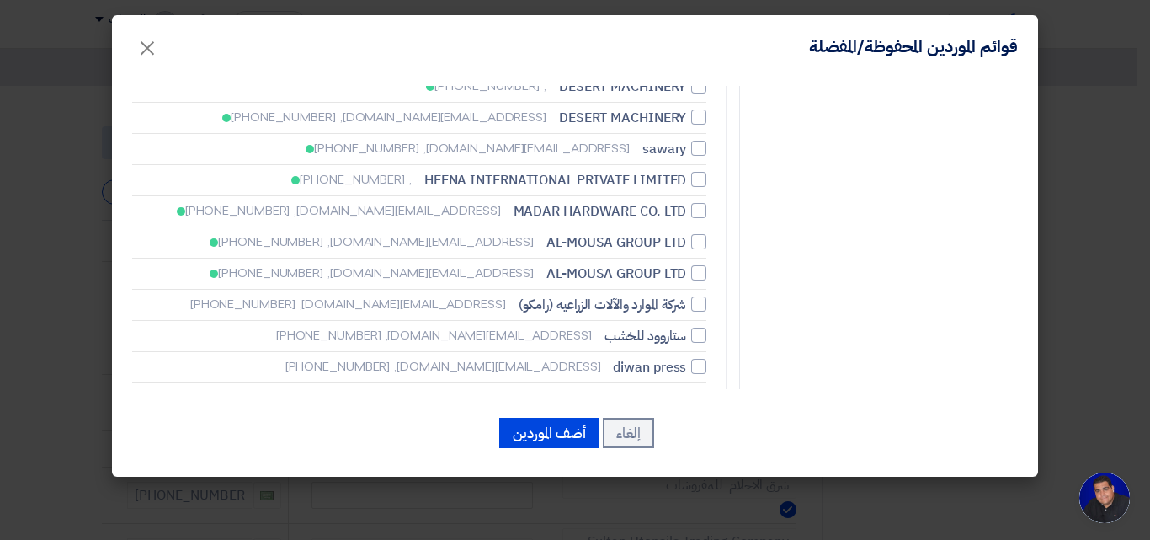
scroll to position [20366, 0]
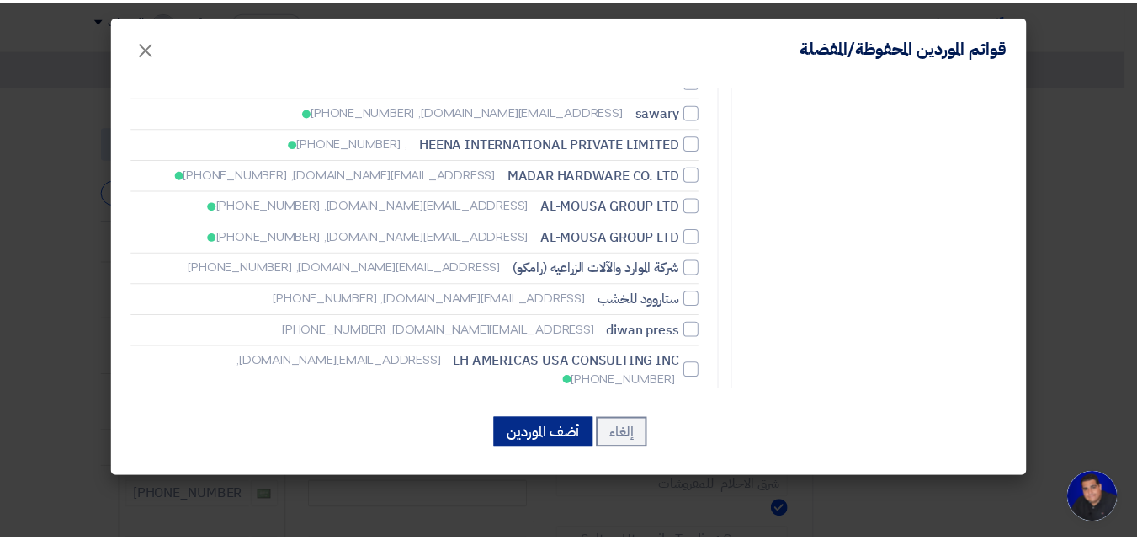
scroll to position [20209, 0]
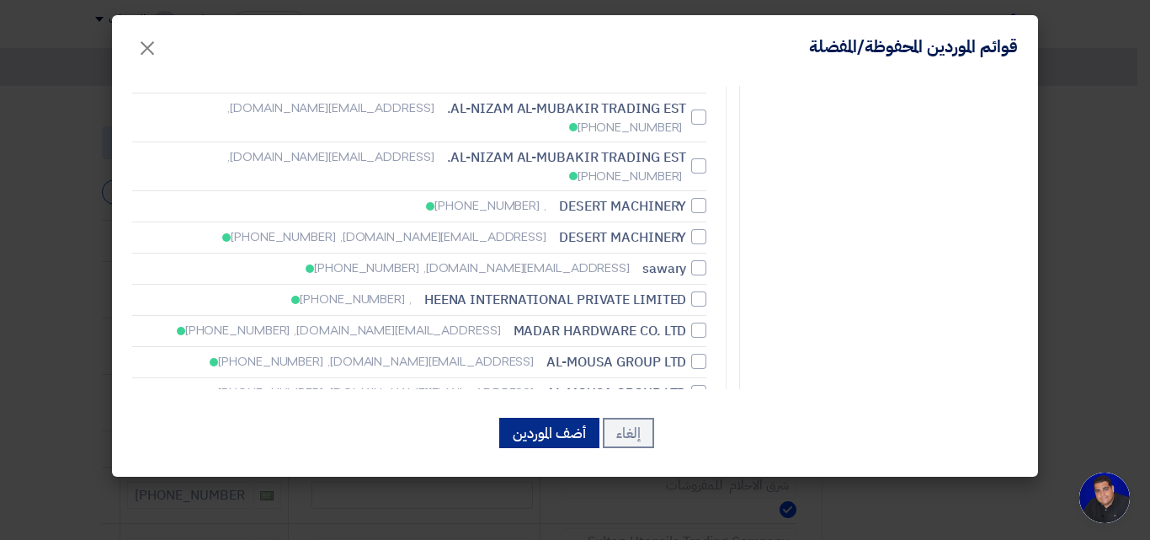
click at [541, 437] on button "أضف الموردين" at bounding box center [549, 433] width 100 height 30
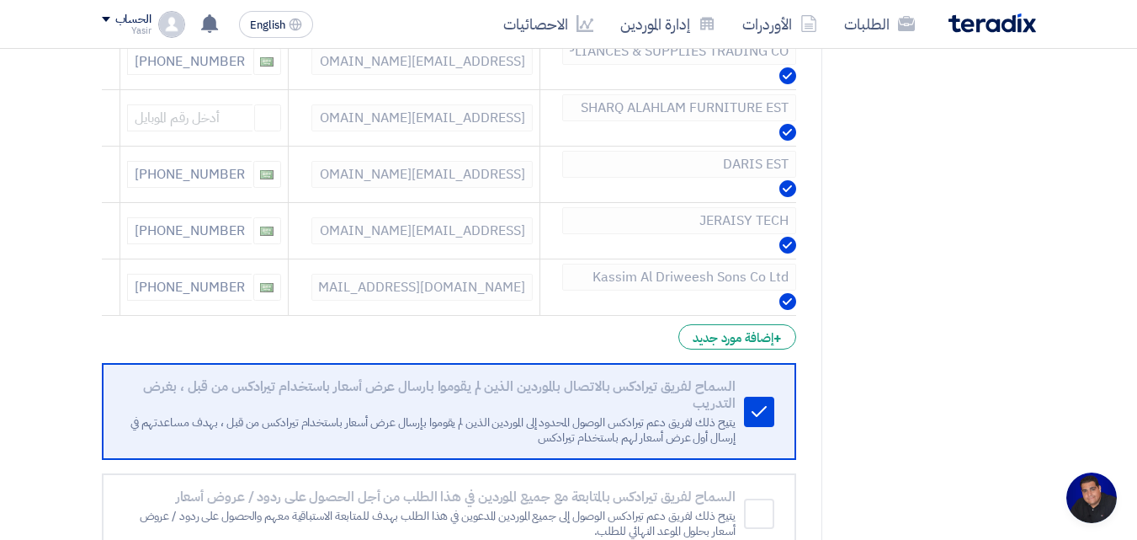
scroll to position [842, 0]
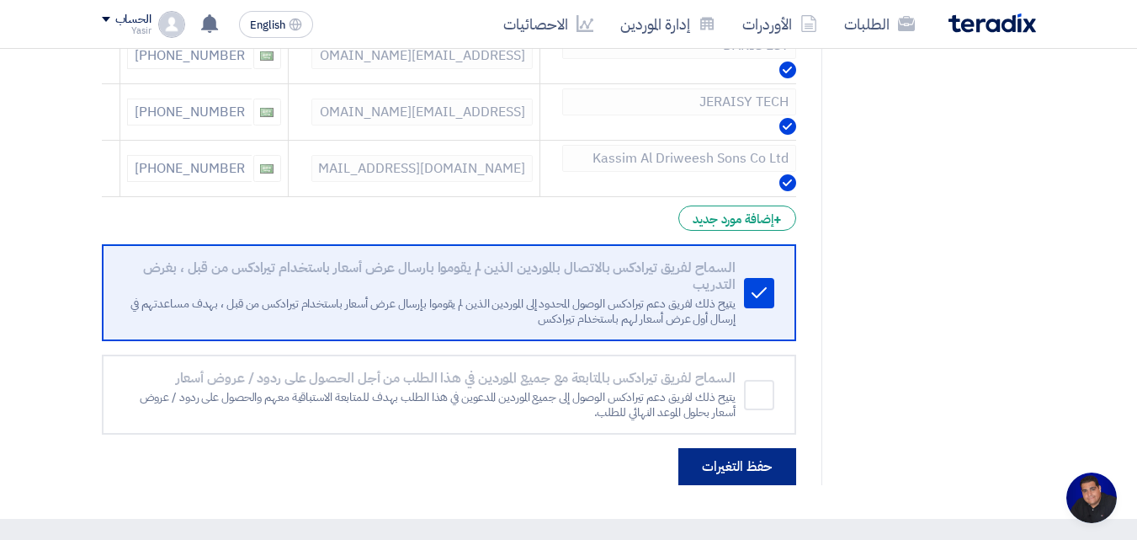
click at [695, 462] on button "حفظ التغيرات" at bounding box center [738, 466] width 118 height 37
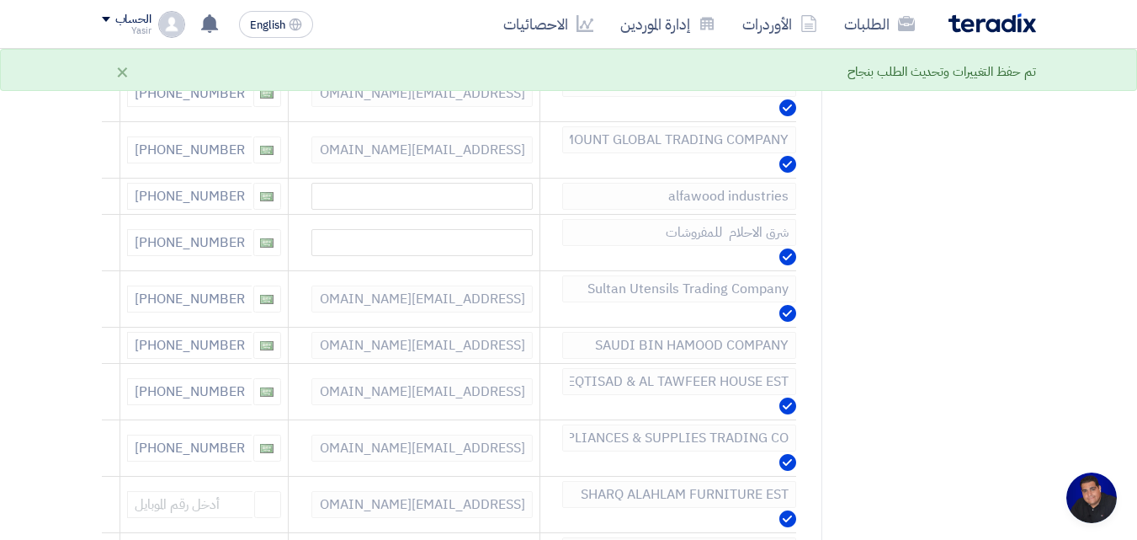
scroll to position [0, 0]
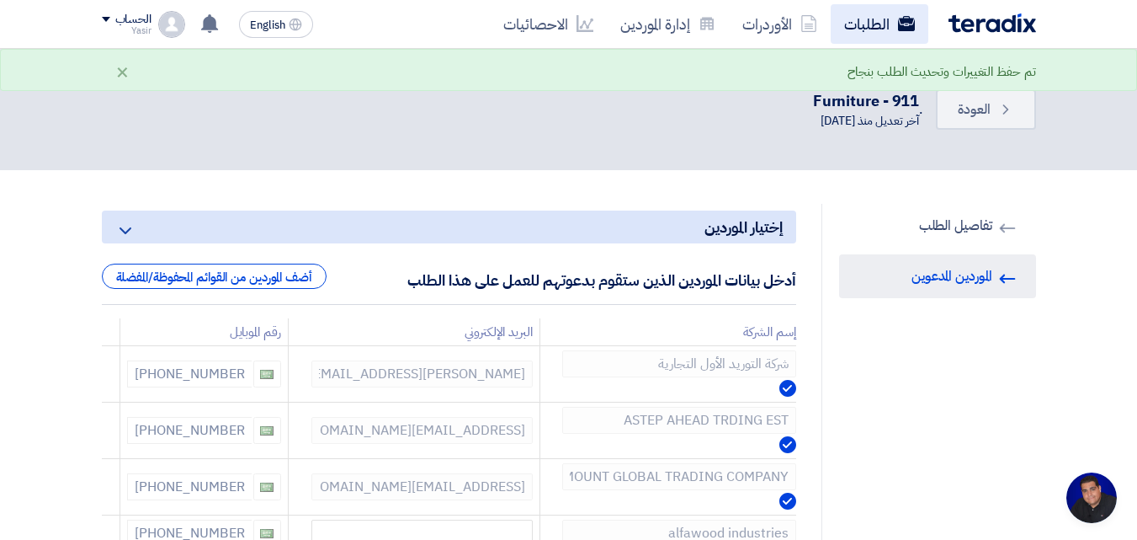
click at [857, 31] on link "الطلبات" at bounding box center [880, 24] width 98 height 40
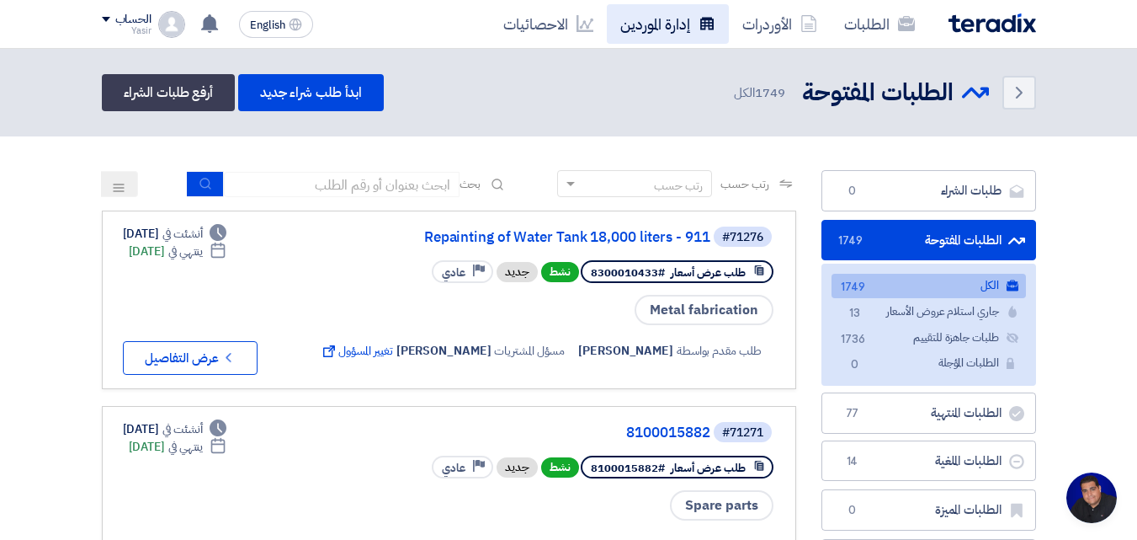
click at [672, 31] on link "إدارة الموردين" at bounding box center [668, 24] width 122 height 40
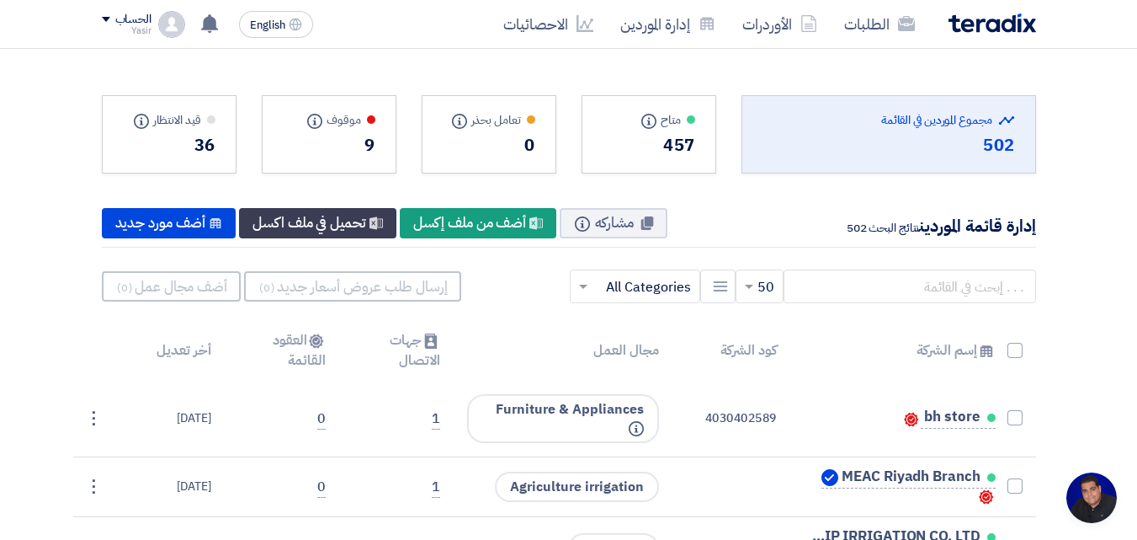
click at [144, 152] on div "36" at bounding box center [169, 144] width 93 height 25
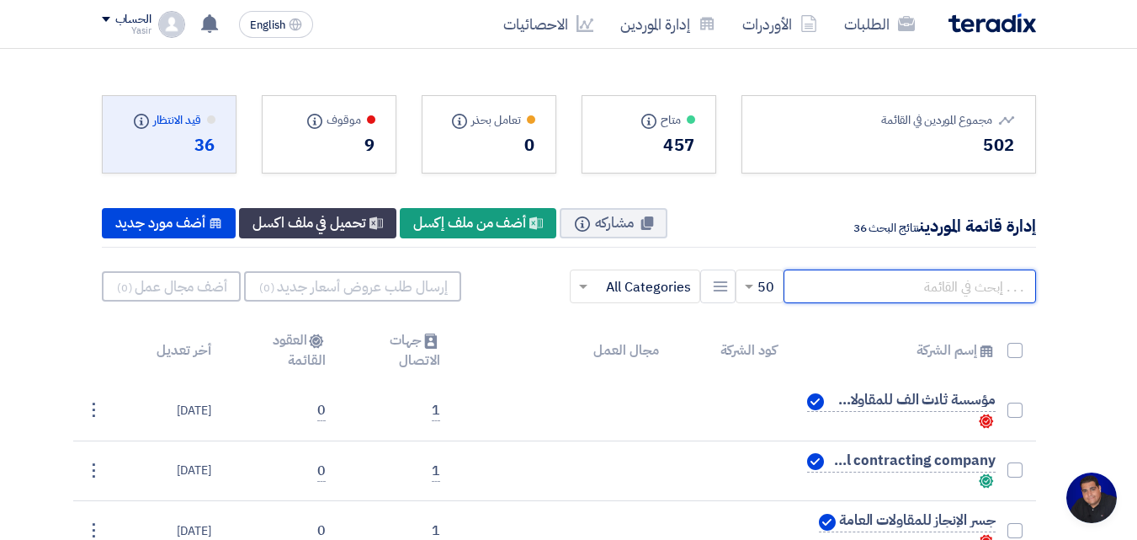
click at [897, 284] on input "text" at bounding box center [910, 286] width 253 height 34
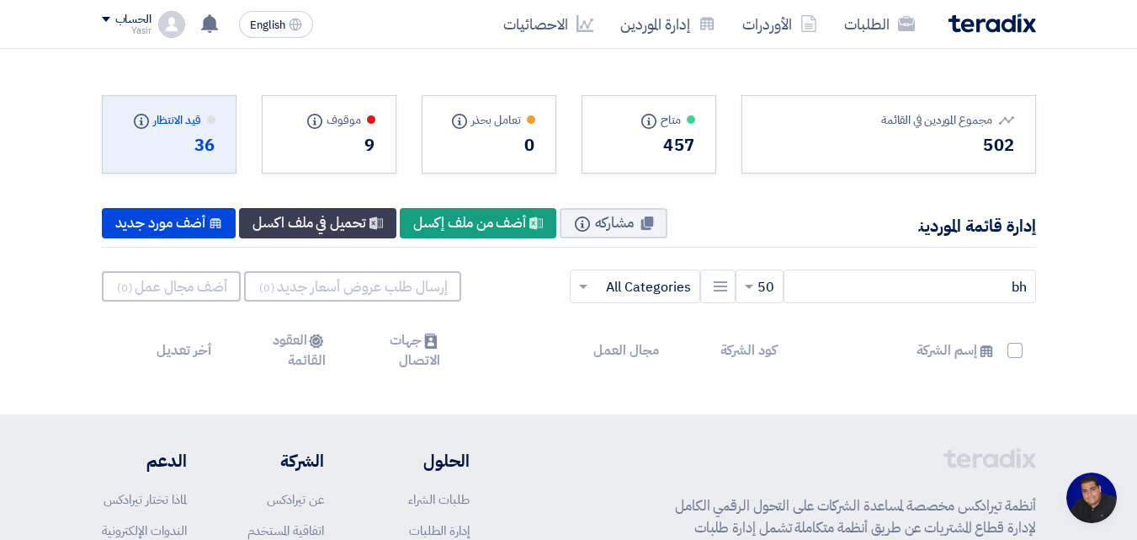
click at [650, 147] on div "457" at bounding box center [649, 144] width 93 height 25
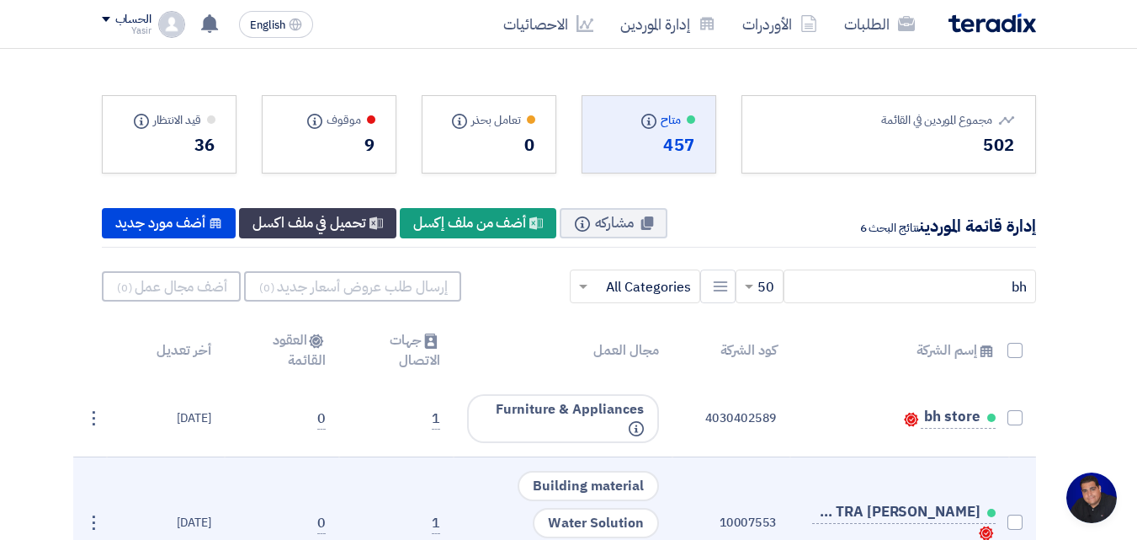
scroll to position [84, 0]
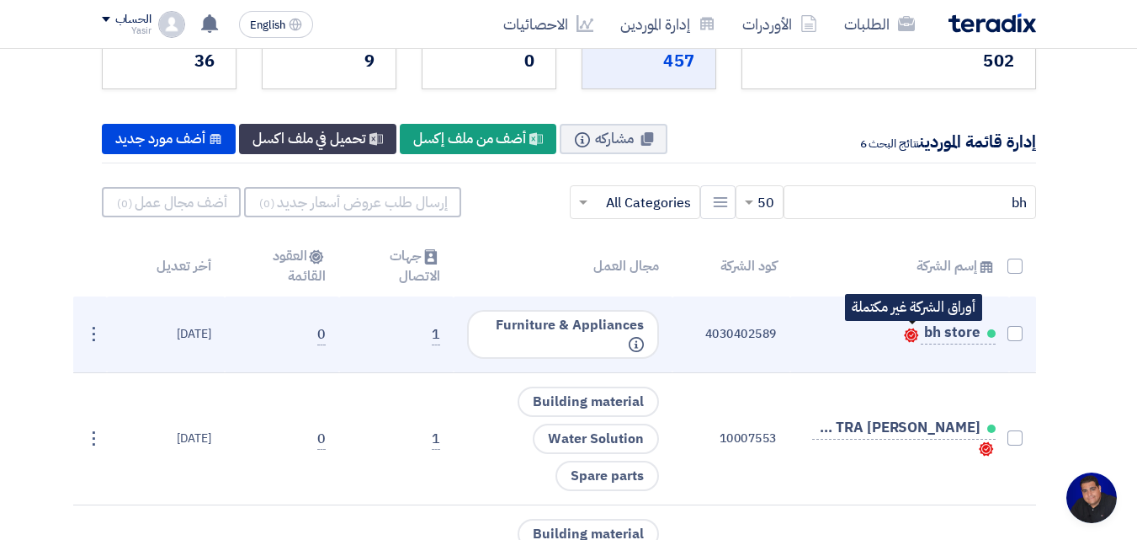
click at [913, 334] on use at bounding box center [911, 335] width 14 height 14
click at [99, 329] on div "⋮" at bounding box center [93, 334] width 27 height 27
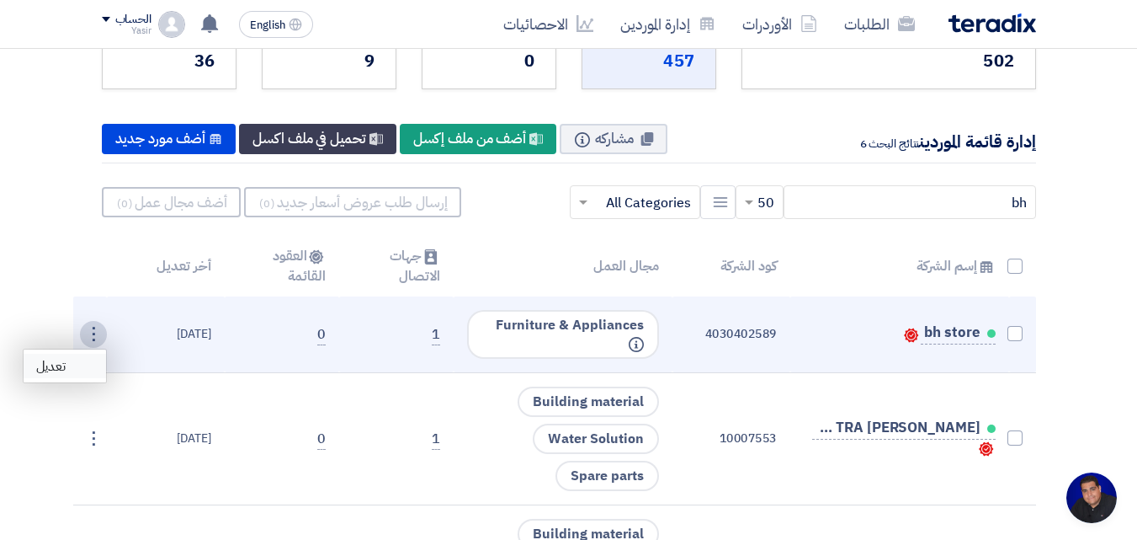
click at [78, 362] on link "تعديل" at bounding box center [65, 366] width 83 height 24
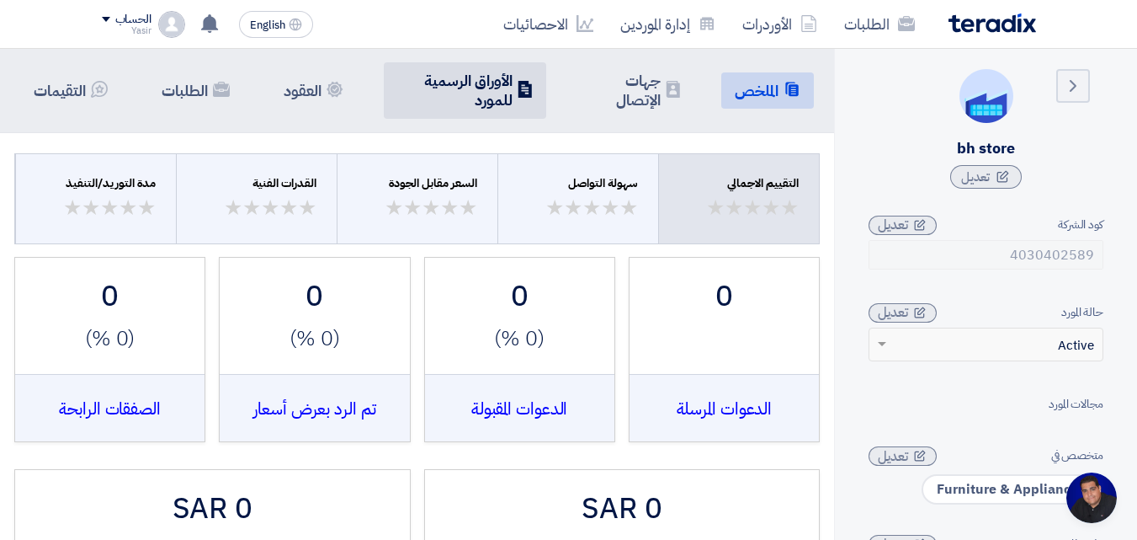
click at [495, 86] on h5 "الأوراق الرسمية للمورد" at bounding box center [454, 91] width 115 height 40
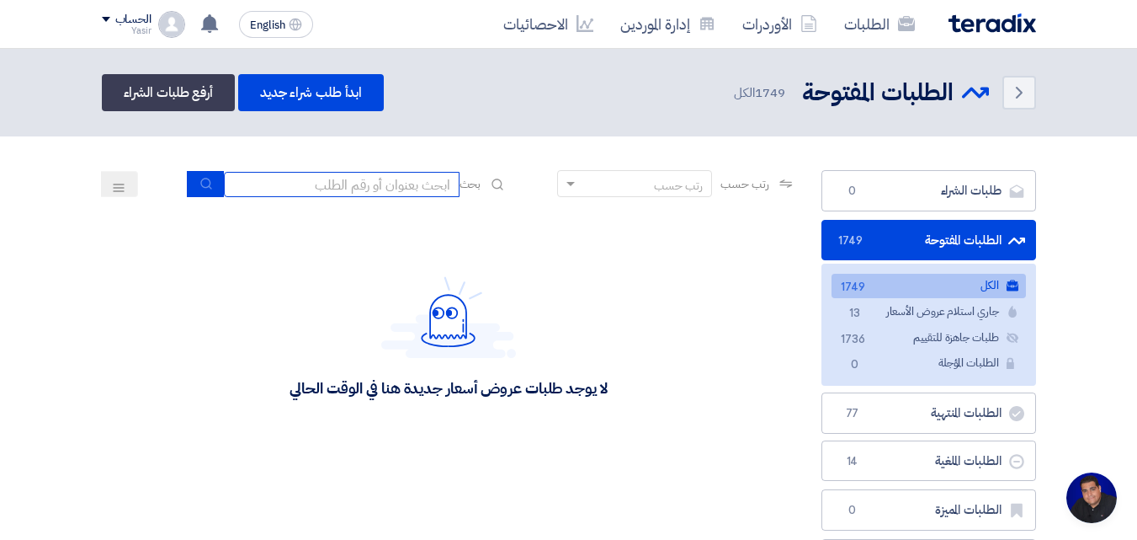
click at [414, 182] on input at bounding box center [342, 184] width 236 height 25
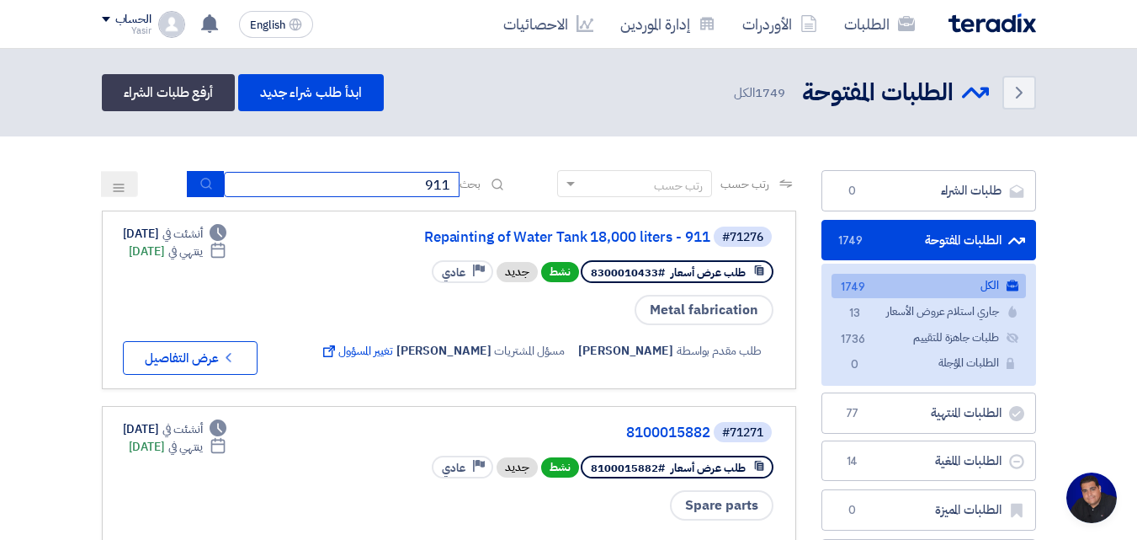
type input "911"
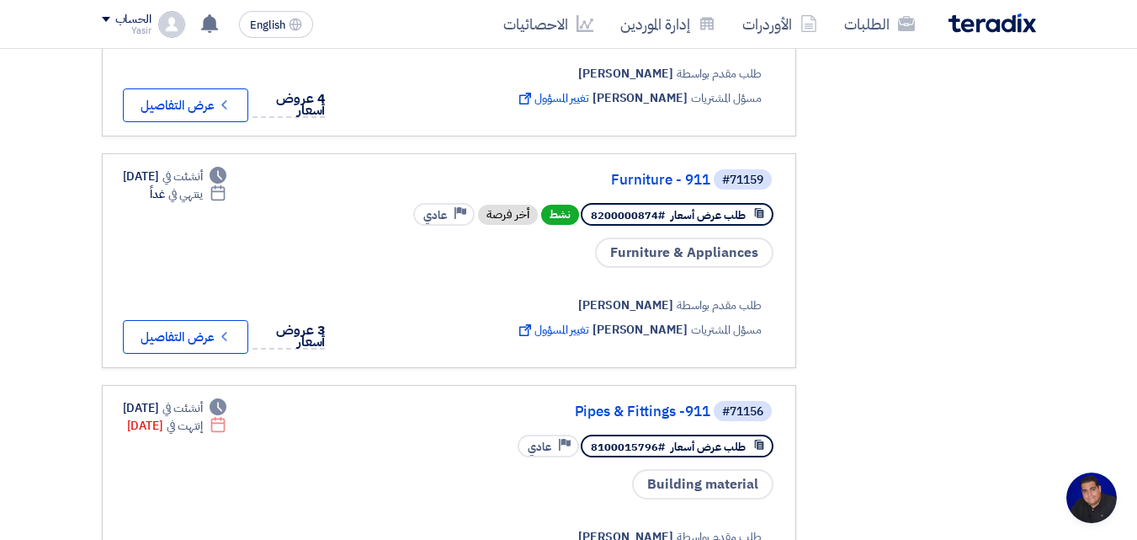
scroll to position [1768, 0]
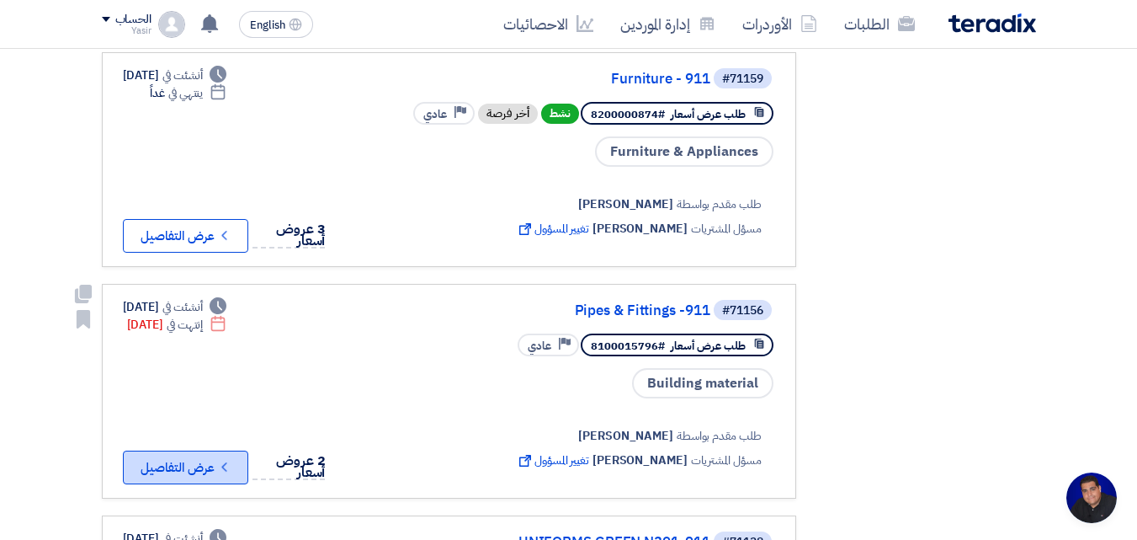
click at [150, 450] on button "Check details عرض التفاصيل" at bounding box center [185, 467] width 125 height 34
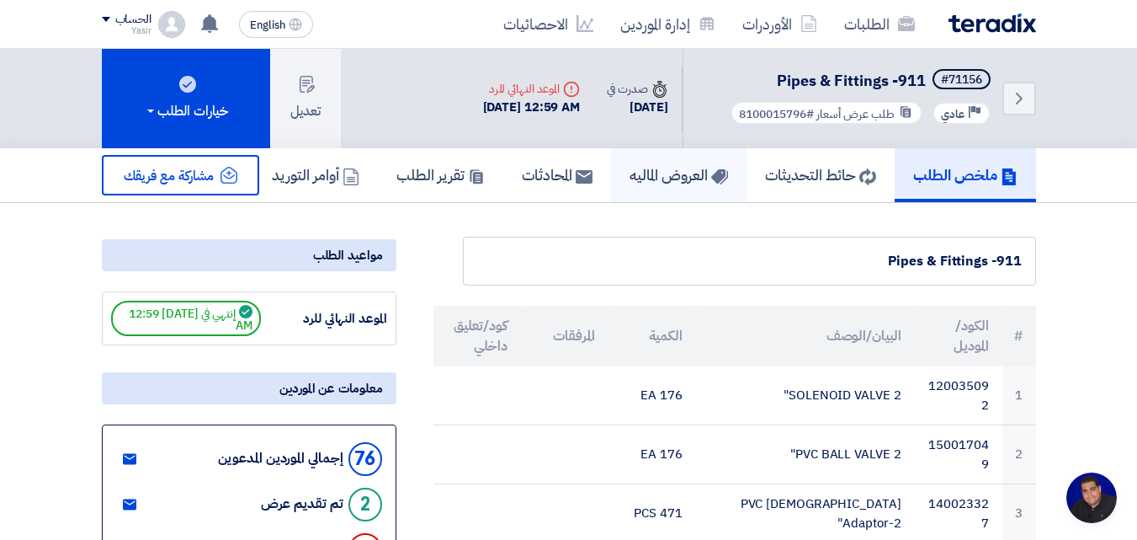
click at [630, 179] on h5 "العروض الماليه" at bounding box center [679, 174] width 99 height 19
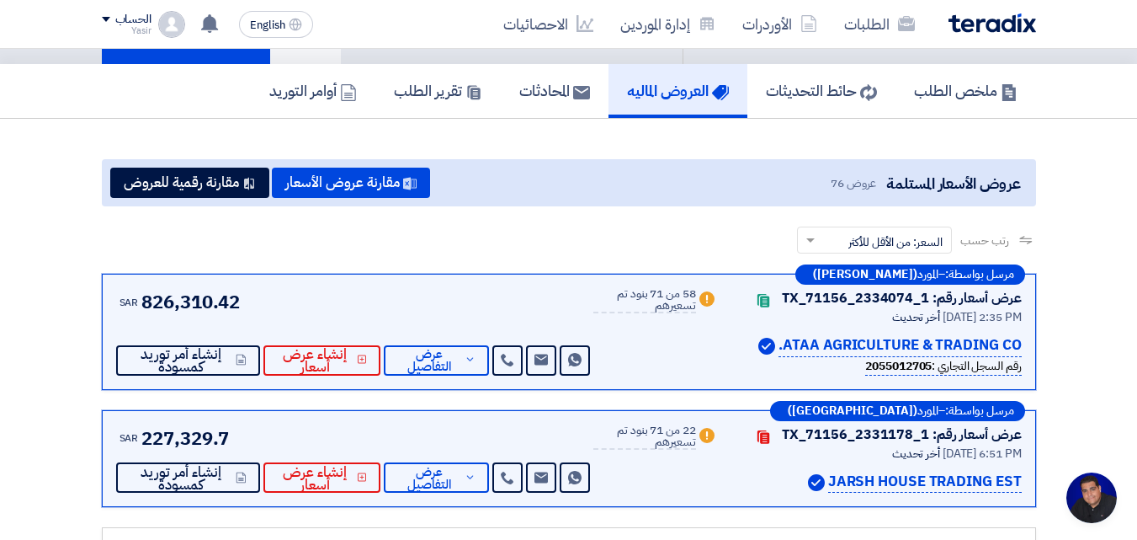
scroll to position [168, 0]
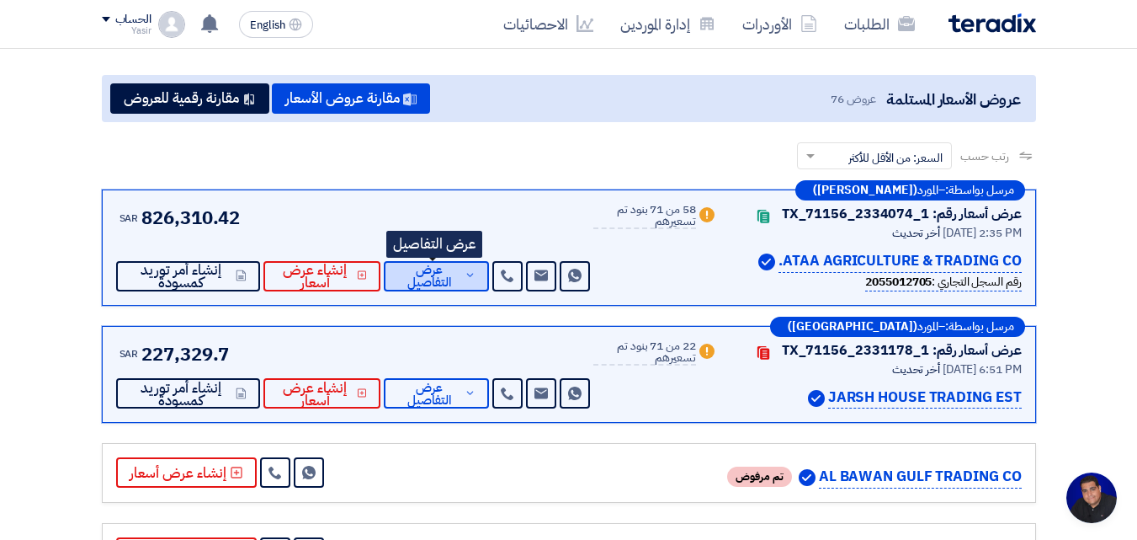
click at [454, 280] on span "عرض التفاصيل" at bounding box center [428, 276] width 63 height 25
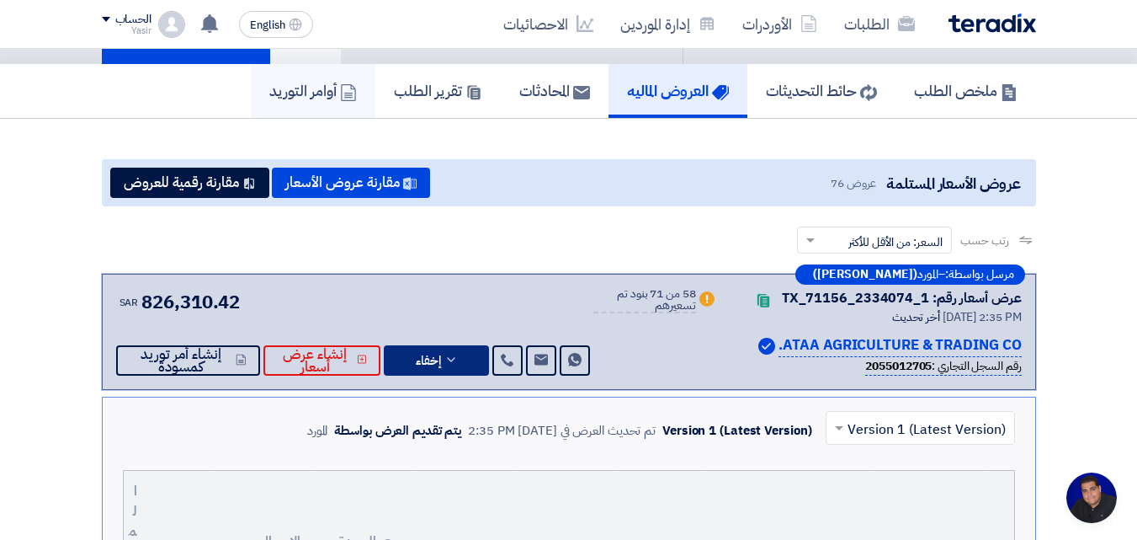
scroll to position [0, 0]
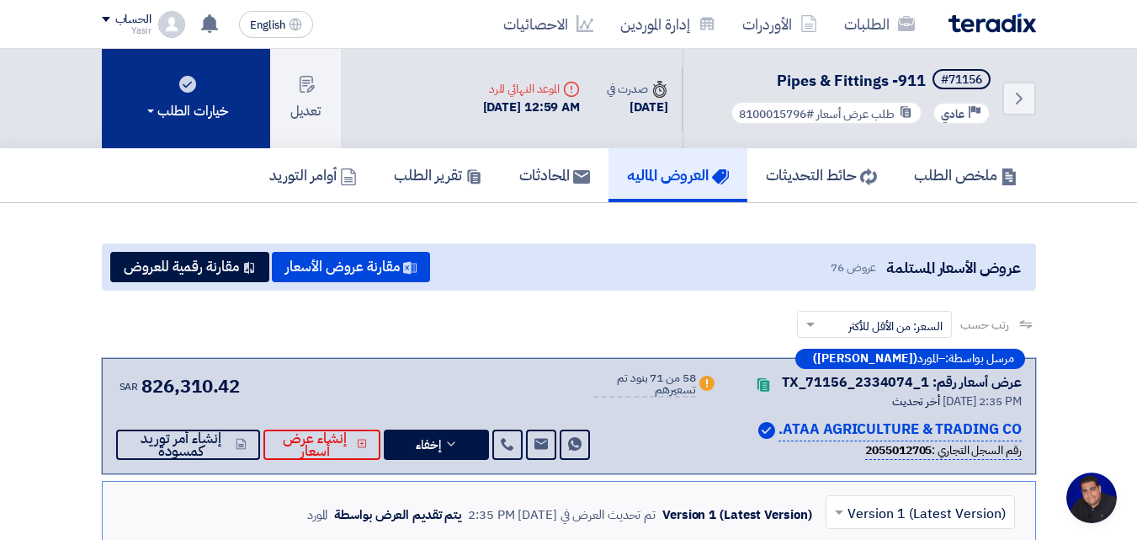
click at [136, 118] on button "خيارات الطلب" at bounding box center [186, 98] width 168 height 99
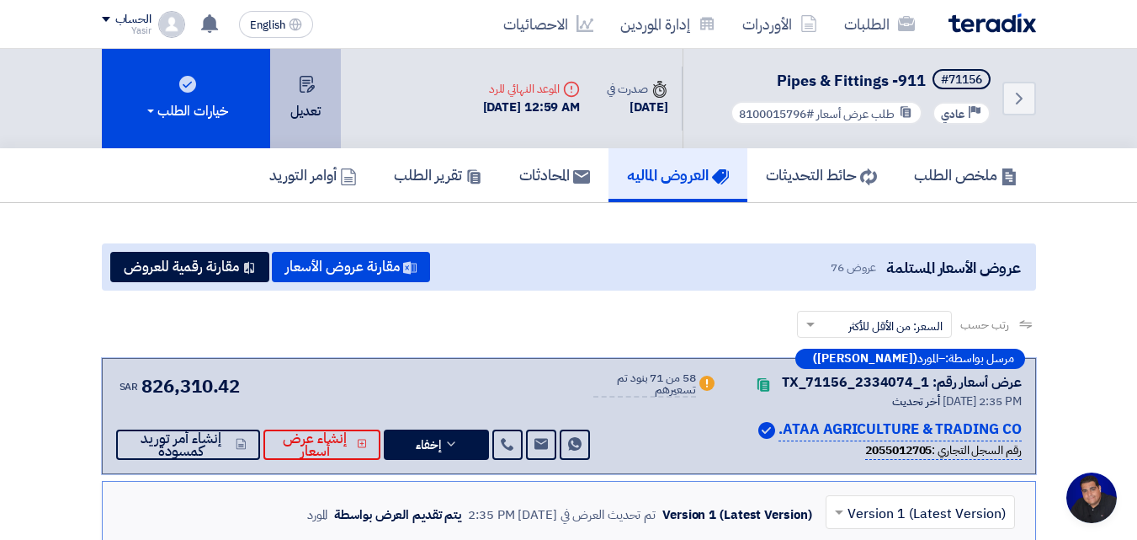
click at [292, 106] on button "تعديل" at bounding box center [305, 98] width 71 height 99
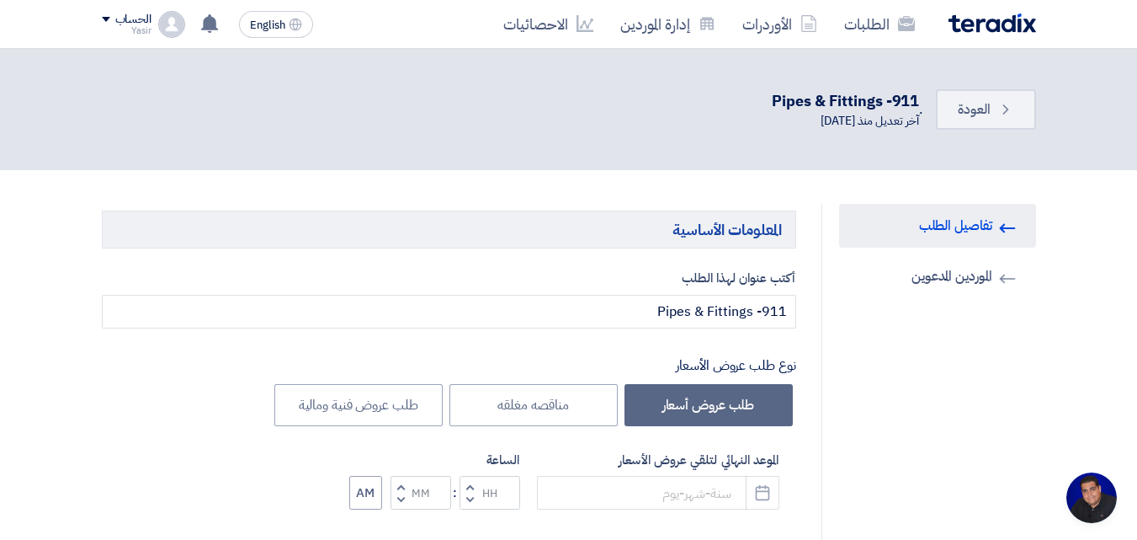
type input "8/28/2025"
type input "12"
type input "59"
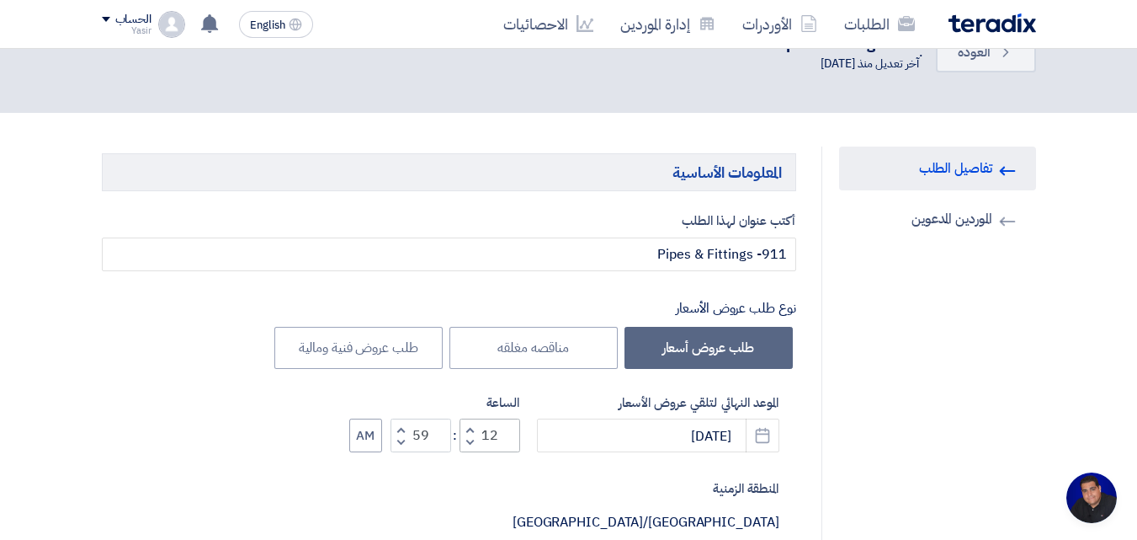
scroll to position [84, 0]
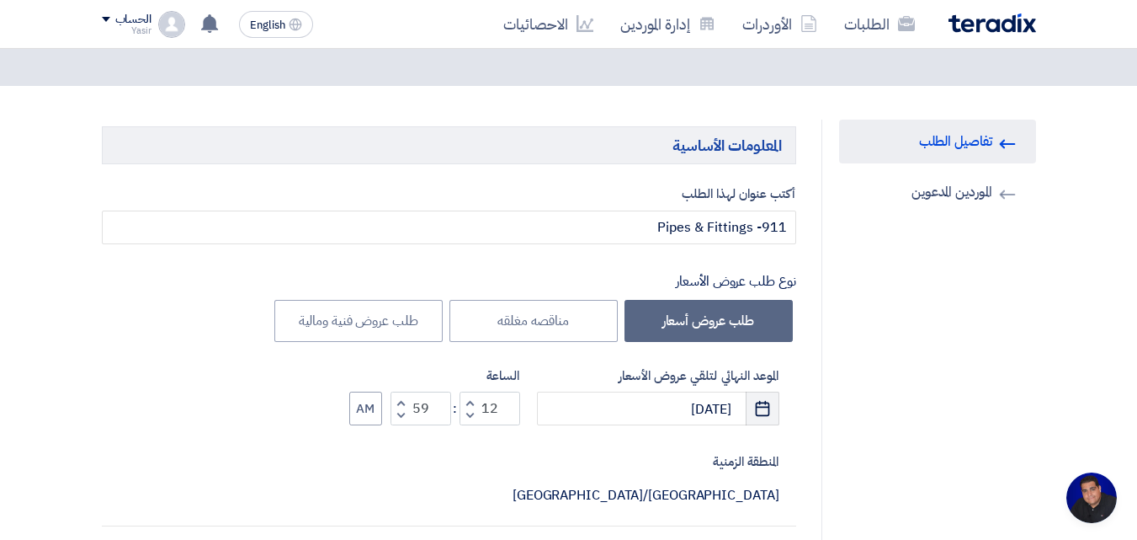
click at [758, 407] on use "button" at bounding box center [763, 408] width 14 height 15
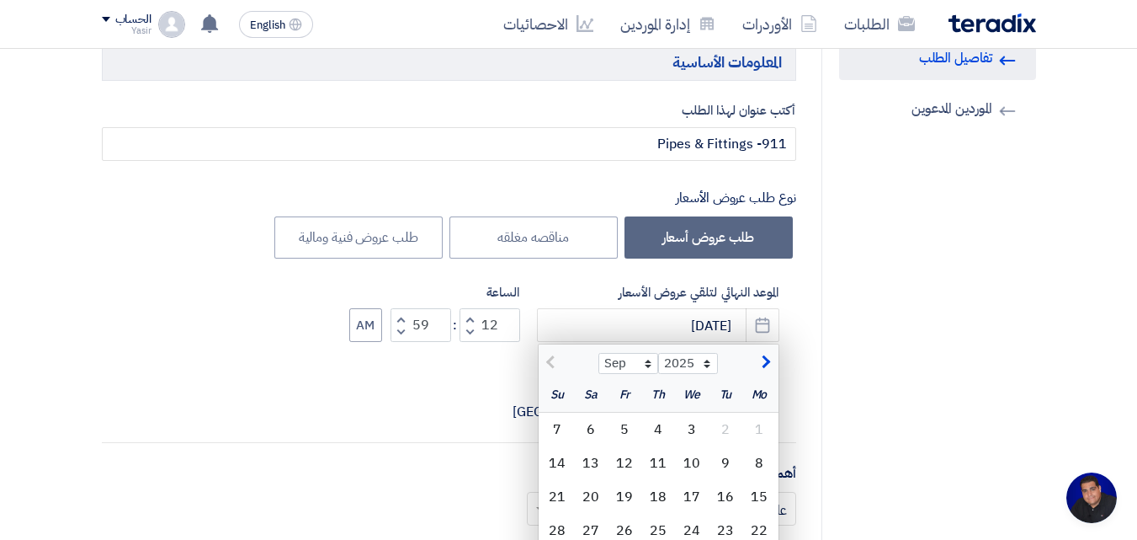
scroll to position [168, 0]
click at [628, 424] on div "5" at bounding box center [625, 429] width 34 height 34
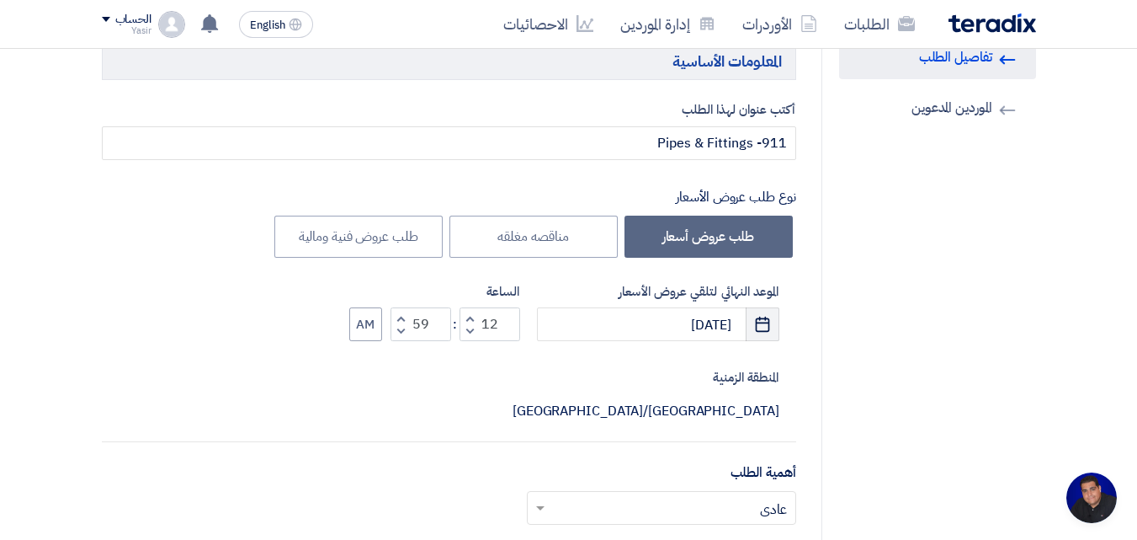
click at [760, 333] on icon "Pick a date" at bounding box center [762, 324] width 17 height 17
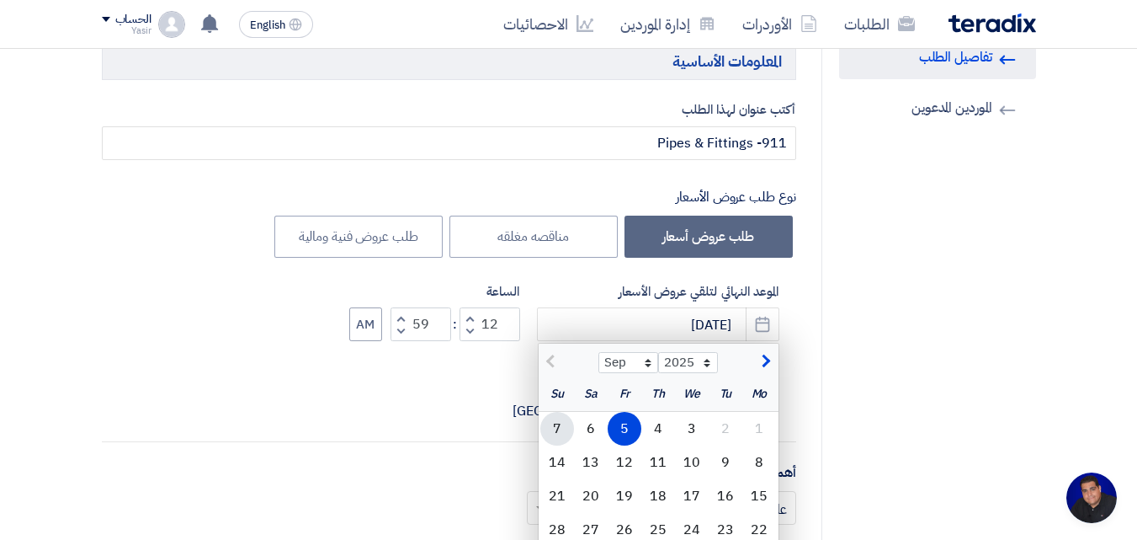
click at [563, 437] on div "7" at bounding box center [558, 429] width 34 height 34
type input "9/7/2025"
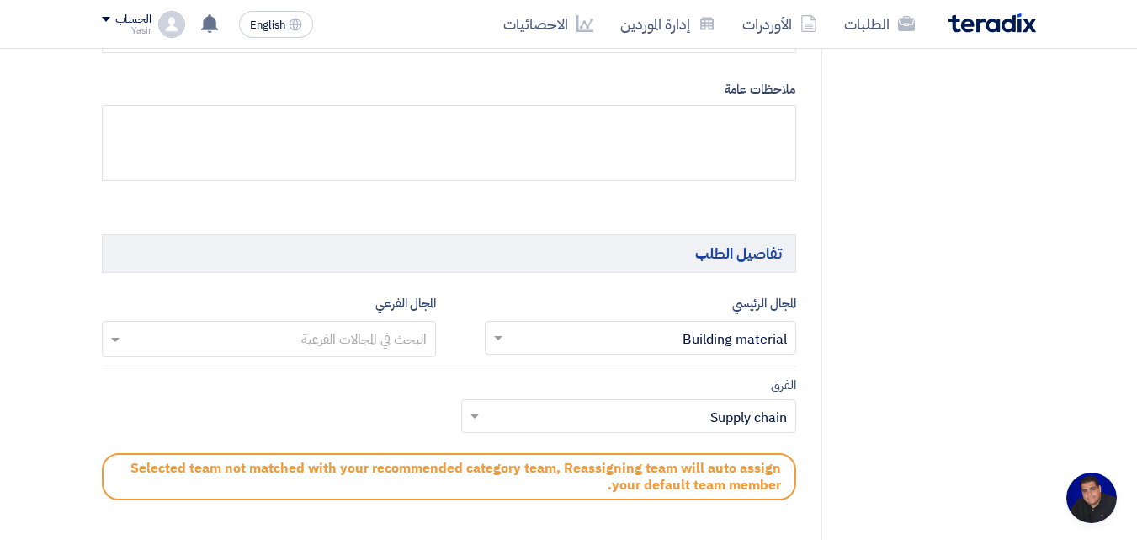
scroll to position [926, 0]
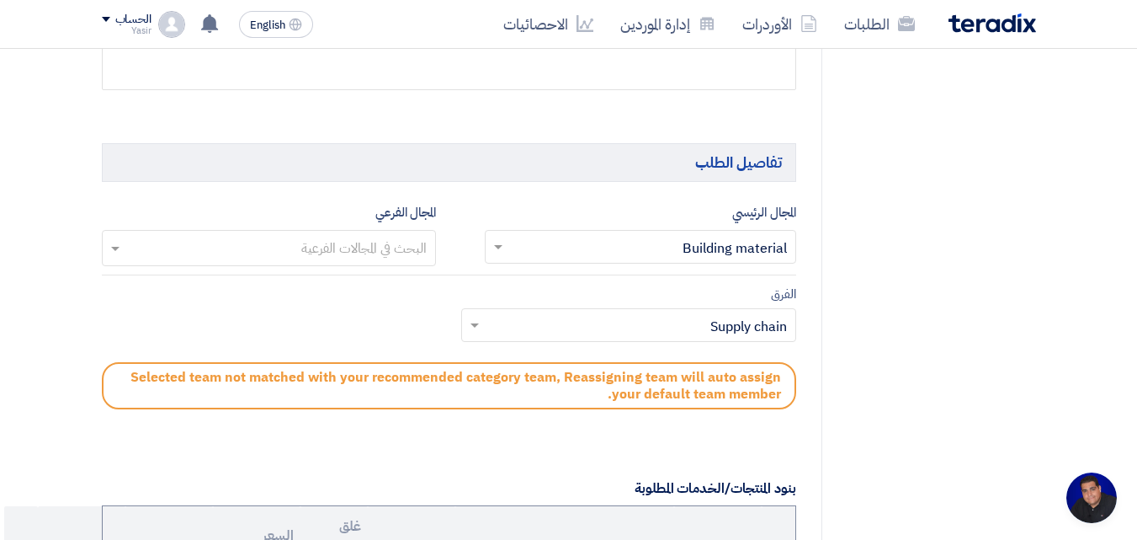
click at [344, 236] on input "text" at bounding box center [268, 250] width 318 height 28
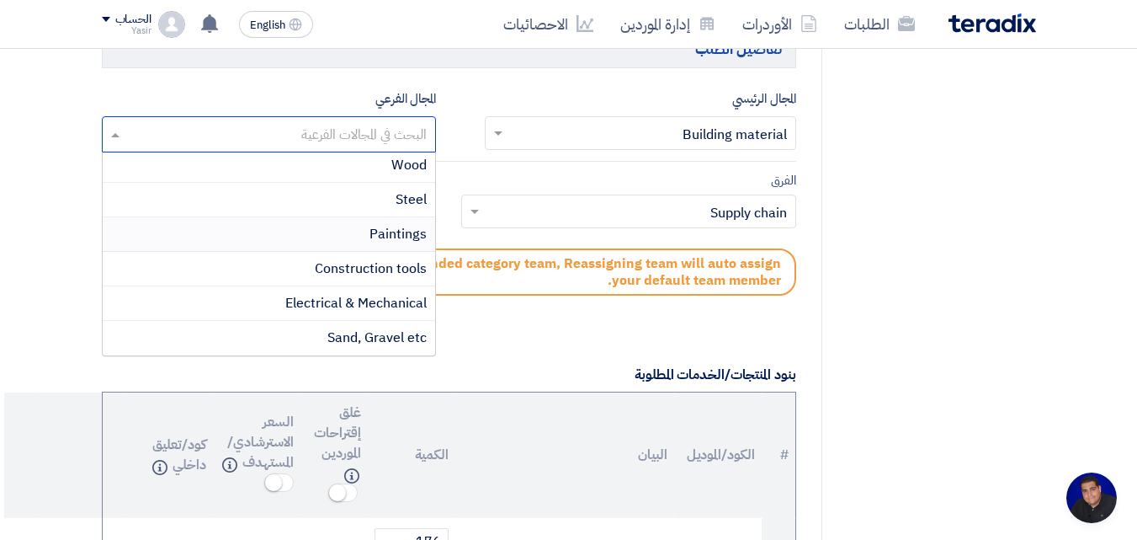
scroll to position [1010, 0]
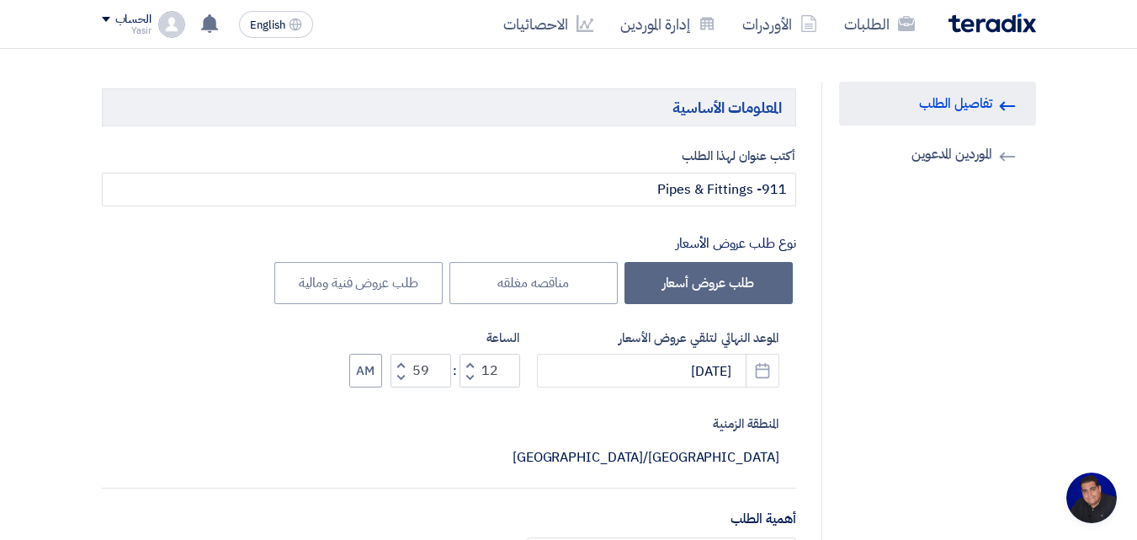
scroll to position [75, 0]
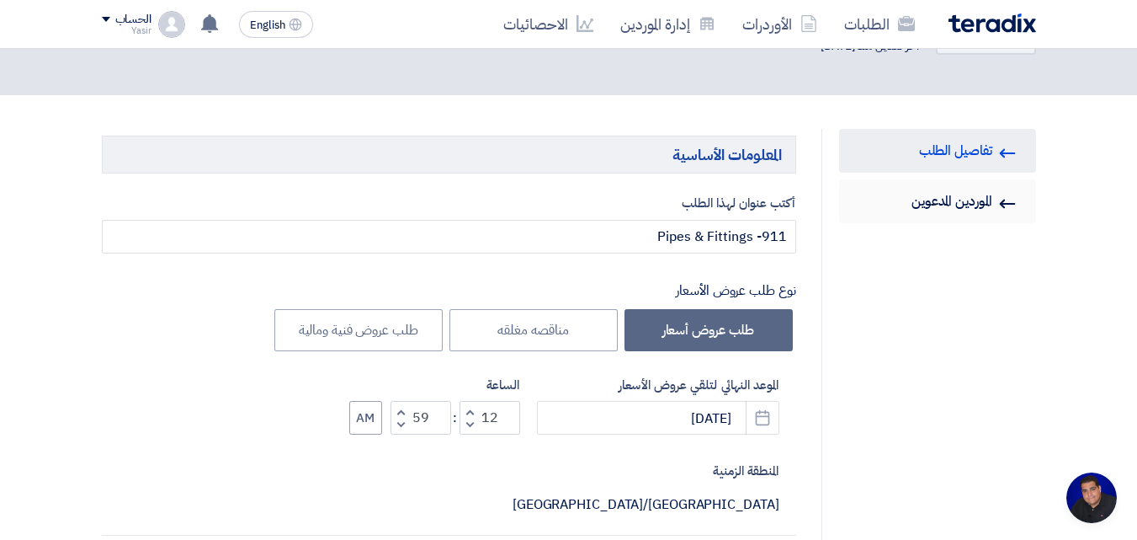
click at [945, 218] on link "Invited Suppliers الموردين المدعوين" at bounding box center [937, 201] width 197 height 44
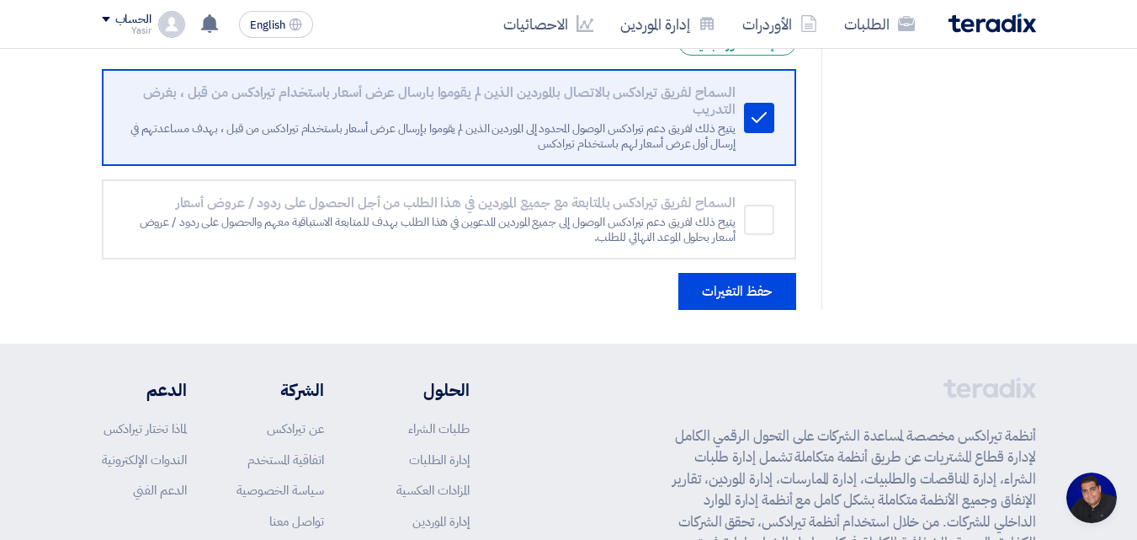
scroll to position [4032, 0]
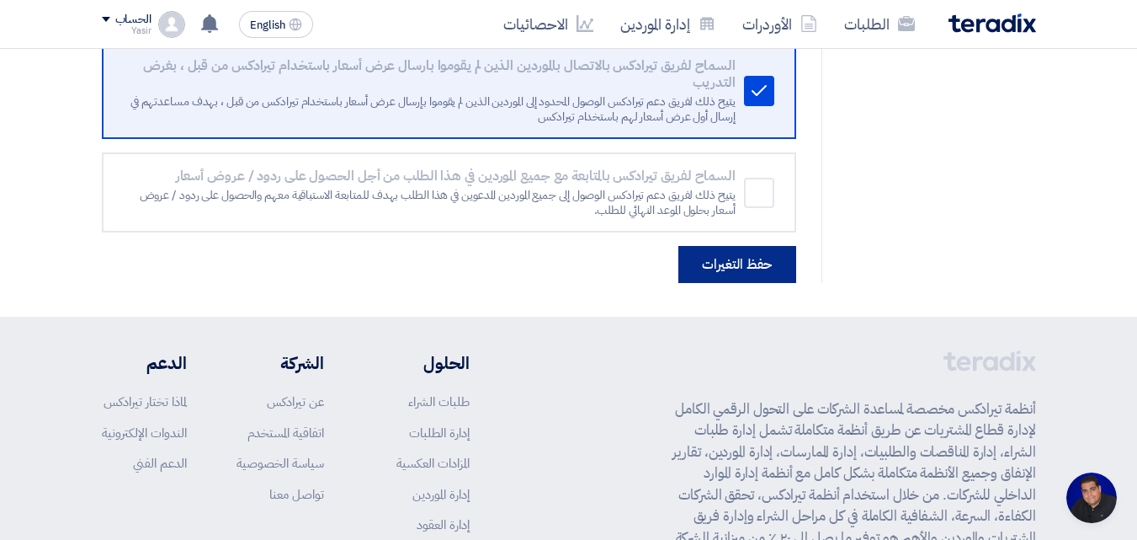
click at [704, 264] on button "حفظ التغيرات" at bounding box center [738, 264] width 118 height 37
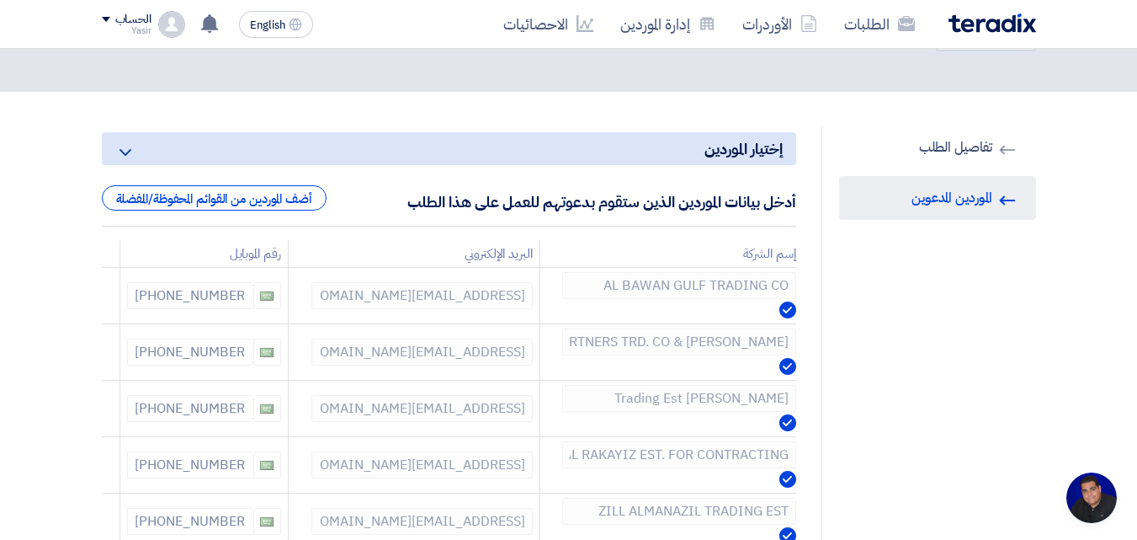
scroll to position [0, 0]
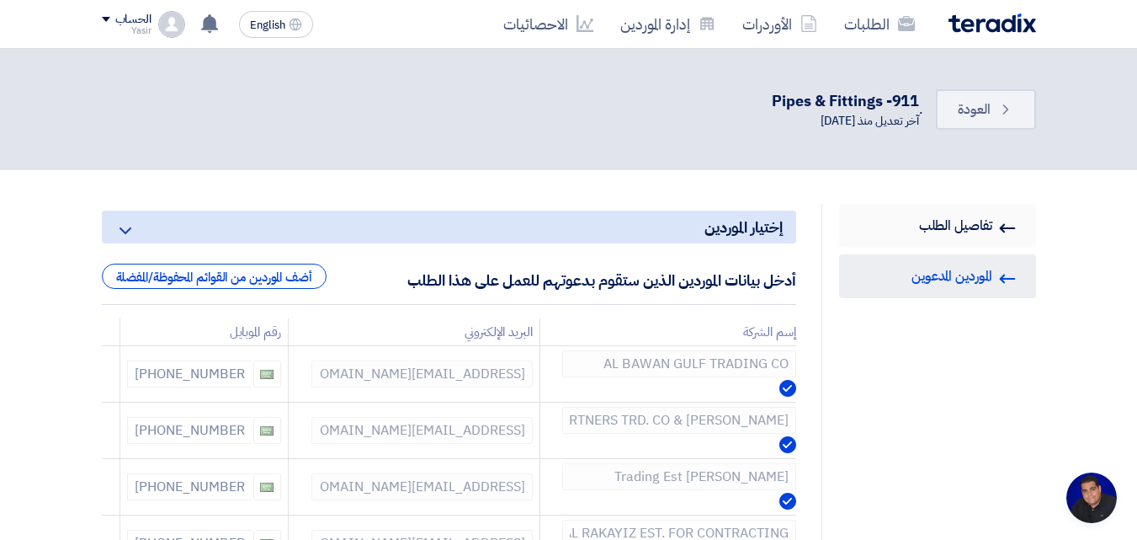
click at [967, 237] on link "RFQ Information تفاصيل الطلب" at bounding box center [937, 226] width 197 height 44
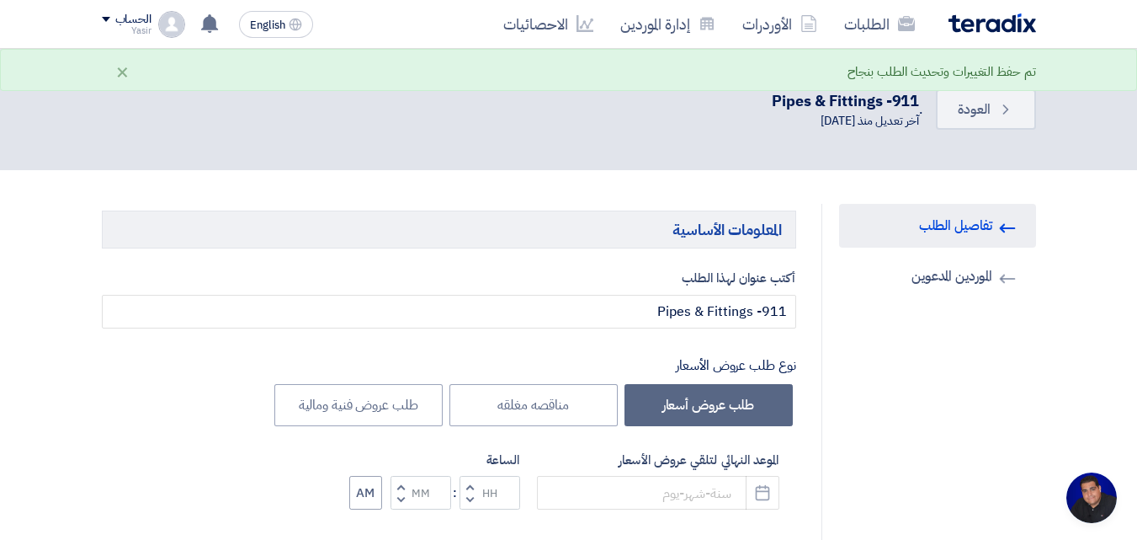
type input "8/28/2025"
type input "12"
type input "59"
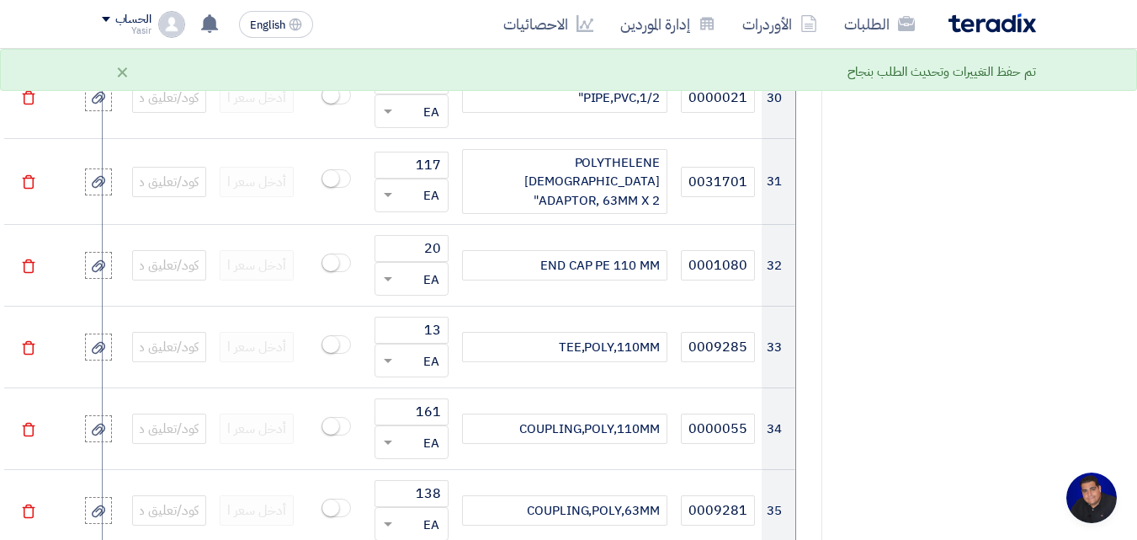
scroll to position [4294, 0]
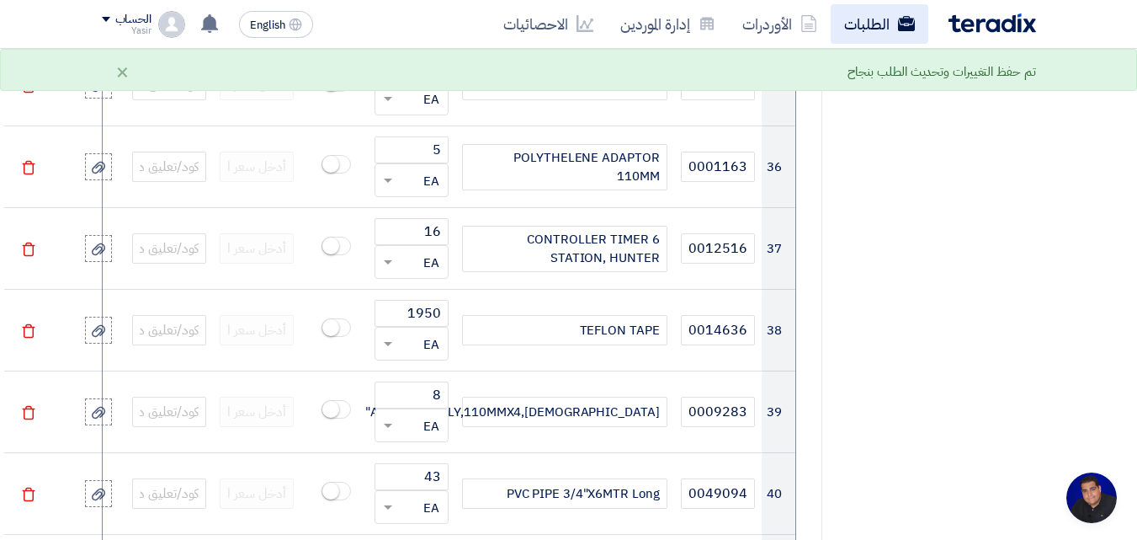
click at [850, 30] on link "الطلبات" at bounding box center [880, 24] width 98 height 40
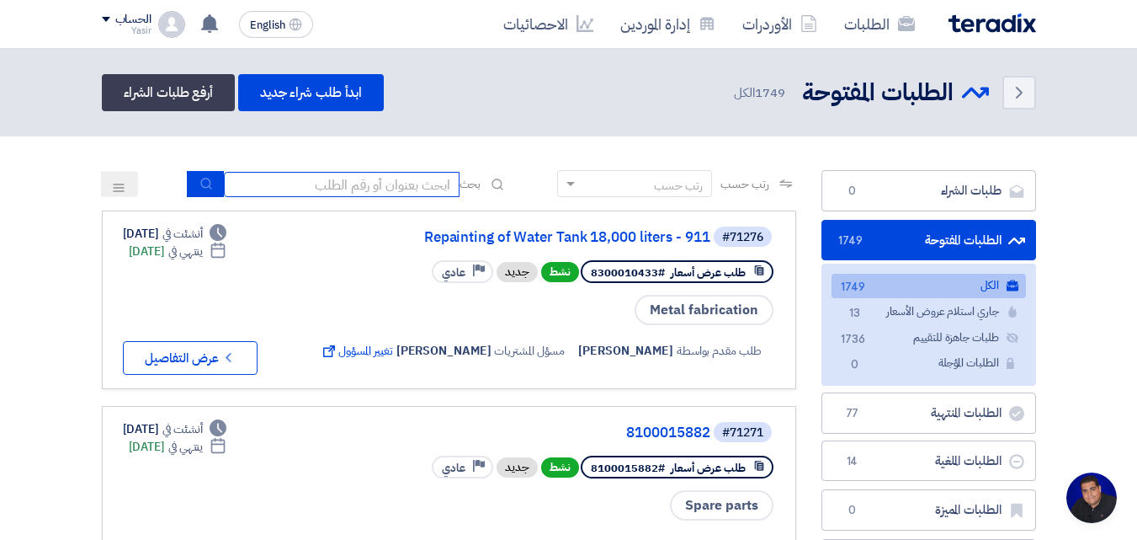
click at [378, 196] on input at bounding box center [342, 184] width 236 height 25
type input "911"
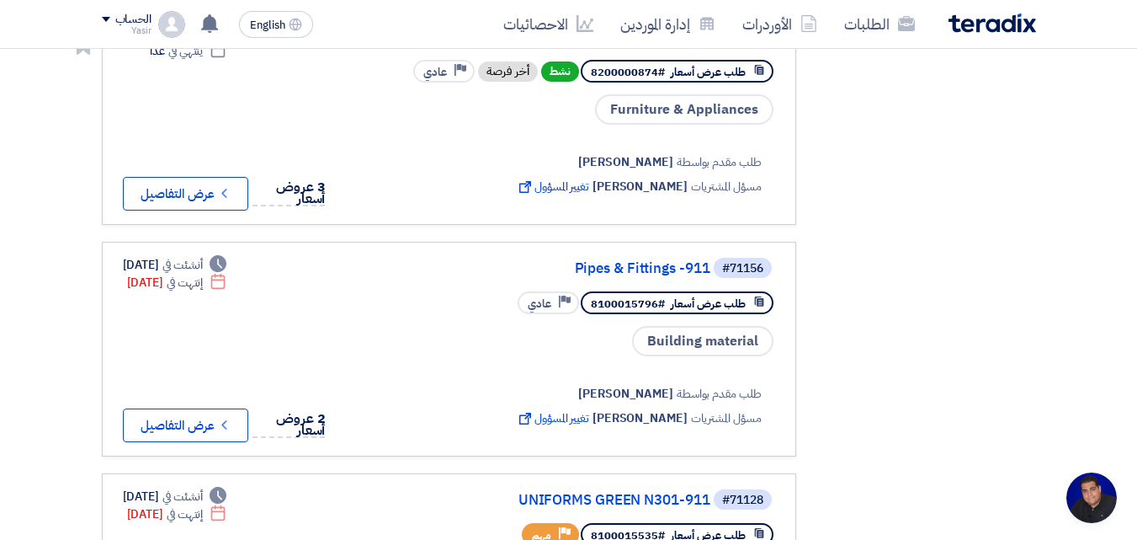
scroll to position [1852, 0]
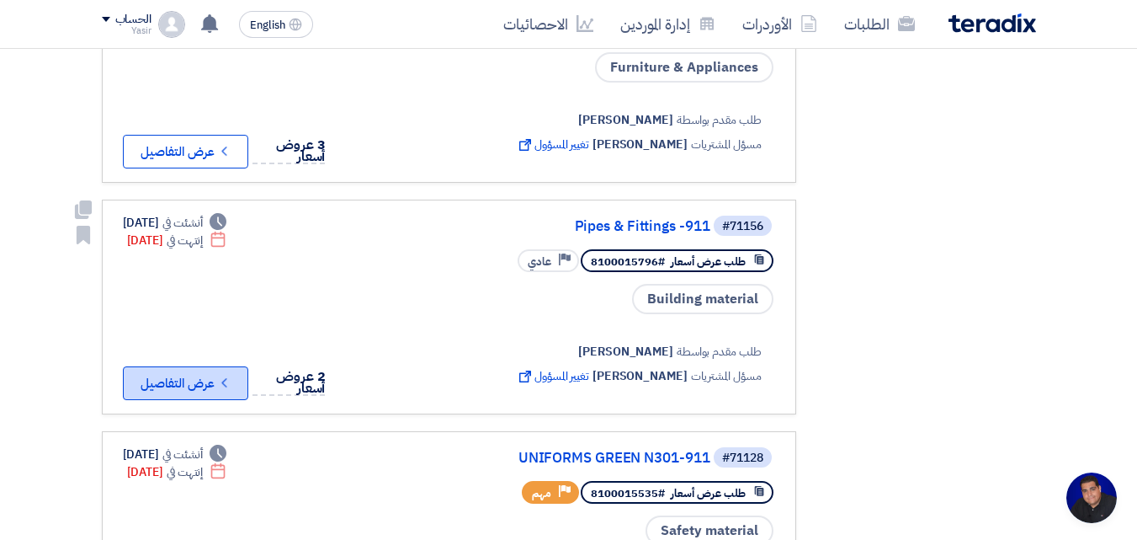
click at [171, 366] on button "Check details عرض التفاصيل" at bounding box center [185, 383] width 125 height 34
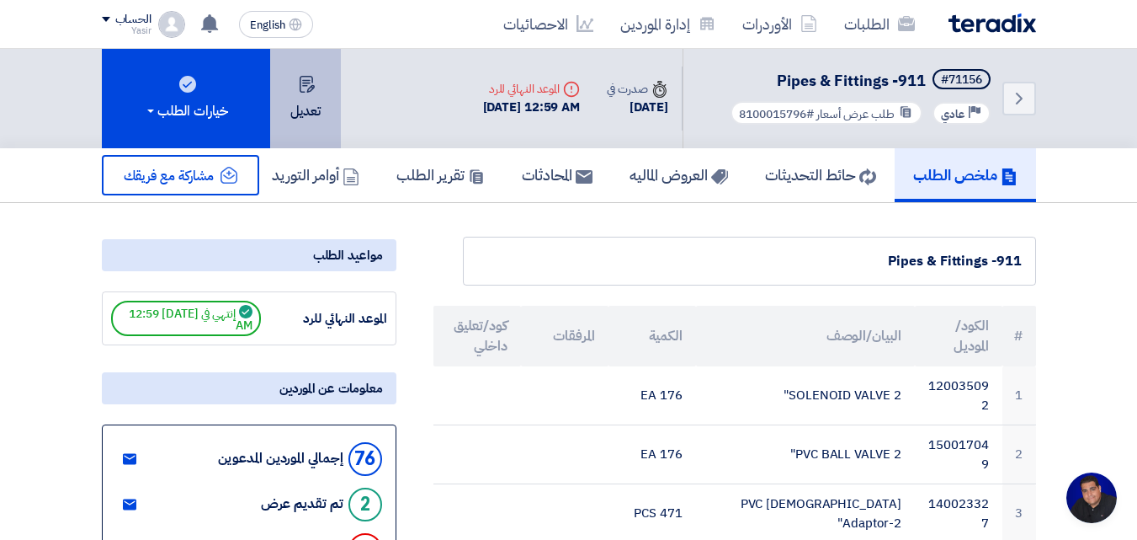
click at [308, 80] on use at bounding box center [306, 84] width 15 height 17
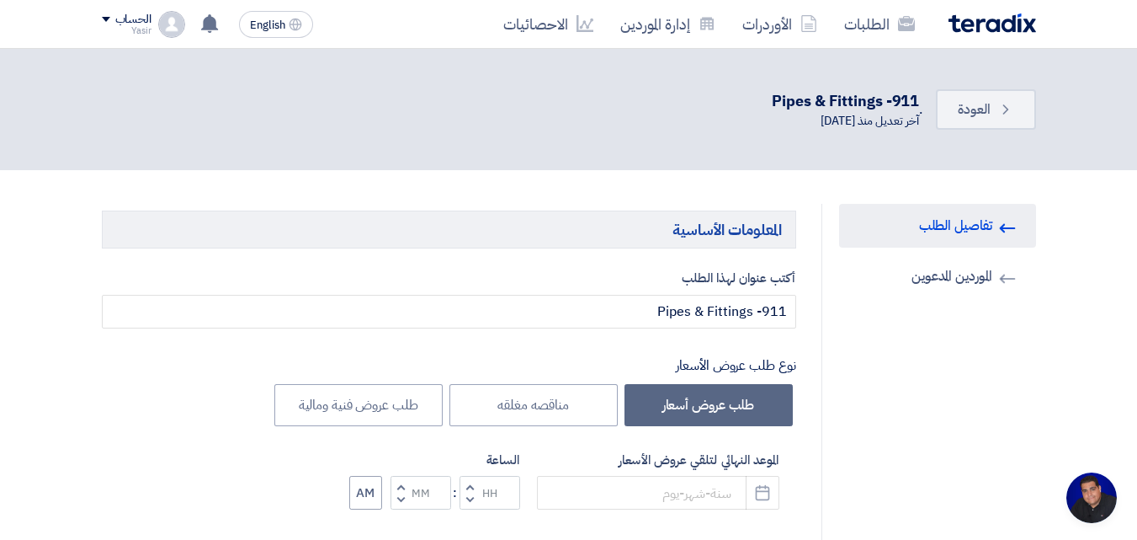
type input "8/28/2025"
type input "12"
type input "59"
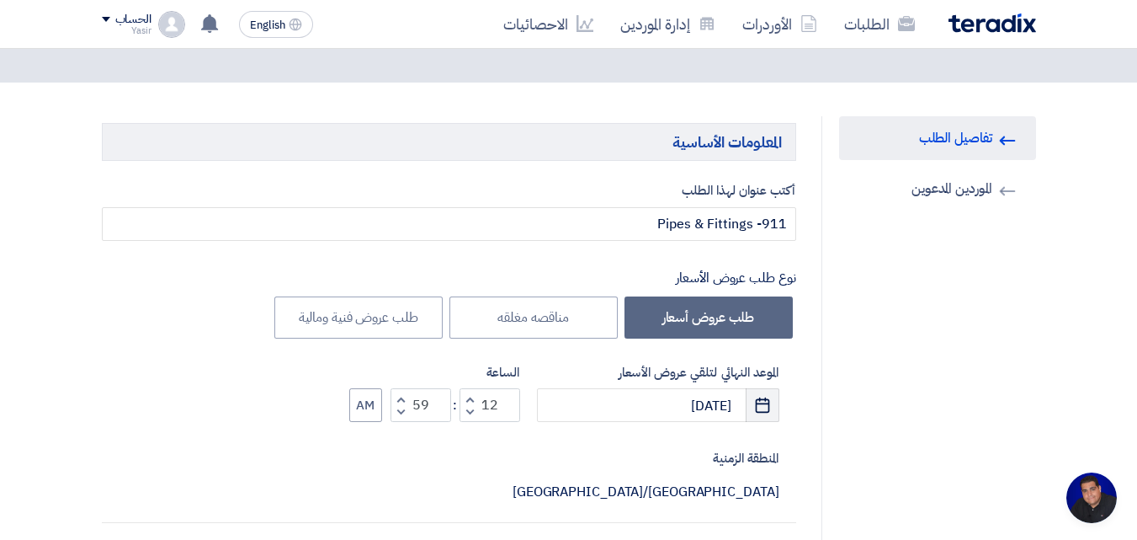
scroll to position [168, 0]
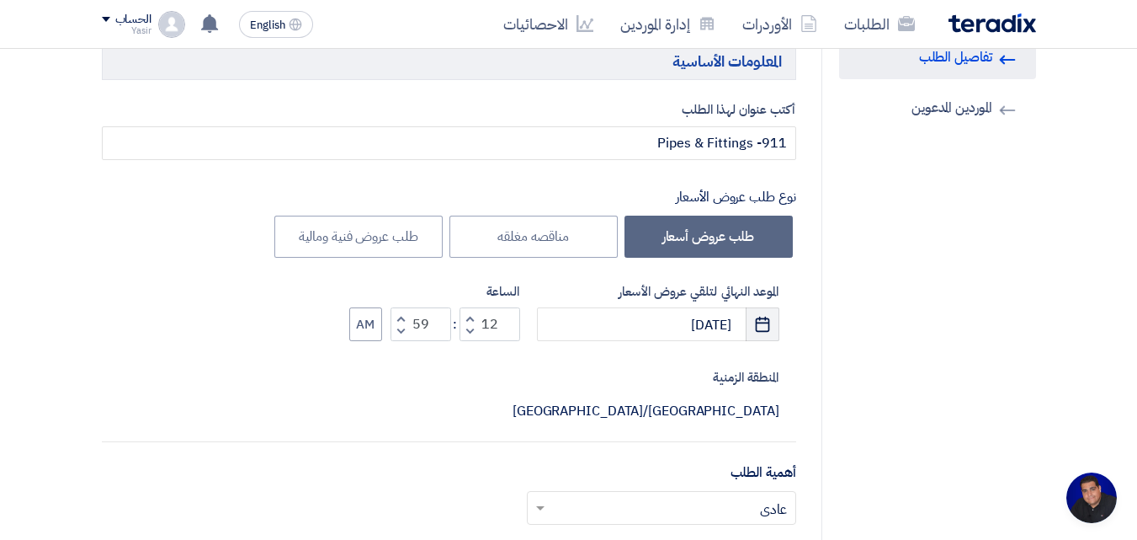
click at [772, 323] on button "Pick a date" at bounding box center [763, 324] width 34 height 34
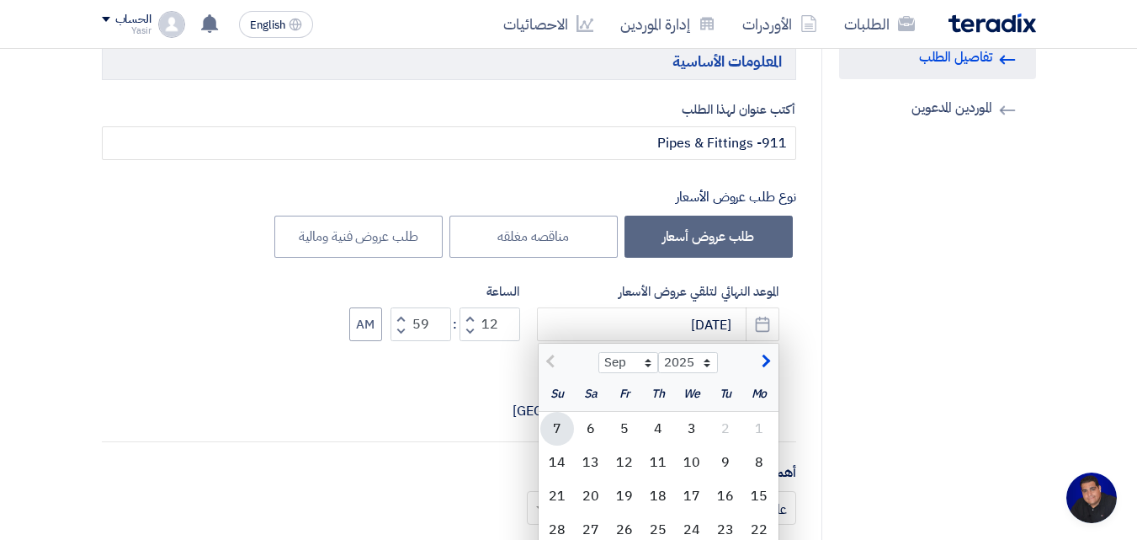
click at [557, 429] on div "7" at bounding box center [558, 429] width 34 height 34
type input "9/7/2025"
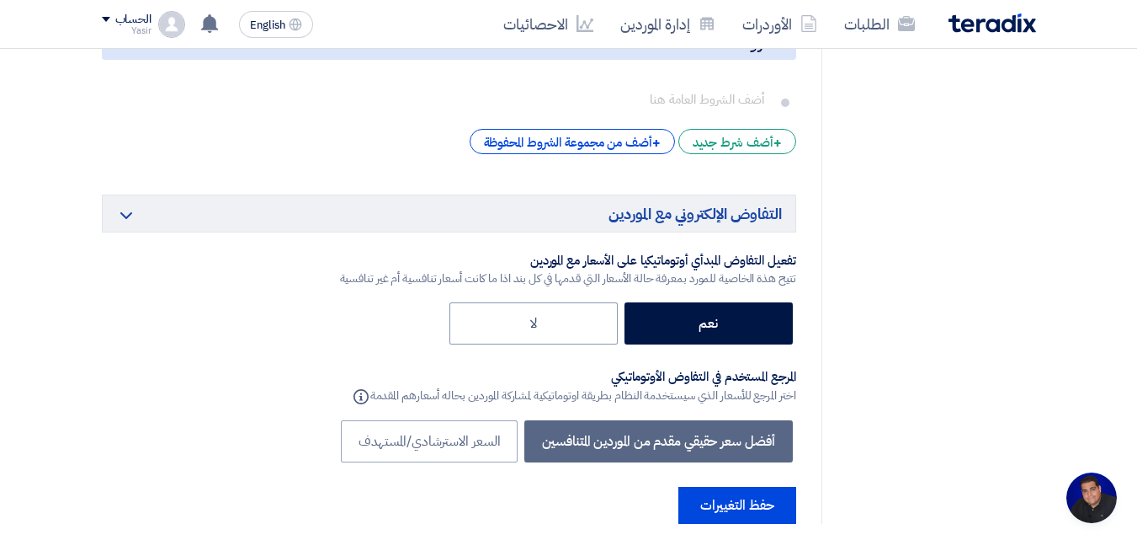
scroll to position [8919, 0]
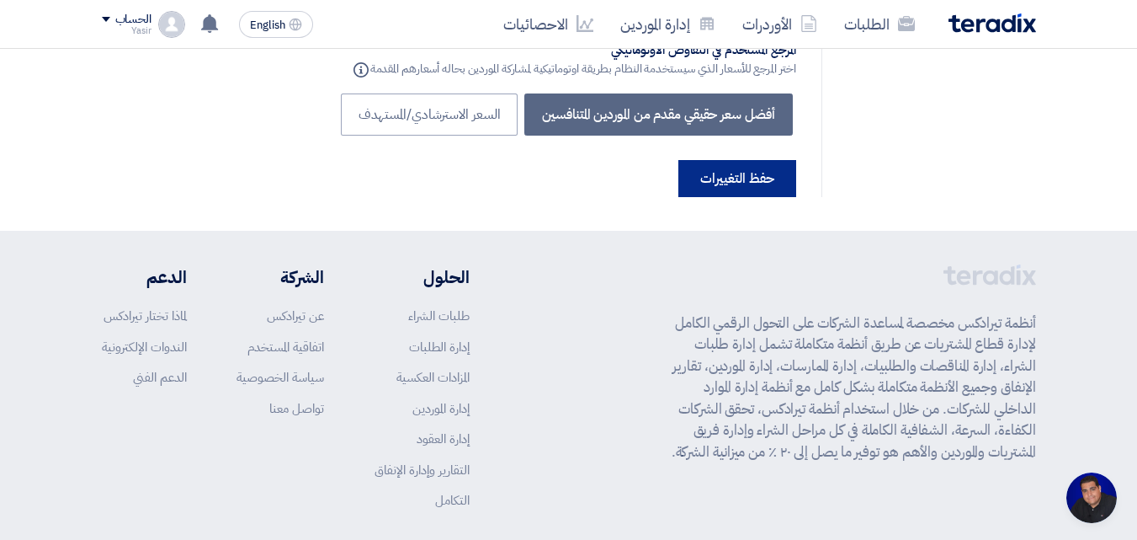
click at [716, 160] on button "حفظ التغييرات" at bounding box center [738, 178] width 118 height 37
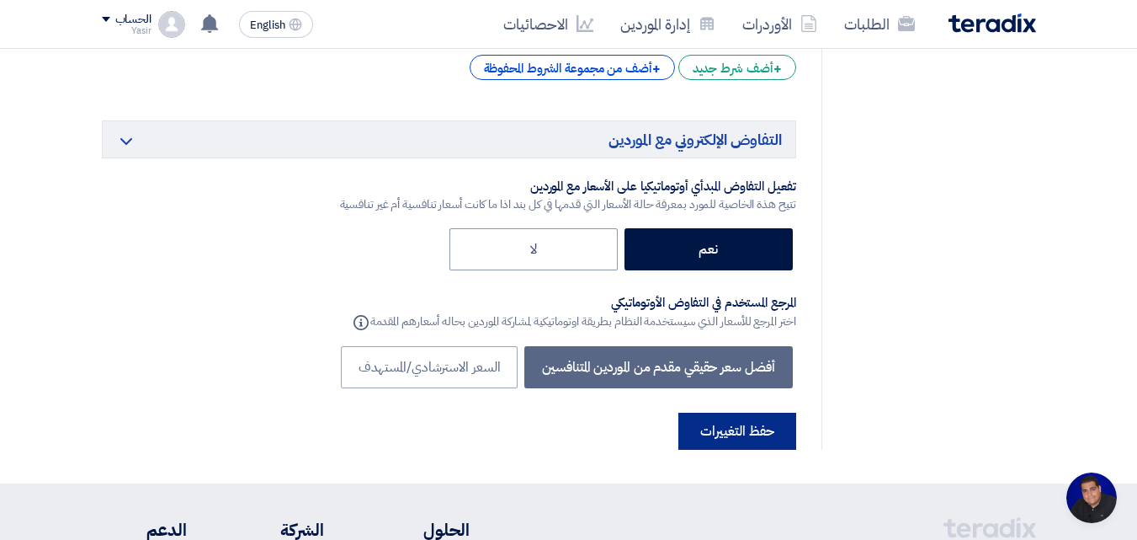
scroll to position [0, 0]
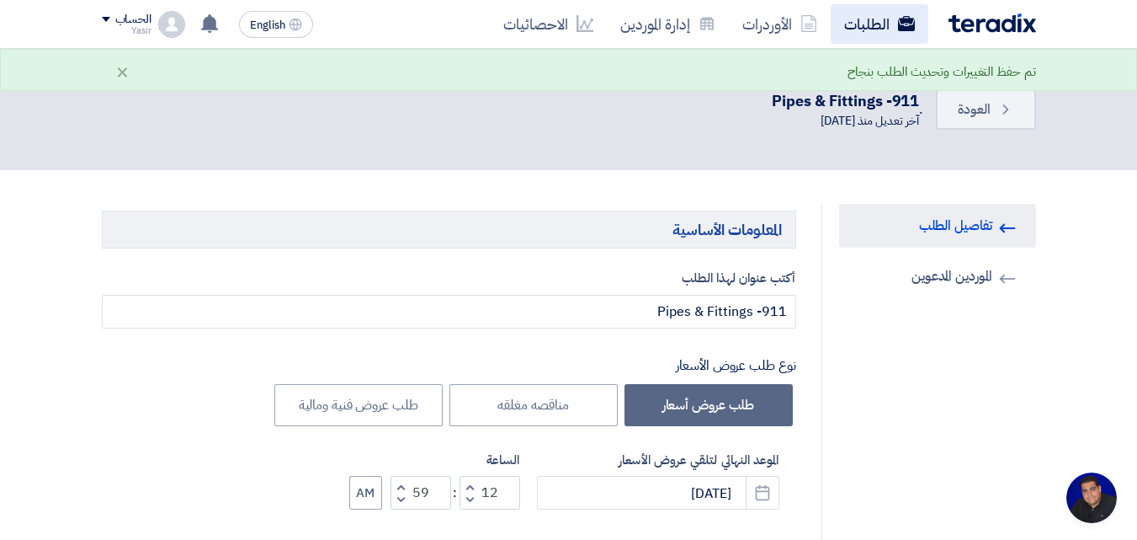
click at [862, 20] on link "الطلبات" at bounding box center [880, 24] width 98 height 40
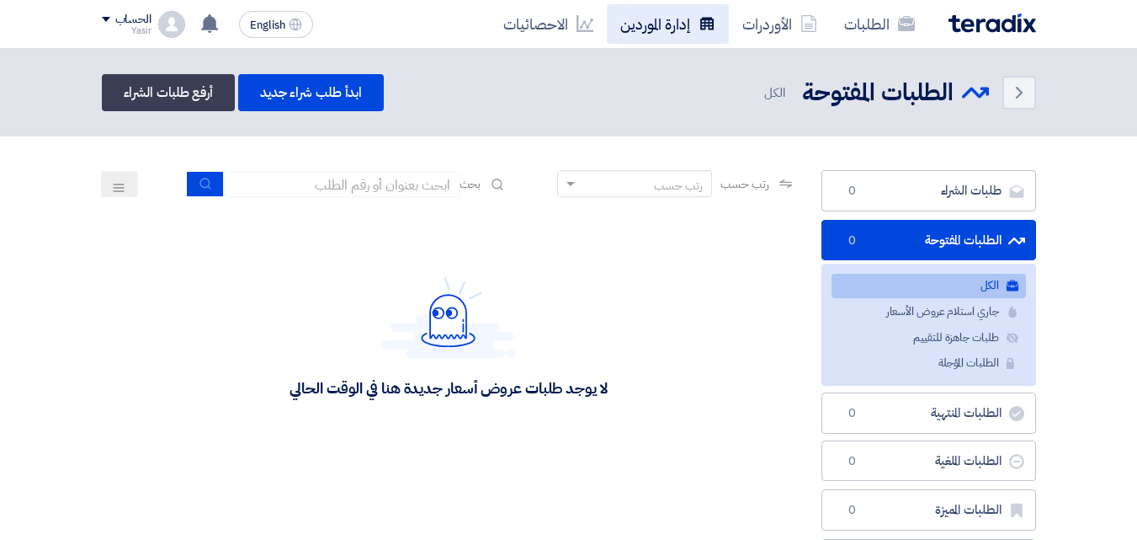
click at [749, 31] on link "الأوردرات" at bounding box center [780, 24] width 102 height 40
click at [664, 31] on link "إدارة الموردين" at bounding box center [668, 24] width 122 height 40
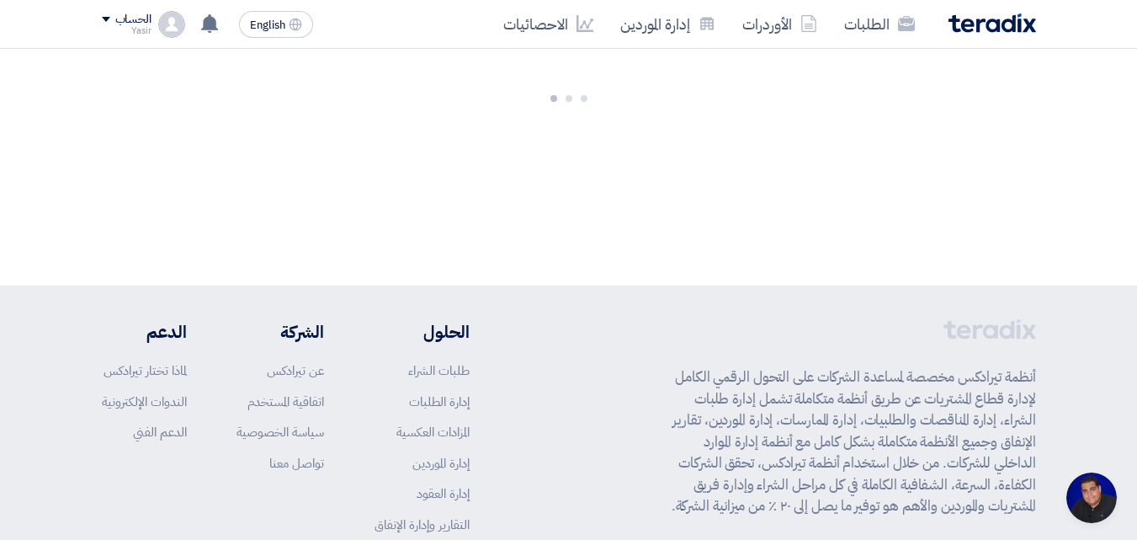
scroll to position [80, 0]
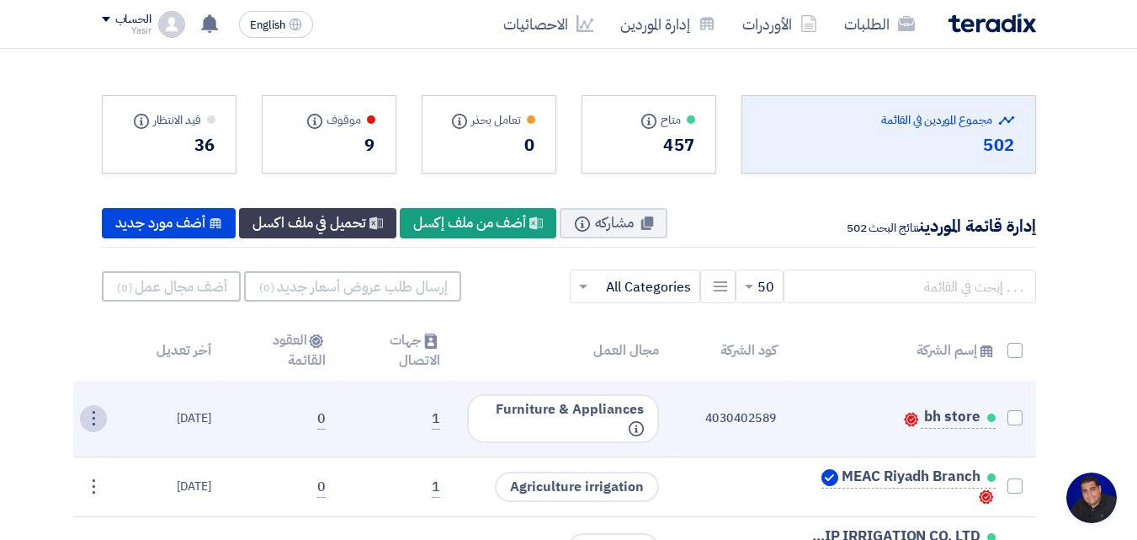
click at [87, 422] on div "⋮" at bounding box center [93, 418] width 27 height 27
click at [85, 455] on link "تعديل" at bounding box center [65, 450] width 83 height 24
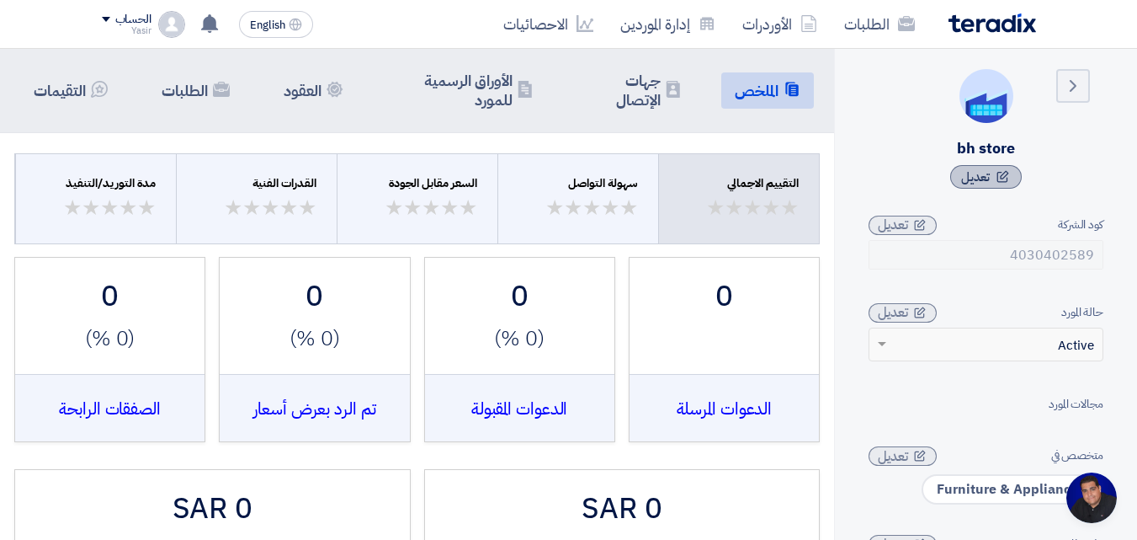
click at [989, 182] on span "تعديل" at bounding box center [975, 177] width 29 height 19
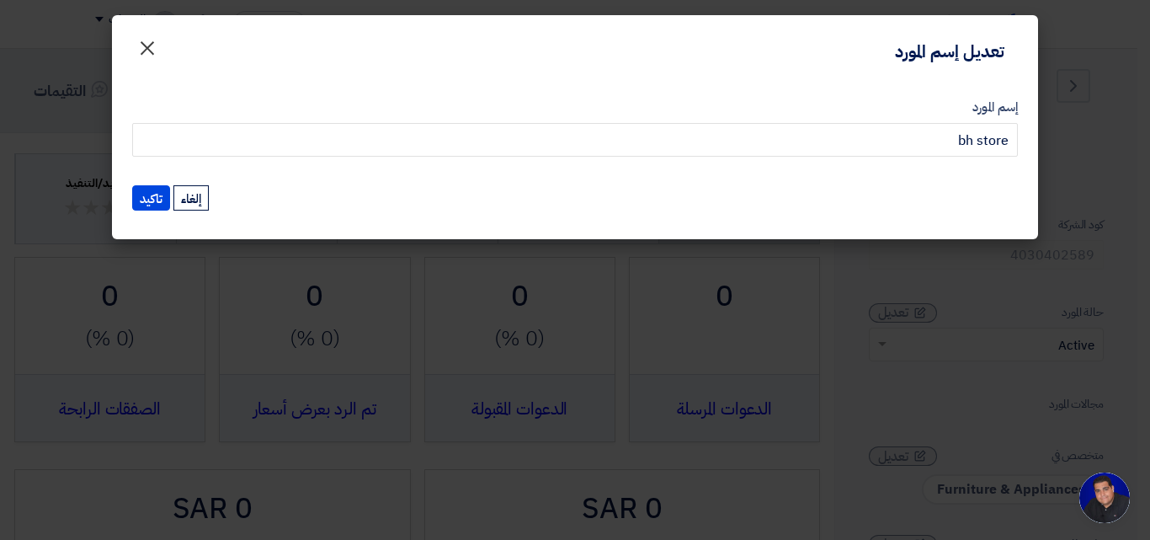
drag, startPoint x: 126, startPoint y: 47, endPoint x: 141, endPoint y: 52, distance: 16.0
click at [127, 48] on button "×" at bounding box center [147, 44] width 47 height 34
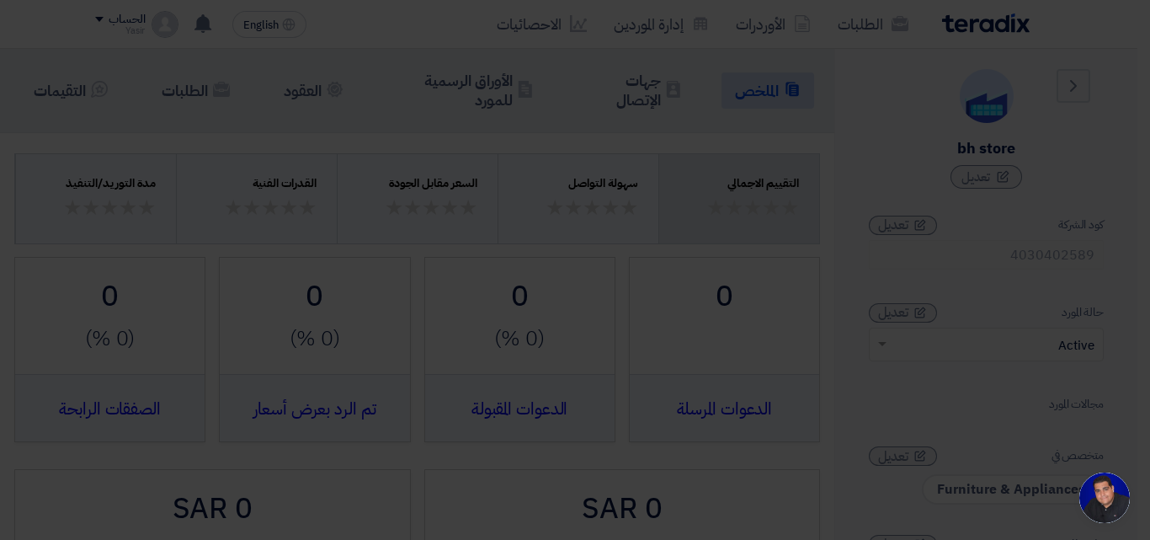
click at [142, 52] on div "إسم المورد bh store تاكيد إلغاء" at bounding box center [575, 116] width 926 height 164
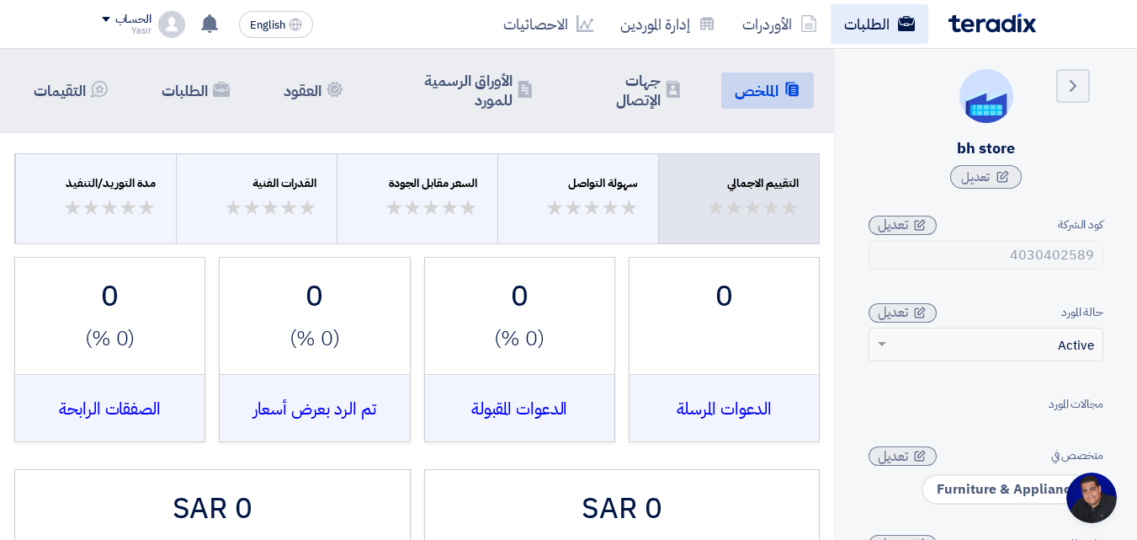
click at [864, 14] on link "الطلبات" at bounding box center [880, 24] width 98 height 40
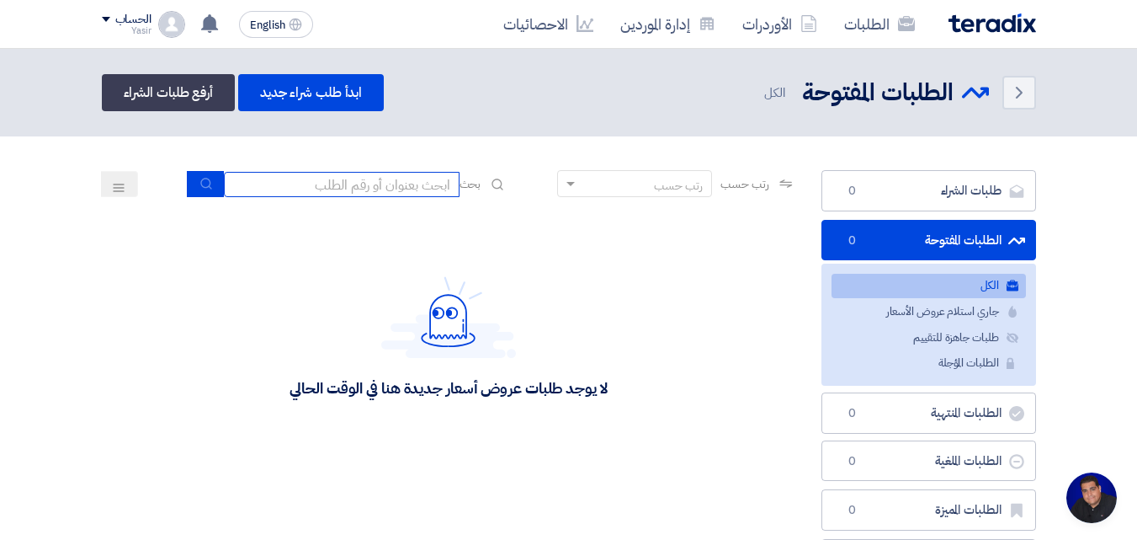
click at [370, 190] on input at bounding box center [342, 184] width 236 height 25
type input "911"
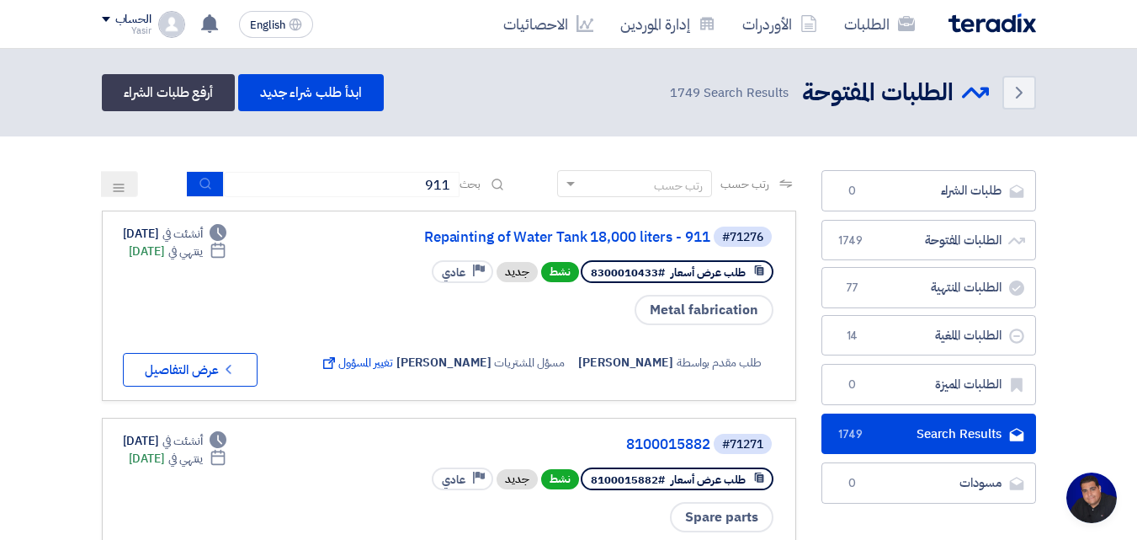
click at [208, 199] on div "رتب حسب رتب حسب بحث 911" at bounding box center [449, 190] width 695 height 40
click at [205, 190] on icon "submit" at bounding box center [206, 183] width 13 height 13
click at [205, 189] on icon "submit" at bounding box center [206, 183] width 13 height 13
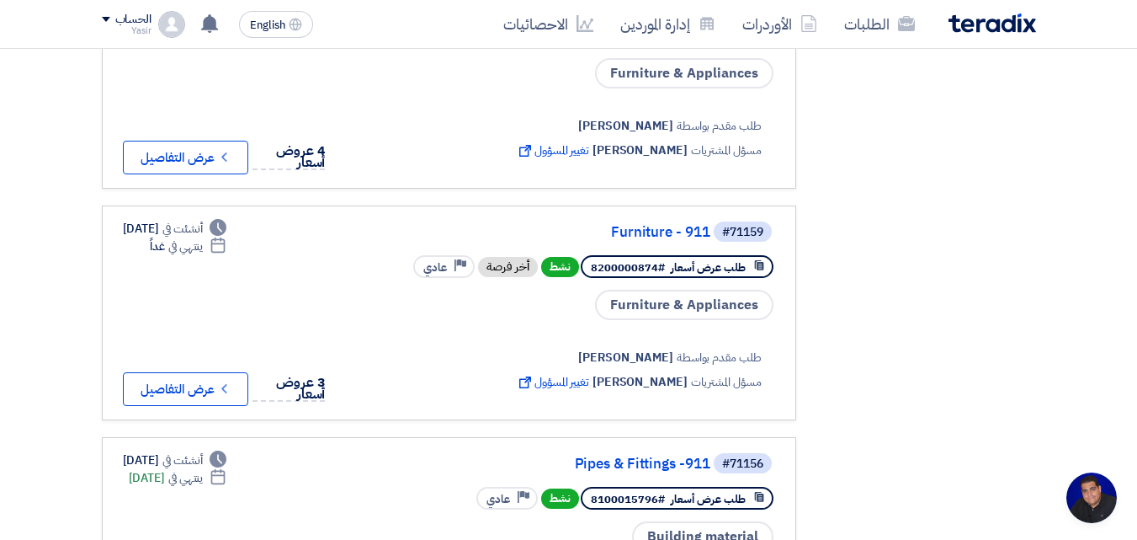
scroll to position [1684, 0]
